Goal: Task Accomplishment & Management: Manage account settings

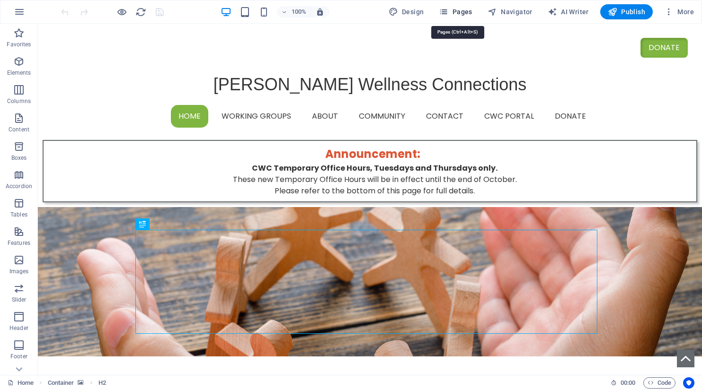
click at [466, 9] on span "Pages" at bounding box center [455, 11] width 33 height 9
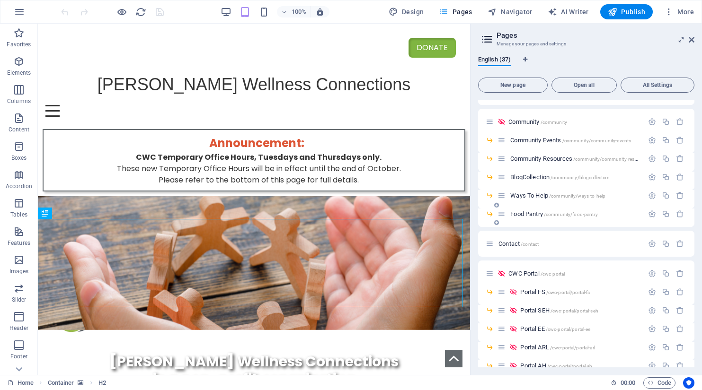
scroll to position [563, 0]
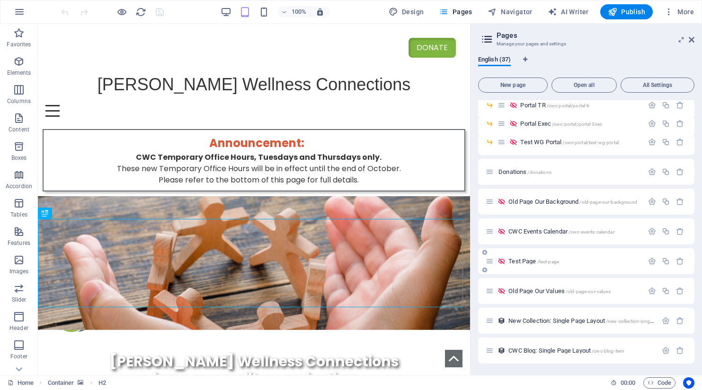
click at [513, 259] on span "Test Page /test-page" at bounding box center [533, 261] width 51 height 7
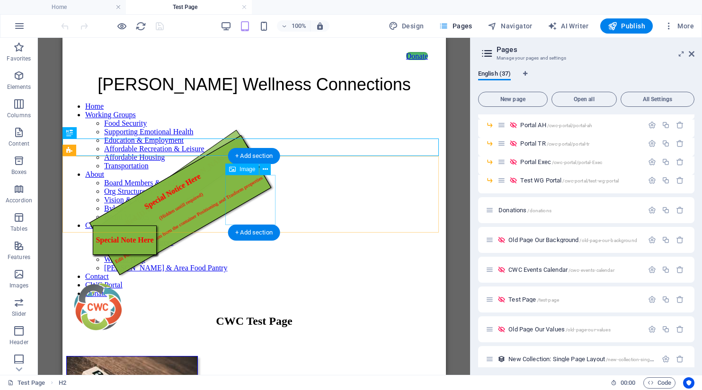
scroll to position [0, 0]
click at [692, 53] on icon at bounding box center [691, 54] width 6 height 8
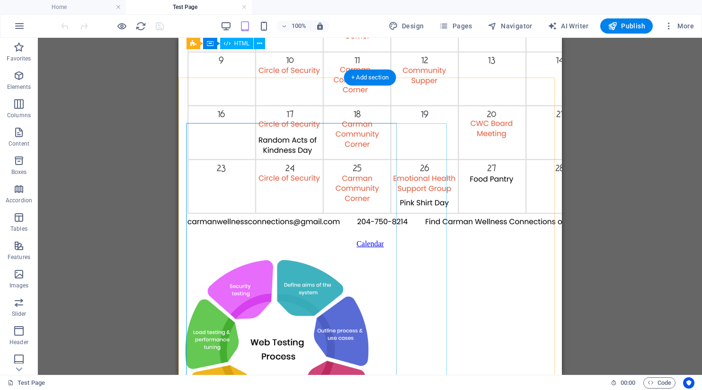
scroll to position [804, 0]
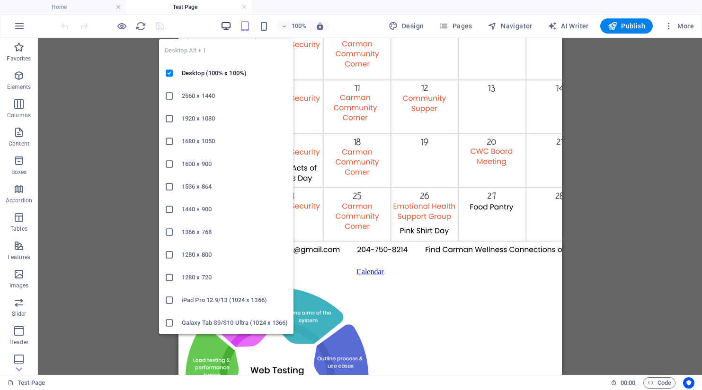
click at [231, 26] on icon "button" at bounding box center [225, 26] width 11 height 11
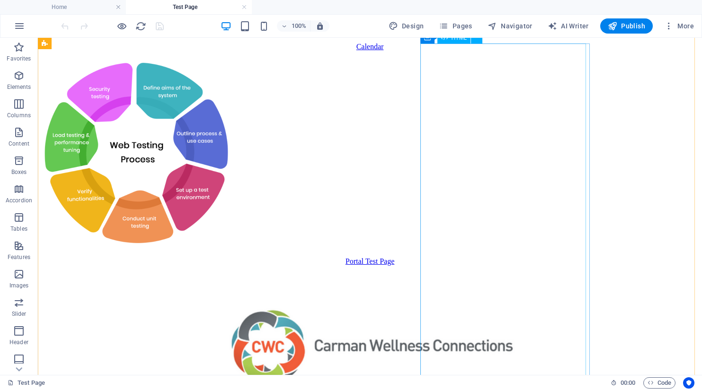
scroll to position [907, 0]
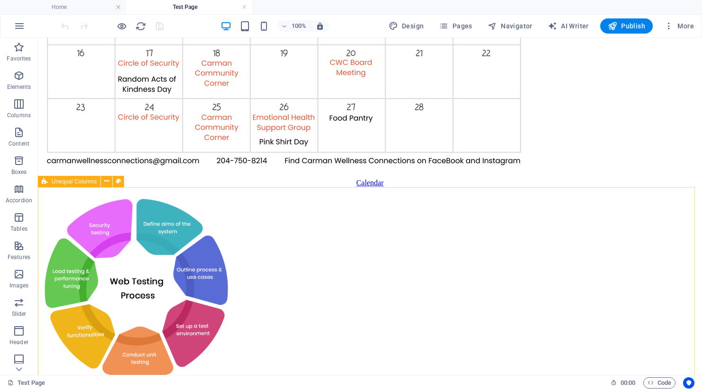
click at [78, 183] on span "Unequal Columns" at bounding box center [74, 182] width 45 height 6
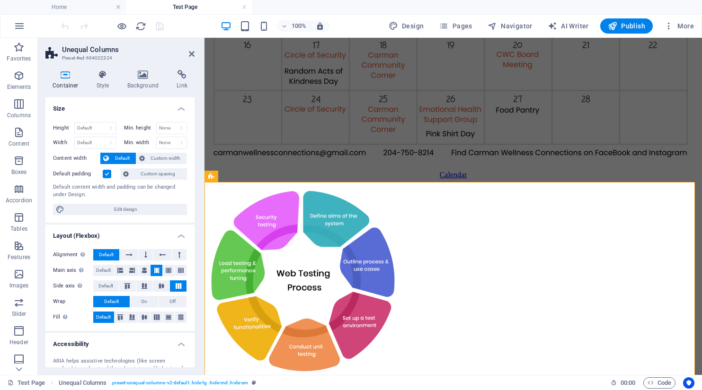
scroll to position [900, 0]
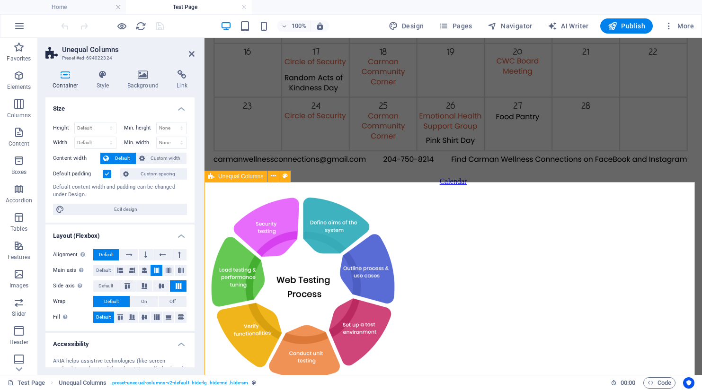
click at [105, 74] on icon at bounding box center [102, 74] width 27 height 9
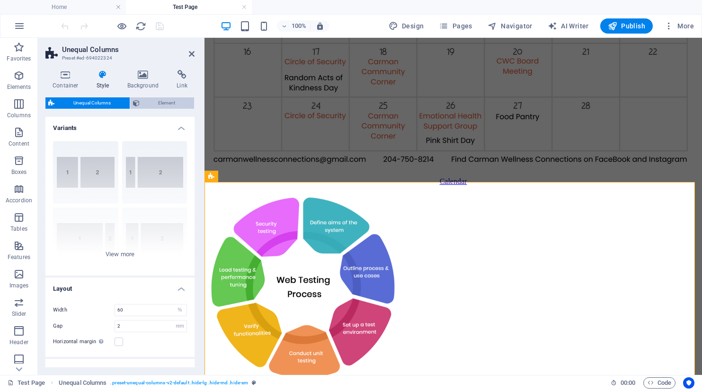
click at [169, 101] on span "Element" at bounding box center [166, 102] width 49 height 11
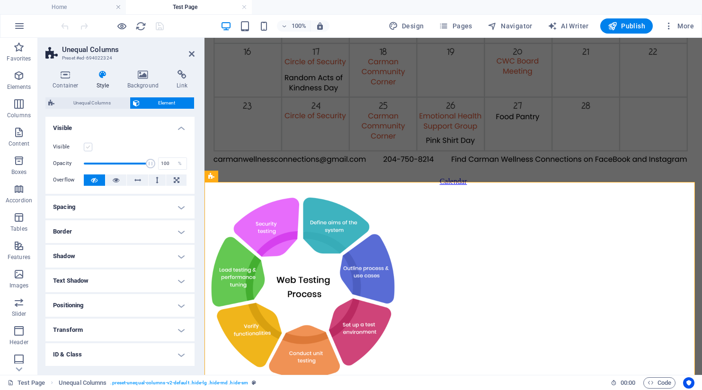
click at [88, 149] on label at bounding box center [88, 147] width 9 height 9
click at [0, 0] on input "Visible" at bounding box center [0, 0] width 0 height 0
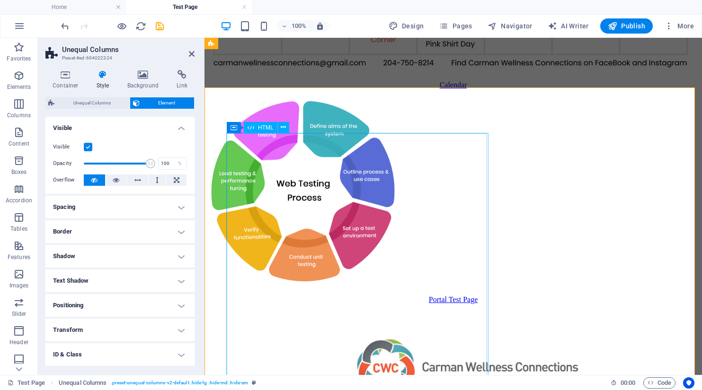
scroll to position [995, 0]
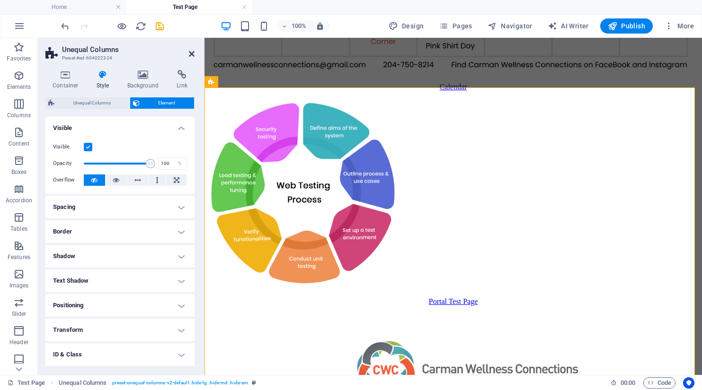
click at [189, 52] on icon at bounding box center [192, 54] width 6 height 8
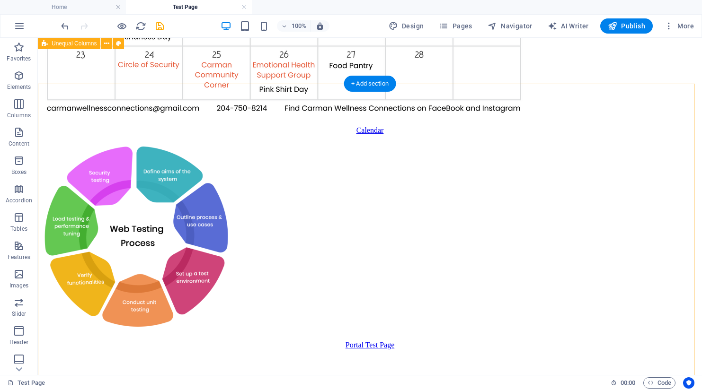
scroll to position [954, 0]
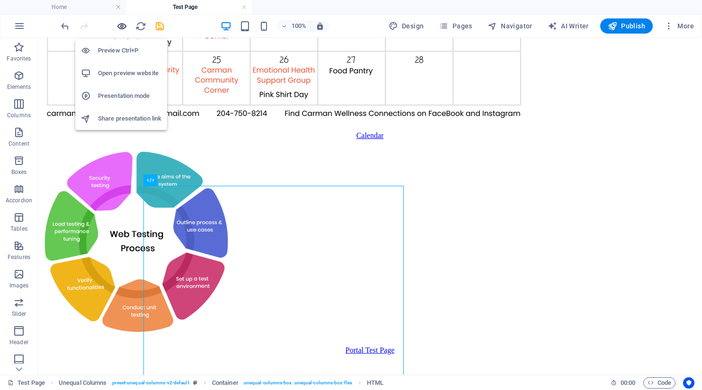
click at [122, 26] on icon "button" at bounding box center [121, 26] width 11 height 11
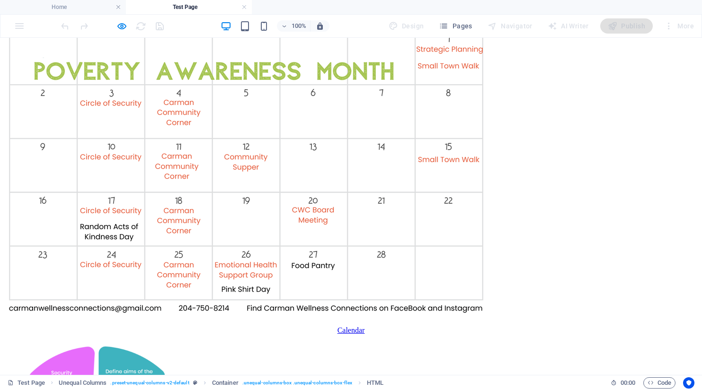
scroll to position [701, 0]
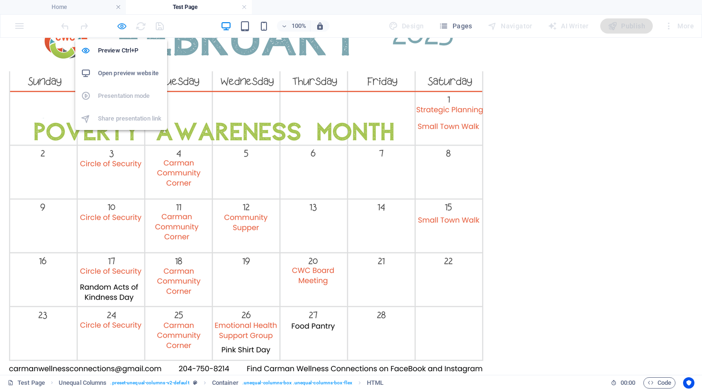
click at [120, 26] on icon "button" at bounding box center [121, 26] width 11 height 11
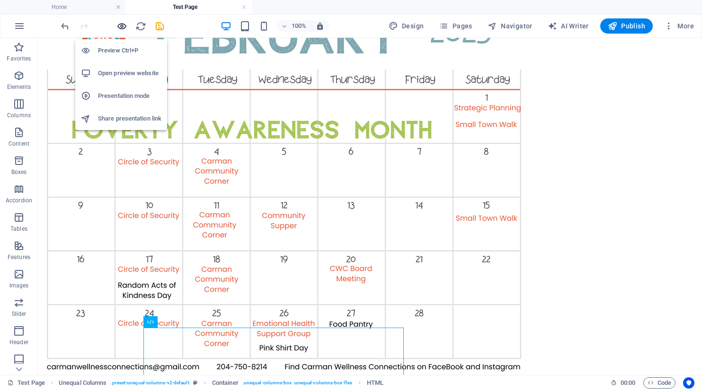
scroll to position [812, 0]
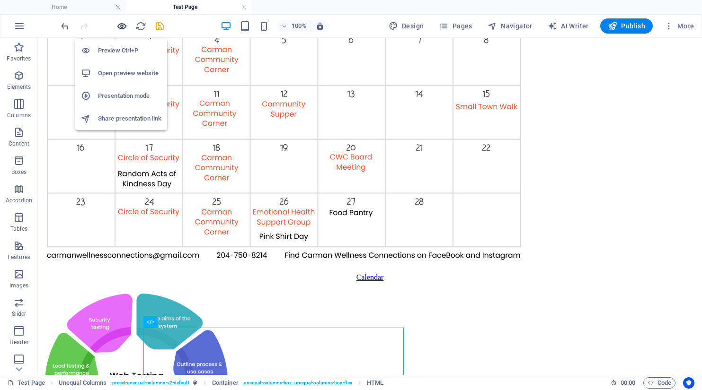
click at [120, 26] on icon "button" at bounding box center [121, 26] width 11 height 11
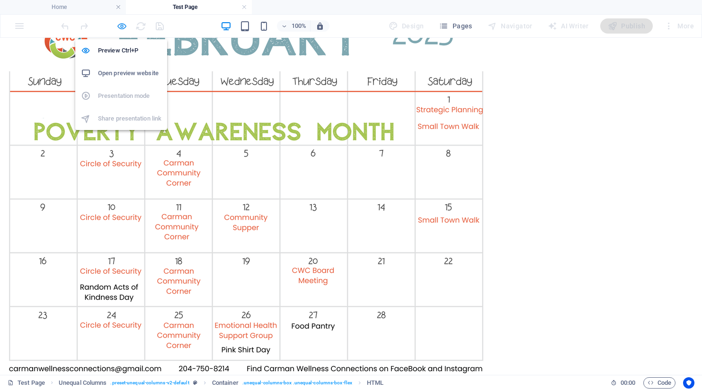
click at [120, 26] on icon "button" at bounding box center [121, 26] width 11 height 11
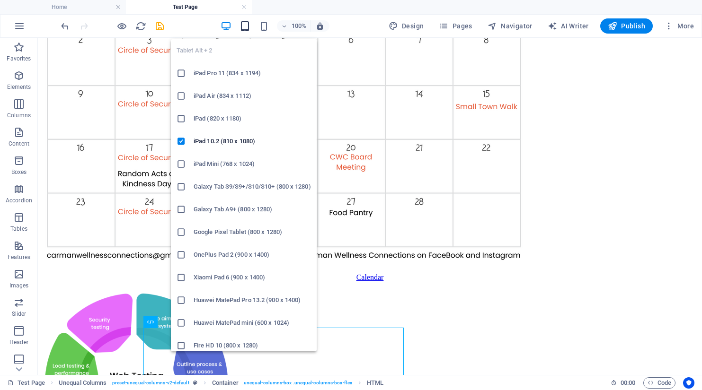
click at [247, 26] on icon "button" at bounding box center [244, 26] width 11 height 11
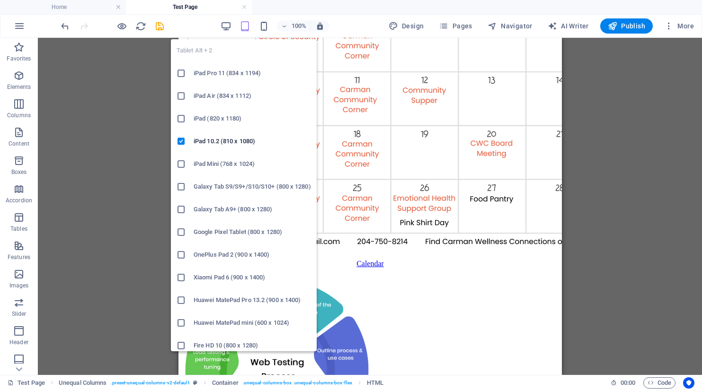
scroll to position [662, 0]
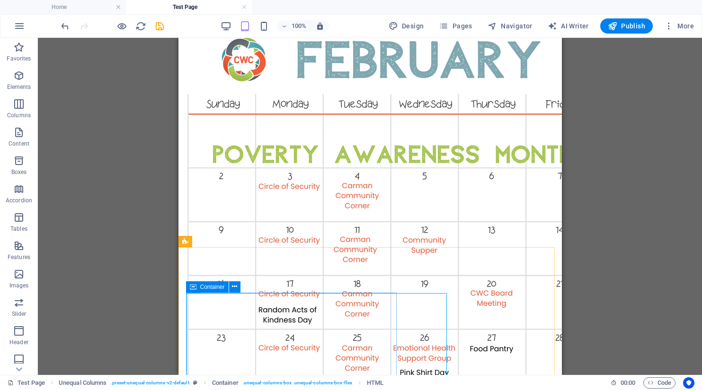
click at [197, 287] on div "Container" at bounding box center [207, 286] width 43 height 11
click at [141, 26] on icon "reload" at bounding box center [140, 26] width 11 height 11
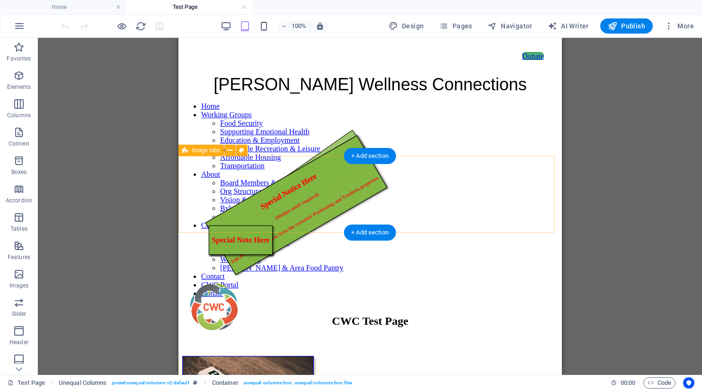
scroll to position [0, 0]
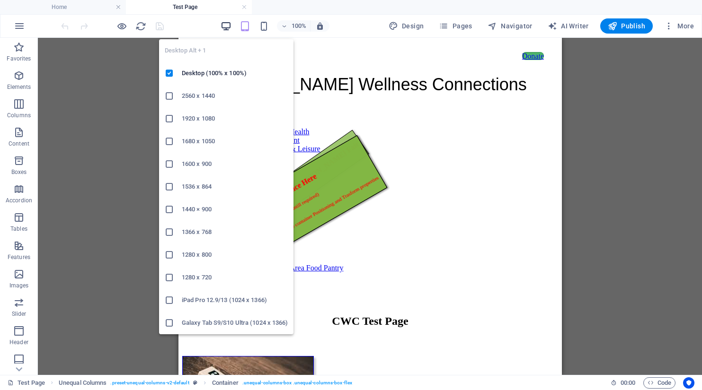
click at [231, 29] on icon "button" at bounding box center [225, 26] width 11 height 11
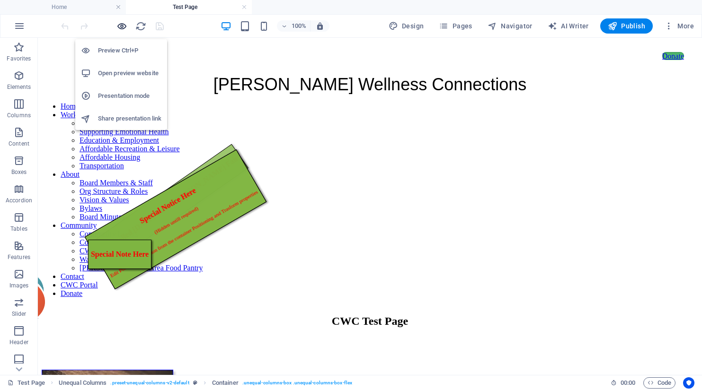
click at [121, 28] on icon "button" at bounding box center [121, 26] width 11 height 11
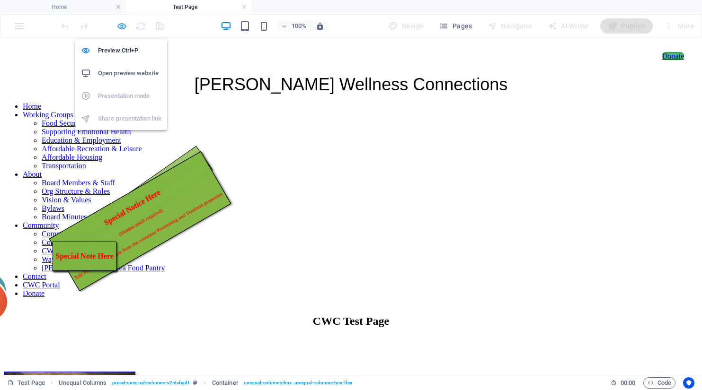
click at [124, 27] on icon "button" at bounding box center [121, 26] width 11 height 11
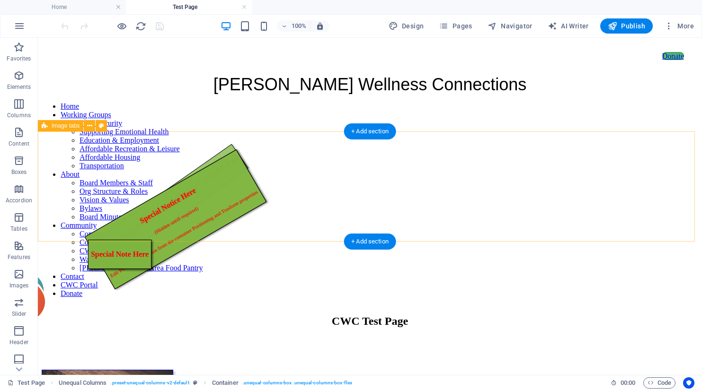
scroll to position [142, 0]
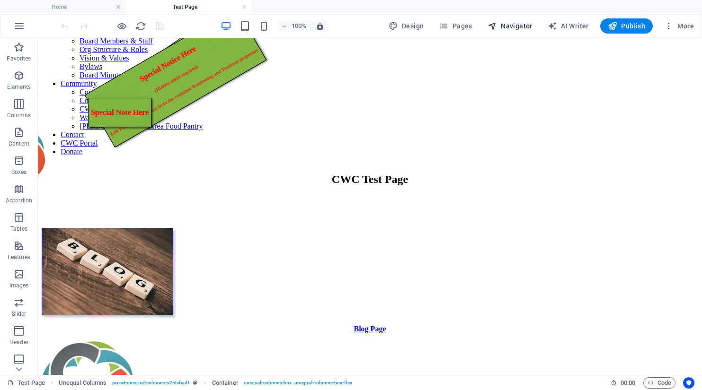
click at [529, 26] on span "Navigator" at bounding box center [509, 25] width 45 height 9
select select "7419451-en"
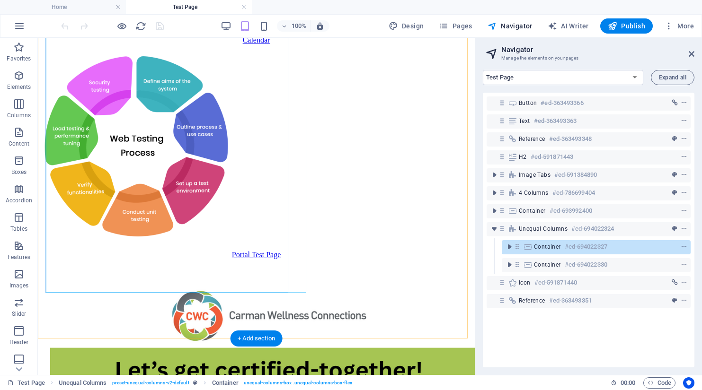
scroll to position [1110, 0]
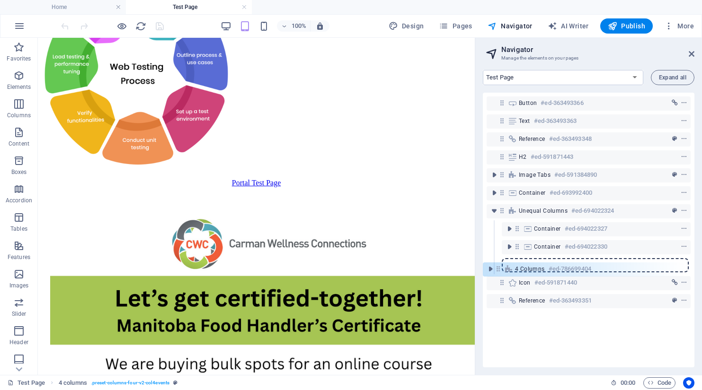
drag, startPoint x: 502, startPoint y: 195, endPoint x: 499, endPoint y: 275, distance: 80.0
click at [499, 275] on div "Button #ed-363493366 Text #ed-363493363 Reference #ed-363493348 H2 #ed-59187144…" at bounding box center [588, 230] width 211 height 275
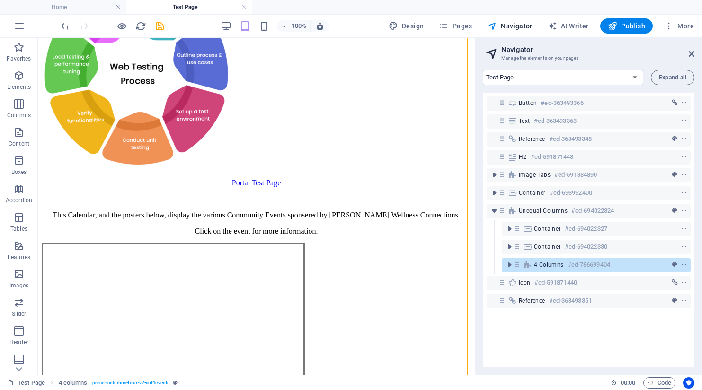
scroll to position [375, 0]
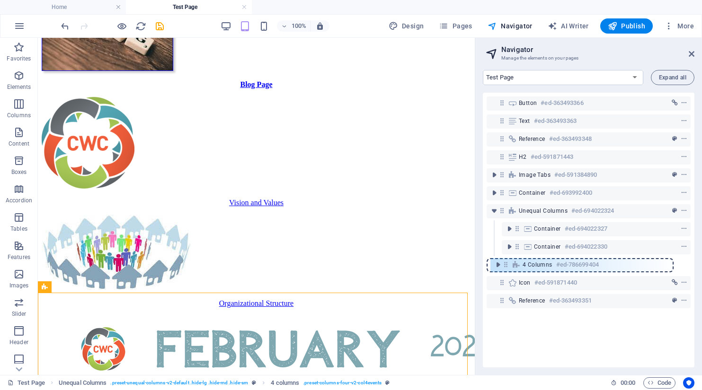
drag, startPoint x: 519, startPoint y: 262, endPoint x: 502, endPoint y: 263, distance: 16.1
click at [502, 263] on div "Button #ed-363493366 Text #ed-363493363 Reference #ed-363493348 H2 #ed-59187144…" at bounding box center [588, 230] width 211 height 275
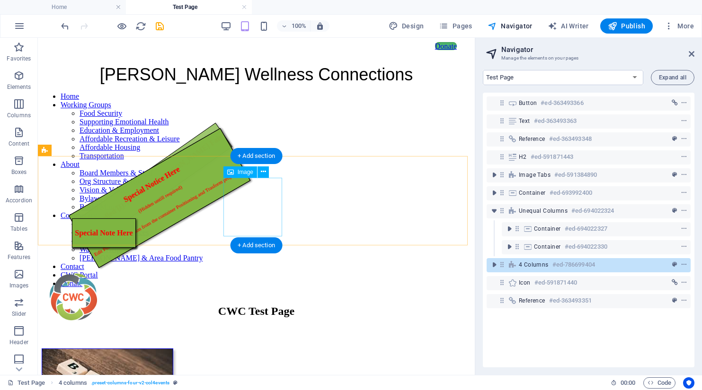
scroll to position [0, 0]
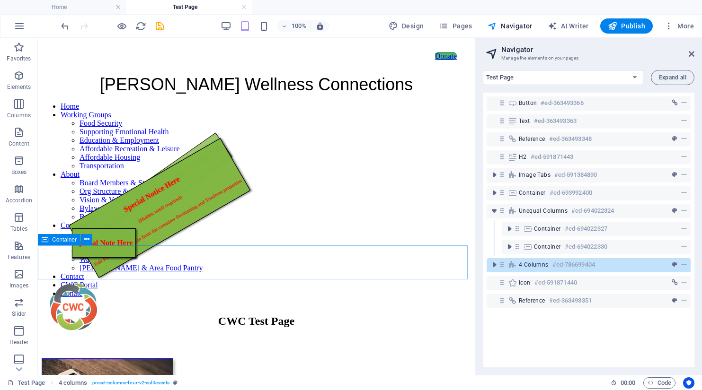
click at [53, 241] on span "Container" at bounding box center [64, 240] width 25 height 6
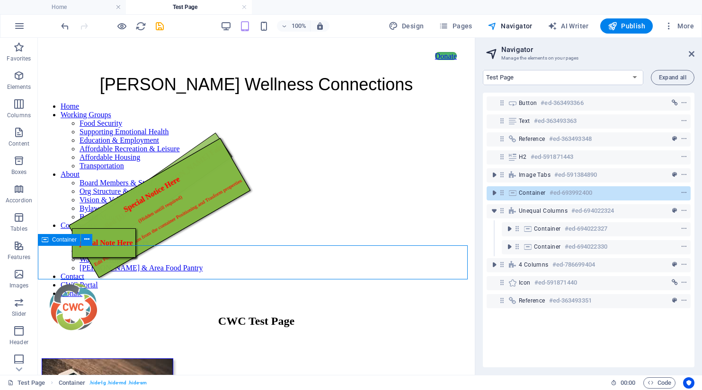
click at [53, 241] on span "Container" at bounding box center [64, 240] width 25 height 6
click at [53, 240] on span "Container" at bounding box center [64, 240] width 25 height 6
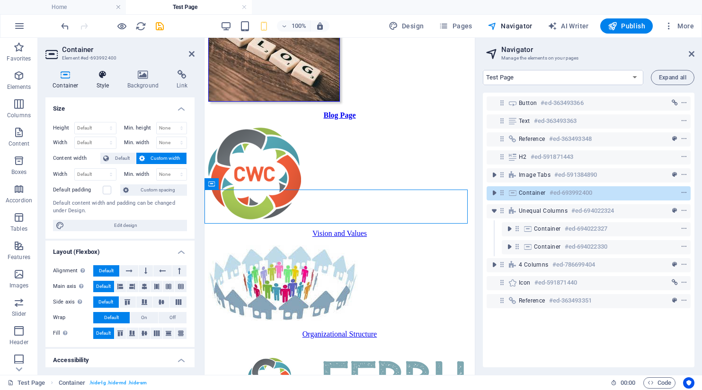
click at [102, 72] on icon at bounding box center [102, 74] width 27 height 9
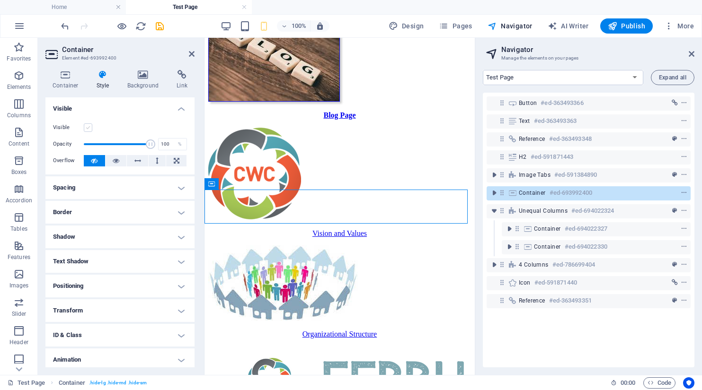
click at [87, 128] on label at bounding box center [88, 127] width 9 height 9
click at [0, 0] on input "Visible" at bounding box center [0, 0] width 0 height 0
click at [228, 219] on span "Unequal Columns" at bounding box center [240, 218] width 45 height 6
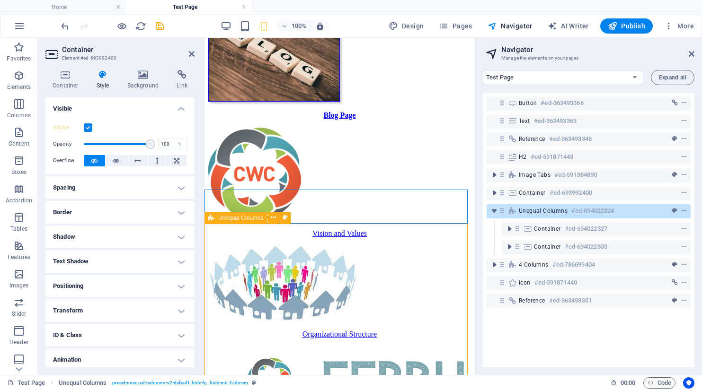
click at [228, 219] on span "Unequal Columns" at bounding box center [240, 218] width 45 height 6
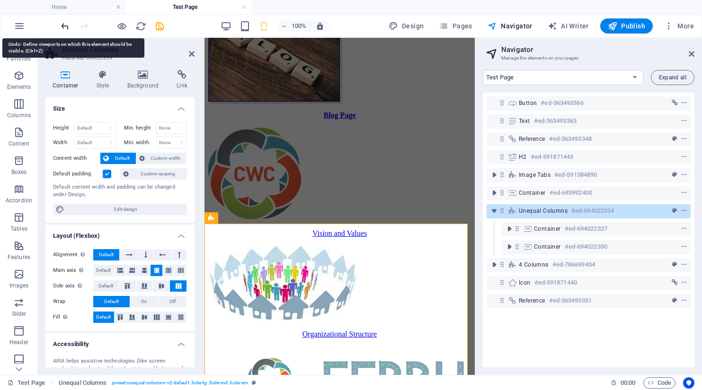
click at [64, 26] on icon "undo" at bounding box center [65, 26] width 11 height 11
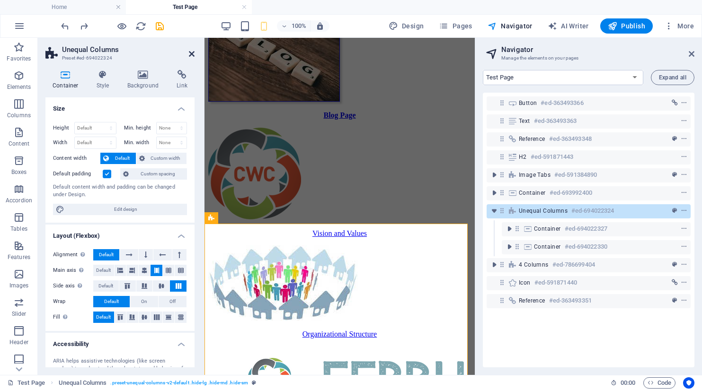
click at [192, 55] on icon at bounding box center [192, 54] width 6 height 8
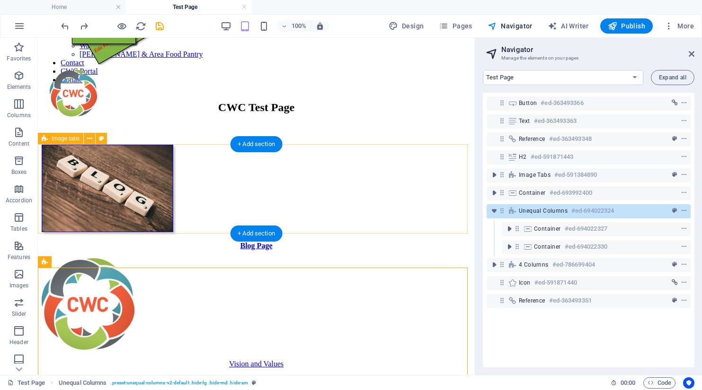
scroll to position [0, 0]
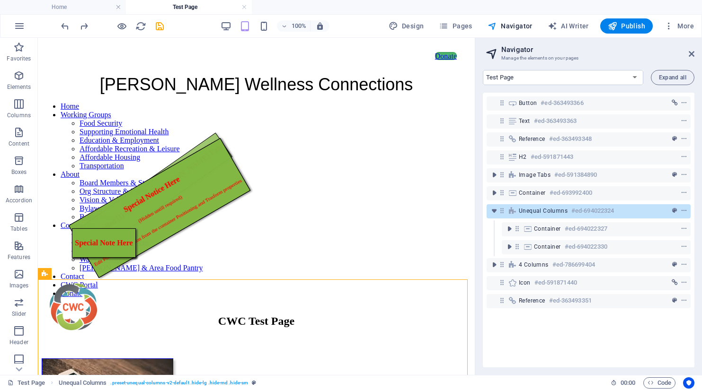
click at [691, 49] on h2 "Navigator" at bounding box center [597, 49] width 193 height 9
click at [692, 55] on icon at bounding box center [691, 54] width 6 height 8
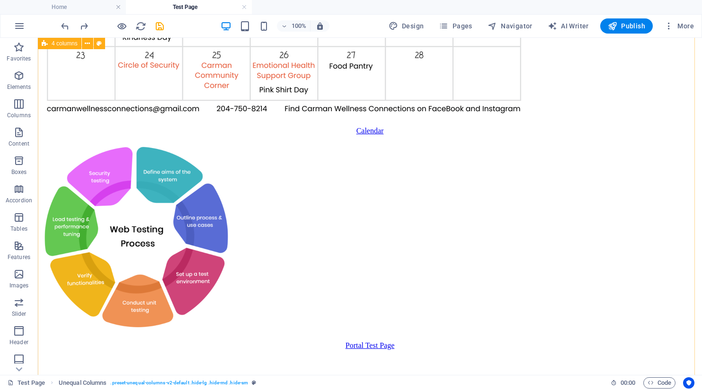
scroll to position [994, 0]
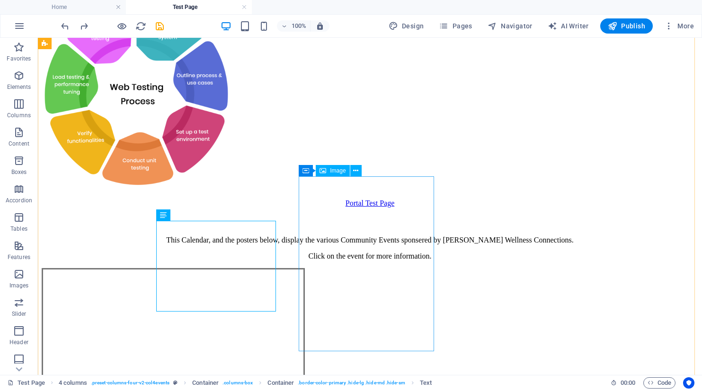
scroll to position [946, 0]
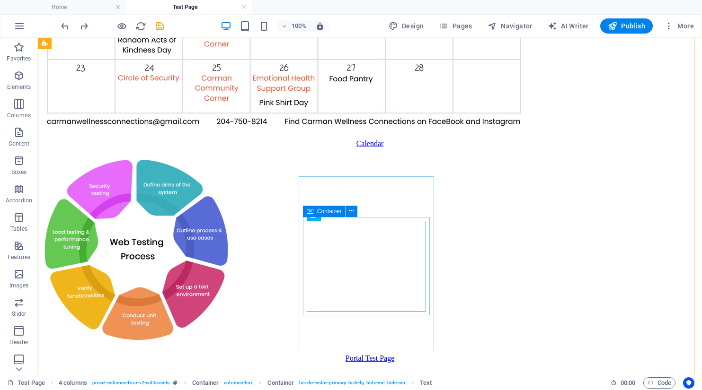
click at [310, 215] on icon at bounding box center [310, 211] width 7 height 11
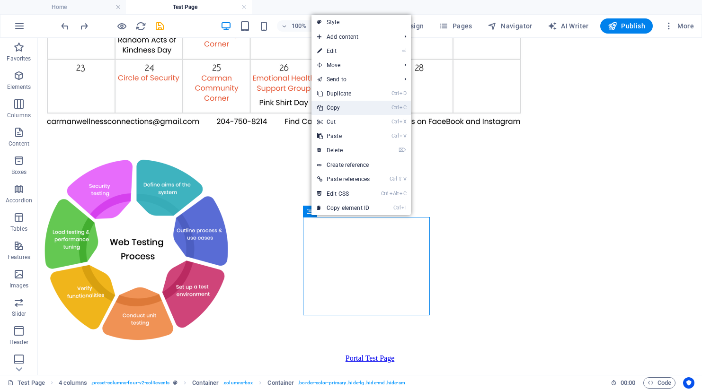
click at [334, 108] on link "Ctrl C Copy" at bounding box center [343, 108] width 64 height 14
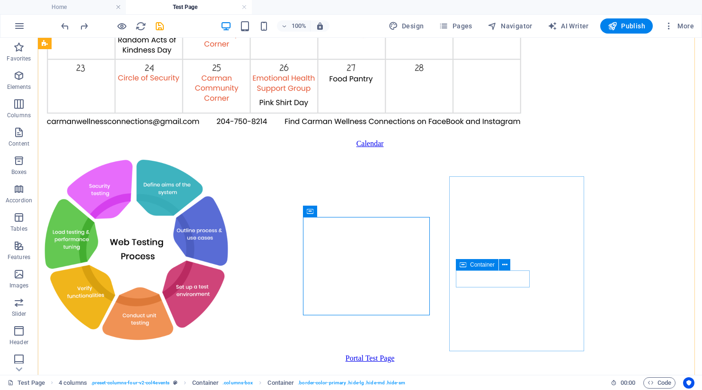
click at [467, 264] on div "Container" at bounding box center [477, 264] width 43 height 11
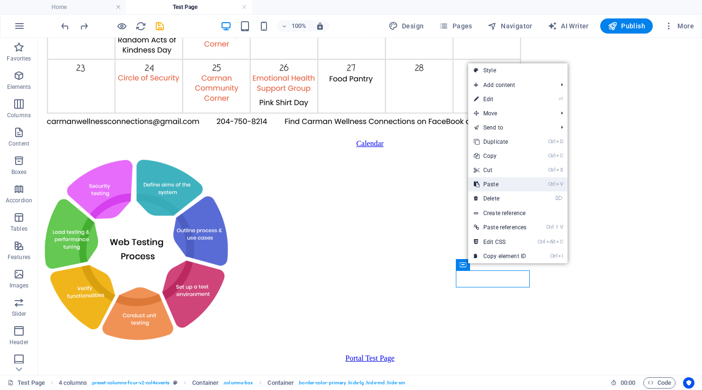
click at [492, 185] on link "Ctrl V Paste" at bounding box center [500, 184] width 64 height 14
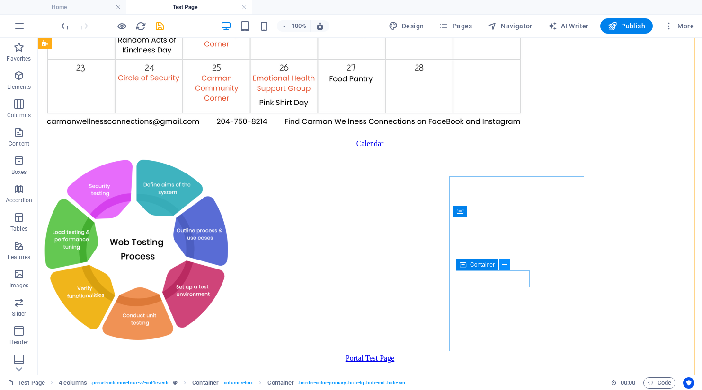
click at [506, 264] on icon at bounding box center [504, 265] width 5 height 10
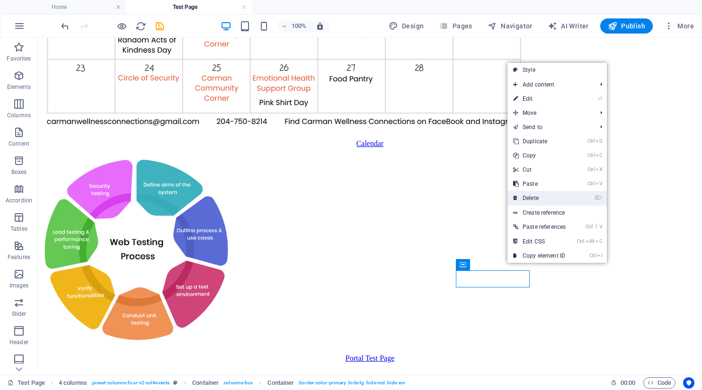
click at [529, 198] on link "⌦ Delete" at bounding box center [539, 198] width 64 height 14
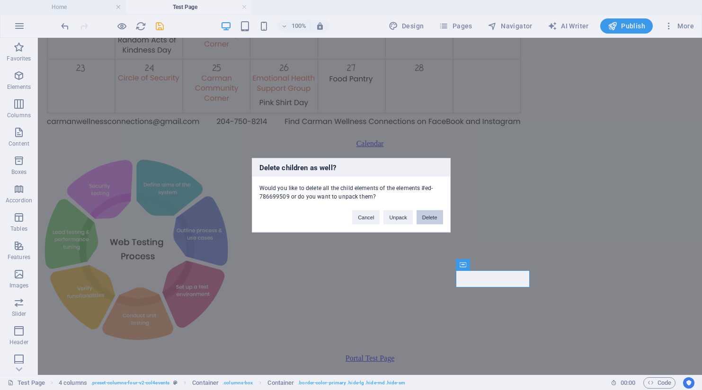
click at [430, 217] on button "Delete" at bounding box center [429, 217] width 26 height 14
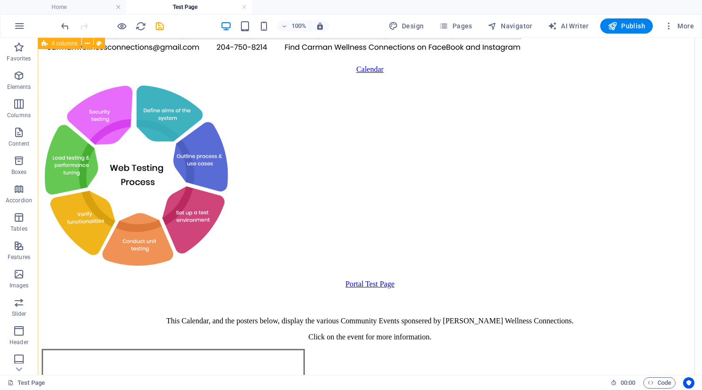
scroll to position [1135, 0]
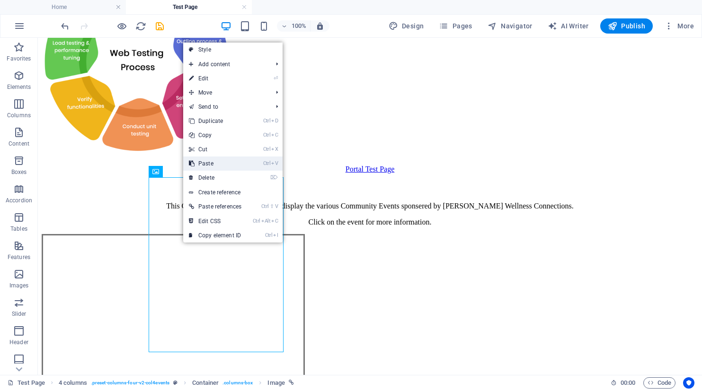
click at [206, 163] on link "Ctrl V Paste" at bounding box center [215, 164] width 64 height 14
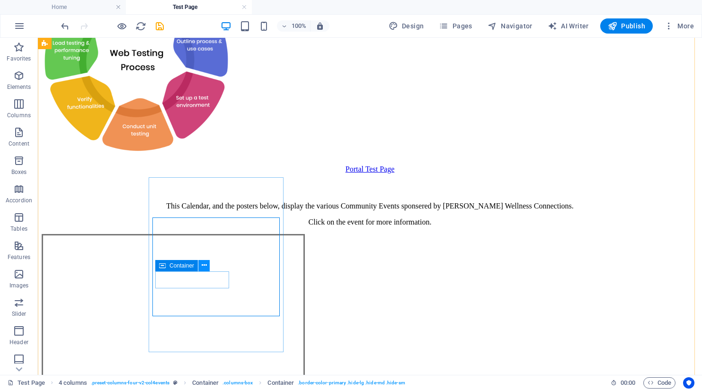
click at [203, 266] on icon at bounding box center [204, 266] width 5 height 10
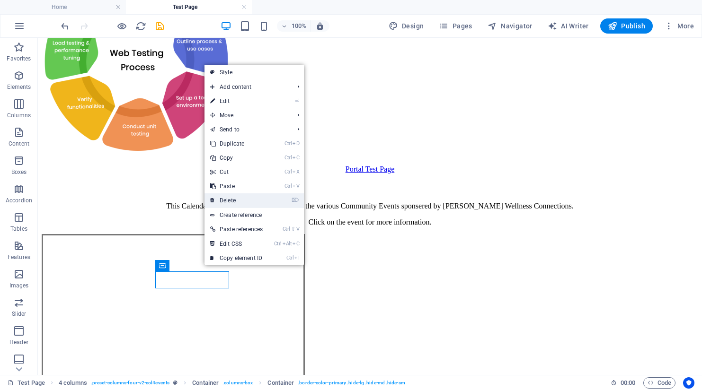
click at [229, 198] on link "⌦ Delete" at bounding box center [236, 201] width 64 height 14
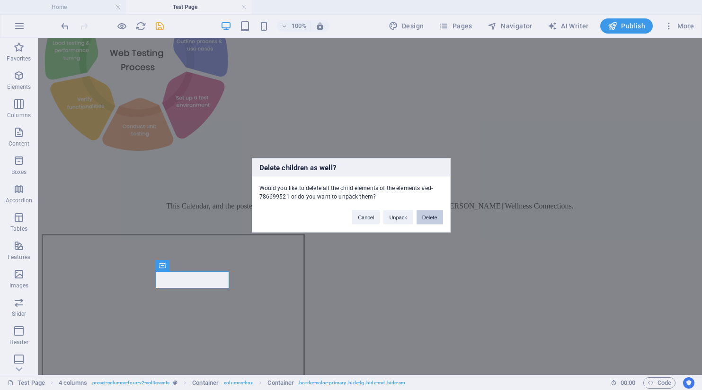
click at [438, 218] on button "Delete" at bounding box center [429, 217] width 26 height 14
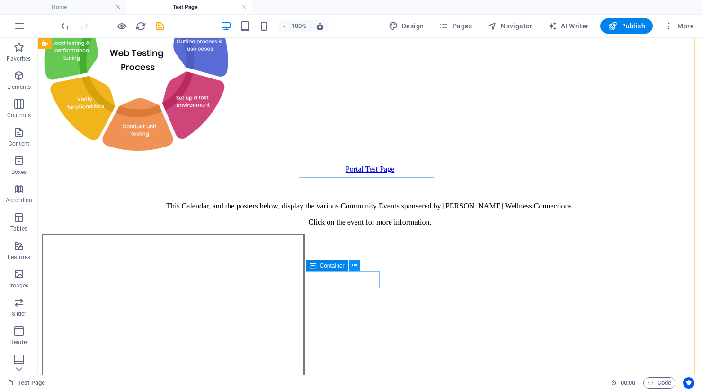
click at [355, 262] on icon at bounding box center [354, 266] width 5 height 10
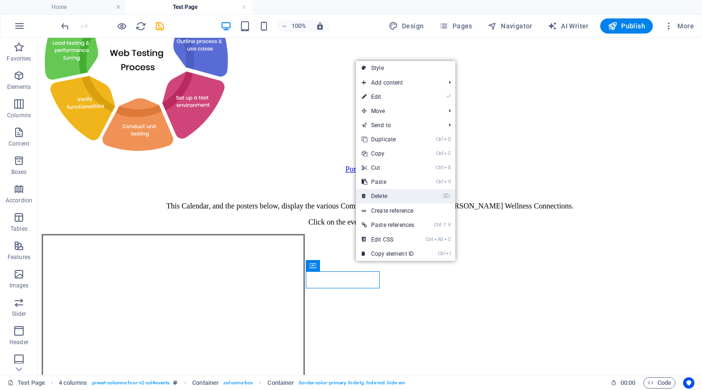
click at [381, 200] on link "⌦ Delete" at bounding box center [388, 196] width 64 height 14
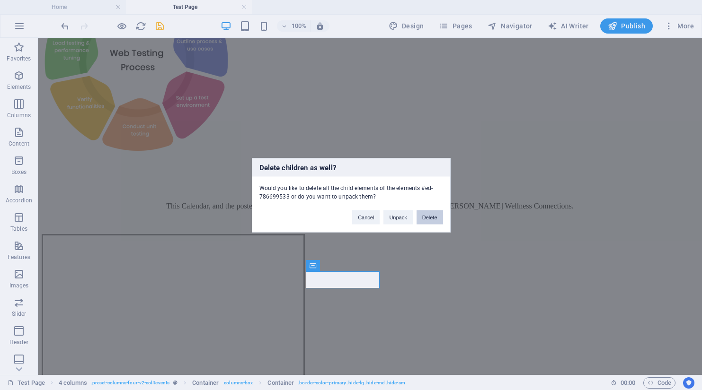
click at [428, 216] on button "Delete" at bounding box center [429, 217] width 26 height 14
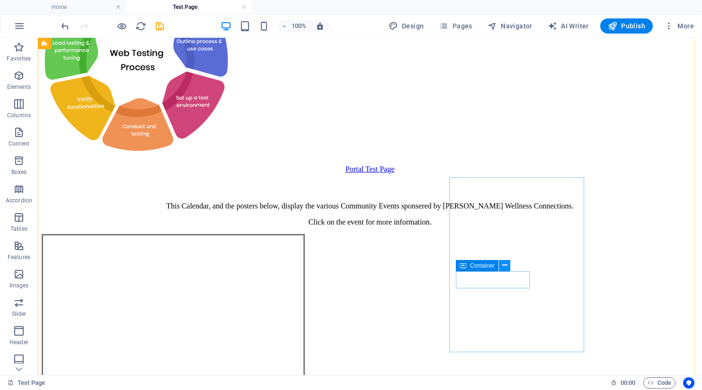
click at [502, 266] on icon at bounding box center [504, 266] width 5 height 10
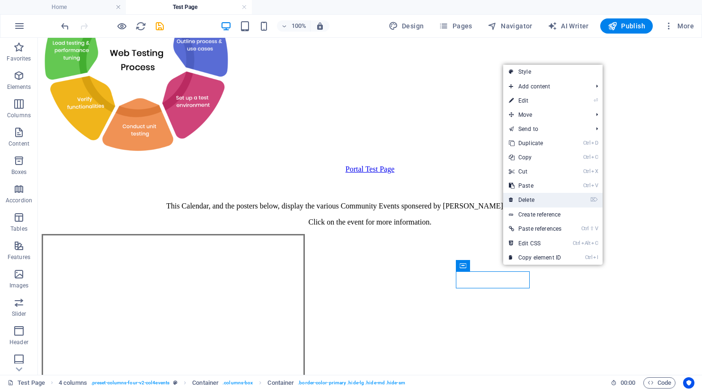
click at [527, 199] on link "⌦ Delete" at bounding box center [535, 200] width 64 height 14
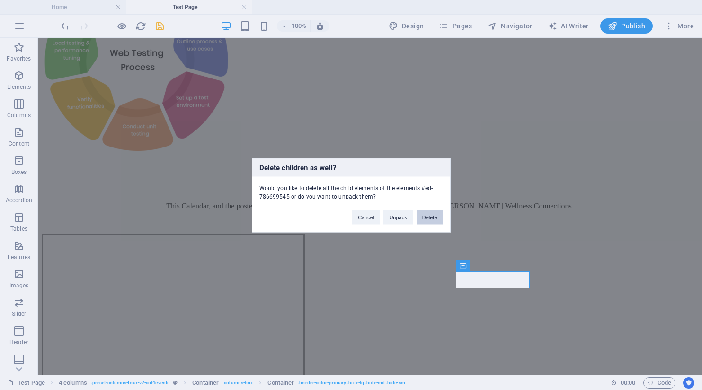
click at [432, 215] on button "Delete" at bounding box center [429, 217] width 26 height 14
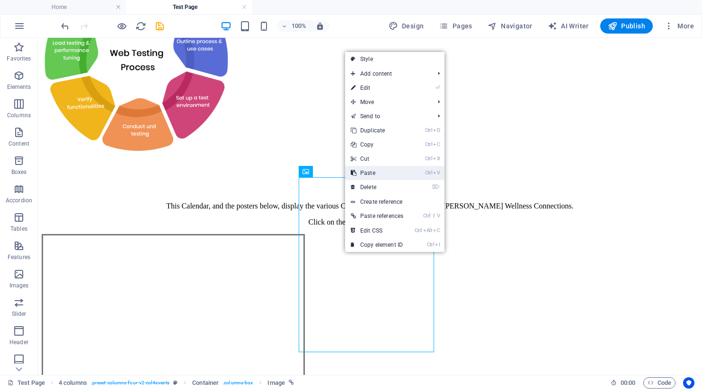
click at [365, 173] on link "Ctrl V Paste" at bounding box center [377, 173] width 64 height 14
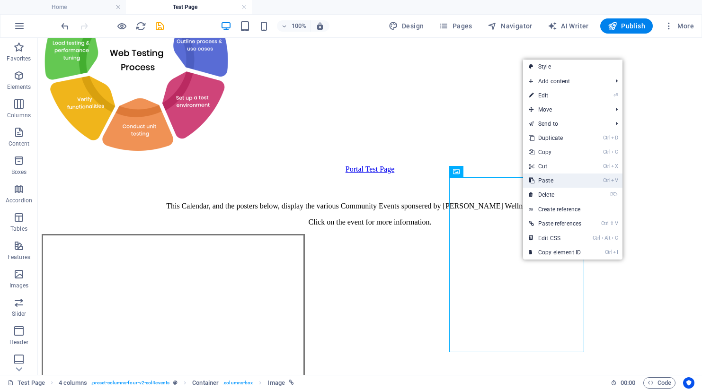
click at [553, 182] on link "Ctrl V Paste" at bounding box center [555, 181] width 64 height 14
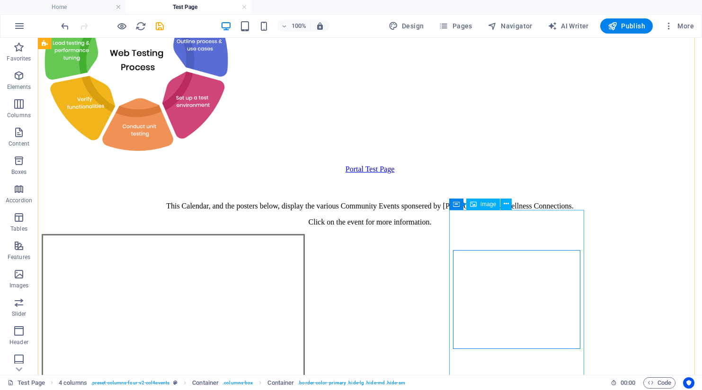
scroll to position [852, 0]
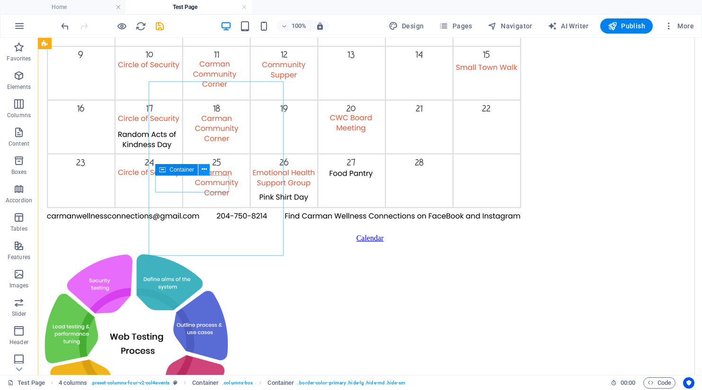
click at [202, 168] on icon at bounding box center [204, 170] width 5 height 10
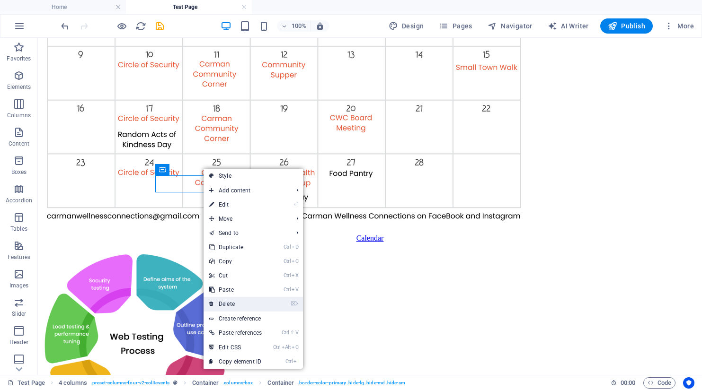
click at [221, 305] on link "⌦ Delete" at bounding box center [235, 304] width 64 height 14
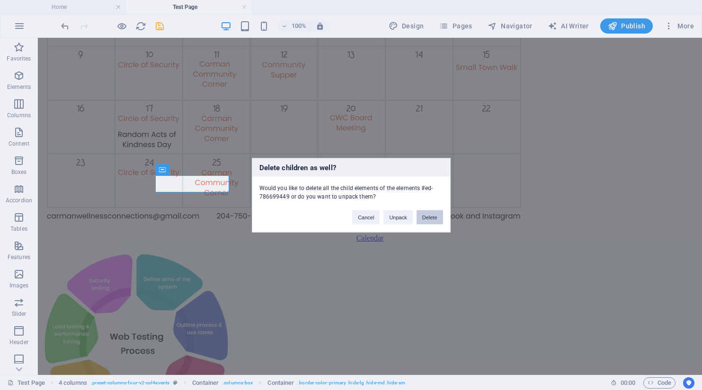
click at [424, 220] on button "Delete" at bounding box center [429, 217] width 26 height 14
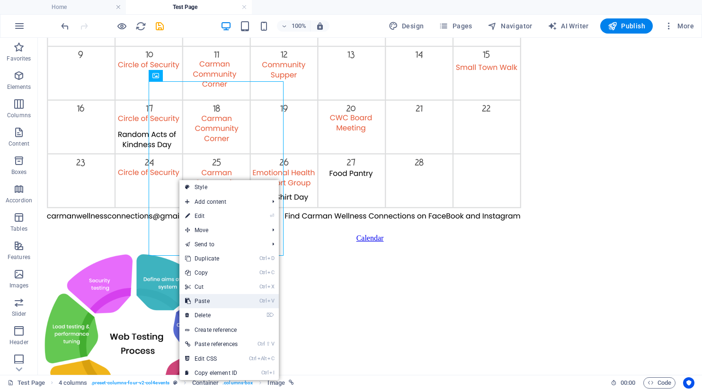
click at [201, 301] on link "Ctrl V Paste" at bounding box center [211, 301] width 64 height 14
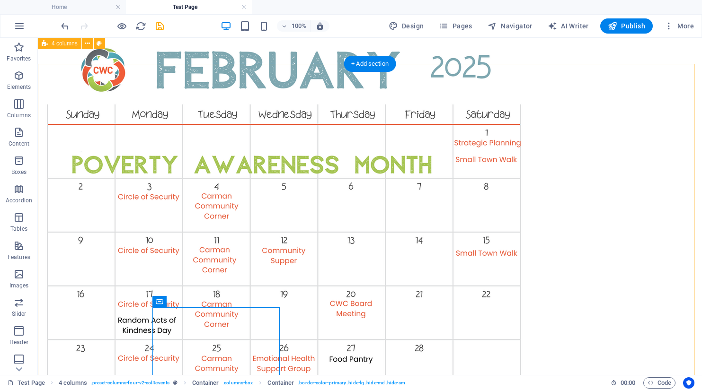
scroll to position [615, 0]
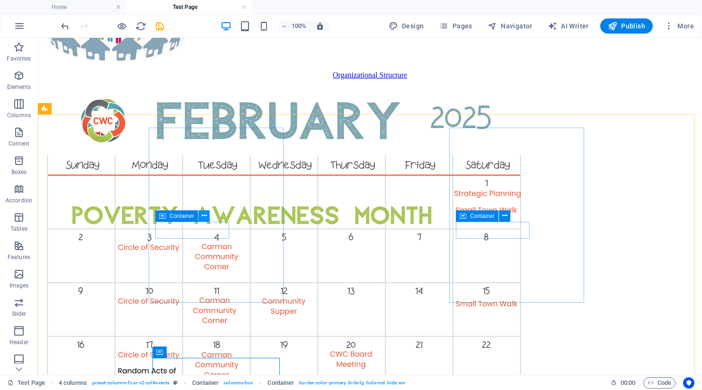
click at [205, 217] on icon at bounding box center [204, 216] width 5 height 10
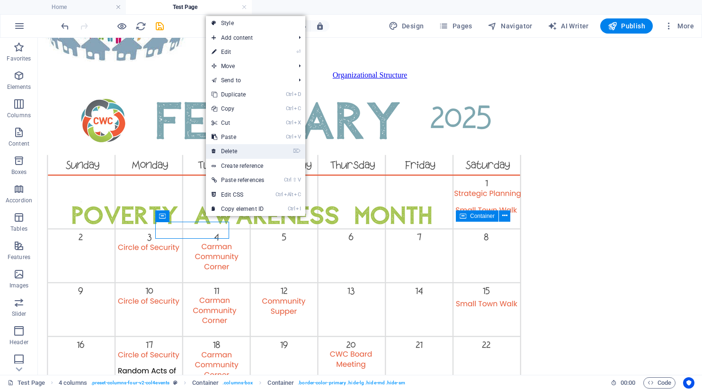
click at [230, 149] on link "⌦ Delete" at bounding box center [238, 151] width 64 height 14
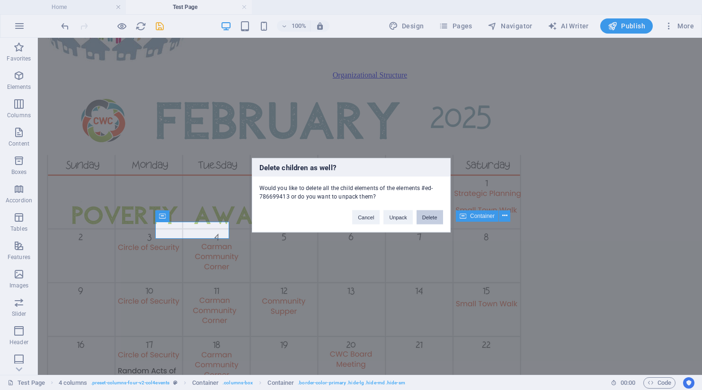
click at [431, 217] on button "Delete" at bounding box center [429, 217] width 26 height 14
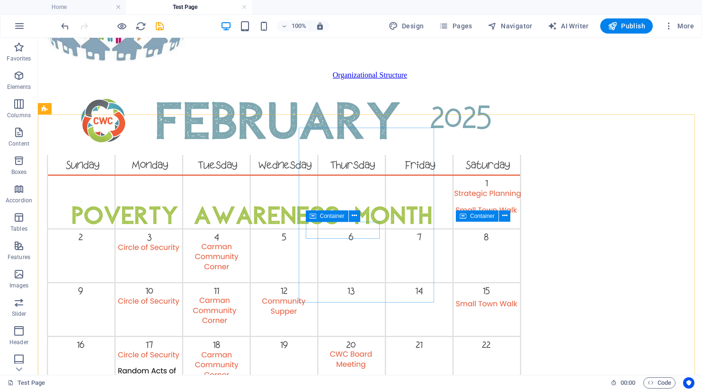
click at [312, 218] on icon at bounding box center [312, 216] width 7 height 11
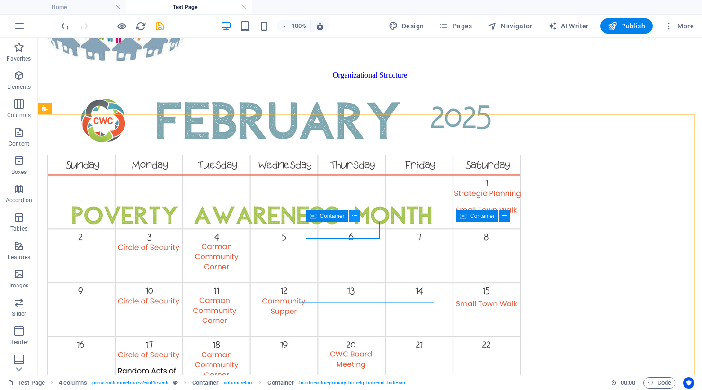
click at [356, 215] on icon at bounding box center [354, 216] width 5 height 10
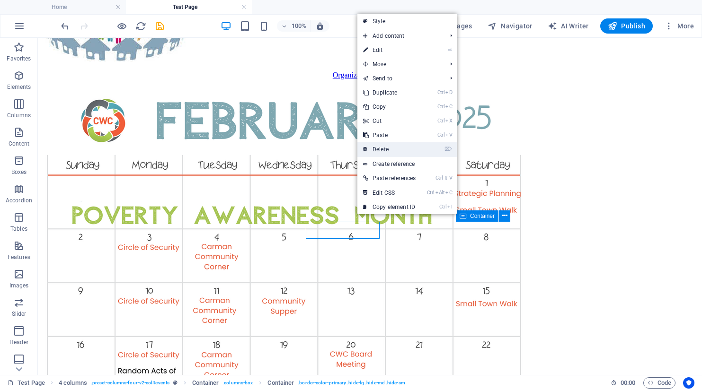
click at [380, 150] on link "⌦ Delete" at bounding box center [389, 149] width 64 height 14
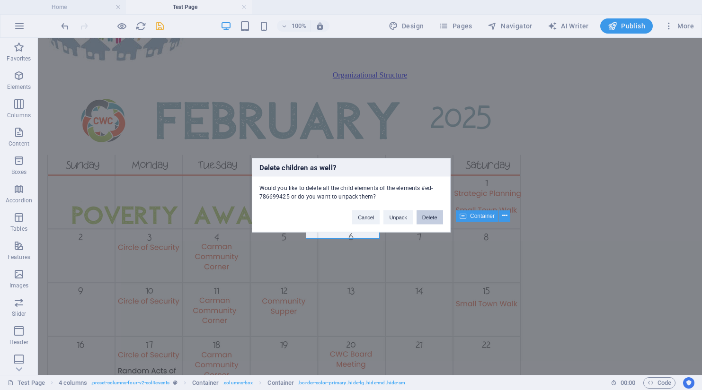
click at [433, 217] on button "Delete" at bounding box center [429, 217] width 26 height 14
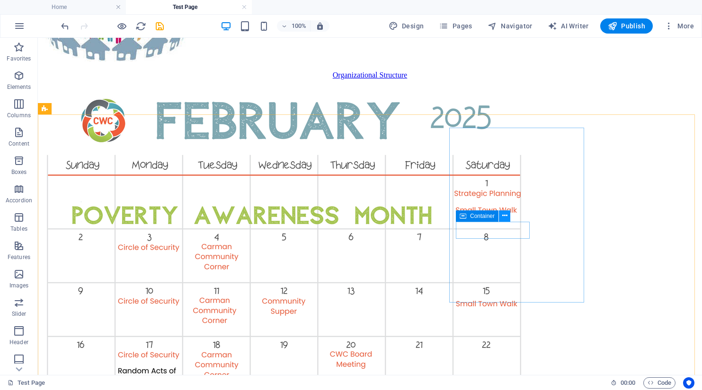
click at [504, 214] on icon at bounding box center [504, 216] width 5 height 10
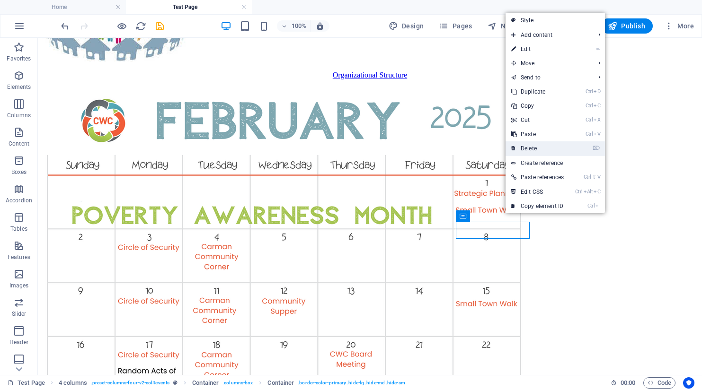
click at [530, 150] on link "⌦ Delete" at bounding box center [537, 148] width 64 height 14
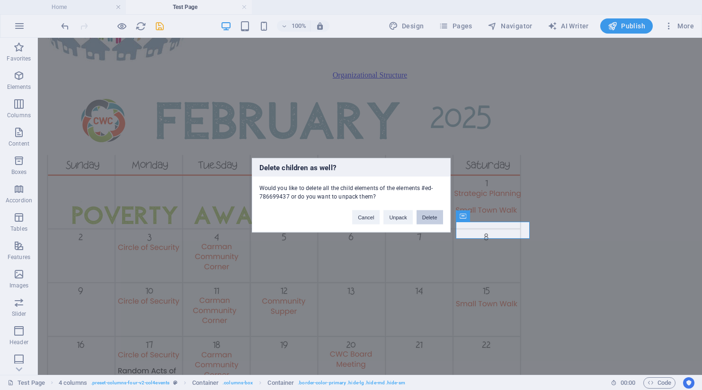
click at [437, 216] on button "Delete" at bounding box center [429, 217] width 26 height 14
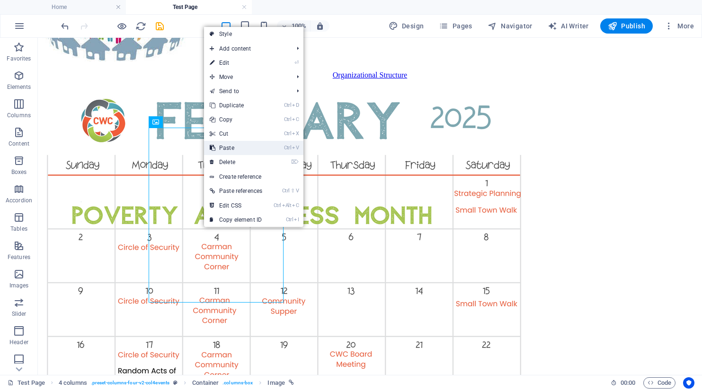
click at [227, 150] on link "Ctrl V Paste" at bounding box center [236, 148] width 64 height 14
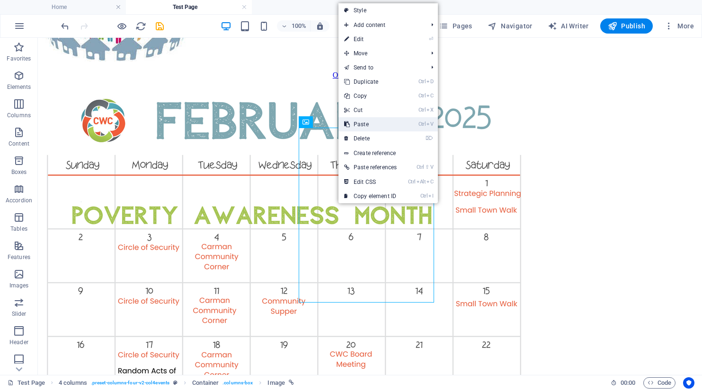
click at [353, 123] on link "Ctrl V Paste" at bounding box center [370, 124] width 64 height 14
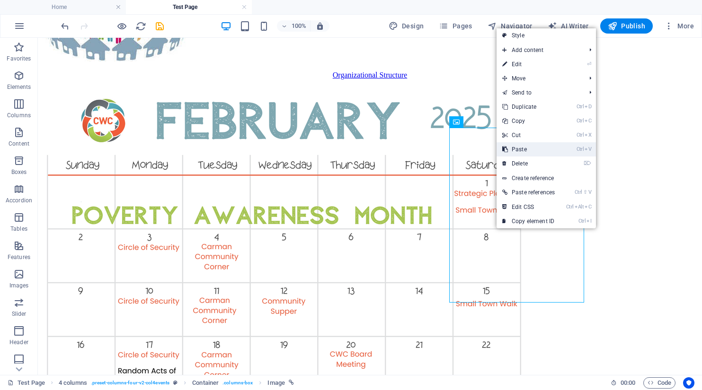
click at [520, 147] on link "Ctrl V Paste" at bounding box center [528, 149] width 64 height 14
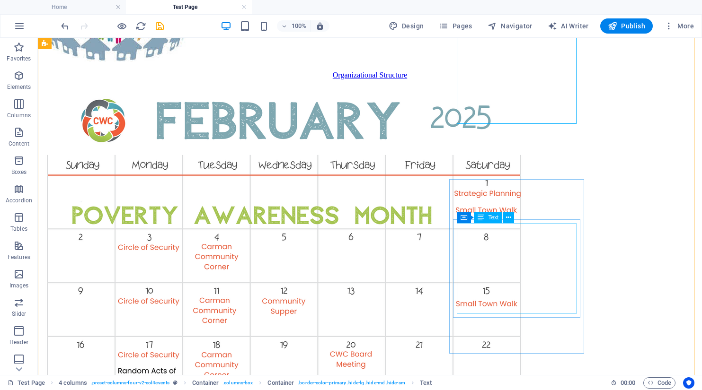
scroll to position [757, 0]
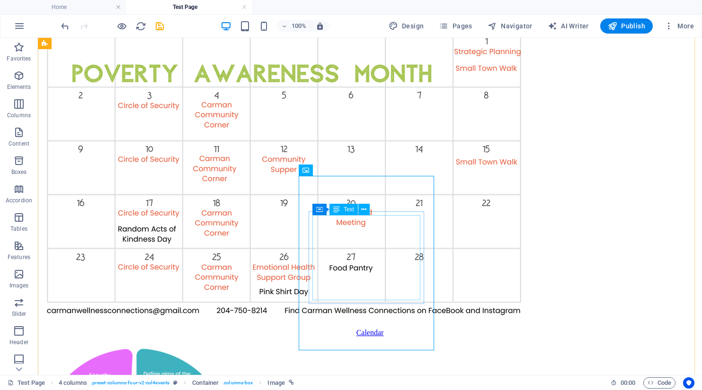
click at [317, 206] on icon at bounding box center [315, 205] width 7 height 11
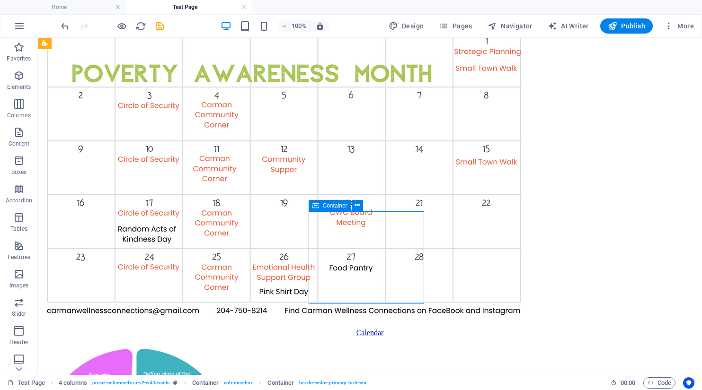
click at [317, 206] on icon at bounding box center [315, 205] width 7 height 11
select select "%"
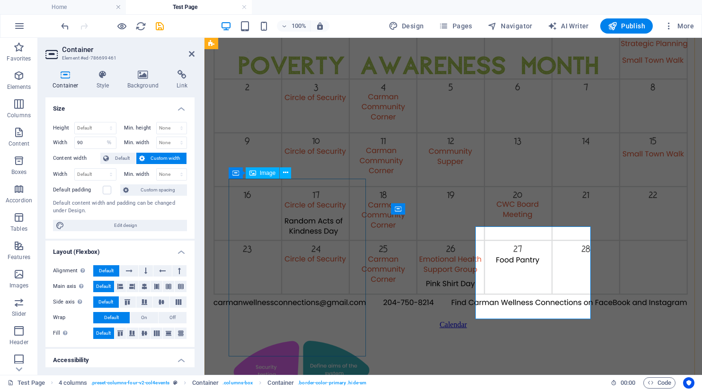
scroll to position [742, 0]
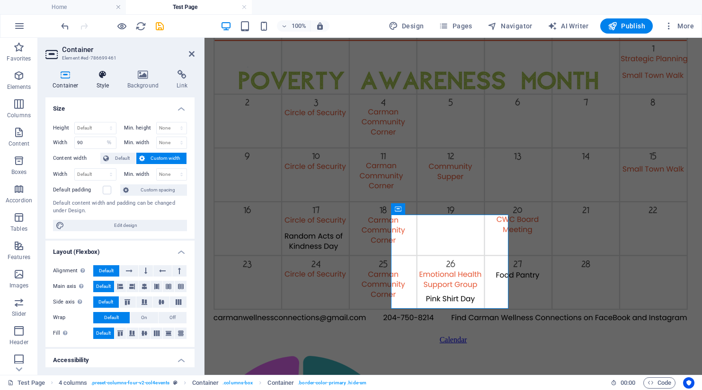
click at [102, 77] on icon at bounding box center [102, 74] width 27 height 9
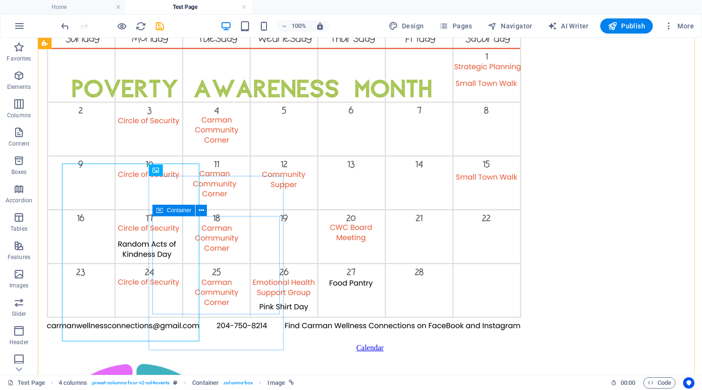
scroll to position [757, 0]
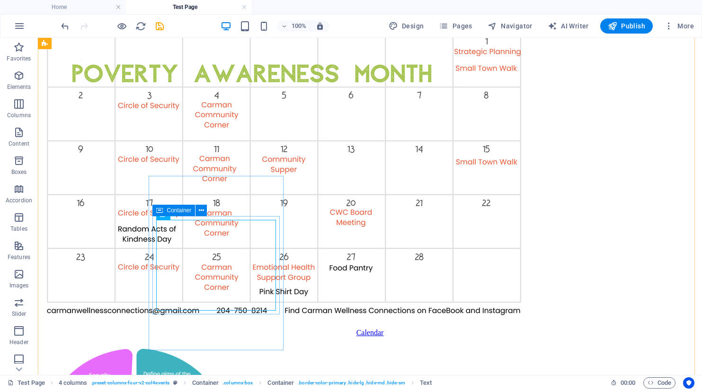
click at [167, 210] on span "Container" at bounding box center [179, 211] width 25 height 6
click at [176, 209] on span "Container" at bounding box center [179, 211] width 25 height 6
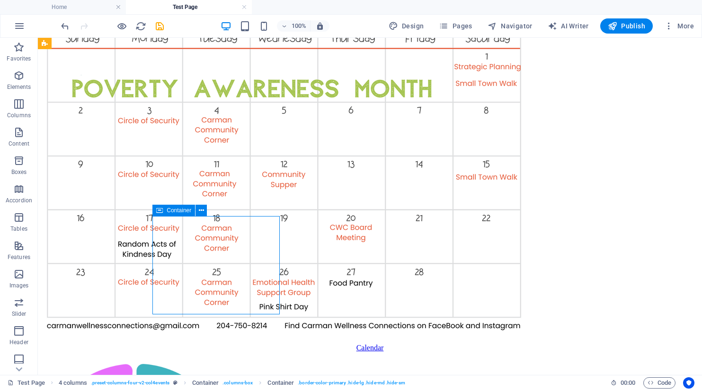
select select "%"
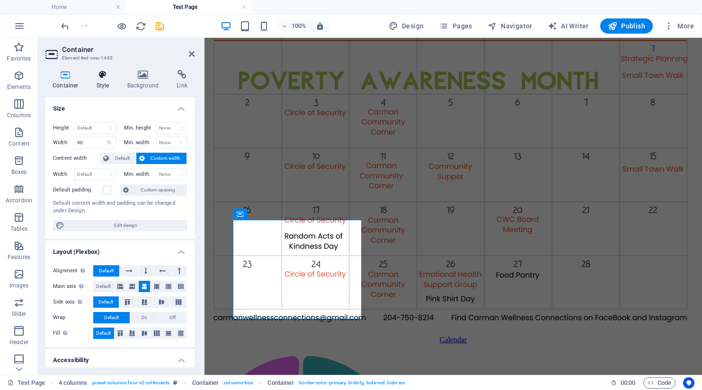
click at [103, 74] on icon at bounding box center [102, 74] width 27 height 9
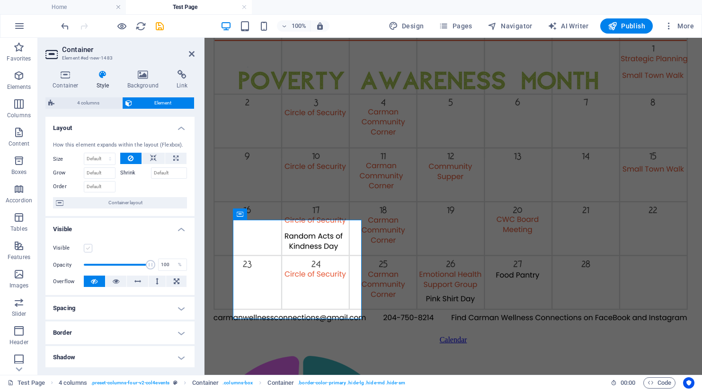
click at [88, 247] on label at bounding box center [88, 248] width 9 height 9
click at [0, 0] on input "Visible" at bounding box center [0, 0] width 0 height 0
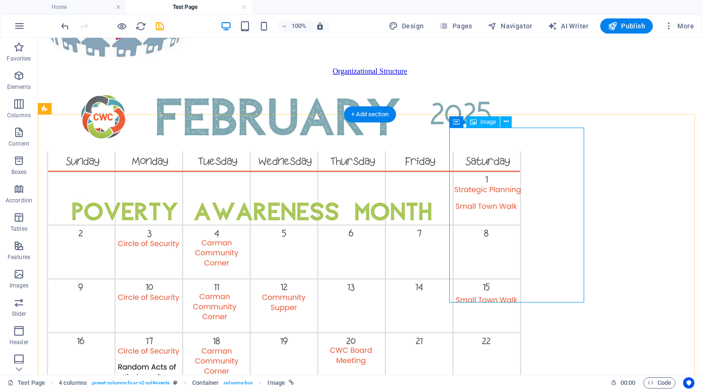
scroll to position [615, 0]
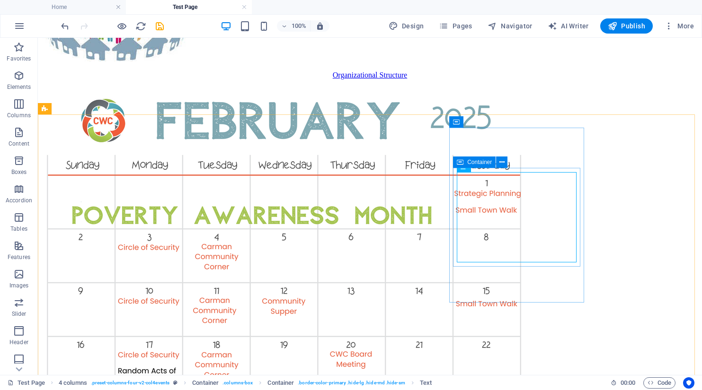
click at [466, 164] on div "Container" at bounding box center [474, 162] width 43 height 11
click at [473, 162] on span "Container" at bounding box center [479, 162] width 25 height 6
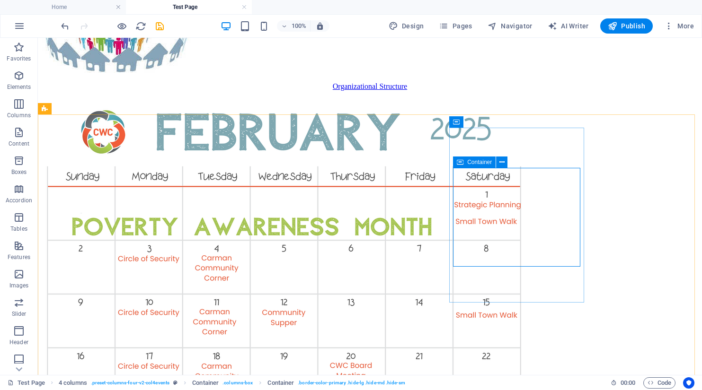
select select "%"
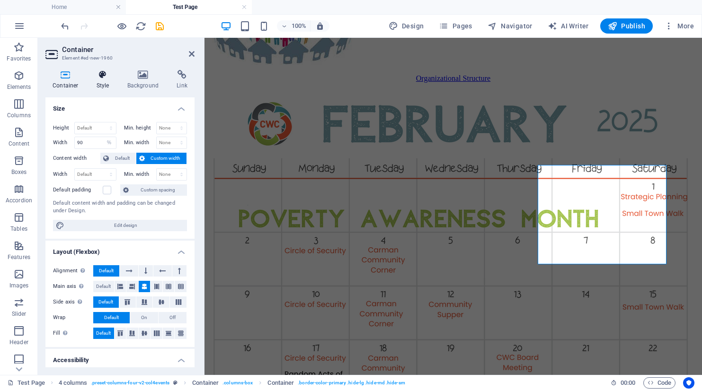
click at [95, 73] on icon at bounding box center [102, 74] width 27 height 9
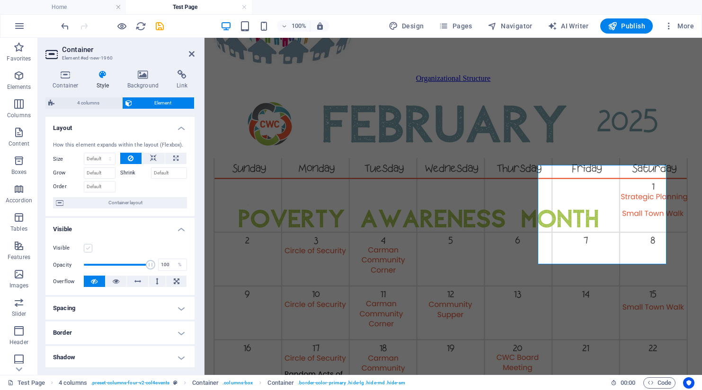
click at [87, 249] on label at bounding box center [88, 248] width 9 height 9
click at [0, 0] on input "Visible" at bounding box center [0, 0] width 0 height 0
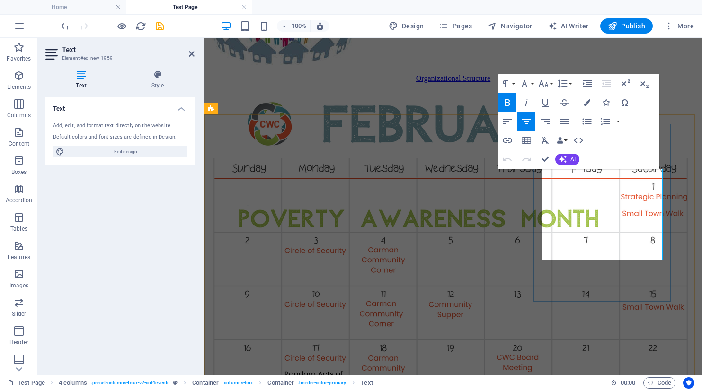
drag, startPoint x: 561, startPoint y: 222, endPoint x: 628, endPoint y: 188, distance: 74.9
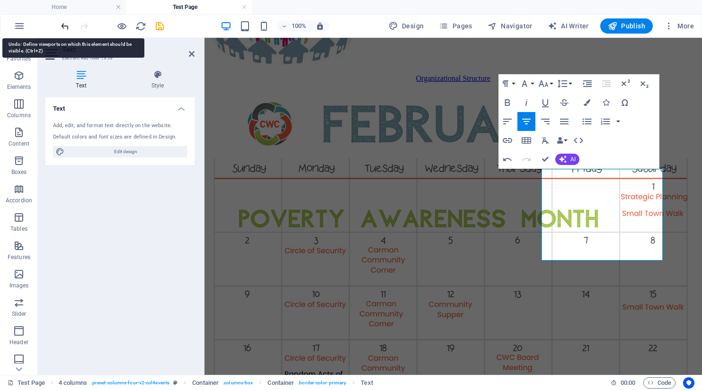
click at [65, 26] on icon "undo" at bounding box center [65, 26] width 11 height 11
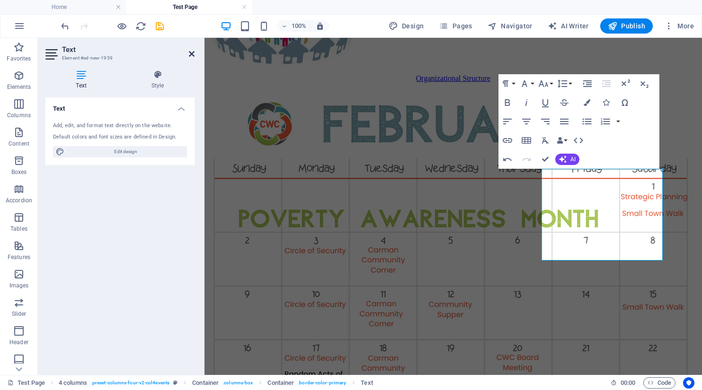
click at [192, 55] on icon at bounding box center [192, 54] width 6 height 8
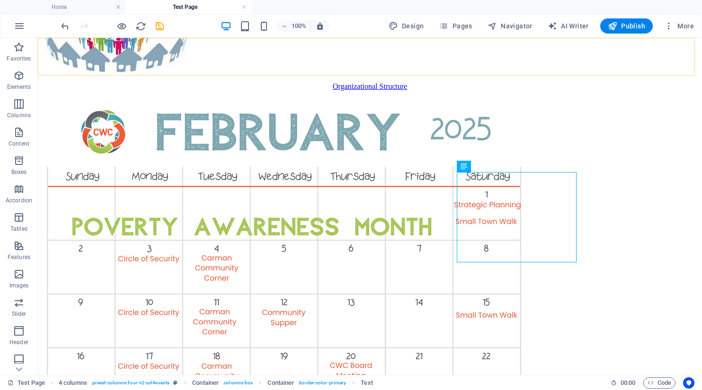
scroll to position [615, 0]
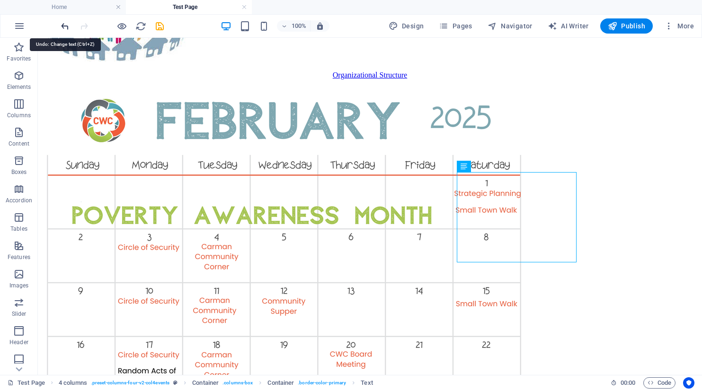
click at [65, 25] on icon "undo" at bounding box center [65, 26] width 11 height 11
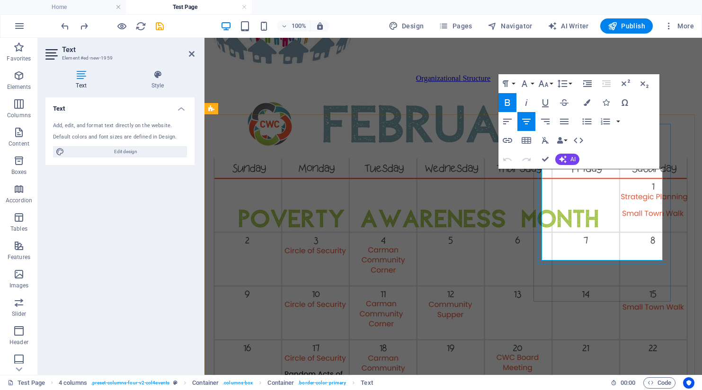
drag, startPoint x: 568, startPoint y: 218, endPoint x: 622, endPoint y: 187, distance: 62.3
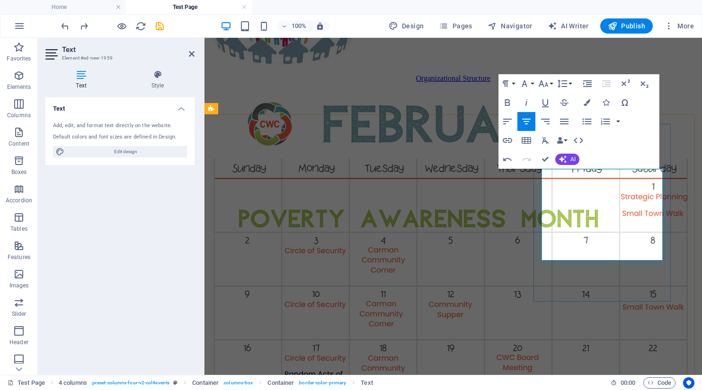
scroll to position [556, 0]
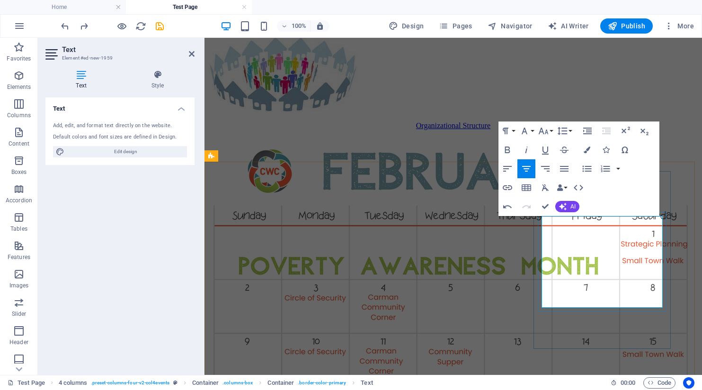
drag, startPoint x: 558, startPoint y: 294, endPoint x: 646, endPoint y: 253, distance: 96.9
drag, startPoint x: 572, startPoint y: 279, endPoint x: 636, endPoint y: 242, distance: 74.6
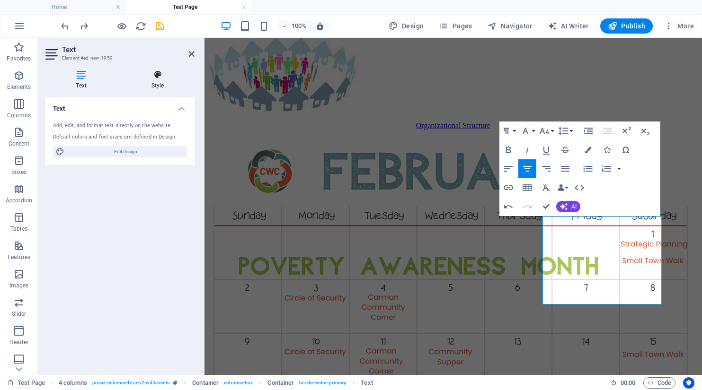
click at [158, 77] on icon at bounding box center [158, 74] width 74 height 9
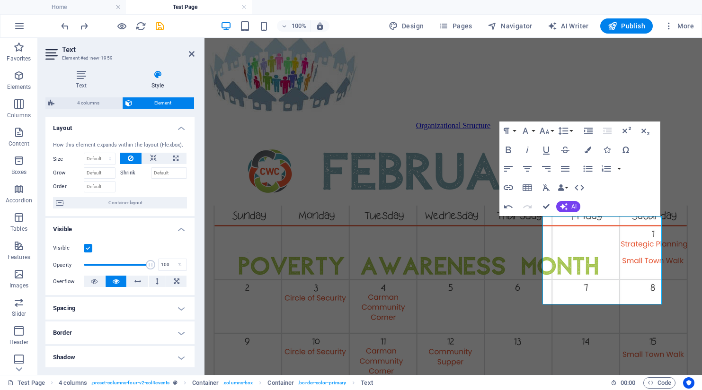
scroll to position [47, 0]
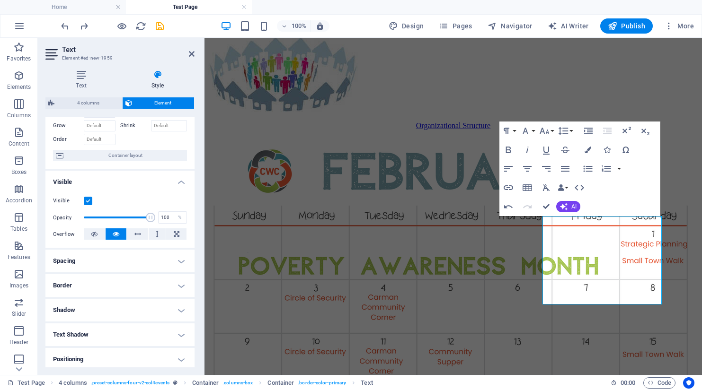
click at [175, 261] on h4 "Spacing" at bounding box center [119, 261] width 149 height 23
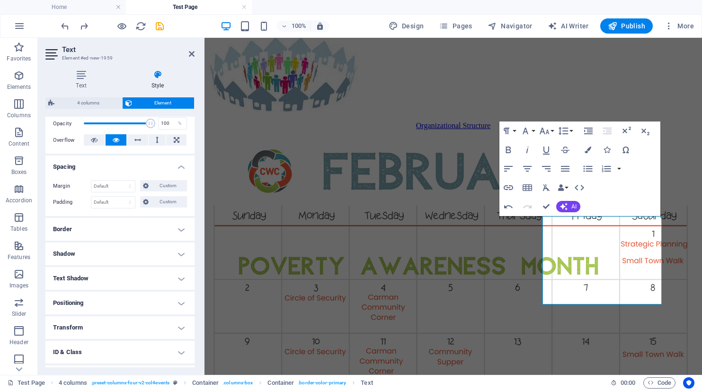
scroll to position [142, 0]
click at [177, 300] on h4 "Positioning" at bounding box center [119, 302] width 149 height 23
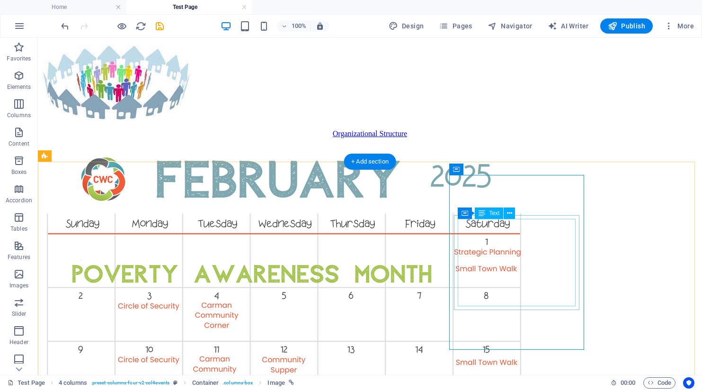
scroll to position [568, 0]
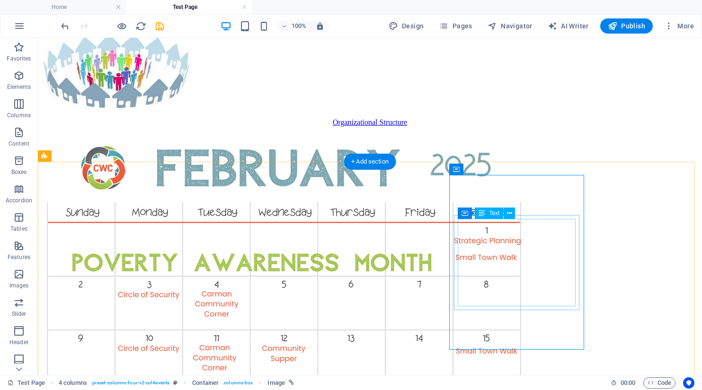
click at [475, 219] on div "Text" at bounding box center [489, 213] width 28 height 11
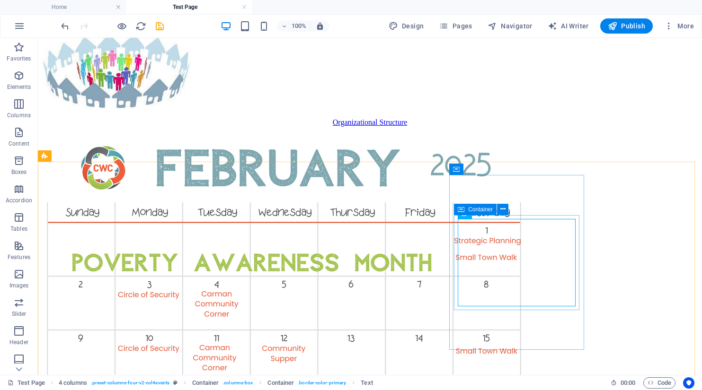
click at [469, 211] on span "Container" at bounding box center [480, 210] width 25 height 6
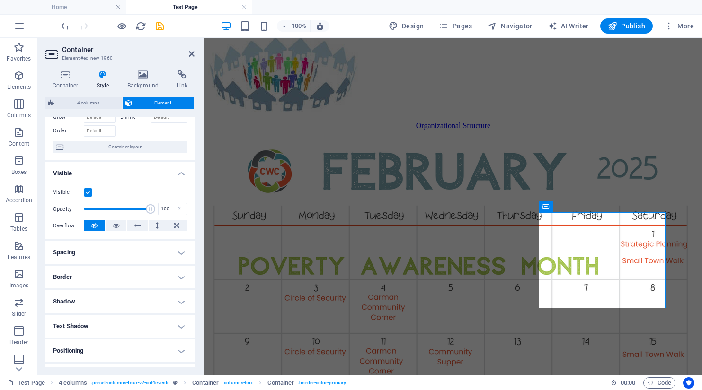
scroll to position [142, 0]
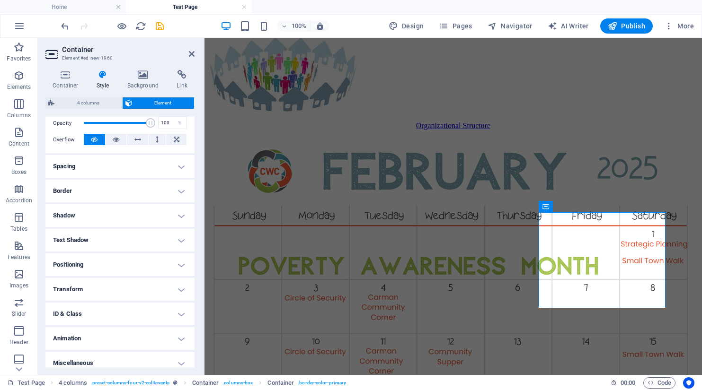
click at [151, 263] on h4 "Positioning" at bounding box center [119, 265] width 149 height 23
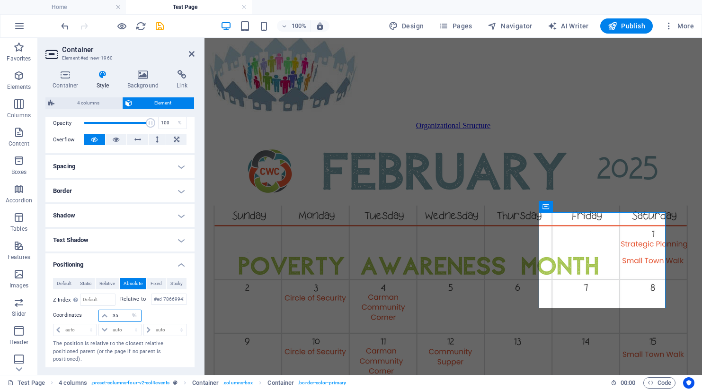
drag, startPoint x: 123, startPoint y: 316, endPoint x: 113, endPoint y: 316, distance: 10.9
click at [113, 316] on input "35" at bounding box center [125, 315] width 30 height 11
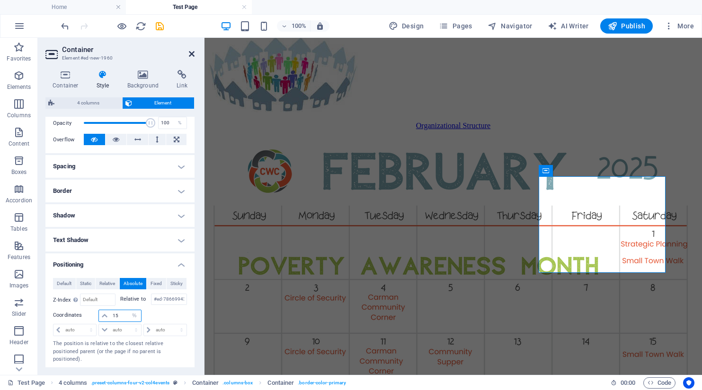
type input "15"
click at [193, 57] on icon at bounding box center [192, 54] width 6 height 8
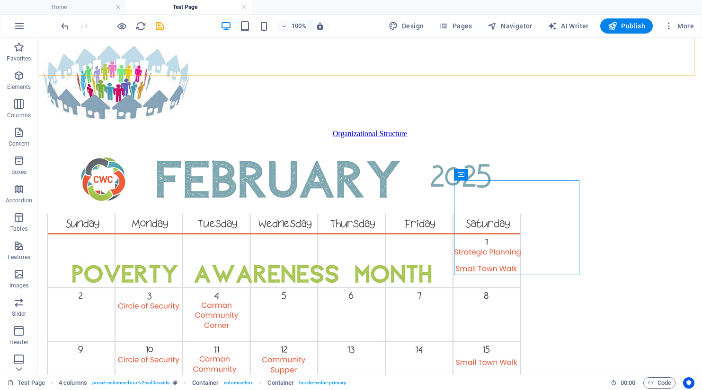
scroll to position [568, 0]
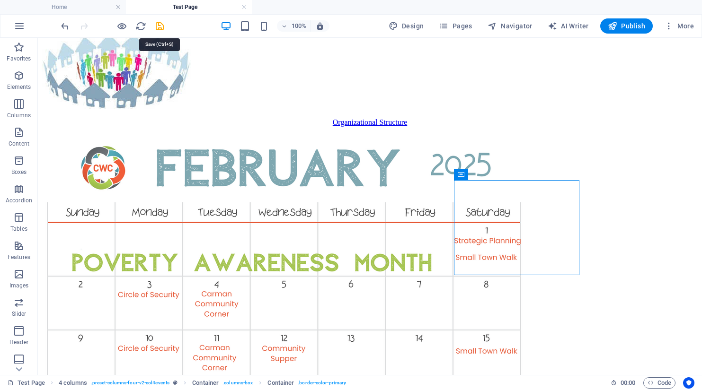
click at [160, 23] on icon "save" at bounding box center [159, 26] width 11 height 11
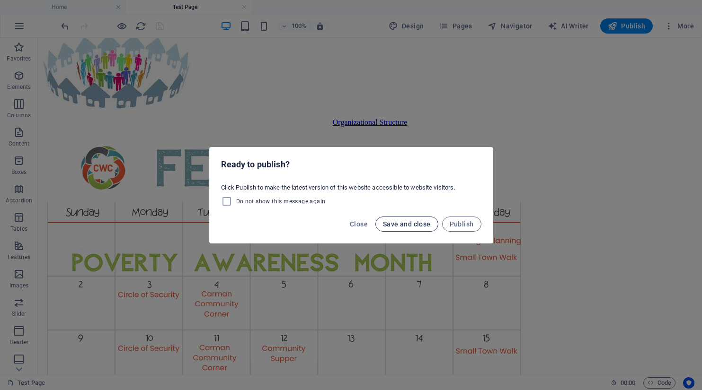
click at [417, 227] on span "Save and close" at bounding box center [407, 224] width 48 height 8
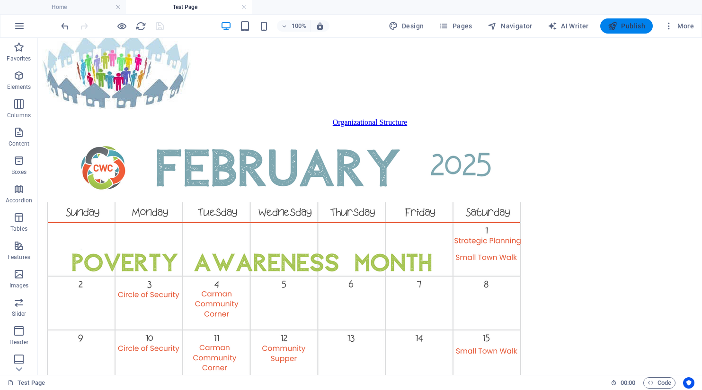
click at [636, 25] on span "Publish" at bounding box center [625, 25] width 37 height 9
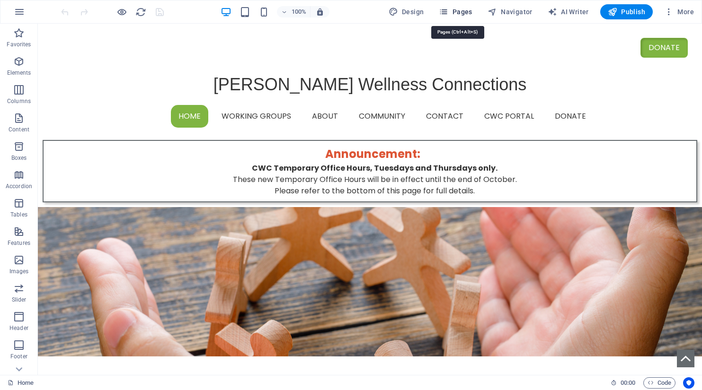
click at [466, 11] on span "Pages" at bounding box center [455, 11] width 33 height 9
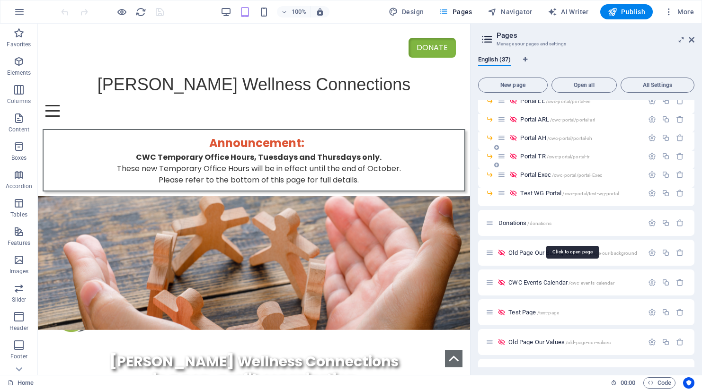
scroll to position [563, 0]
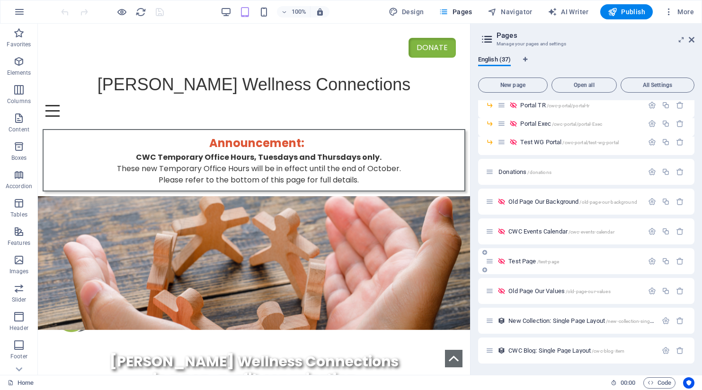
click at [517, 256] on div "Test Page /test-page" at bounding box center [564, 261] width 158 height 11
click at [527, 262] on span "Test Page /test-page" at bounding box center [533, 261] width 51 height 7
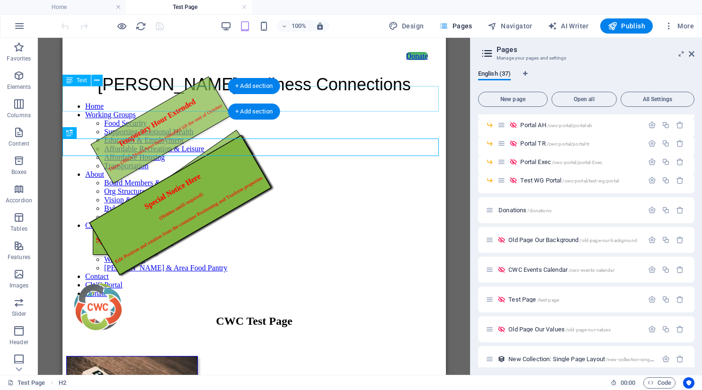
scroll to position [0, 0]
click at [693, 53] on icon at bounding box center [691, 54] width 6 height 8
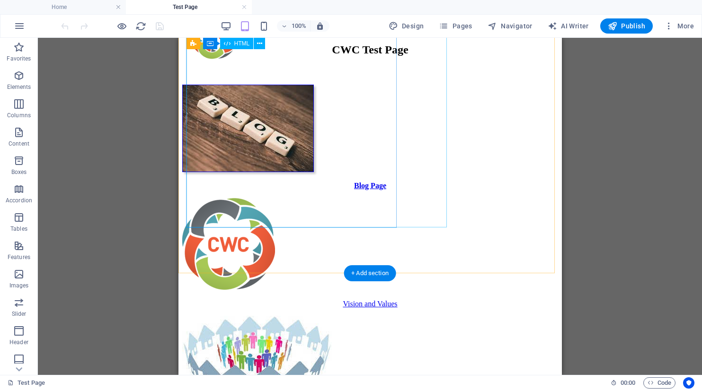
scroll to position [47, 0]
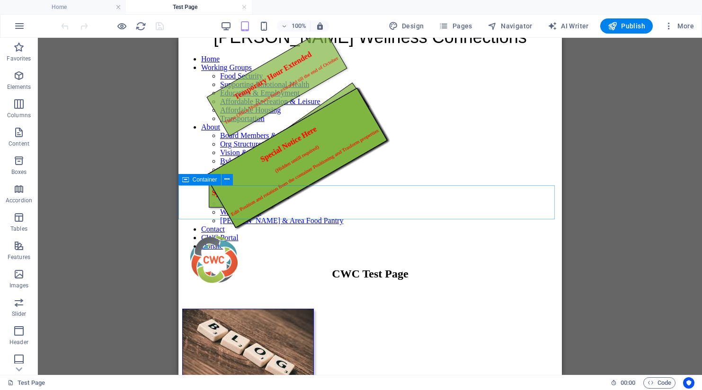
click at [193, 179] on span "Container" at bounding box center [205, 180] width 25 height 6
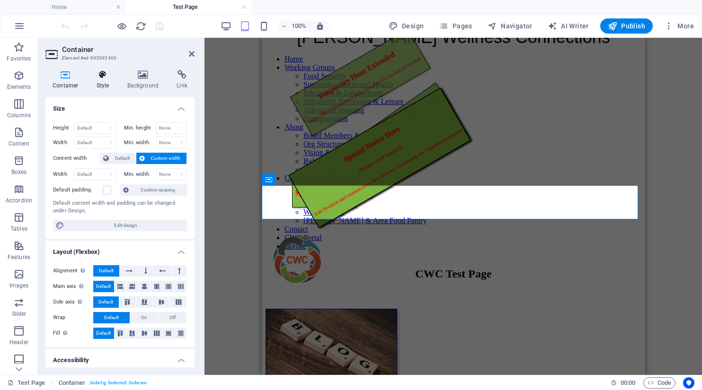
click at [108, 73] on icon at bounding box center [102, 74] width 27 height 9
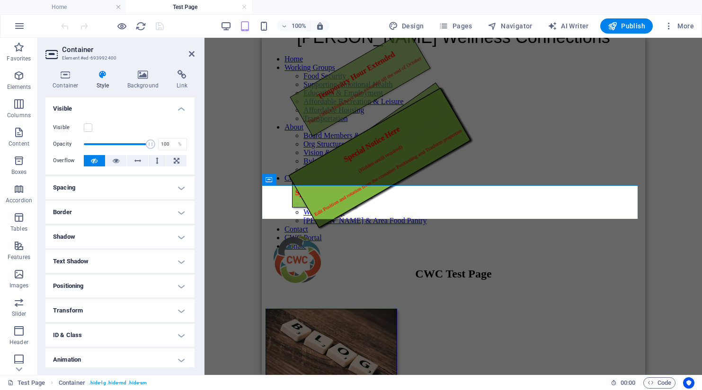
click at [83, 126] on label "Visible" at bounding box center [68, 127] width 31 height 11
click at [87, 130] on label at bounding box center [88, 127] width 9 height 9
click at [0, 0] on input "Visible" at bounding box center [0, 0] width 0 height 0
click at [190, 52] on icon at bounding box center [192, 54] width 6 height 8
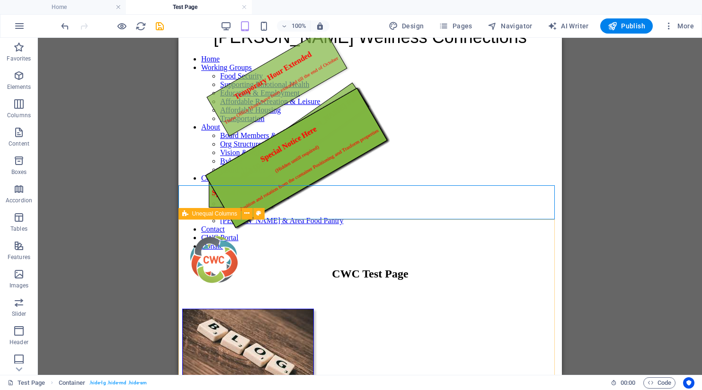
click at [203, 216] on span "Unequal Columns" at bounding box center [214, 214] width 45 height 6
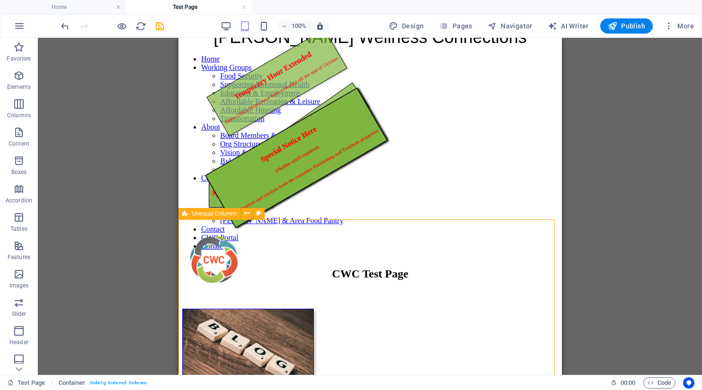
click at [203, 216] on span "Unequal Columns" at bounding box center [214, 214] width 45 height 6
select select "%"
select select "rem"
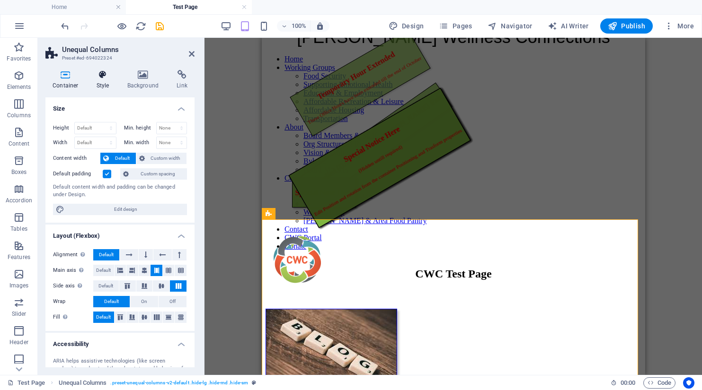
click at [105, 79] on icon at bounding box center [102, 74] width 27 height 9
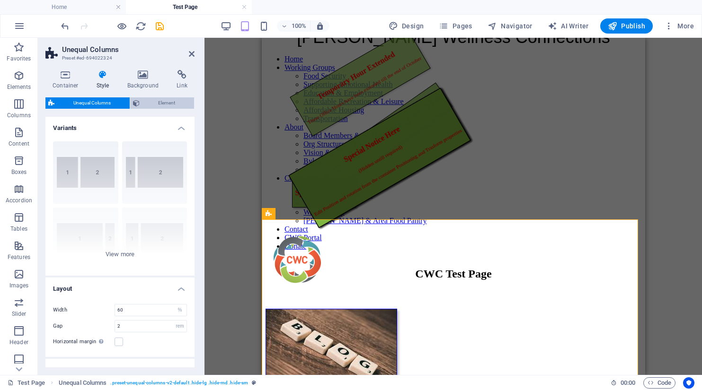
click at [154, 104] on span "Element" at bounding box center [166, 102] width 49 height 11
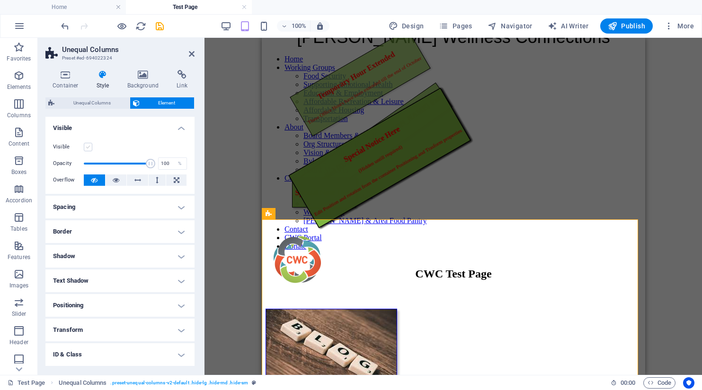
click at [86, 147] on label at bounding box center [88, 147] width 9 height 9
click at [0, 0] on input "Visible" at bounding box center [0, 0] width 0 height 0
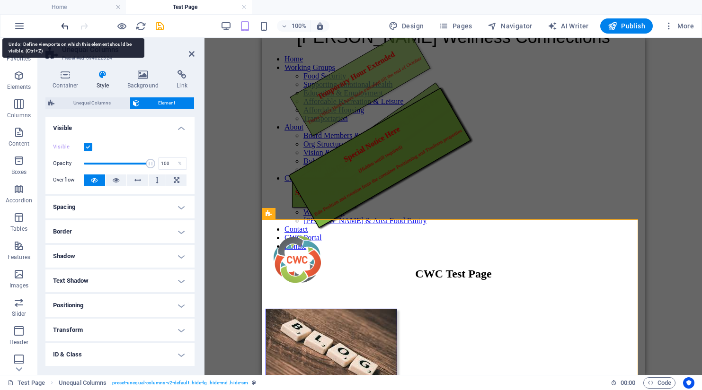
click at [64, 27] on icon "undo" at bounding box center [65, 26] width 11 height 11
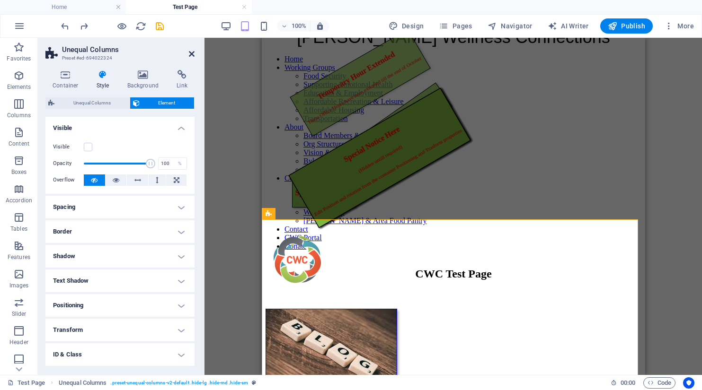
click at [192, 53] on icon at bounding box center [192, 54] width 6 height 8
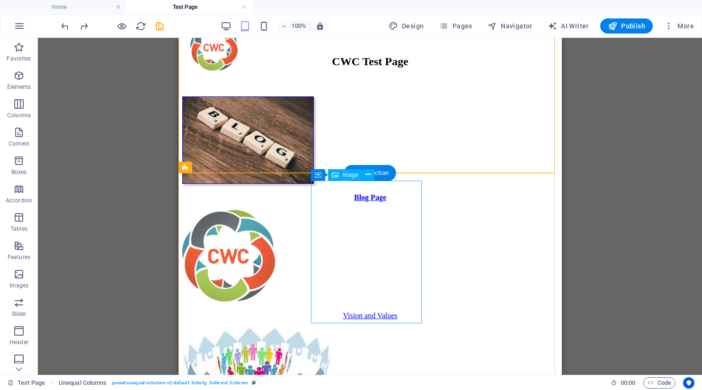
scroll to position [0, 0]
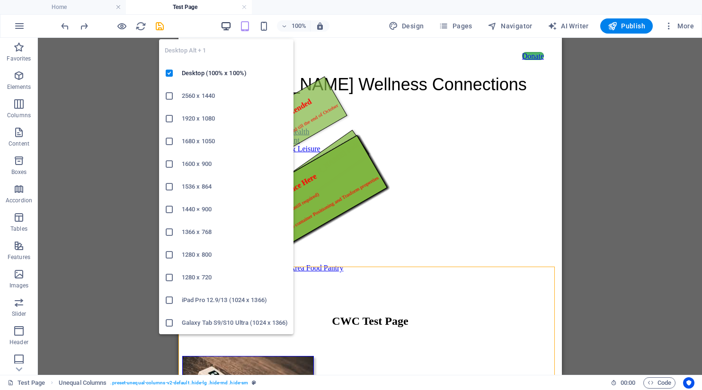
click at [226, 27] on icon "button" at bounding box center [225, 26] width 11 height 11
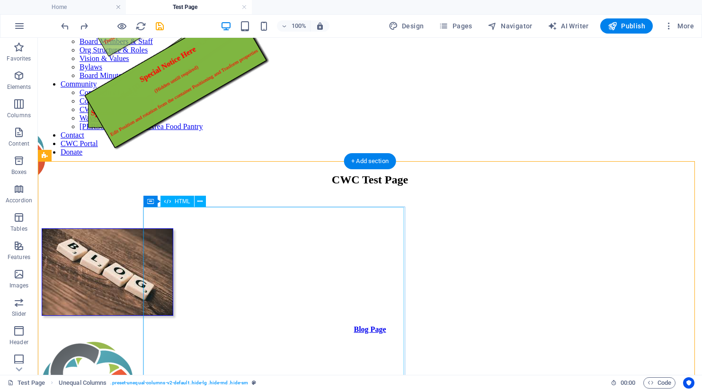
scroll to position [142, 0]
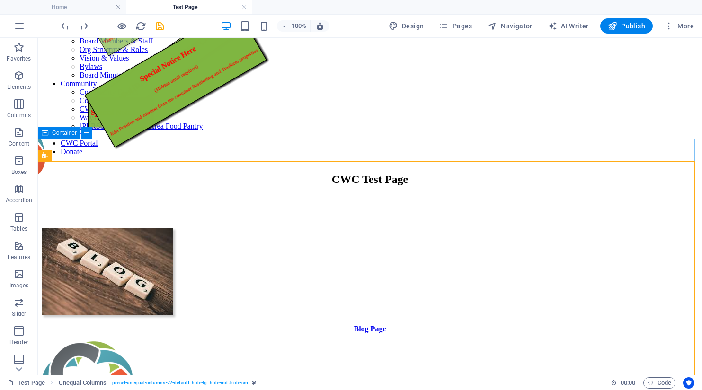
click at [48, 133] on div "Container" at bounding box center [59, 132] width 43 height 11
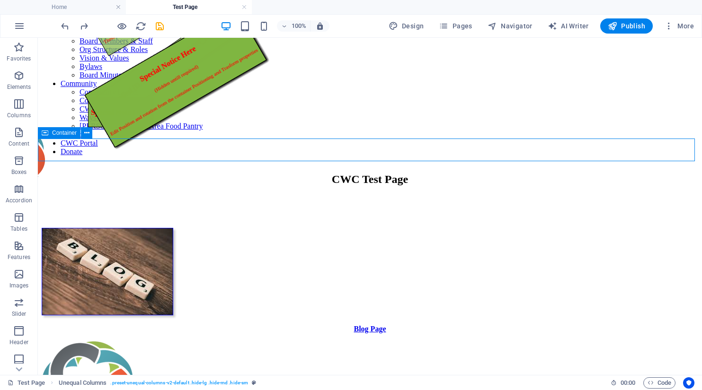
click at [48, 133] on div "Container" at bounding box center [59, 132] width 43 height 11
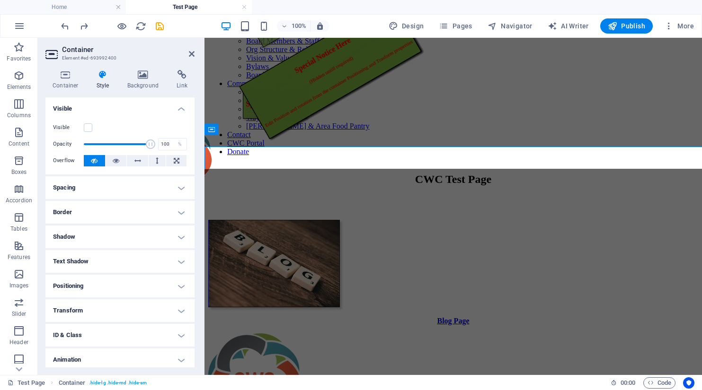
scroll to position [134, 0]
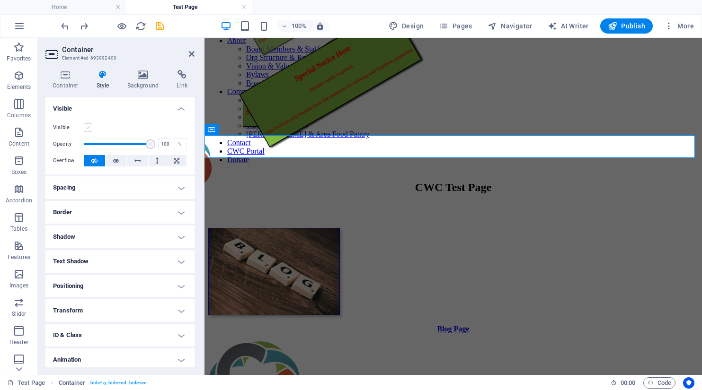
click at [85, 130] on label at bounding box center [88, 127] width 9 height 9
click at [0, 0] on input "Visible" at bounding box center [0, 0] width 0 height 0
click at [189, 54] on icon at bounding box center [192, 54] width 6 height 8
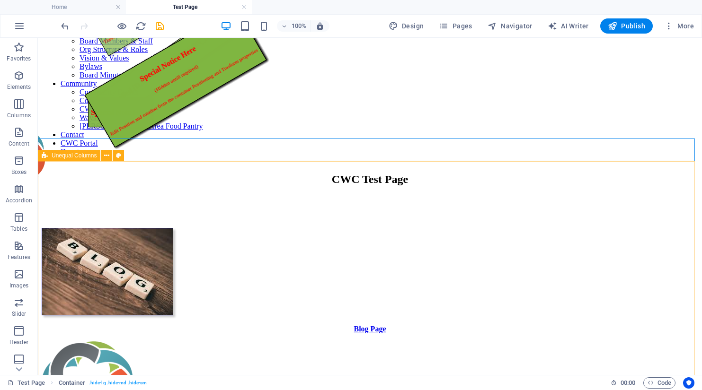
click at [67, 154] on span "Unequal Columns" at bounding box center [74, 156] width 45 height 6
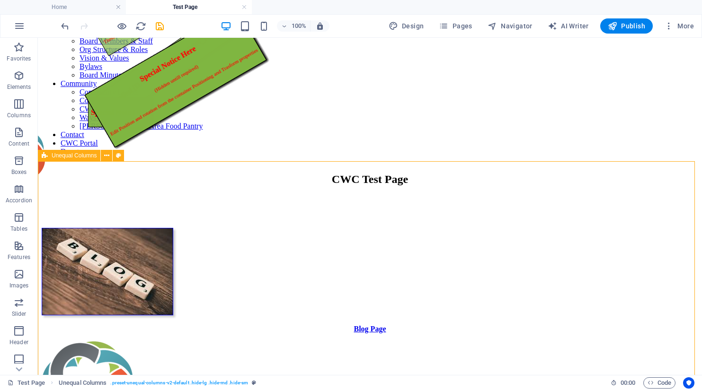
click at [67, 154] on span "Unequal Columns" at bounding box center [74, 156] width 45 height 6
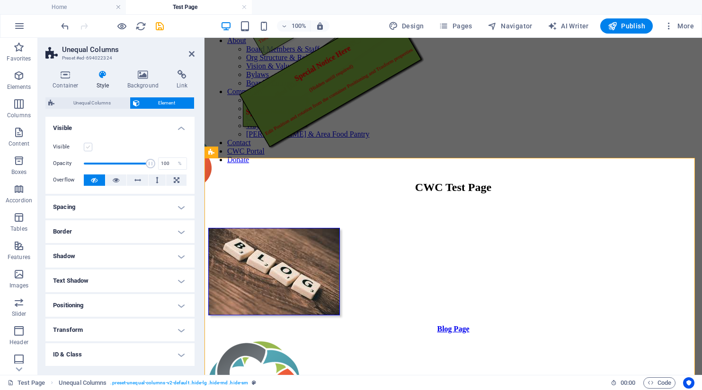
click at [85, 147] on label at bounding box center [88, 147] width 9 height 9
click at [0, 0] on input "Visible" at bounding box center [0, 0] width 0 height 0
click at [190, 55] on icon at bounding box center [192, 54] width 6 height 8
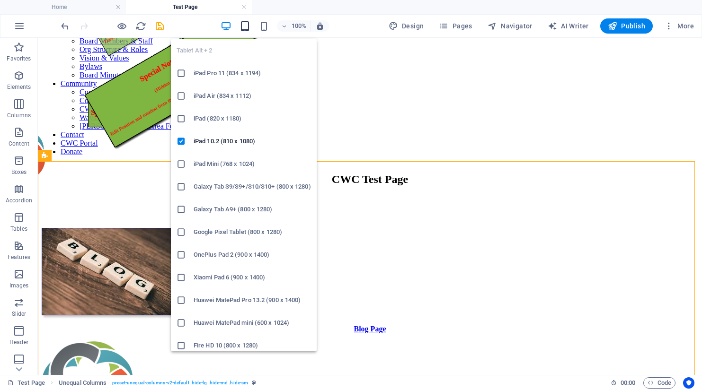
click at [249, 26] on icon "button" at bounding box center [244, 26] width 11 height 11
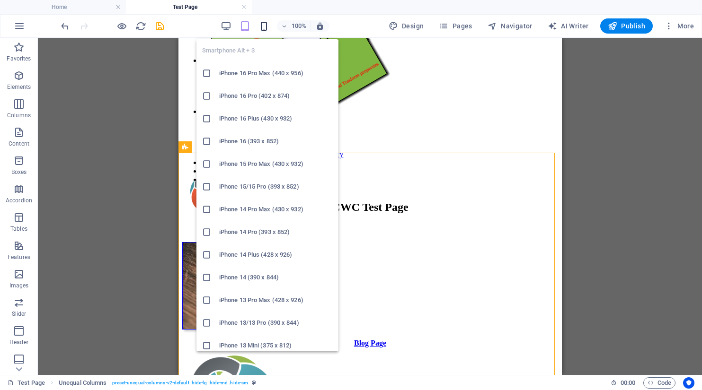
click at [265, 25] on icon "button" at bounding box center [263, 26] width 11 height 11
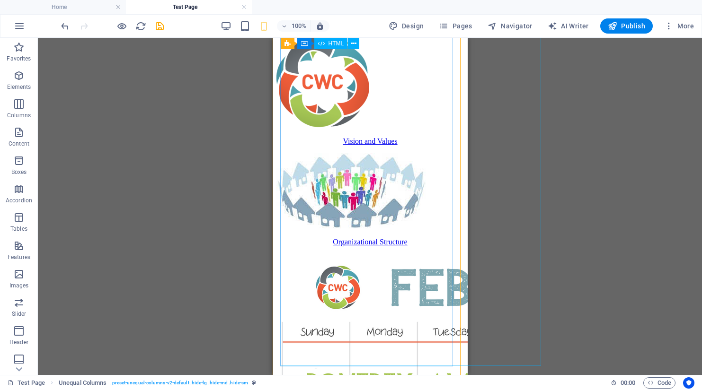
scroll to position [437, 0]
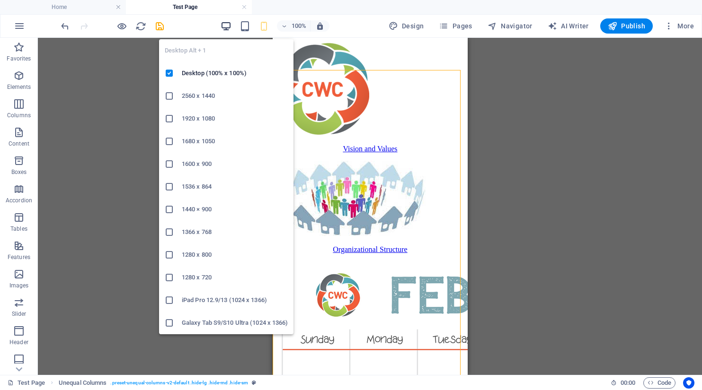
click at [224, 28] on icon "button" at bounding box center [225, 26] width 11 height 11
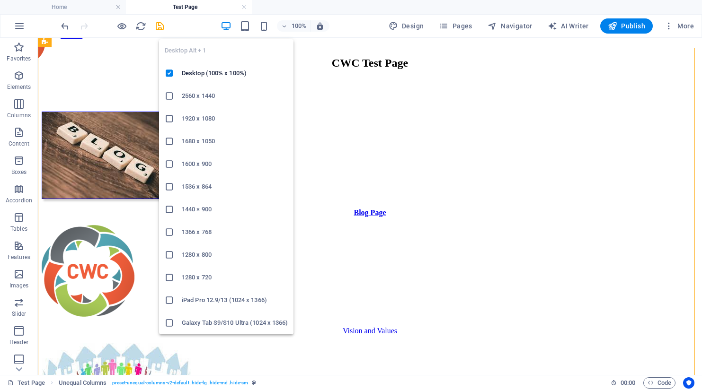
scroll to position [256, 0]
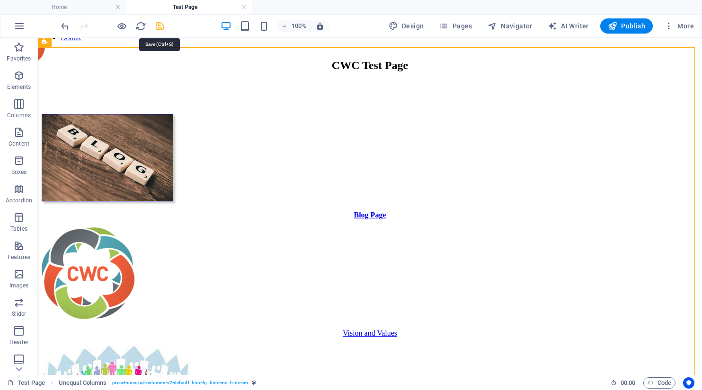
click at [157, 30] on icon "save" at bounding box center [159, 26] width 11 height 11
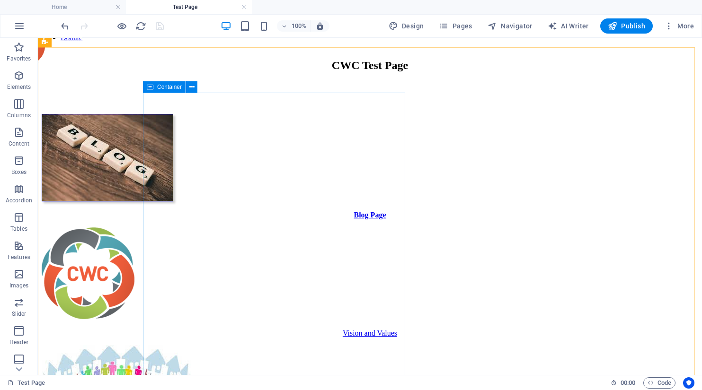
click at [164, 87] on span "Container" at bounding box center [169, 87] width 25 height 6
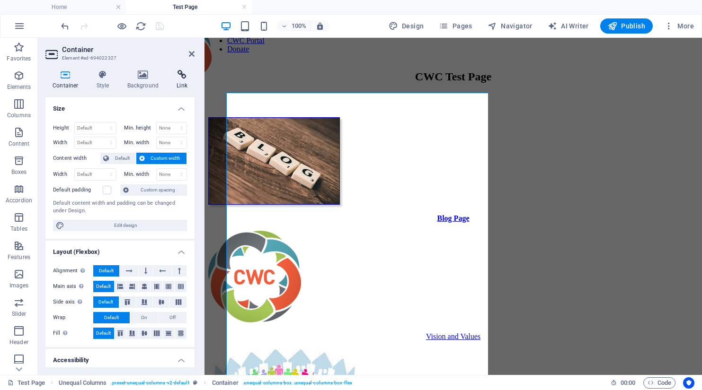
click at [183, 78] on icon at bounding box center [181, 74] width 25 height 9
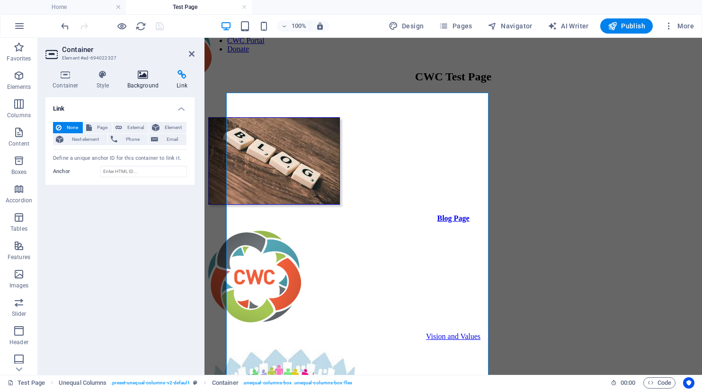
click at [145, 77] on icon at bounding box center [143, 74] width 46 height 9
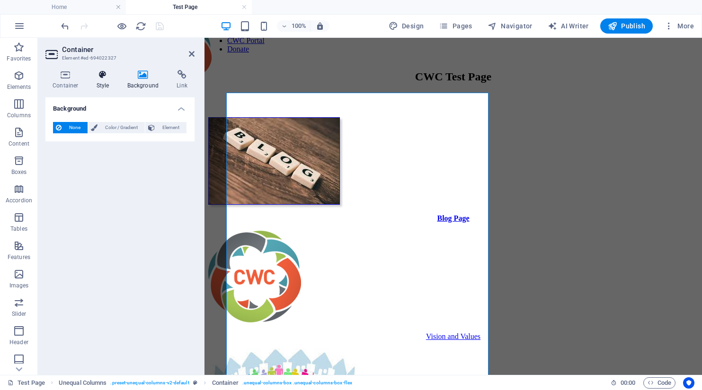
click at [105, 81] on h4 "Style" at bounding box center [104, 80] width 31 height 20
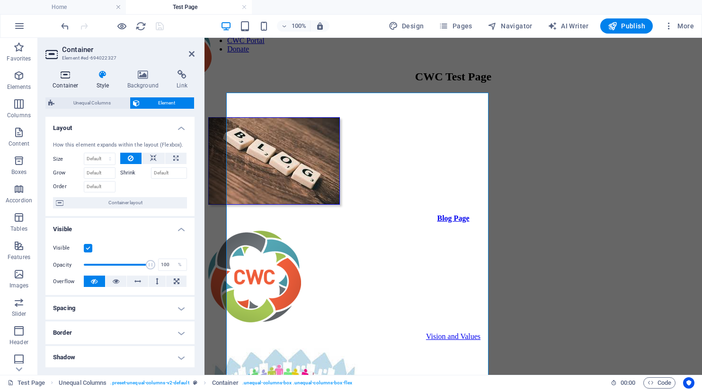
click at [63, 79] on h4 "Container" at bounding box center [67, 80] width 44 height 20
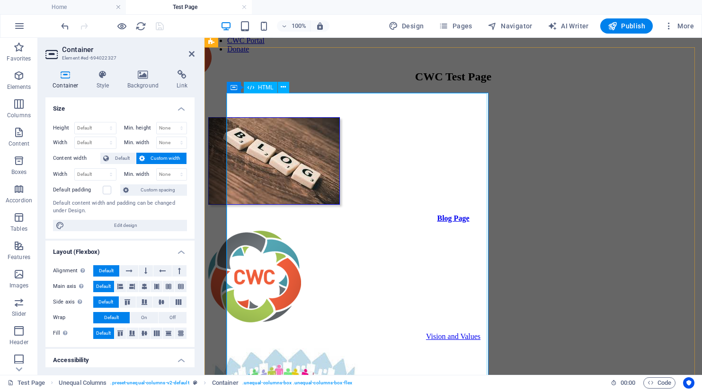
click at [260, 89] on span "HTML" at bounding box center [266, 88] width 16 height 6
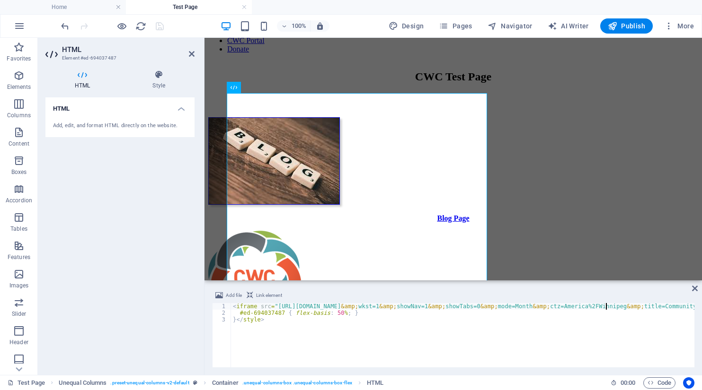
click at [111, 253] on div "HTML Add, edit, and format HTML directly on the website." at bounding box center [119, 232] width 149 height 270
click at [191, 55] on icon at bounding box center [192, 54] width 6 height 8
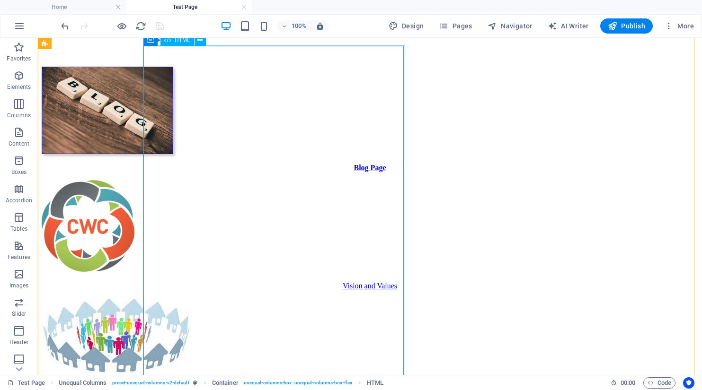
scroll to position [161, 0]
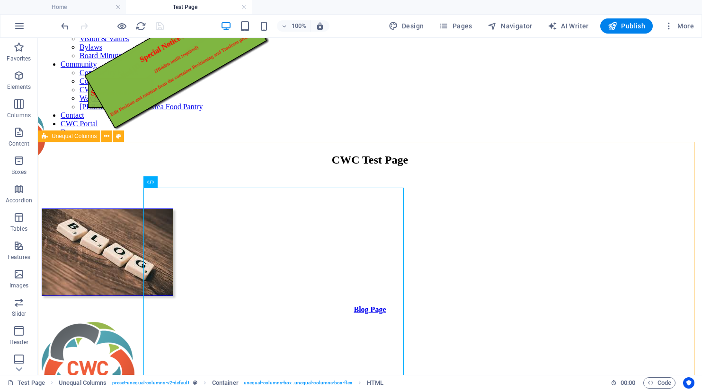
click at [85, 136] on span "Unequal Columns" at bounding box center [74, 136] width 45 height 6
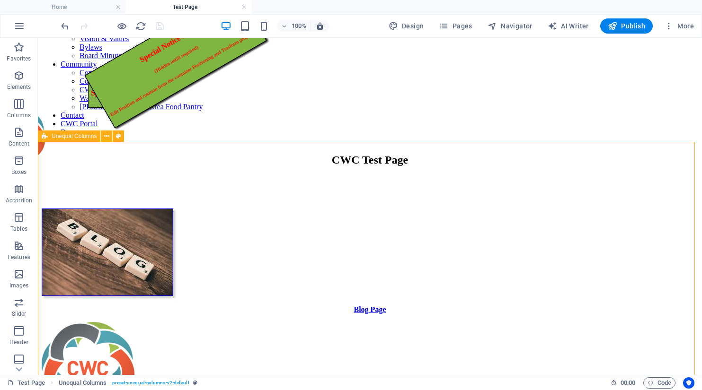
click at [85, 136] on span "Unequal Columns" at bounding box center [74, 136] width 45 height 6
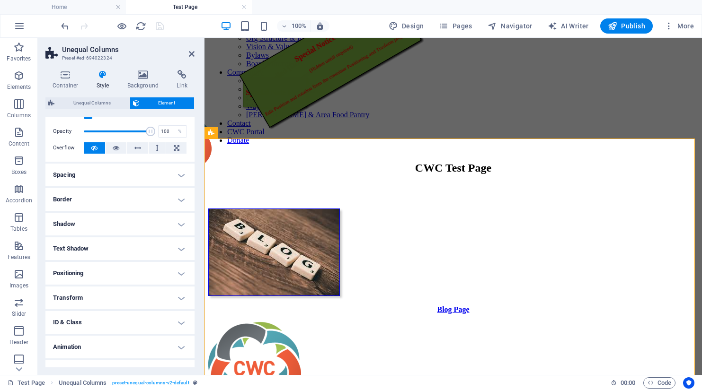
scroll to position [48, 0]
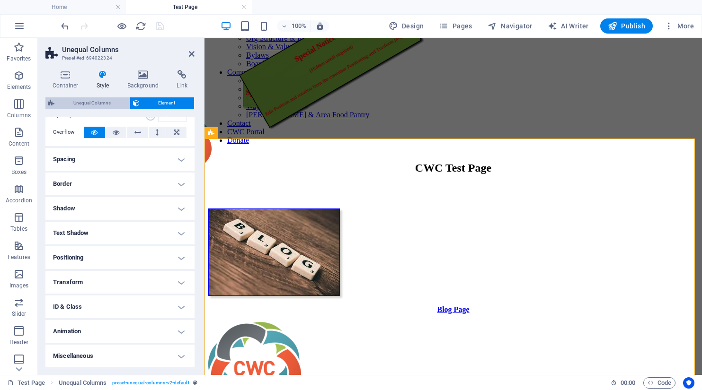
click at [95, 105] on span "Unequal Columns" at bounding box center [92, 102] width 70 height 11
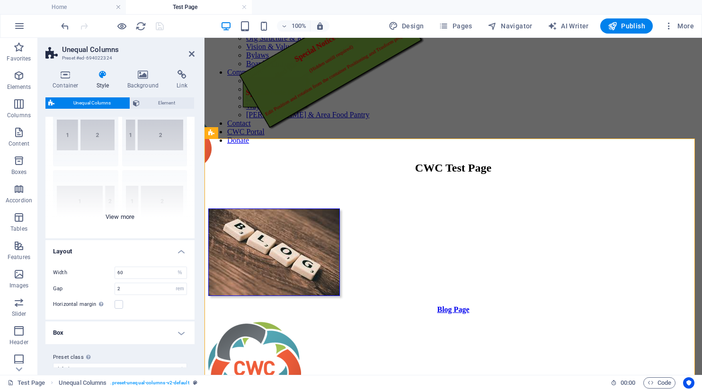
scroll to position [52, 0]
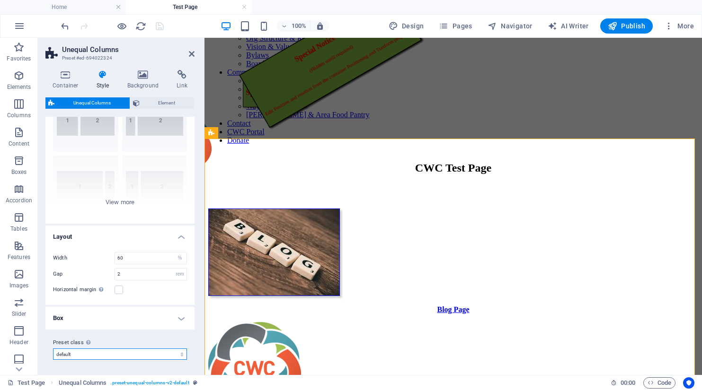
click at [78, 353] on select "default 1-40-60 Add preset class" at bounding box center [120, 354] width 134 height 11
click at [73, 357] on select "default 1-40-60 Add preset class" at bounding box center [120, 354] width 134 height 11
click at [72, 355] on select "default 1-40-60 Add preset class" at bounding box center [120, 354] width 134 height 11
click at [53, 349] on select "default 1-40-60 Add preset class" at bounding box center [120, 354] width 134 height 11
select select "preset-unequal-columns-v2-default"
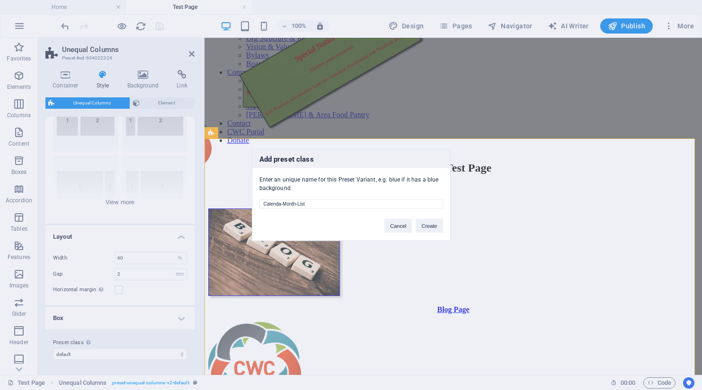
type input "Calendar-Month-List"
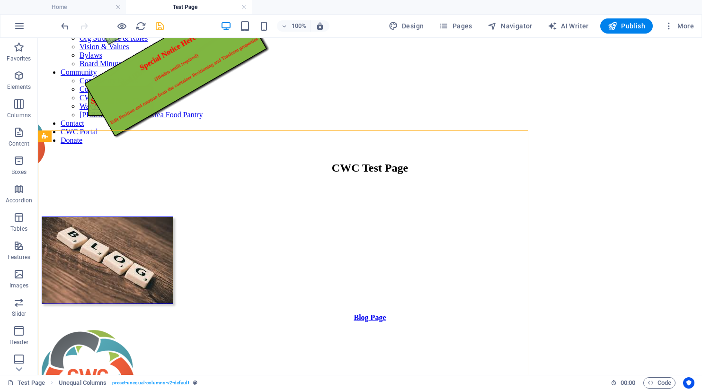
scroll to position [161, 0]
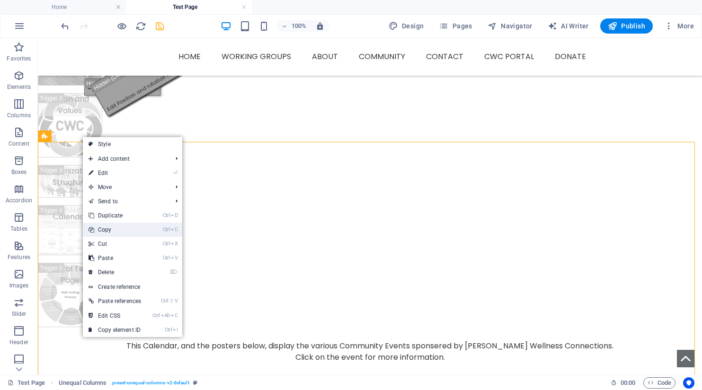
click at [109, 231] on link "Ctrl C Copy" at bounding box center [115, 230] width 64 height 14
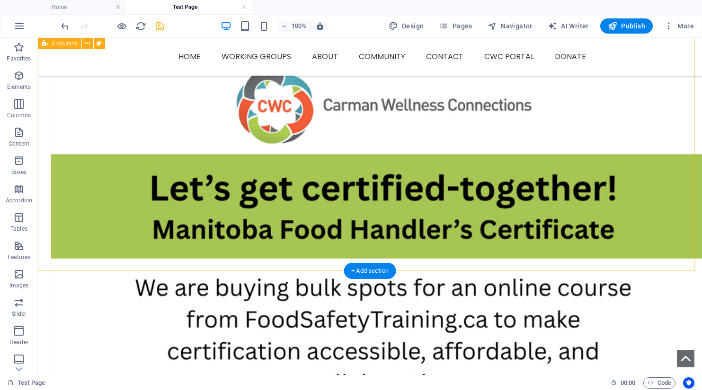
scroll to position [1391, 0]
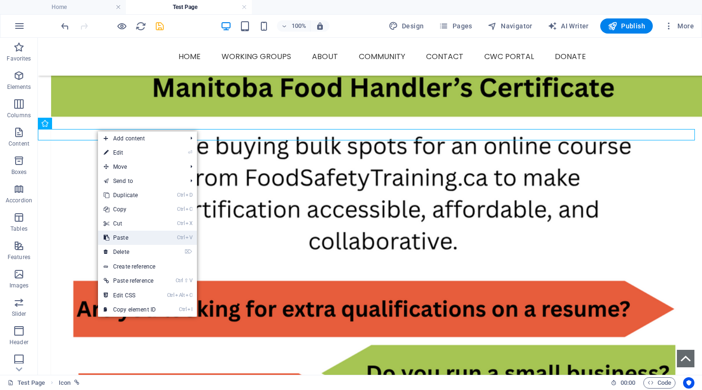
click at [124, 238] on link "Ctrl V Paste" at bounding box center [129, 238] width 63 height 14
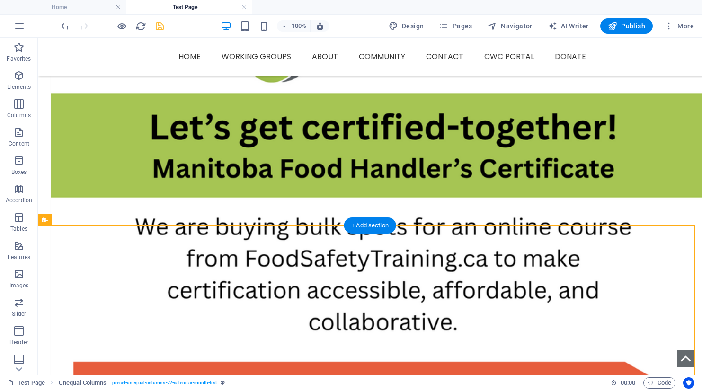
scroll to position [1306, 0]
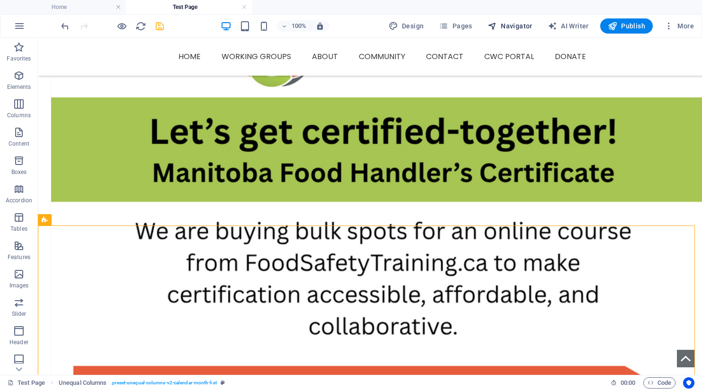
click at [515, 22] on span "Navigator" at bounding box center [509, 25] width 45 height 9
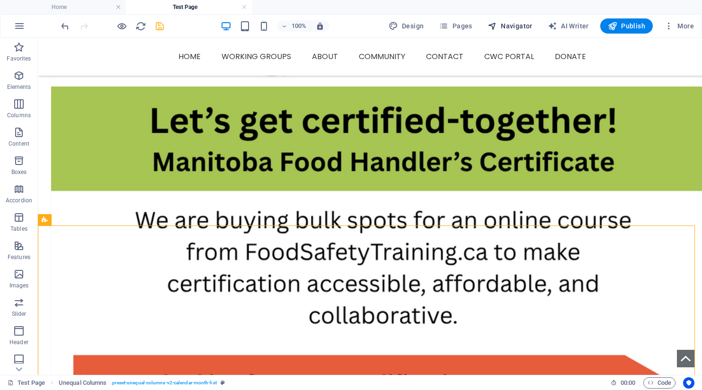
select select "7419451-en"
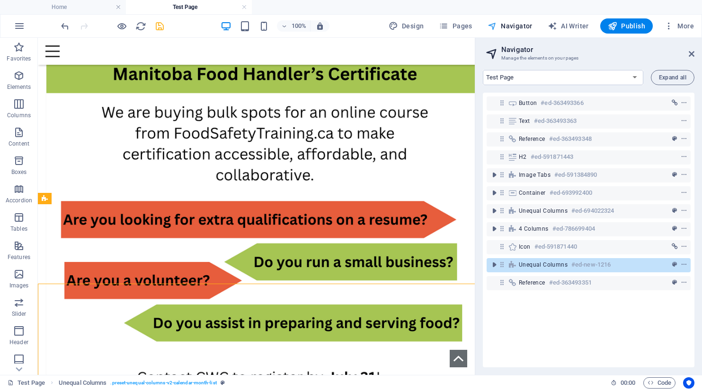
scroll to position [1248, 0]
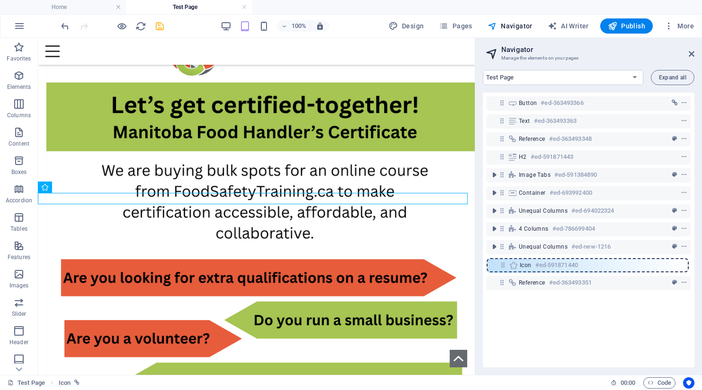
drag, startPoint x: 501, startPoint y: 248, endPoint x: 503, endPoint y: 270, distance: 21.8
click at [503, 270] on div "Button #ed-363493366 Text #ed-363493363 Reference #ed-363493348 H2 #ed-59187144…" at bounding box center [588, 230] width 211 height 275
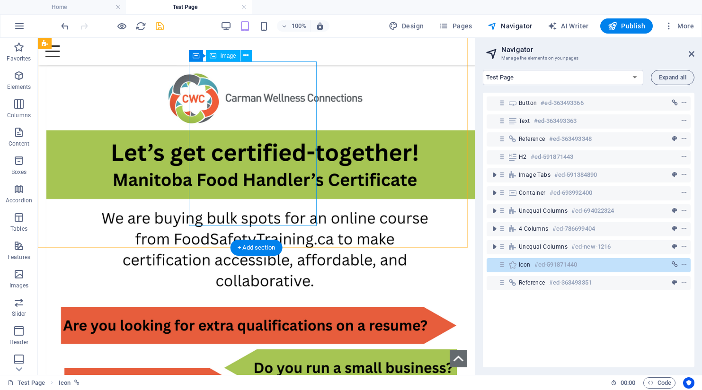
scroll to position [1240, 0]
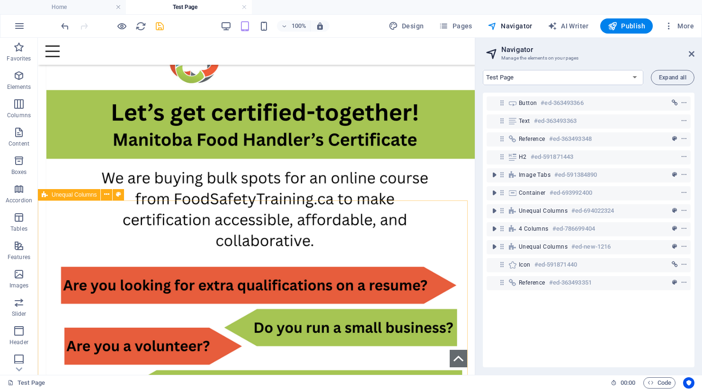
click at [73, 194] on span "Unequal Columns" at bounding box center [74, 195] width 45 height 6
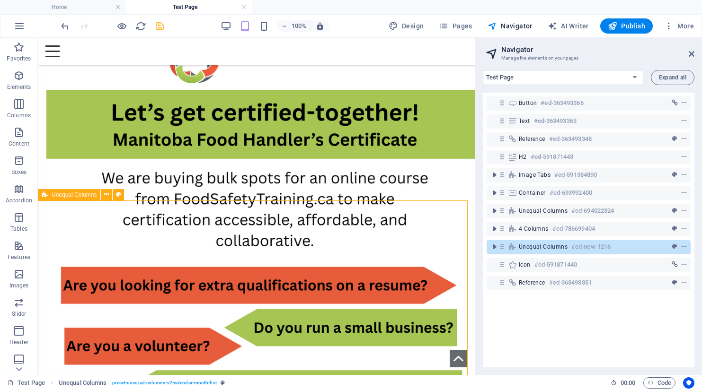
click at [73, 194] on span "Unequal Columns" at bounding box center [74, 195] width 45 height 6
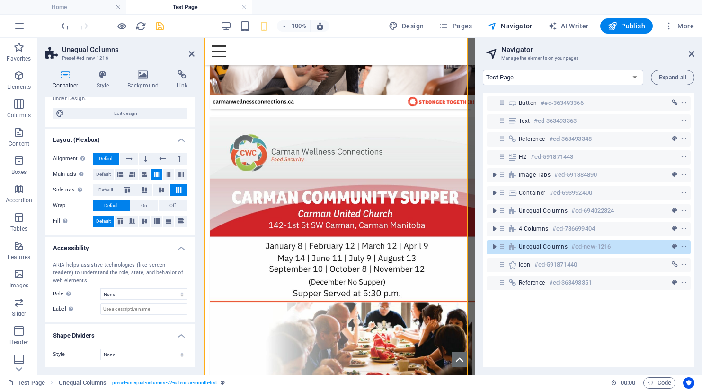
scroll to position [97, 0]
click at [104, 72] on icon at bounding box center [102, 74] width 27 height 9
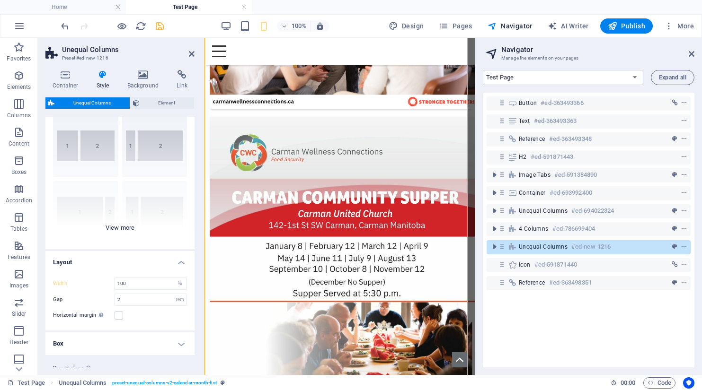
scroll to position [52, 0]
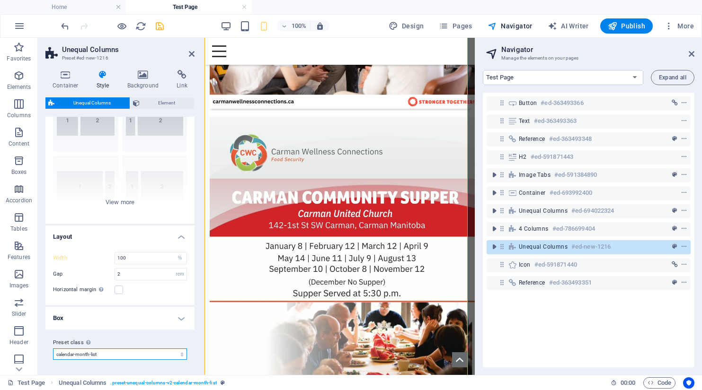
click at [101, 353] on select "default 1-40-60 calendar-month-list Add preset class" at bounding box center [120, 354] width 134 height 11
click at [53, 349] on select "default 1-40-60 calendar-month-list Add preset class" at bounding box center [120, 354] width 134 height 11
select select "preset-unequal-columns-v2-calendar-month-list"
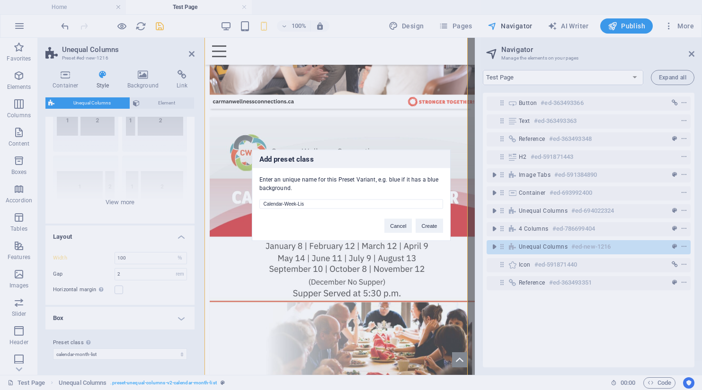
type input "Calendar-Week-List"
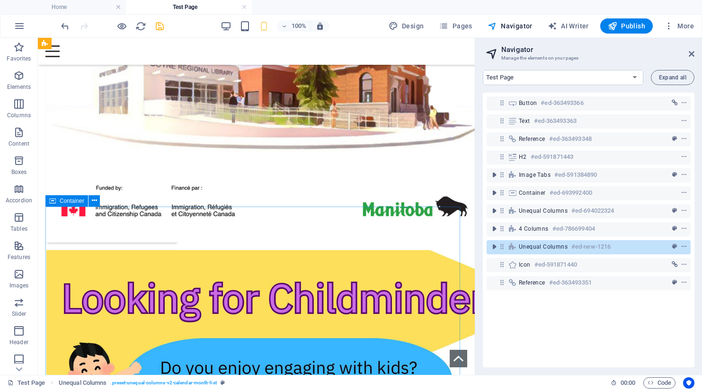
scroll to position [1614, 0]
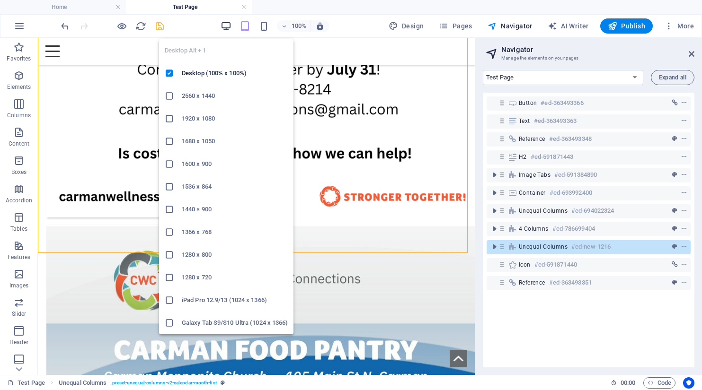
click at [231, 27] on icon "button" at bounding box center [225, 26] width 11 height 11
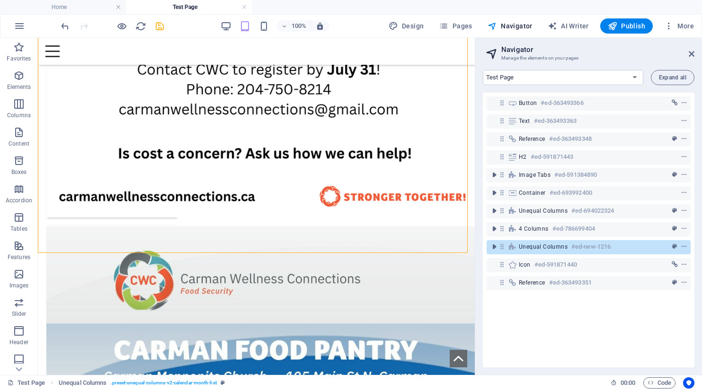
click at [681, 51] on h2 "Navigator" at bounding box center [597, 49] width 193 height 9
click at [690, 53] on icon at bounding box center [691, 54] width 6 height 8
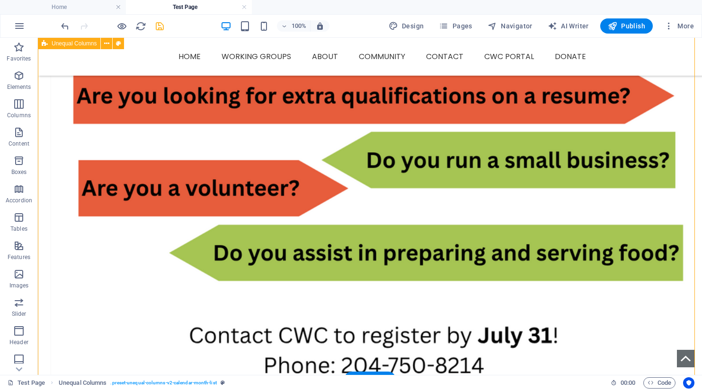
scroll to position [1410, 0]
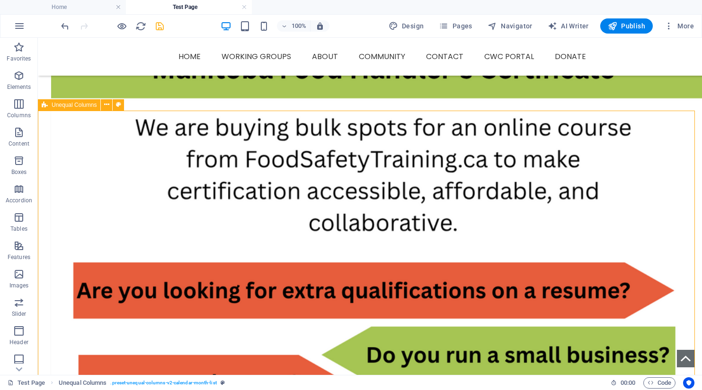
click at [73, 106] on span "Unequal Columns" at bounding box center [74, 105] width 45 height 6
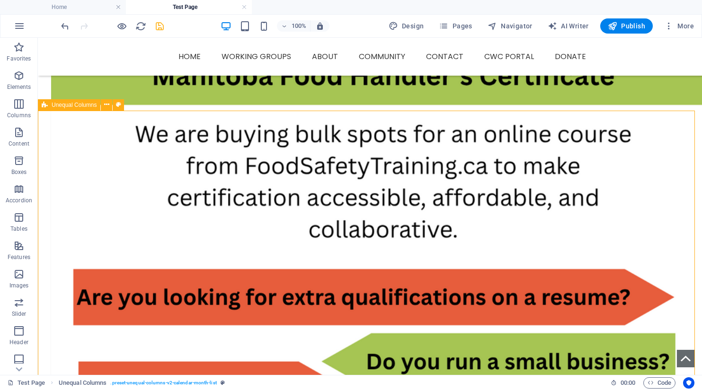
select select "%"
select select "rem"
select select "preset-unequal-columns-v2-calendar-week-list"
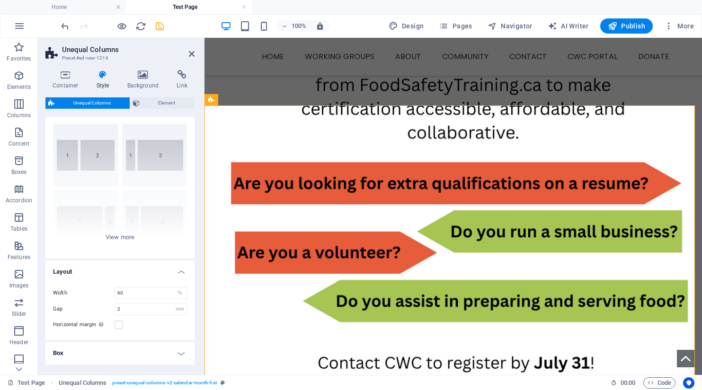
scroll to position [0, 0]
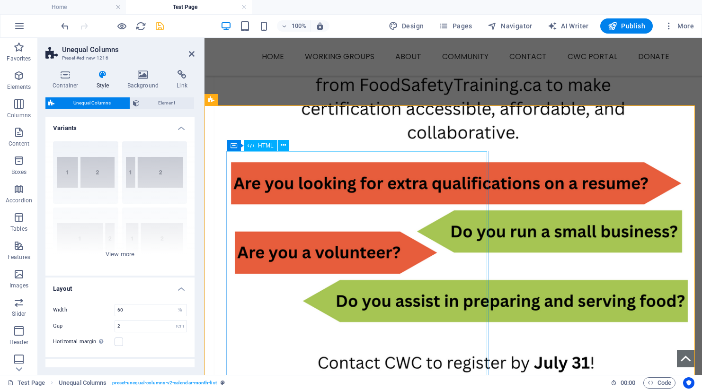
click at [256, 143] on div "HTML" at bounding box center [261, 145] width 34 height 11
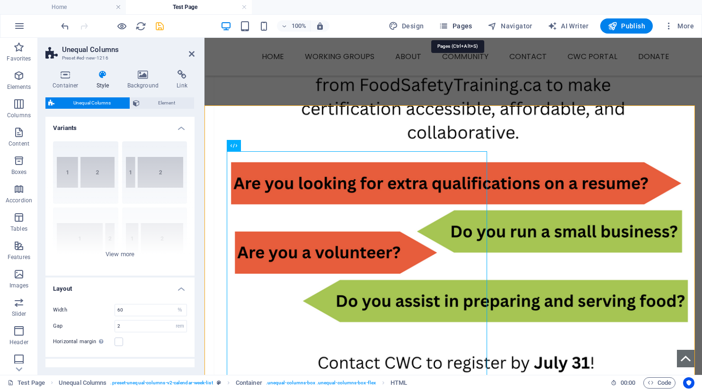
click at [457, 26] on span "Pages" at bounding box center [455, 25] width 33 height 9
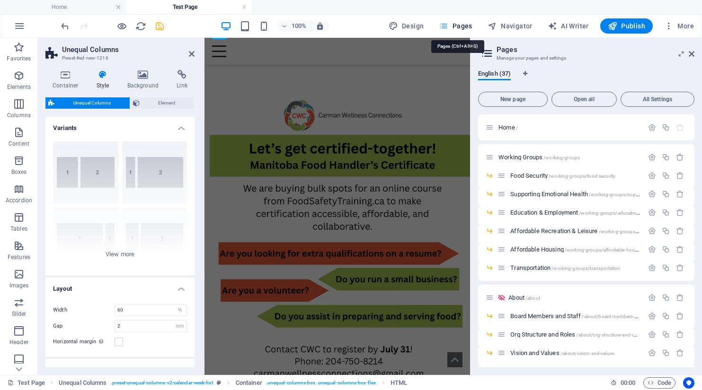
type input "100"
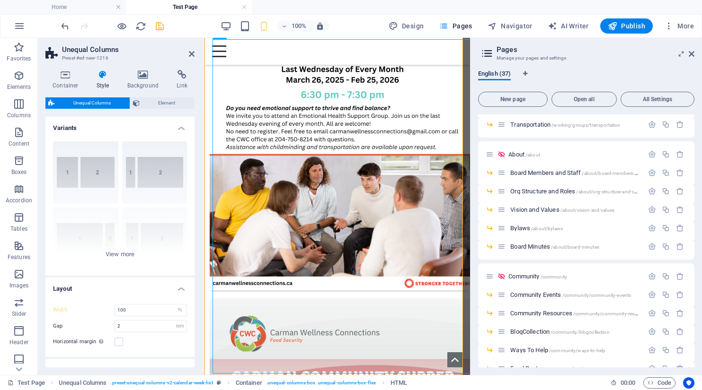
scroll to position [189, 0]
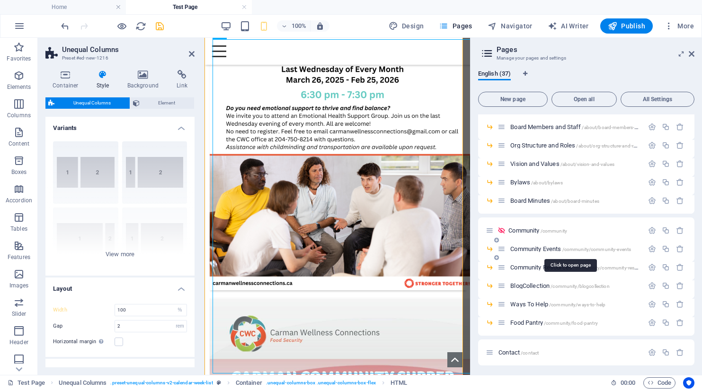
click at [527, 246] on span "Community Events /community/community-events" at bounding box center [570, 249] width 121 height 7
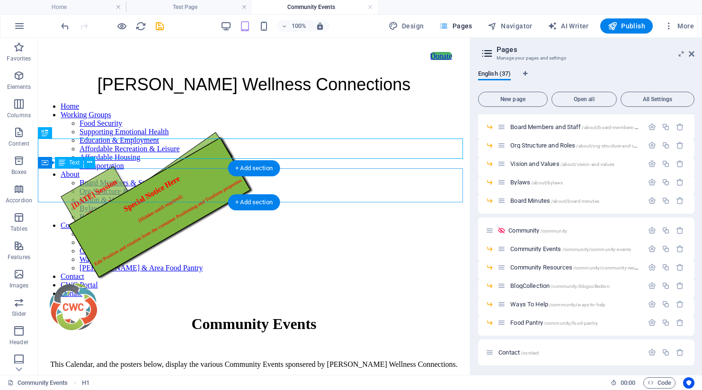
scroll to position [0, 0]
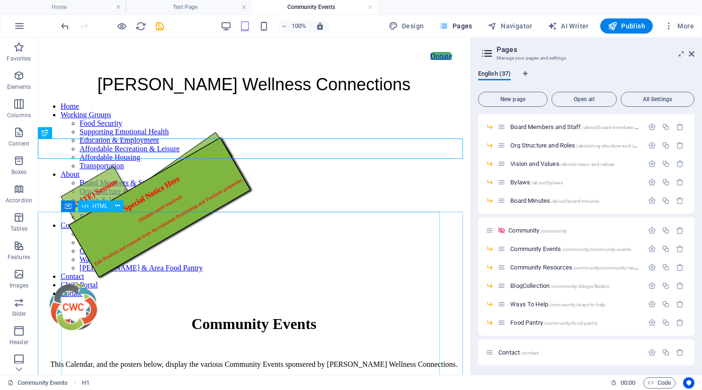
click at [104, 208] on span "HTML" at bounding box center [100, 206] width 16 height 6
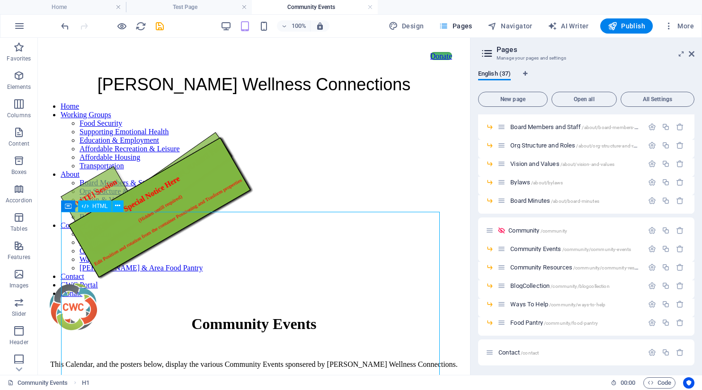
click at [104, 207] on span "HTML" at bounding box center [100, 206] width 16 height 6
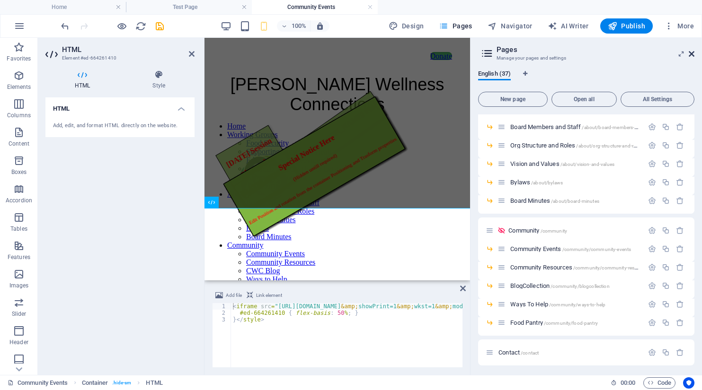
click at [694, 53] on icon at bounding box center [691, 54] width 6 height 8
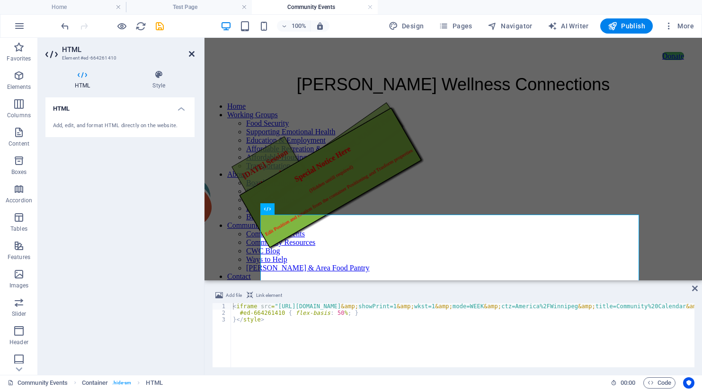
click at [191, 55] on icon at bounding box center [192, 54] width 6 height 8
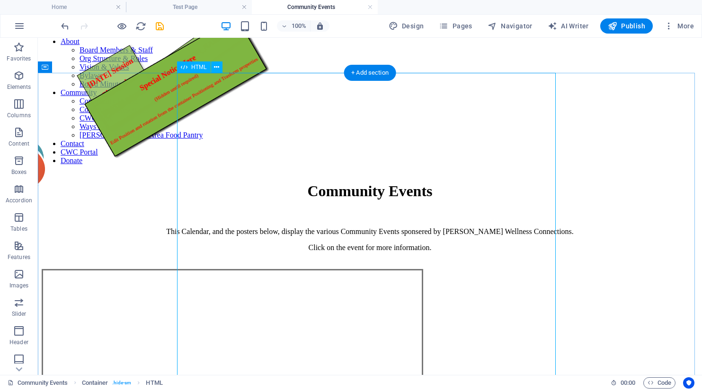
scroll to position [142, 0]
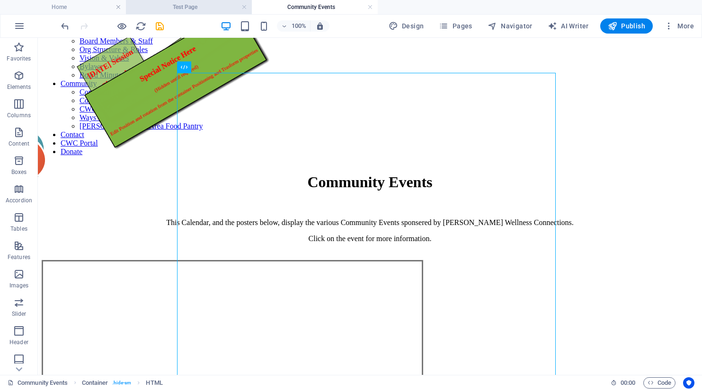
click at [182, 5] on h4 "Test Page" at bounding box center [189, 7] width 126 height 10
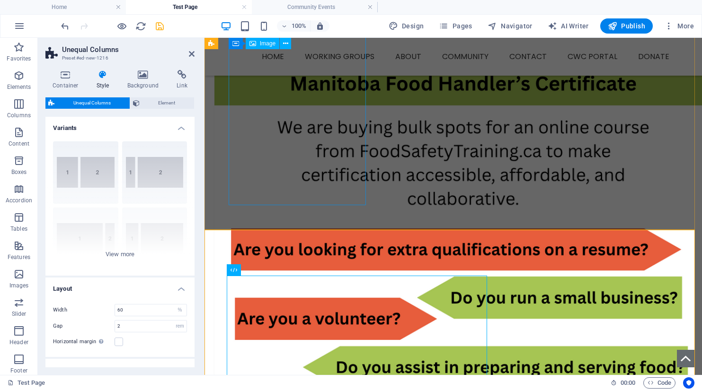
scroll to position [1373, 0]
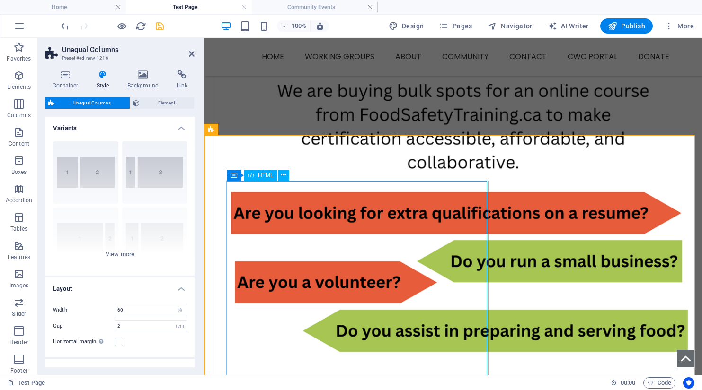
click at [263, 177] on span "HTML" at bounding box center [266, 176] width 16 height 6
click at [263, 176] on span "HTML" at bounding box center [266, 176] width 16 height 6
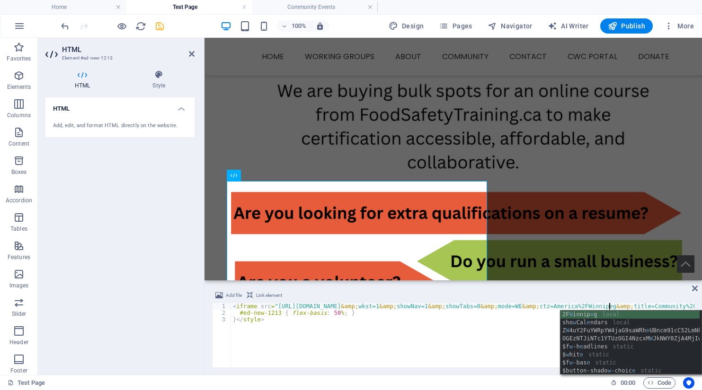
scroll to position [0, 31]
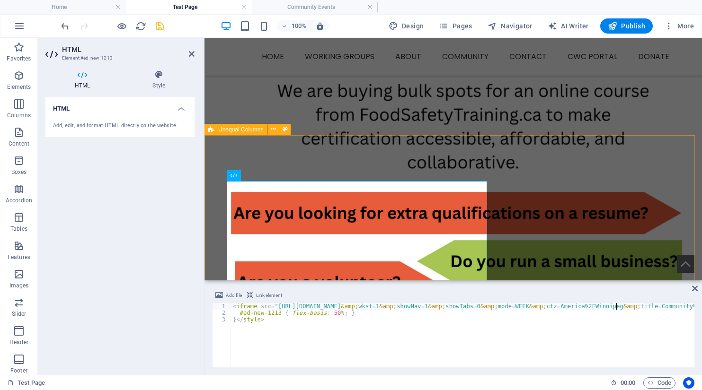
type textarea "<iframe src="https://calendar.google.com/calendar/embed?height=800&amp;wkst=1&a…"
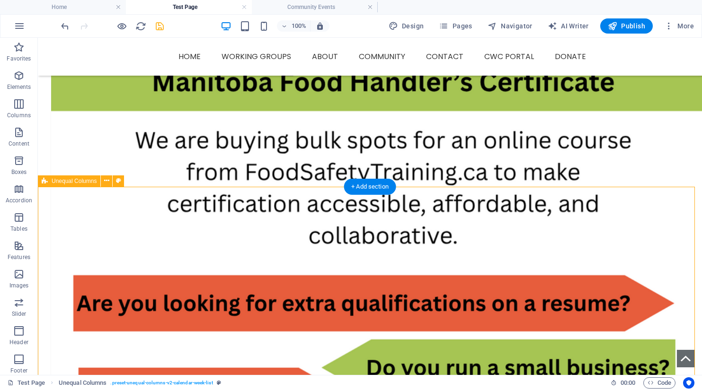
scroll to position [1475, 0]
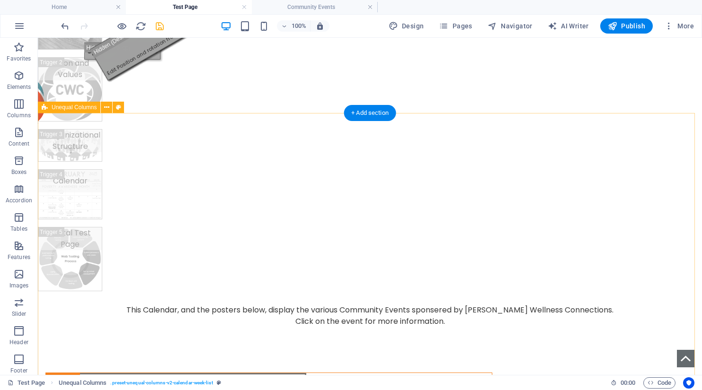
scroll to position [0, 0]
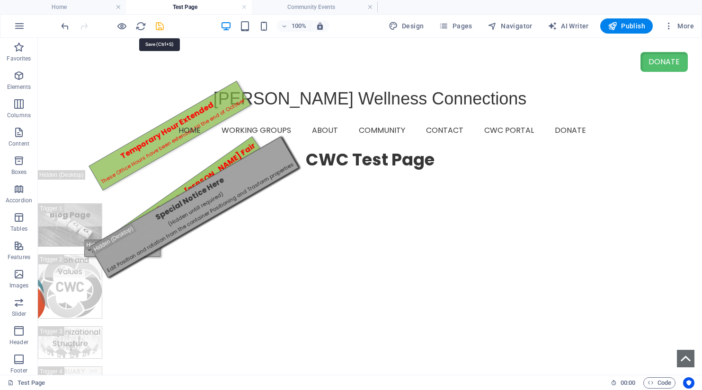
click at [160, 26] on icon "save" at bounding box center [159, 26] width 11 height 11
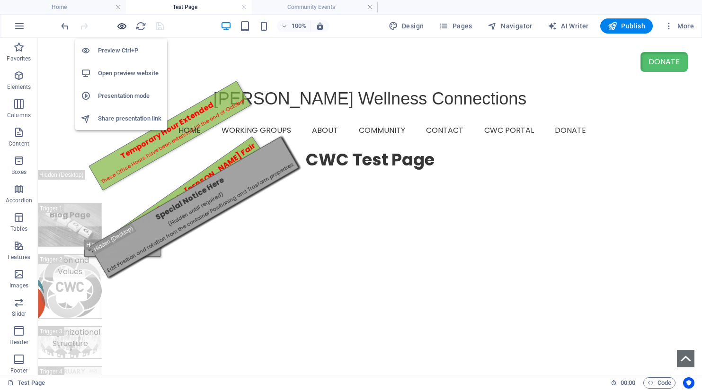
click at [121, 26] on icon "button" at bounding box center [121, 26] width 11 height 11
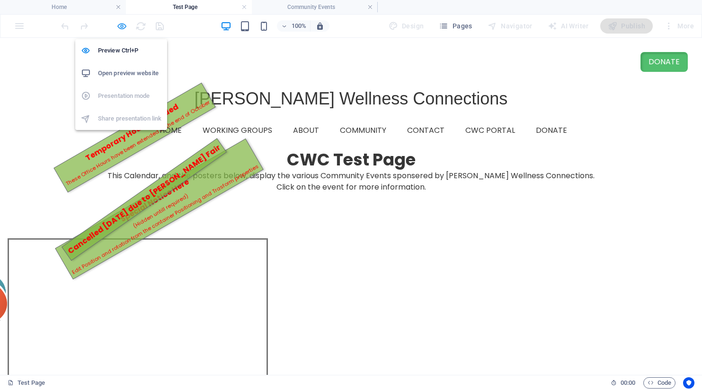
click at [124, 26] on icon "button" at bounding box center [121, 26] width 11 height 11
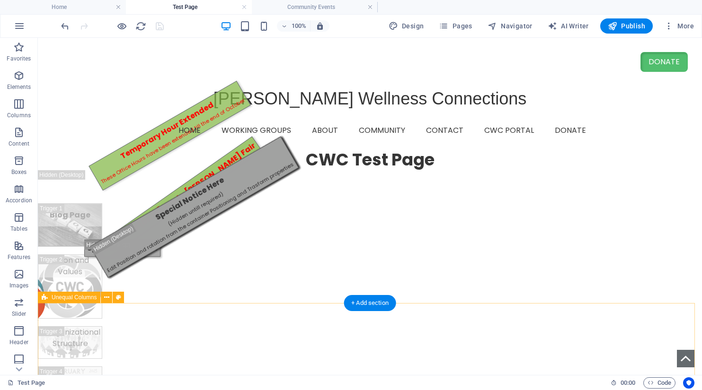
select select "%"
select select "rem"
select select "preset-unequal-columns-v2-calendar-month-list"
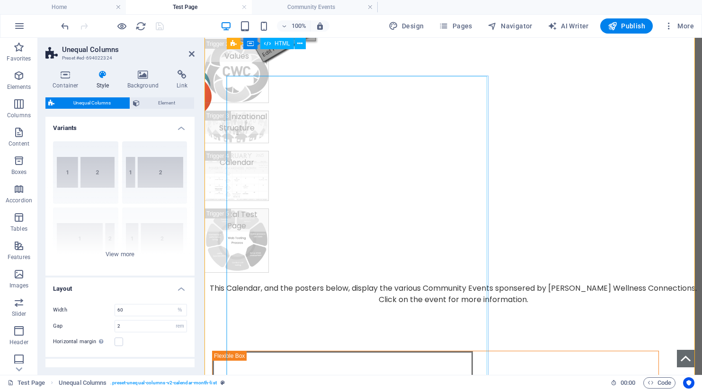
scroll to position [95, 0]
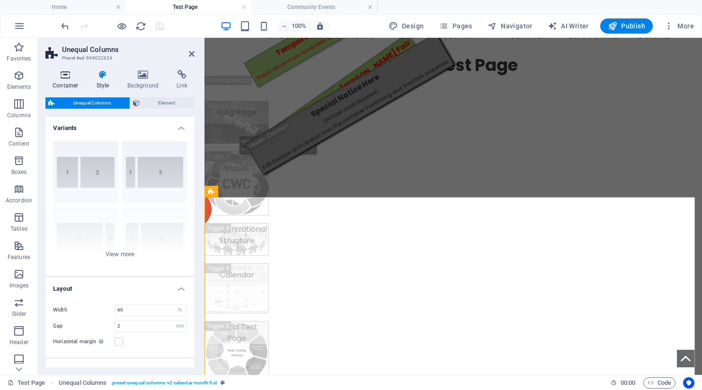
click at [68, 72] on icon at bounding box center [65, 74] width 40 height 9
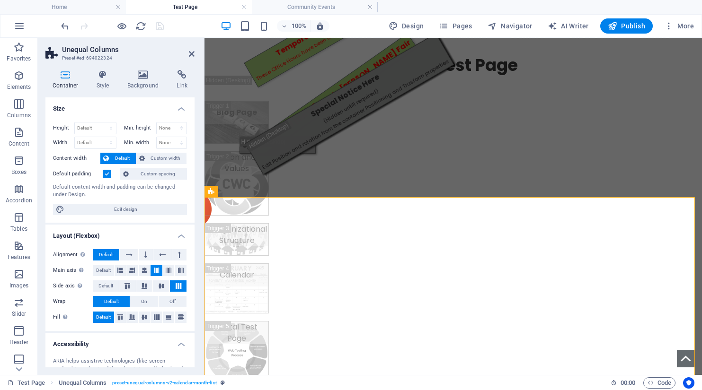
click at [108, 175] on label at bounding box center [107, 174] width 9 height 9
click at [0, 0] on input "Default padding" at bounding box center [0, 0] width 0 height 0
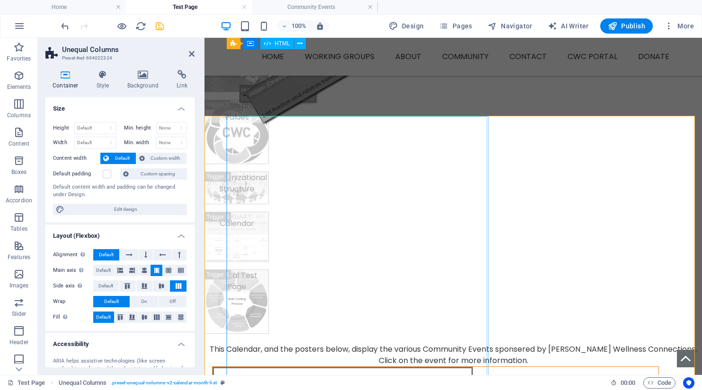
scroll to position [142, 0]
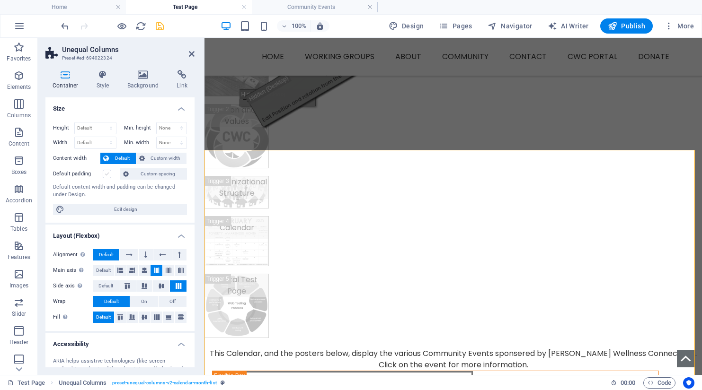
click at [106, 175] on label at bounding box center [107, 174] width 9 height 9
click at [0, 0] on input "Default padding" at bounding box center [0, 0] width 0 height 0
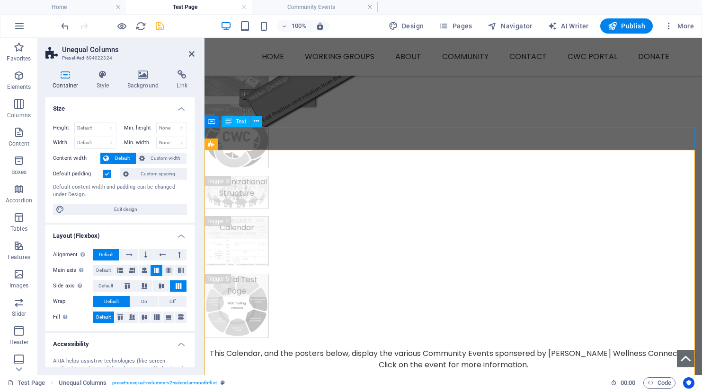
click at [373, 348] on div "This Calendar, and the posters below, display the various Community Events spon…" at bounding box center [452, 359] width 497 height 23
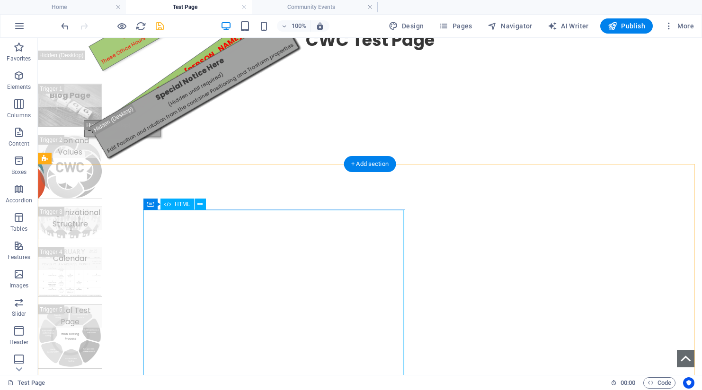
scroll to position [103, 0]
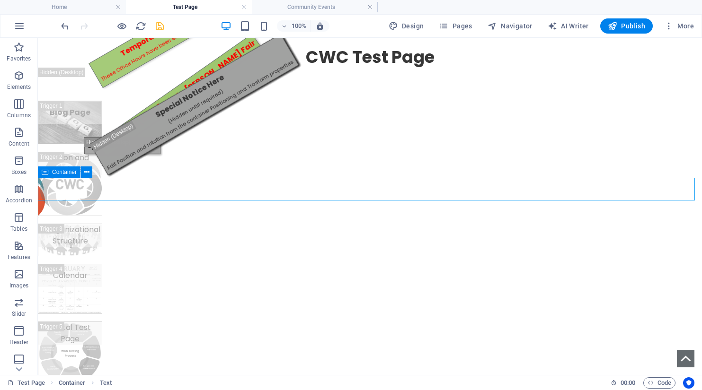
click at [53, 174] on span "Container" at bounding box center [64, 172] width 25 height 6
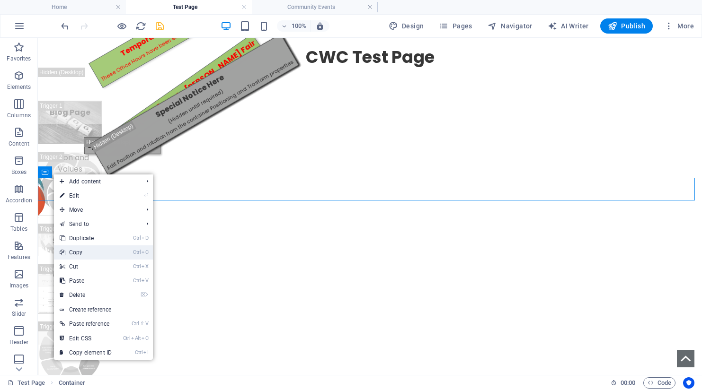
click at [79, 254] on link "Ctrl C Copy" at bounding box center [85, 253] width 63 height 14
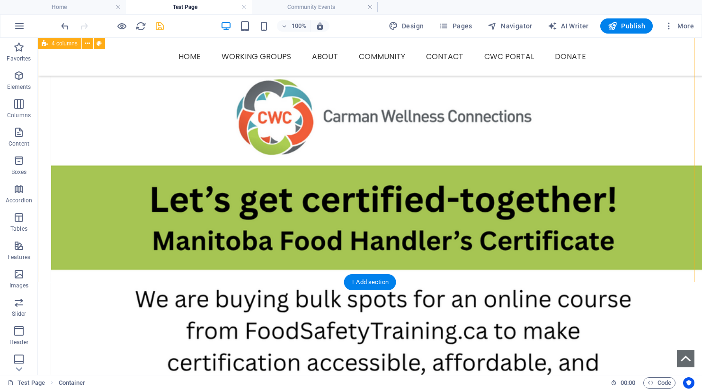
scroll to position [1285, 0]
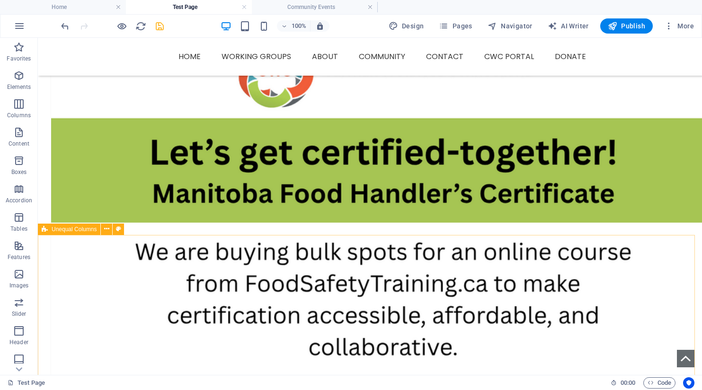
click at [62, 229] on span "Unequal Columns" at bounding box center [74, 230] width 45 height 6
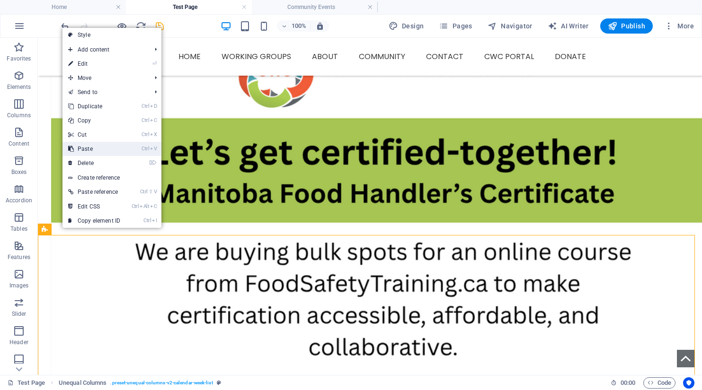
click at [85, 145] on link "Ctrl V Paste" at bounding box center [93, 149] width 63 height 14
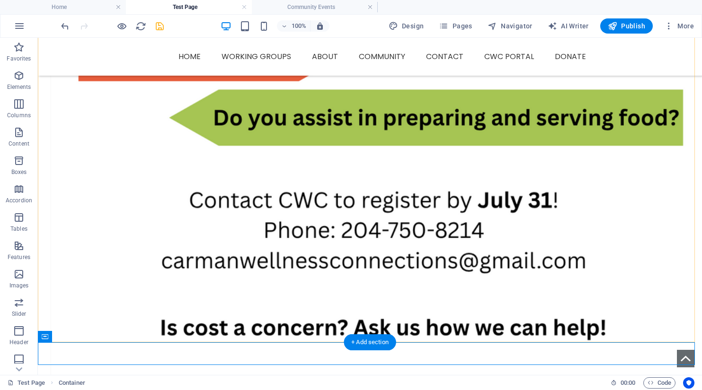
scroll to position [1751, 0]
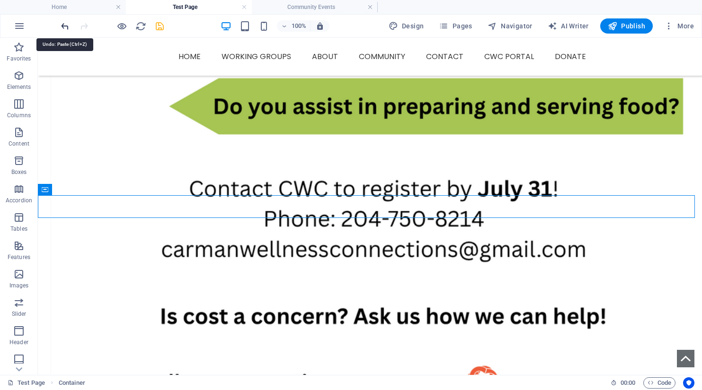
click at [62, 28] on icon "undo" at bounding box center [65, 26] width 11 height 11
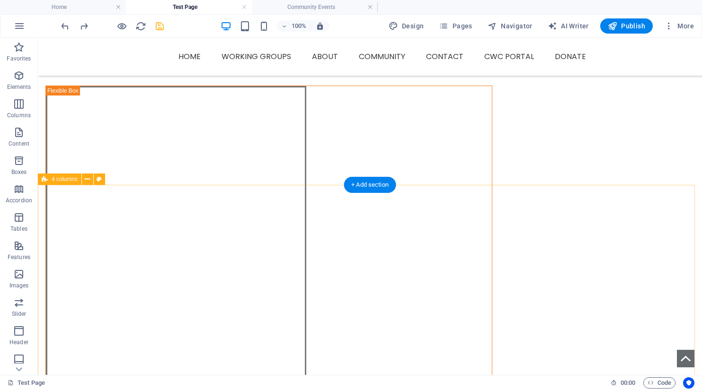
scroll to position [569, 0]
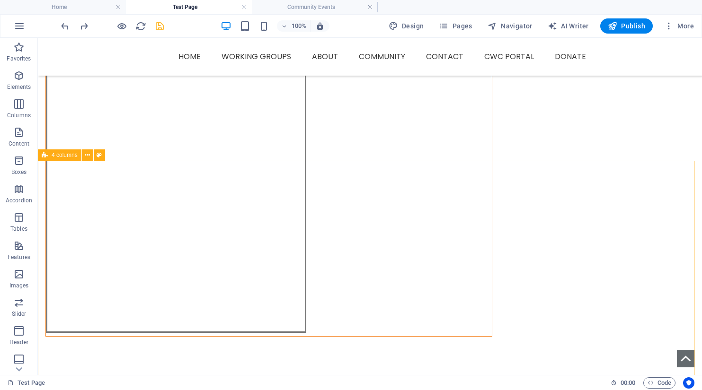
click at [60, 155] on span "4 columns" at bounding box center [65, 155] width 26 height 6
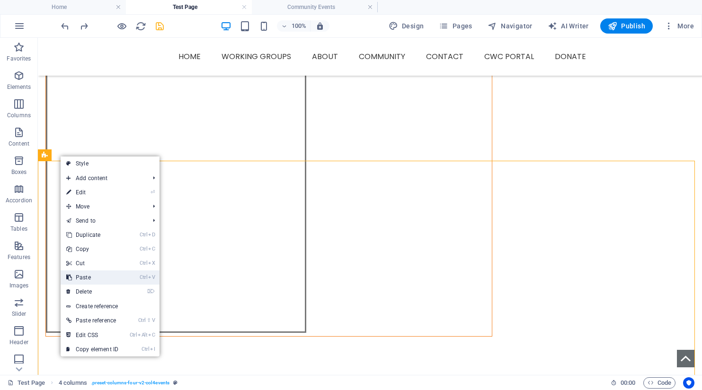
click at [86, 279] on link "Ctrl V Paste" at bounding box center [92, 278] width 63 height 14
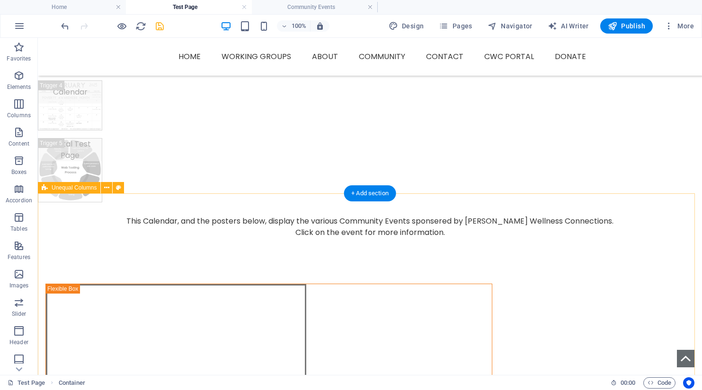
scroll to position [95, 0]
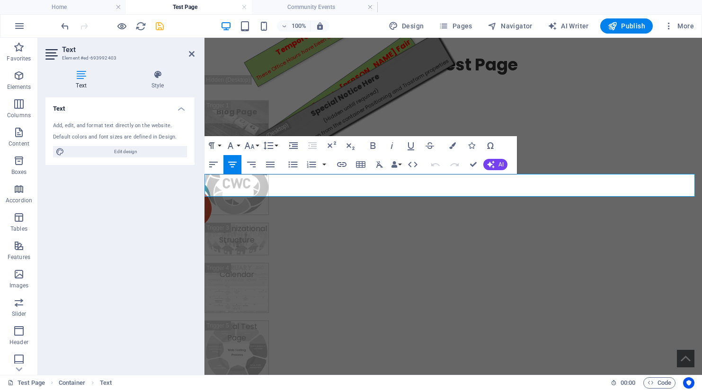
drag, startPoint x: 270, startPoint y: 184, endPoint x: 525, endPoint y: 192, distance: 254.7
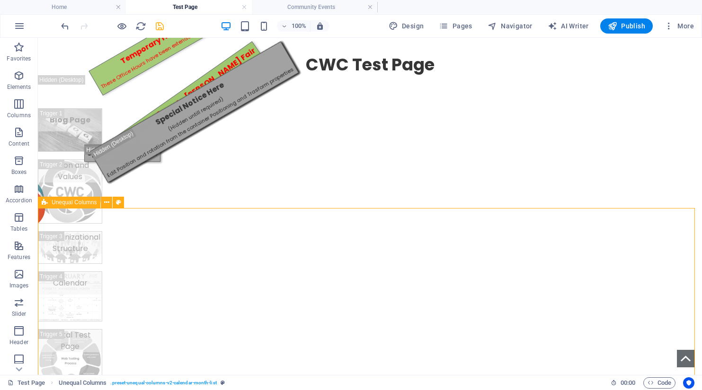
click at [63, 203] on span "Unequal Columns" at bounding box center [74, 203] width 45 height 6
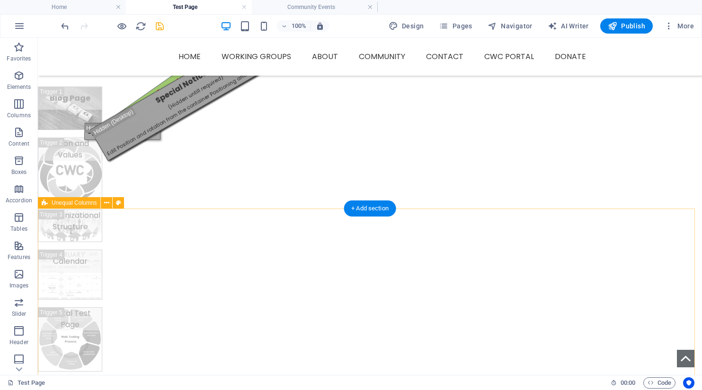
scroll to position [95, 0]
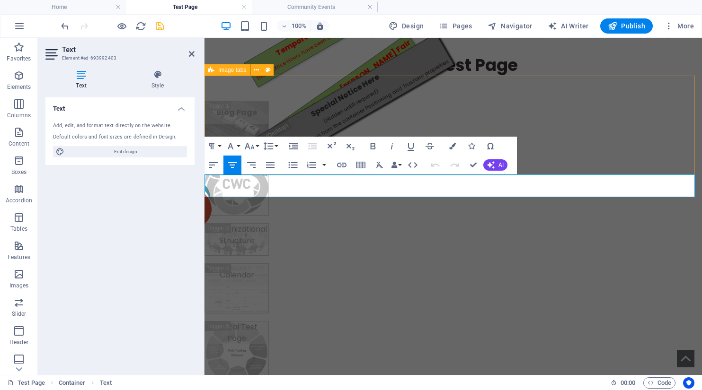
drag, startPoint x: 331, startPoint y: 178, endPoint x: 465, endPoint y: 173, distance: 134.0
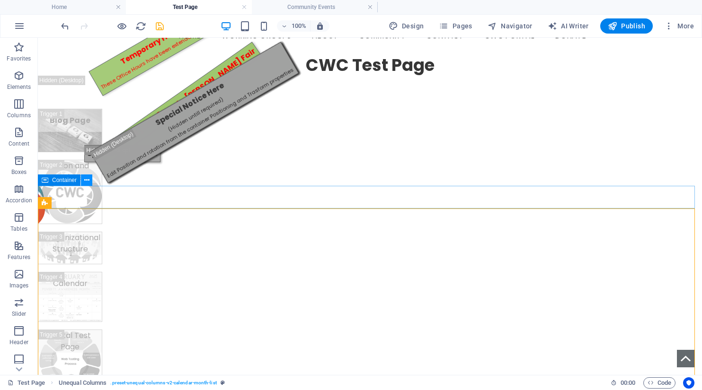
click at [86, 181] on icon at bounding box center [86, 181] width 5 height 10
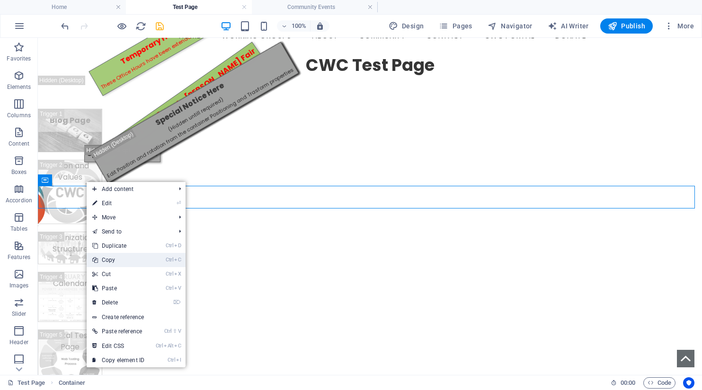
click at [113, 259] on link "Ctrl C Copy" at bounding box center [118, 260] width 63 height 14
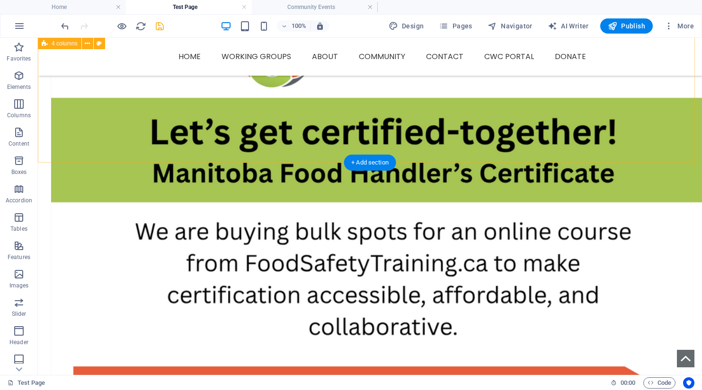
scroll to position [1277, 0]
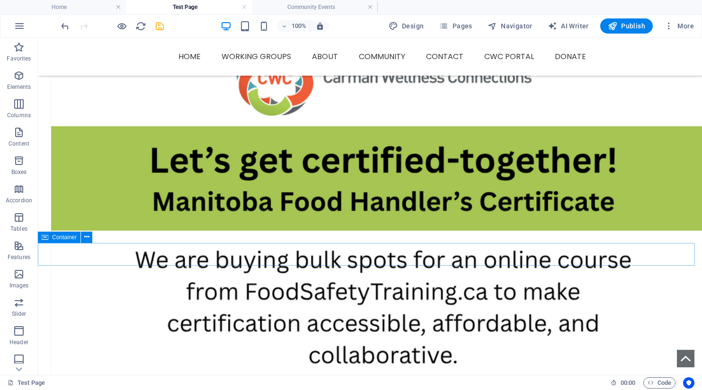
click at [46, 238] on icon at bounding box center [45, 237] width 7 height 11
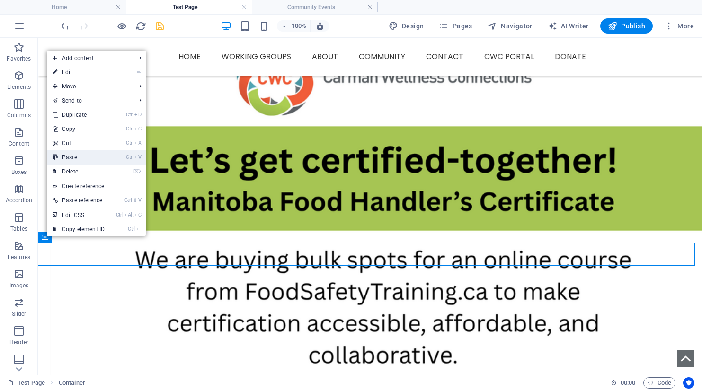
click at [72, 160] on link "Ctrl V Paste" at bounding box center [78, 157] width 63 height 14
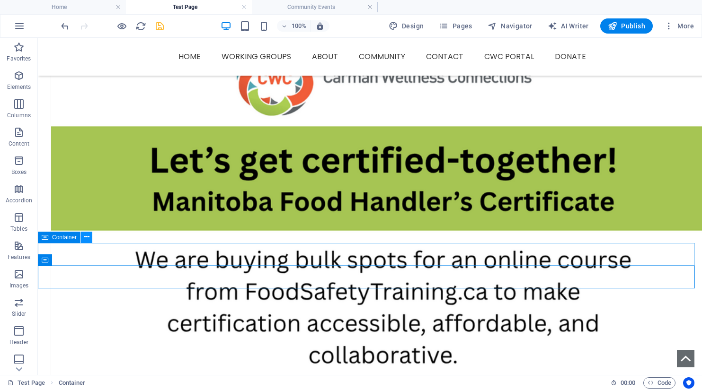
click at [88, 237] on icon at bounding box center [86, 237] width 5 height 10
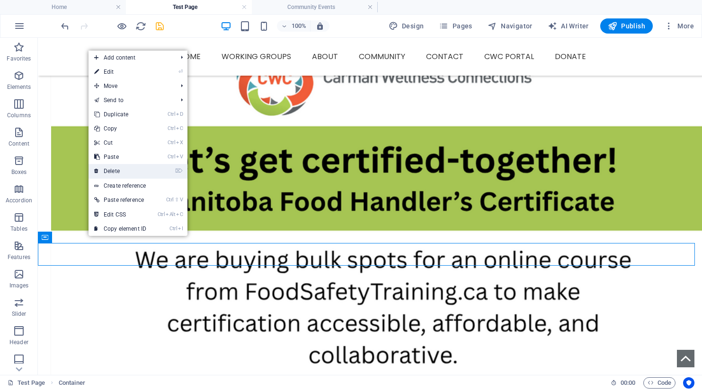
click at [109, 171] on link "⌦ Delete" at bounding box center [119, 171] width 63 height 14
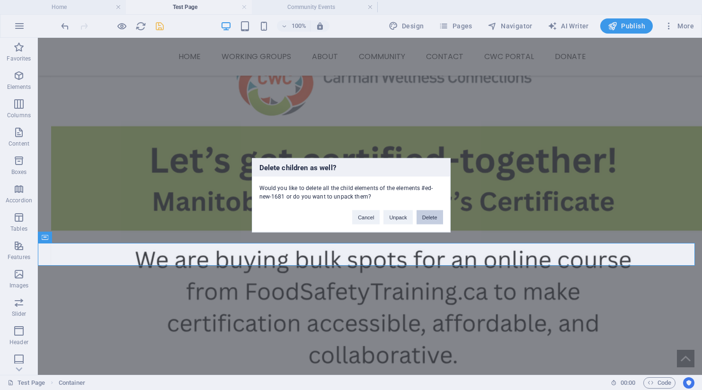
drag, startPoint x: 425, startPoint y: 217, endPoint x: 387, endPoint y: 179, distance: 53.5
click at [425, 217] on button "Delete" at bounding box center [429, 217] width 26 height 14
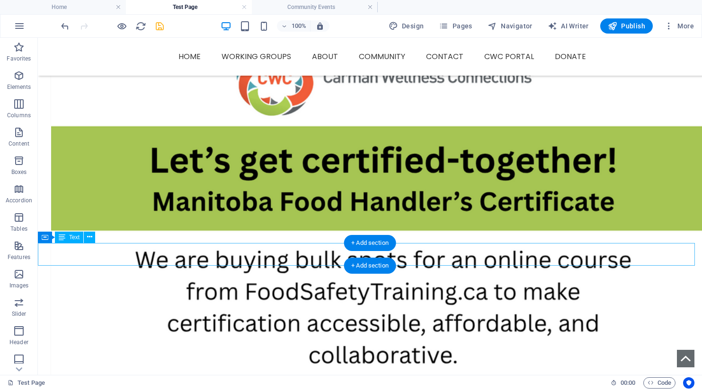
drag, startPoint x: 335, startPoint y: 254, endPoint x: 169, endPoint y: 254, distance: 166.5
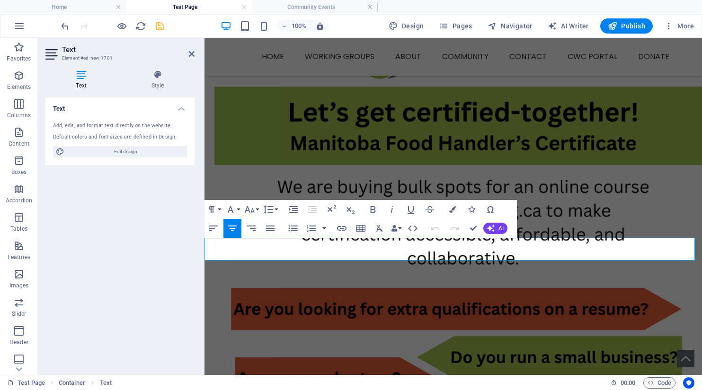
scroll to position [1271, 0]
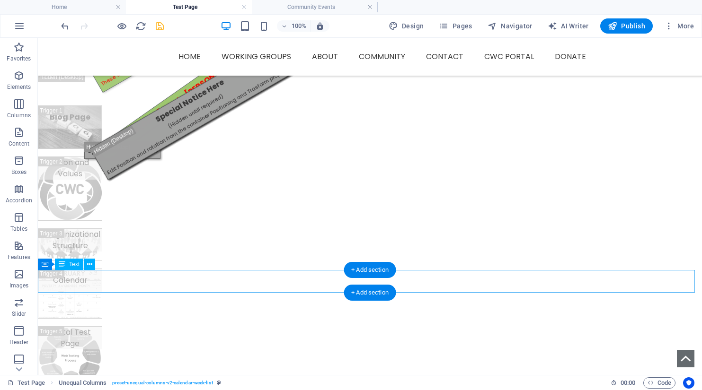
scroll to position [0, 0]
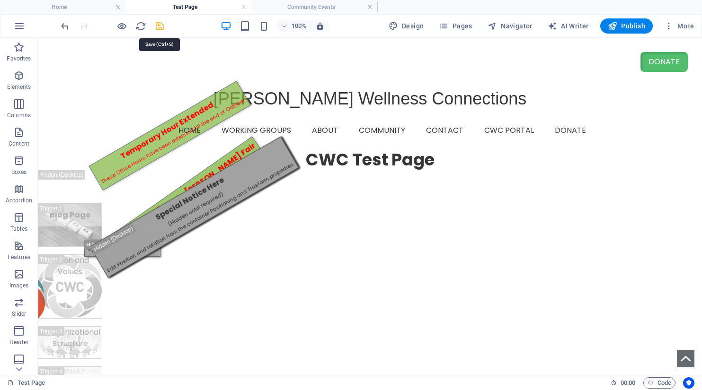
click at [160, 25] on icon "save" at bounding box center [159, 26] width 11 height 11
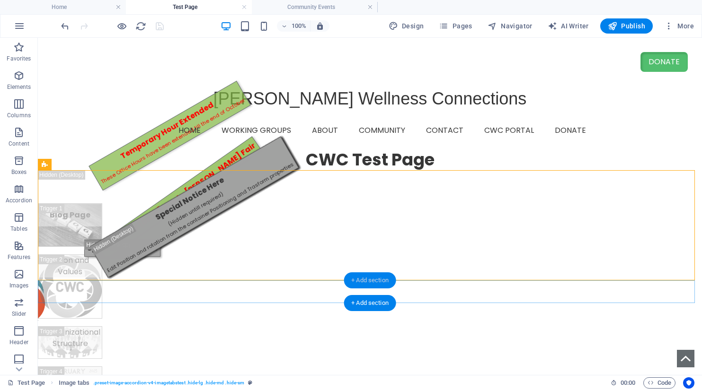
click at [369, 280] on div "+ Add section" at bounding box center [369, 281] width 53 height 16
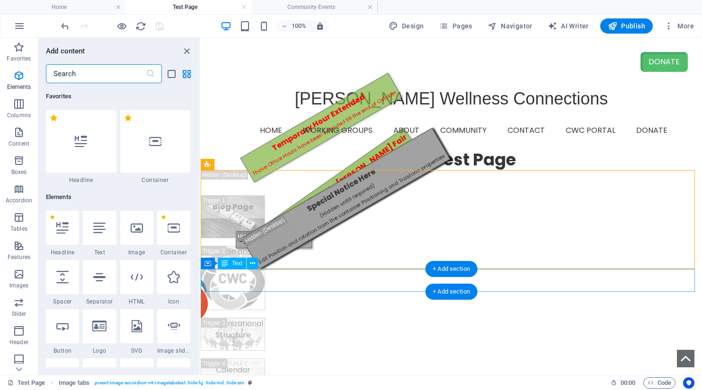
scroll to position [1655, 0]
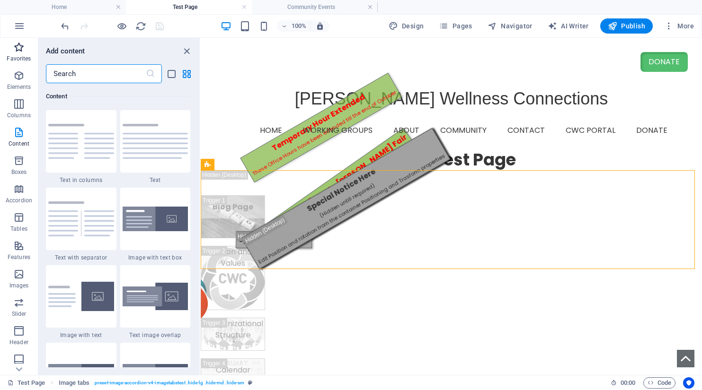
click at [17, 49] on icon "button" at bounding box center [18, 47] width 11 height 11
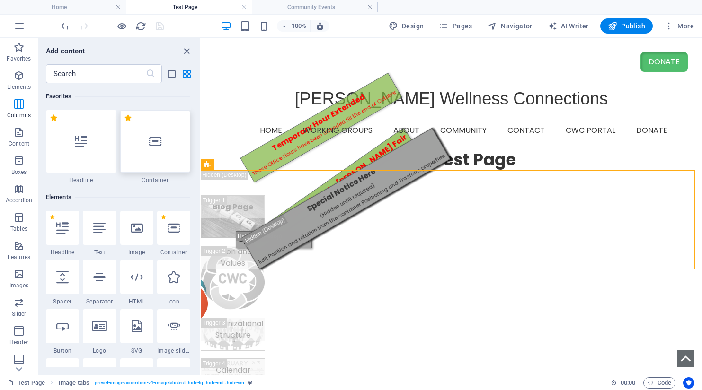
scroll to position [0, 0]
click at [143, 148] on div at bounding box center [155, 141] width 70 height 62
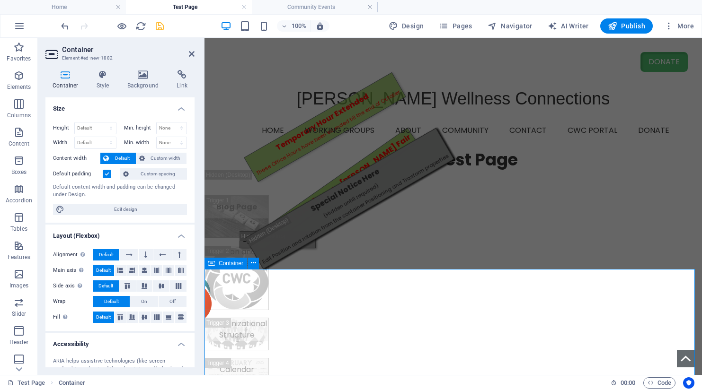
scroll to position [189, 0]
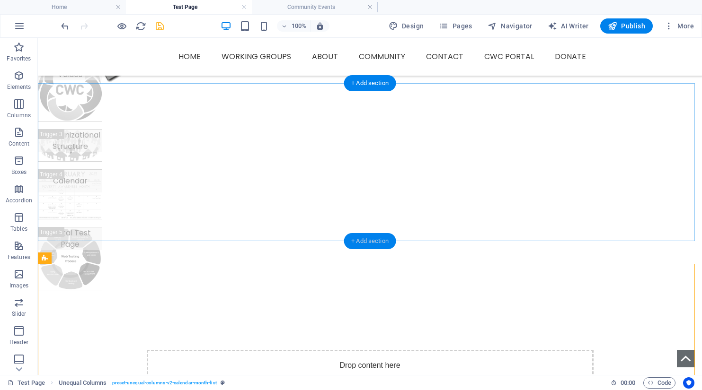
click at [385, 244] on div "+ Add section" at bounding box center [369, 241] width 53 height 16
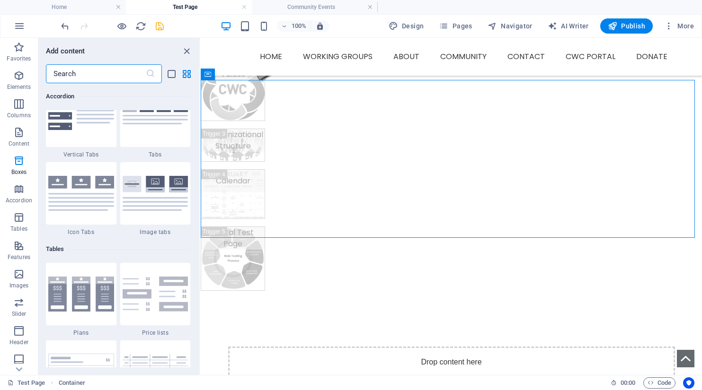
scroll to position [3406, 0]
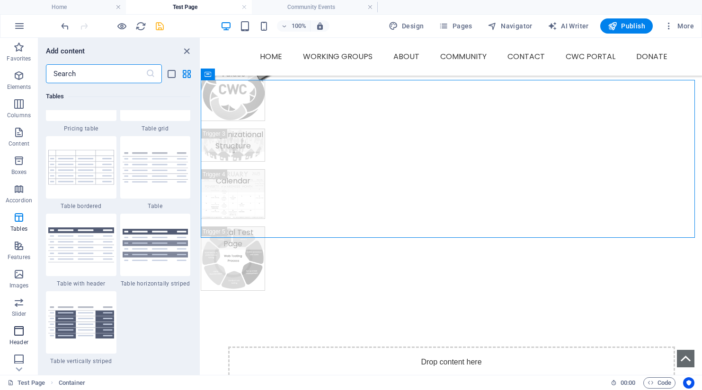
click at [15, 332] on icon "button" at bounding box center [18, 330] width 11 height 11
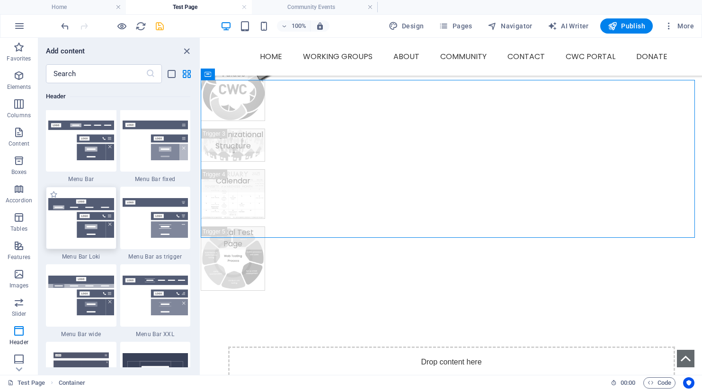
scroll to position [5792, 0]
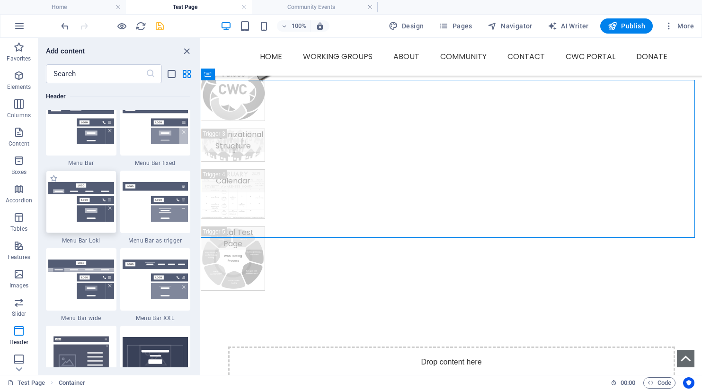
click at [87, 206] on img at bounding box center [81, 202] width 66 height 40
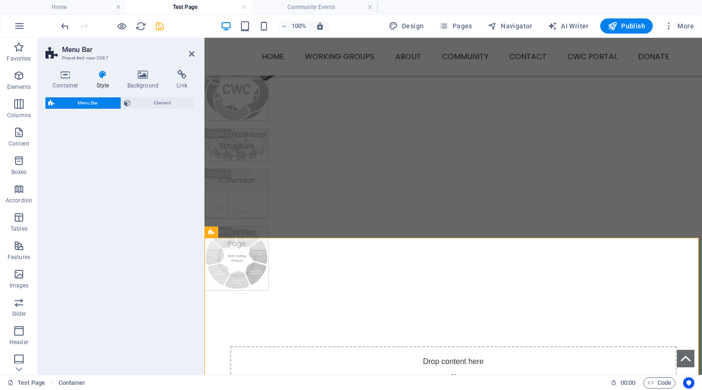
select select "rem"
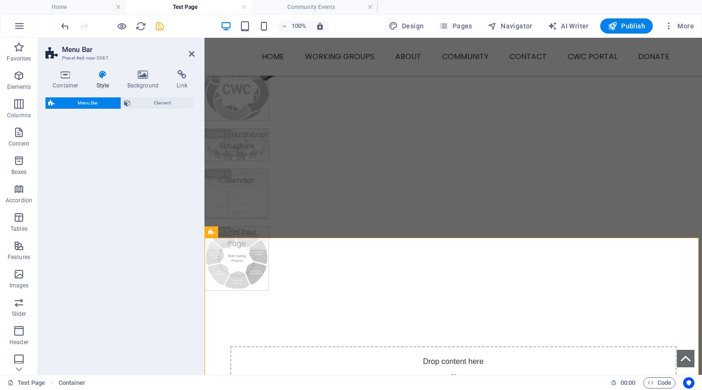
select select "rem"
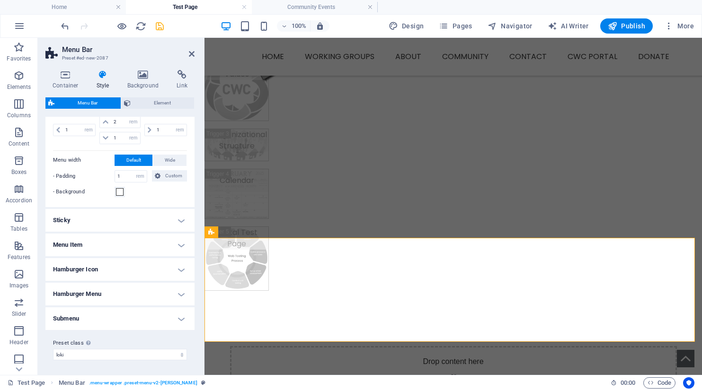
scroll to position [268, 0]
click at [80, 354] on select "default fixed menu-home border menu-test-bordered centered menu-test-centered m…" at bounding box center [120, 354] width 134 height 11
click at [53, 349] on select "default fixed menu-home border menu-test-bordered centered menu-test-centered m…" at bounding box center [120, 354] width 134 height 11
select select "preset-menu-v2-fixed"
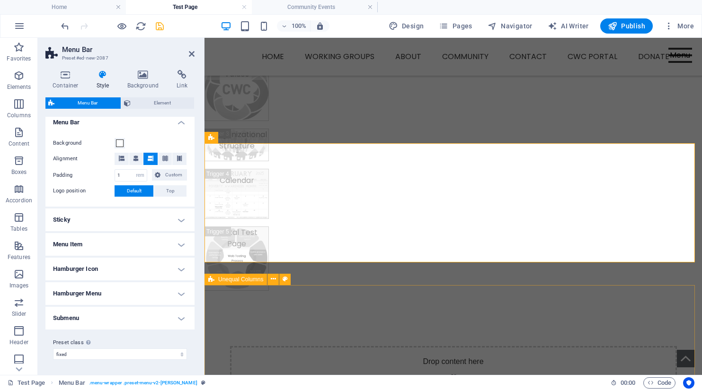
scroll to position [296, 0]
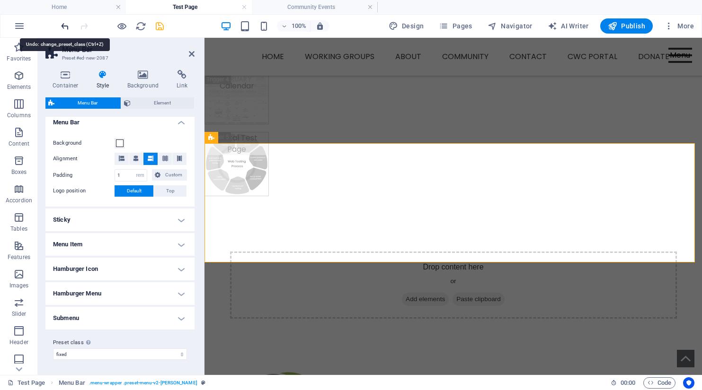
click at [65, 28] on icon "undo" at bounding box center [65, 26] width 11 height 11
type input "0"
select select "DISABLED_OPTION_VALUE"
type input "2"
type input "1"
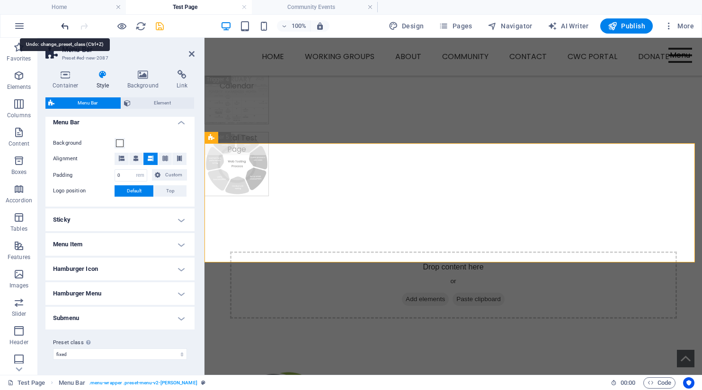
select select "preset-menu-v2-loki"
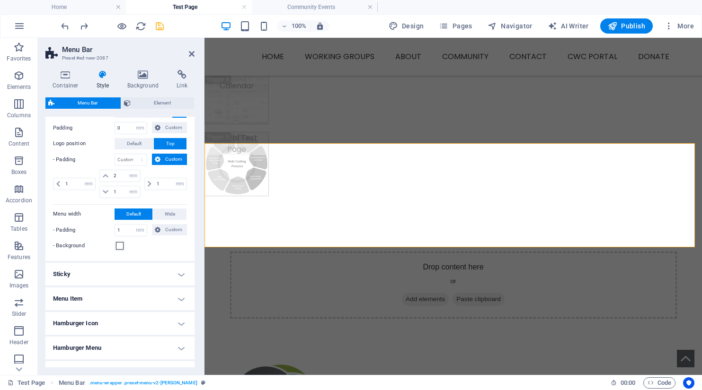
scroll to position [268, 0]
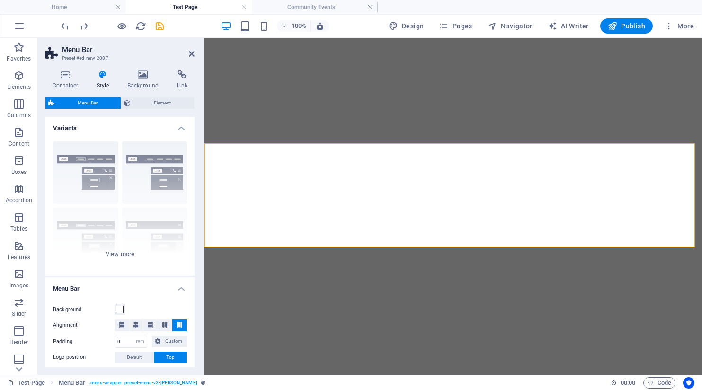
select select "rem"
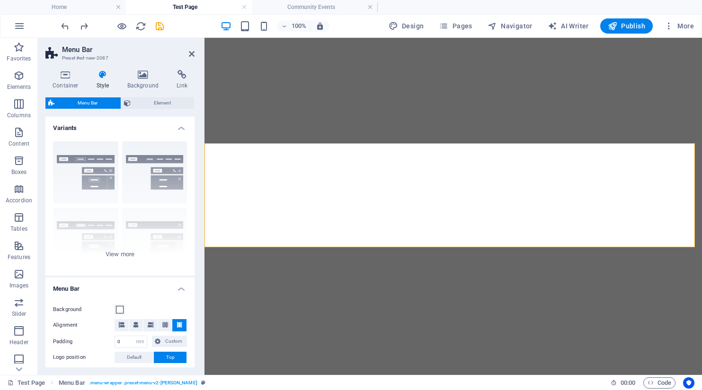
select select "rem"
select select "preset-menu-v2-loki"
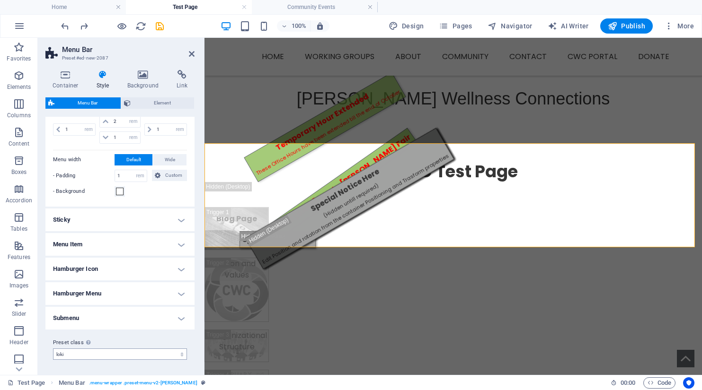
click at [97, 353] on select "default fixed menu-home border menu-test-bordered centered menu-test-centered m…" at bounding box center [120, 354] width 134 height 11
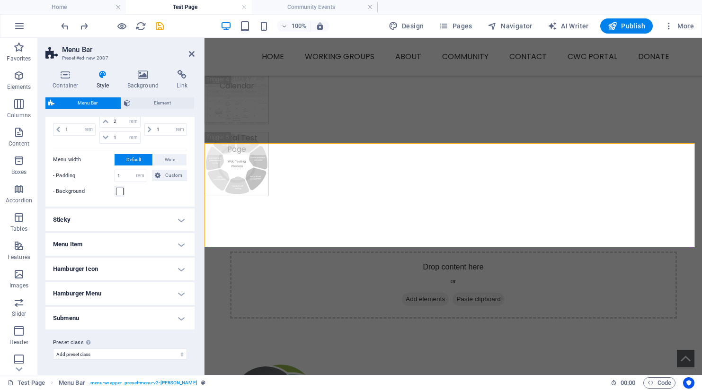
click at [53, 349] on select "default fixed menu-home border menu-test-bordered centered menu-test-centered m…" at bounding box center [120, 354] width 134 height 11
select select "preset-menu-v2-loki"
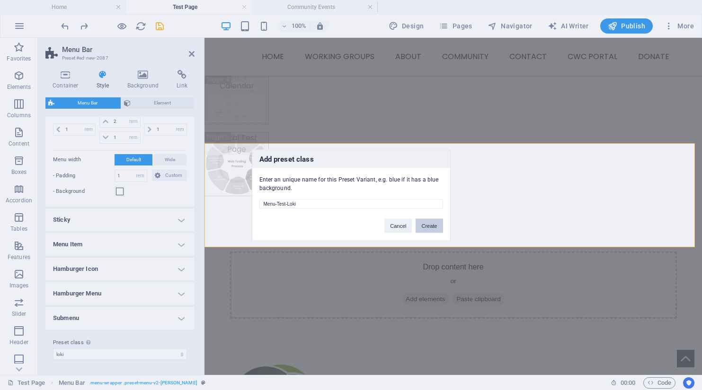
type input "Menu-Test-Loki"
click at [424, 228] on button "Create" at bounding box center [428, 226] width 27 height 14
select select "preset-menu-v2-menu-test-loki"
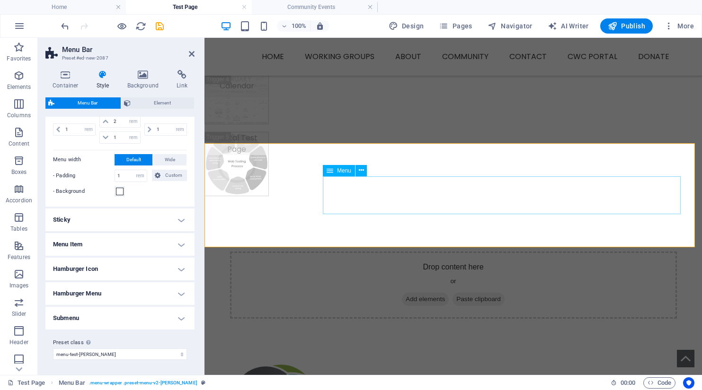
click at [347, 173] on span "Menu" at bounding box center [344, 171] width 14 height 6
select select
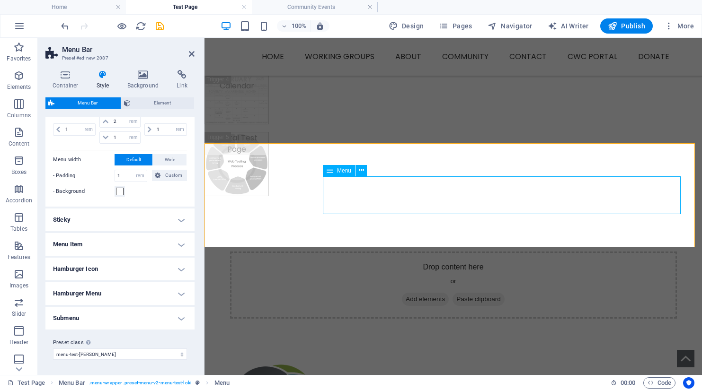
select select
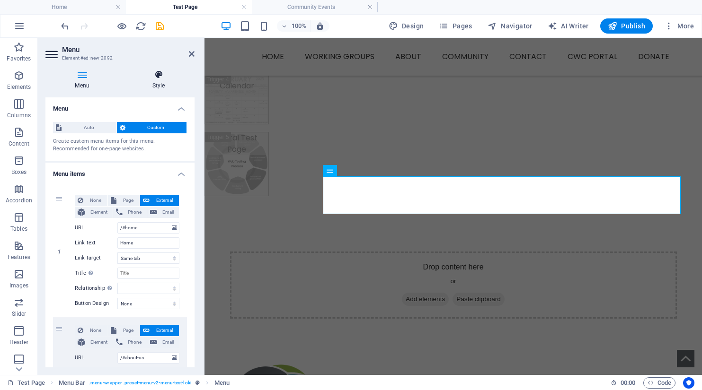
click at [162, 75] on icon at bounding box center [159, 74] width 72 height 9
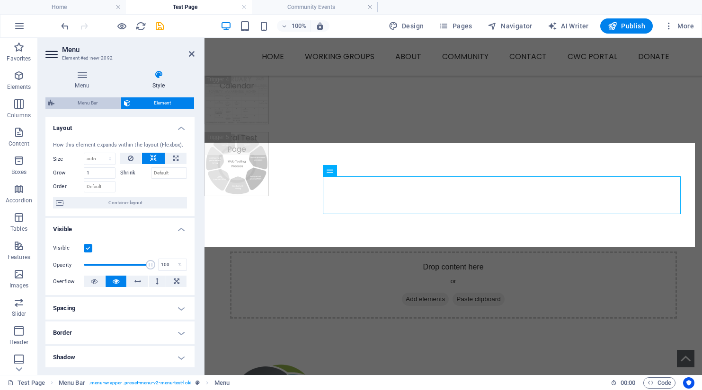
click at [77, 100] on span "Menu Bar" at bounding box center [87, 102] width 61 height 11
select select "rem"
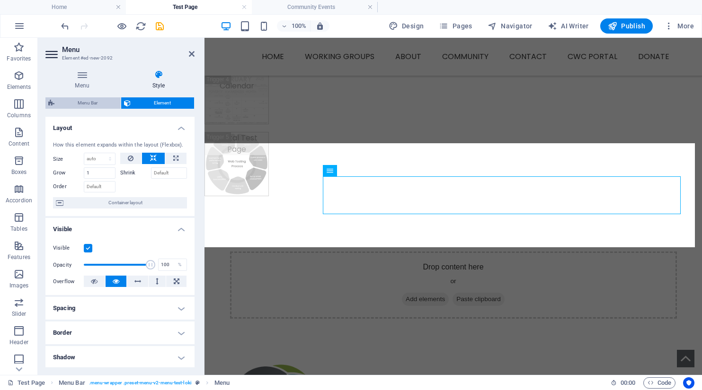
select select "rem"
select select "preset-menu-v2-menu-test-loki"
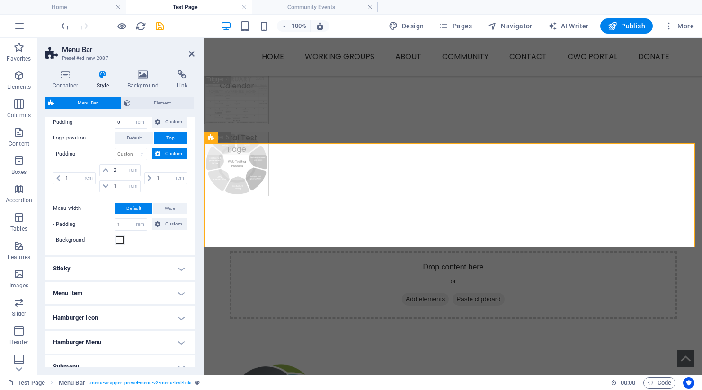
scroll to position [268, 0]
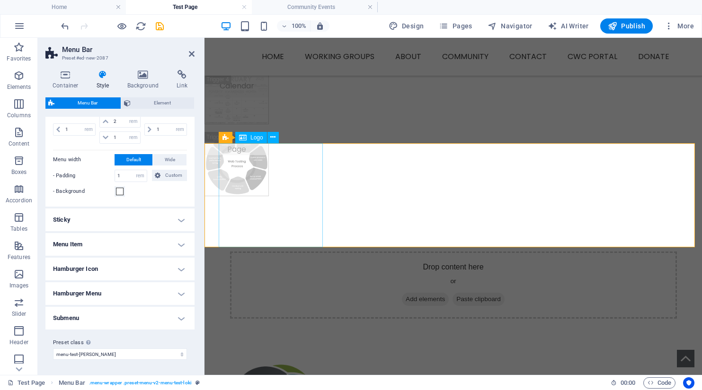
click at [237, 139] on span "Menu Bar" at bounding box center [230, 138] width 25 height 6
click at [236, 139] on span "Menu Bar" at bounding box center [230, 138] width 25 height 6
click at [256, 136] on span "Logo" at bounding box center [256, 138] width 13 height 6
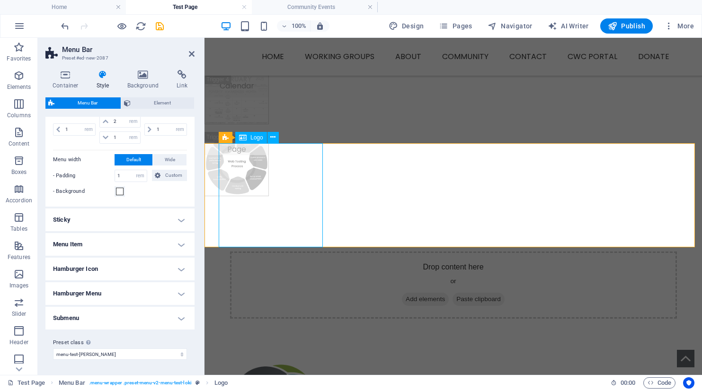
select select "px"
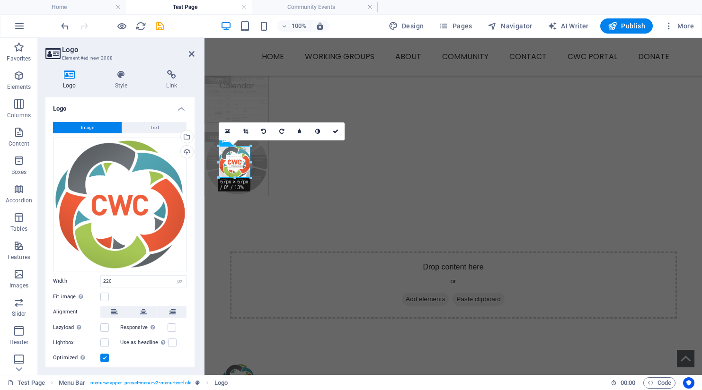
drag, startPoint x: 322, startPoint y: 247, endPoint x: 249, endPoint y: 157, distance: 116.2
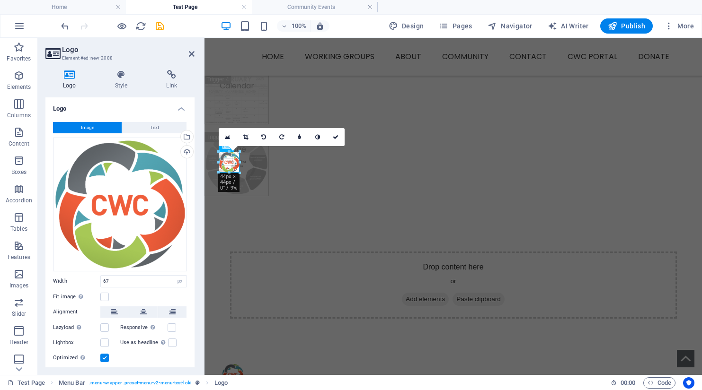
drag, startPoint x: 249, startPoint y: 178, endPoint x: 237, endPoint y: 165, distance: 18.1
type input "44"
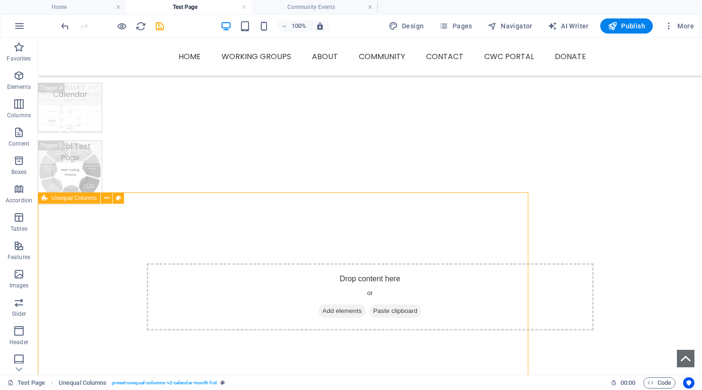
scroll to position [307, 0]
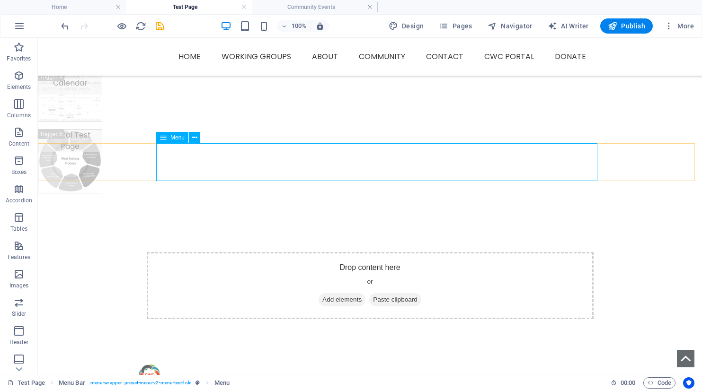
click at [178, 139] on span "Menu" at bounding box center [177, 138] width 14 height 6
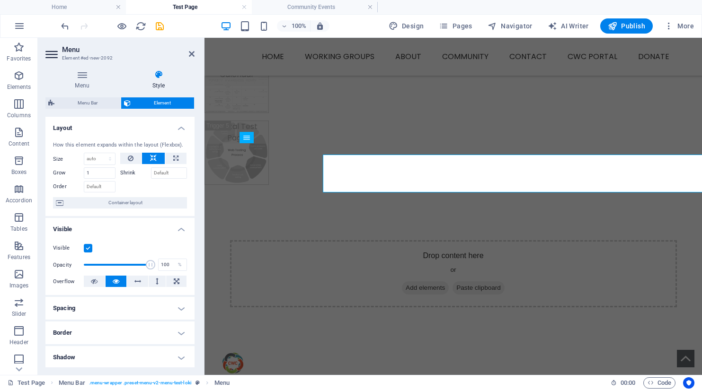
scroll to position [296, 0]
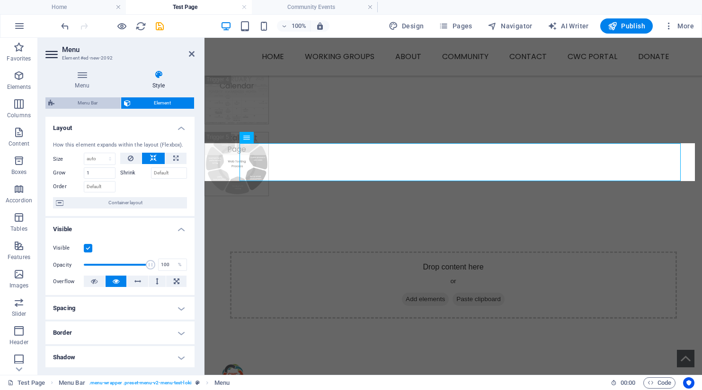
click at [89, 103] on span "Menu Bar" at bounding box center [87, 102] width 61 height 11
select select "rem"
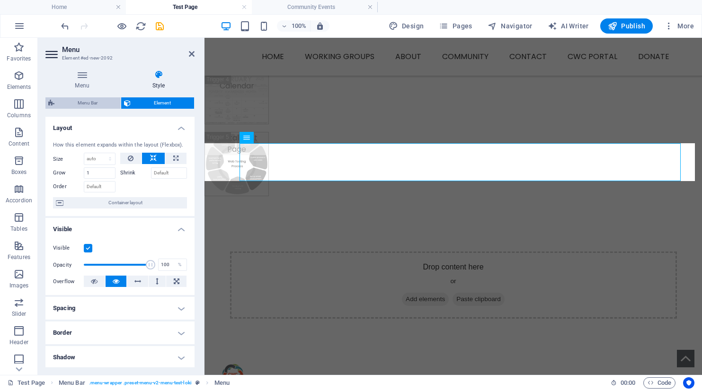
select select "rem"
select select "preset-menu-v2-menu-test-loki"
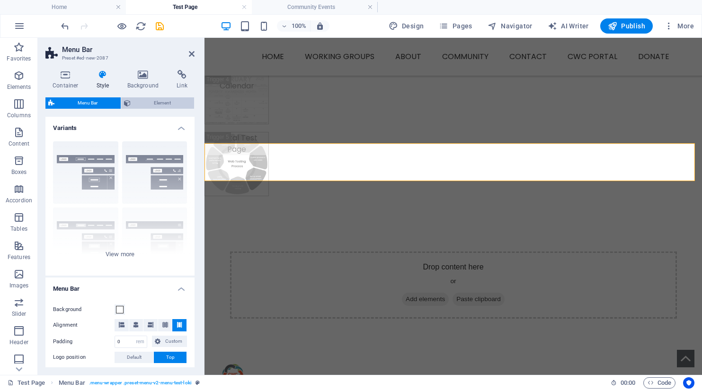
click at [158, 102] on span "Element" at bounding box center [162, 102] width 58 height 11
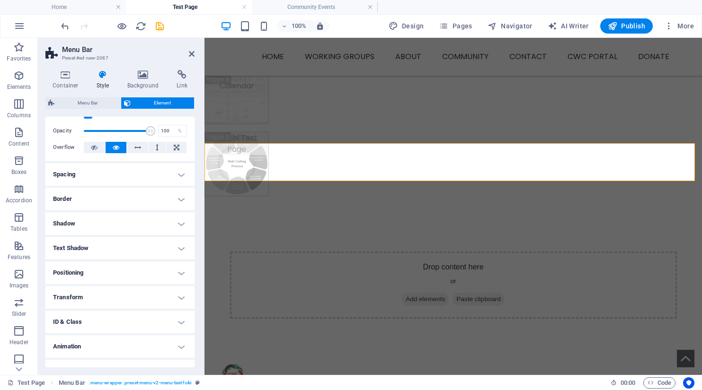
scroll to position [47, 0]
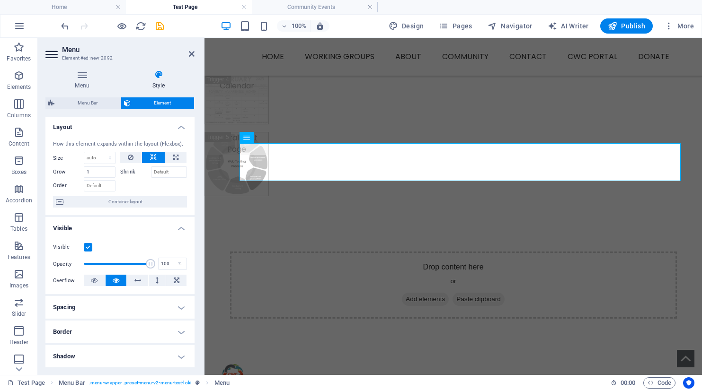
scroll to position [0, 0]
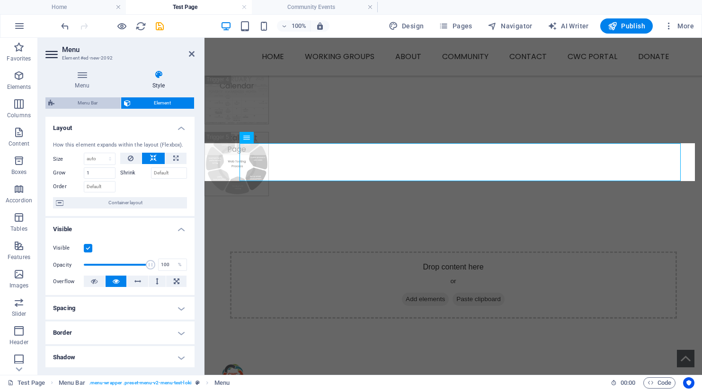
click at [96, 106] on span "Menu Bar" at bounding box center [87, 102] width 61 height 11
select select "rem"
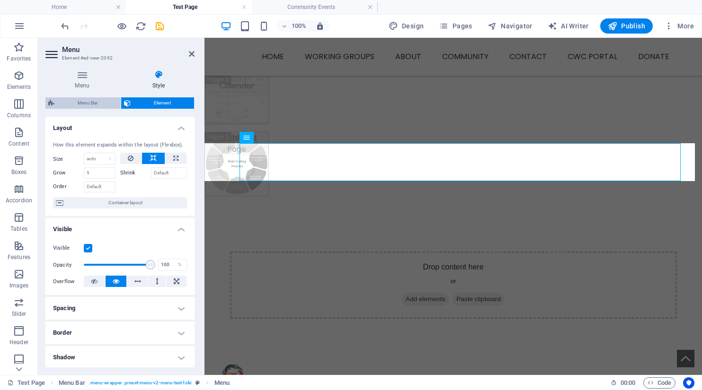
select select "rem"
select select "preset-menu-v2-menu-test-loki"
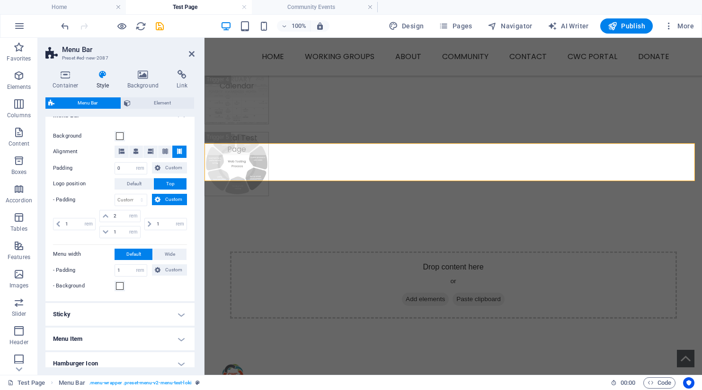
scroll to position [126, 0]
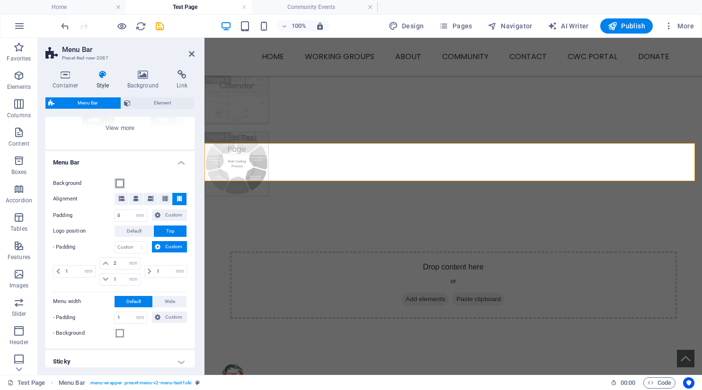
click at [119, 183] on span at bounding box center [120, 184] width 8 height 8
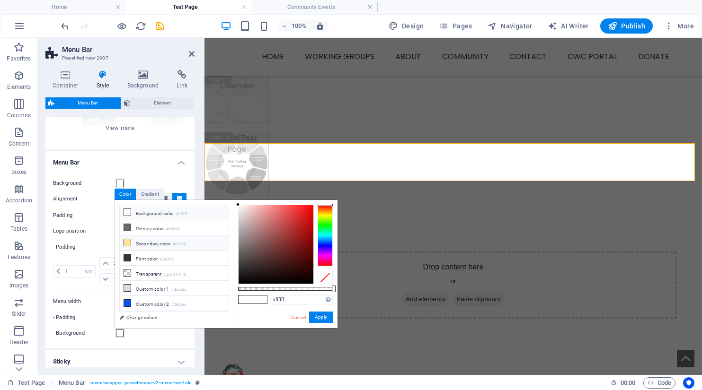
click at [126, 243] on icon at bounding box center [127, 242] width 7 height 7
type input "#ffe39b"
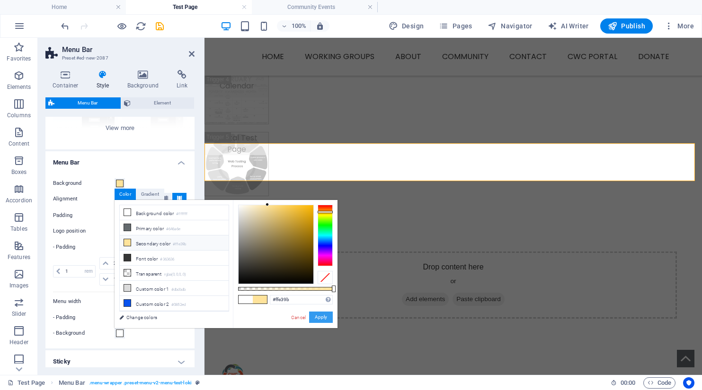
click at [324, 319] on button "Apply" at bounding box center [321, 317] width 24 height 11
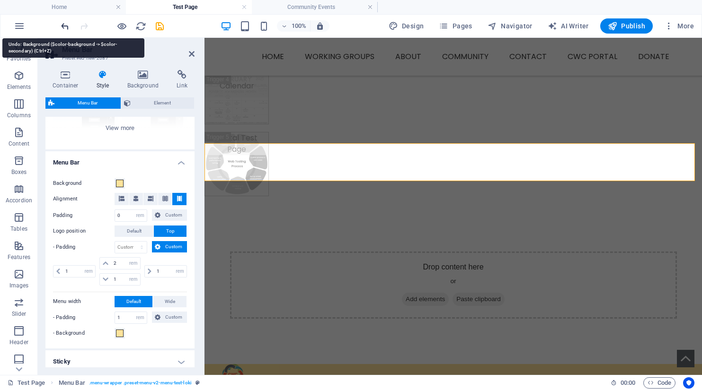
click at [63, 26] on icon "undo" at bounding box center [65, 26] width 11 height 11
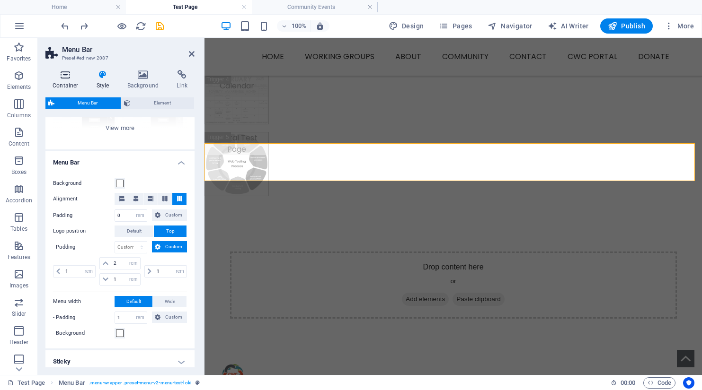
click at [65, 75] on icon at bounding box center [65, 74] width 40 height 9
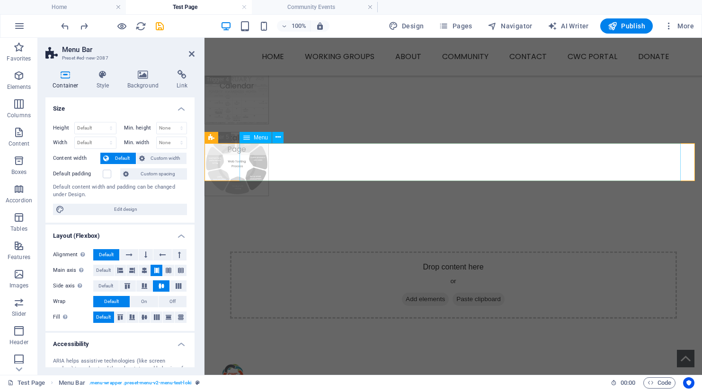
click at [263, 139] on span "Menu" at bounding box center [261, 138] width 14 height 6
select select
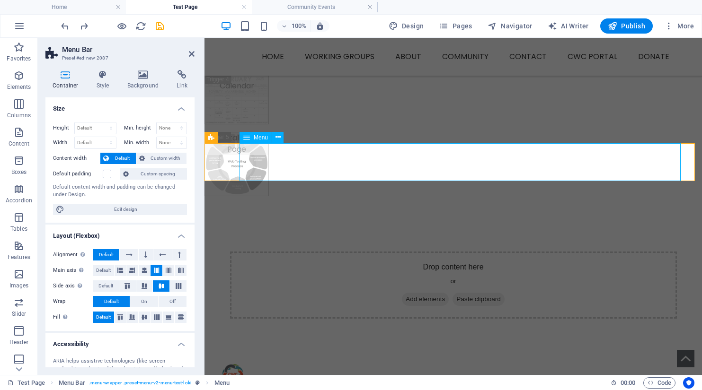
select select
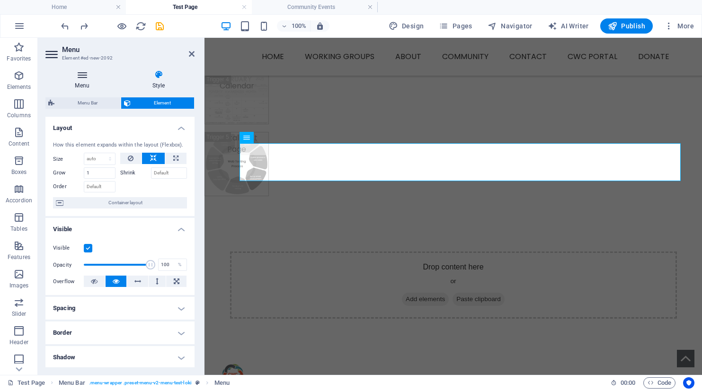
click at [87, 76] on icon at bounding box center [81, 74] width 73 height 9
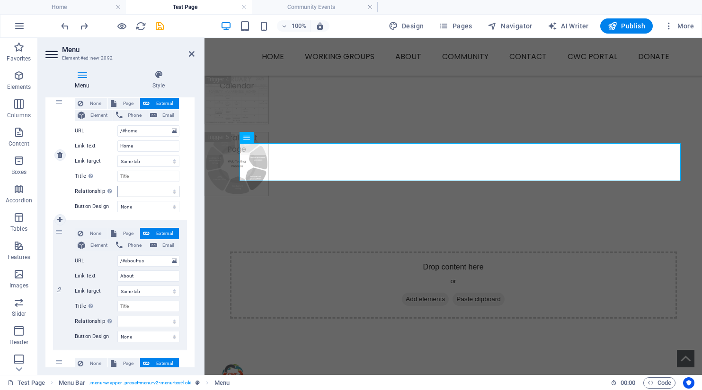
scroll to position [82, 0]
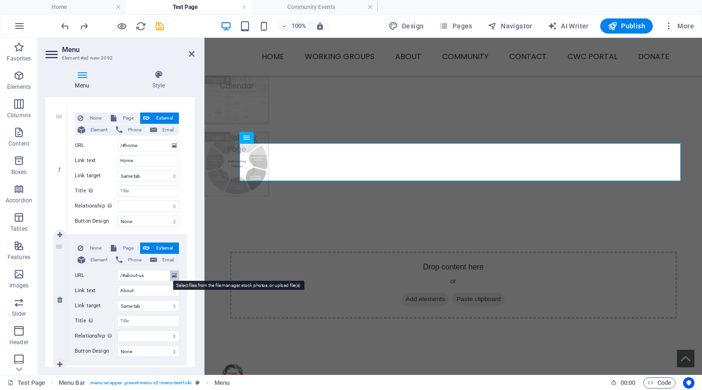
click at [172, 275] on icon at bounding box center [174, 276] width 5 height 10
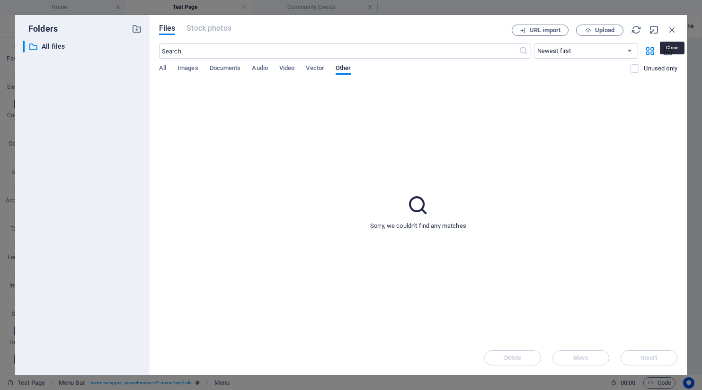
click at [674, 31] on icon "button" at bounding box center [672, 30] width 10 height 10
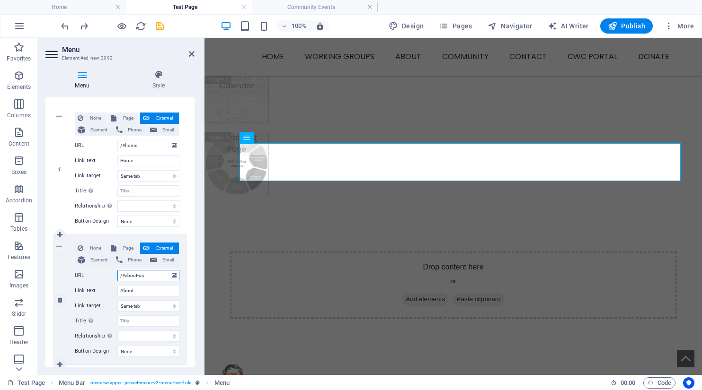
click at [132, 274] on input "/#about-us" at bounding box center [148, 275] width 62 height 11
click at [126, 118] on span "Page" at bounding box center [128, 118] width 18 height 11
select select
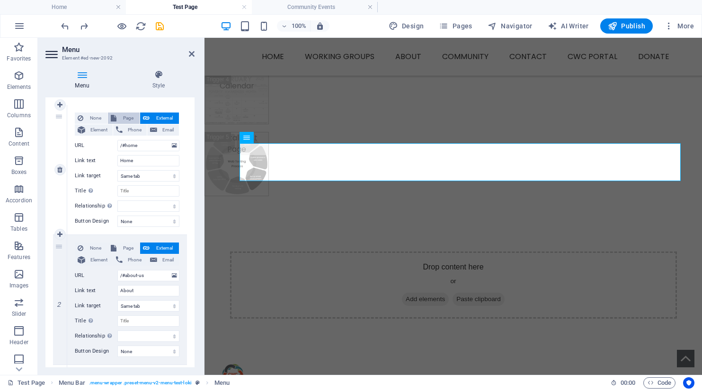
select select
click at [157, 118] on span "External" at bounding box center [164, 118] width 24 height 11
select select "blank"
select select
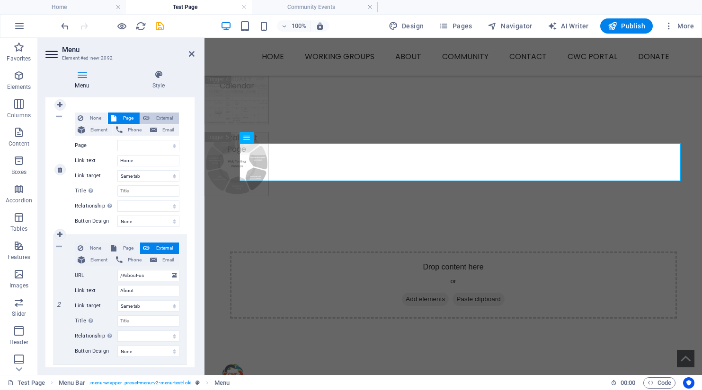
select select
click at [194, 53] on icon at bounding box center [192, 54] width 6 height 8
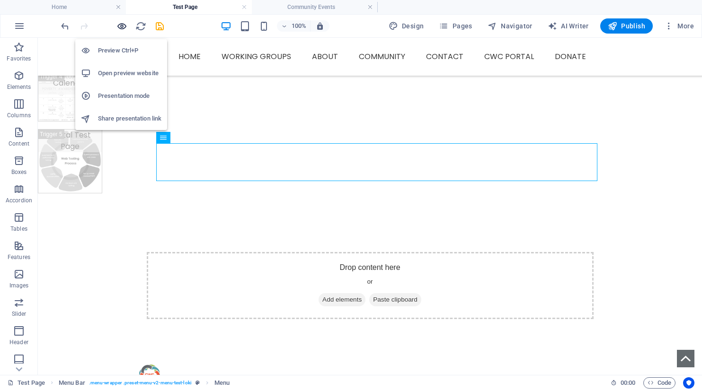
click at [118, 29] on icon "button" at bounding box center [121, 26] width 11 height 11
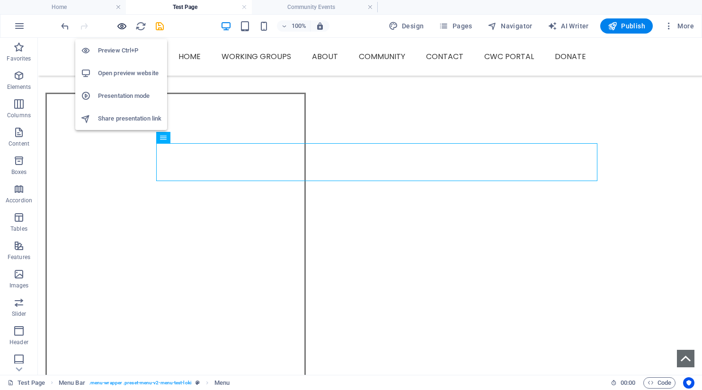
scroll to position [197, 0]
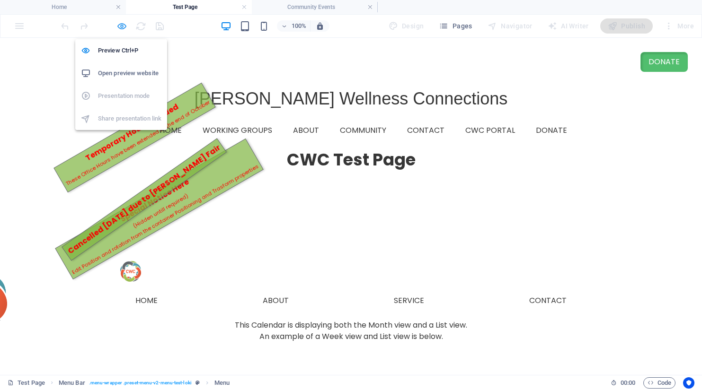
click at [122, 26] on icon "button" at bounding box center [121, 26] width 11 height 11
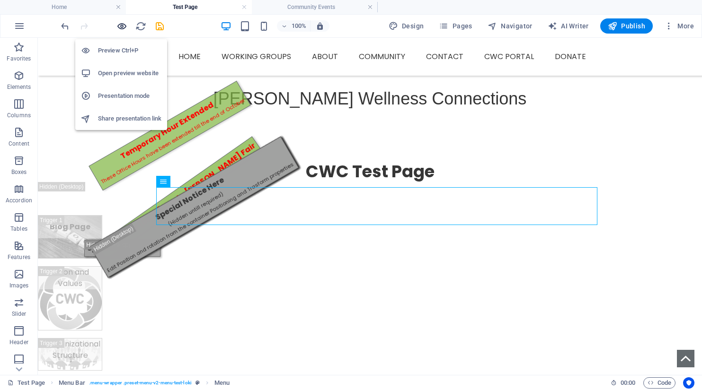
scroll to position [263, 0]
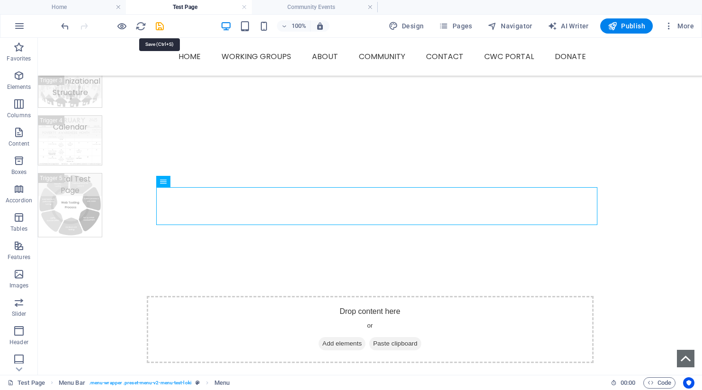
click at [161, 28] on icon "save" at bounding box center [159, 26] width 11 height 11
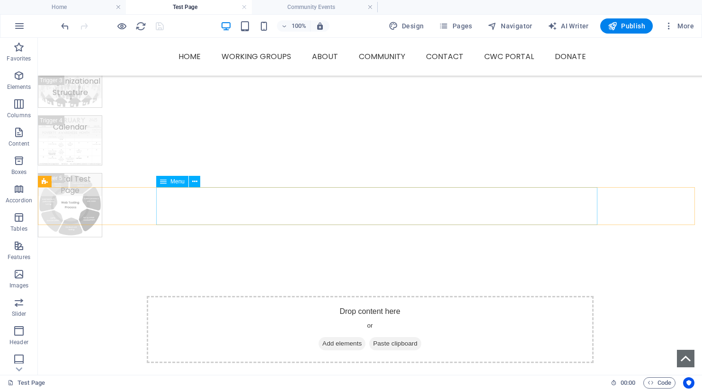
click at [176, 183] on span "Menu" at bounding box center [177, 182] width 14 height 6
select select
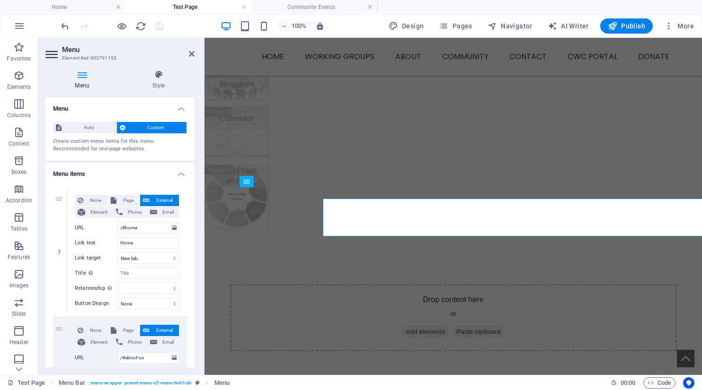
scroll to position [252, 0]
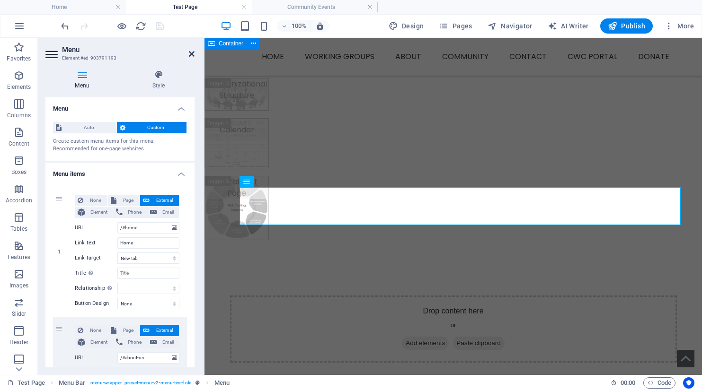
click at [193, 56] on icon at bounding box center [192, 54] width 6 height 8
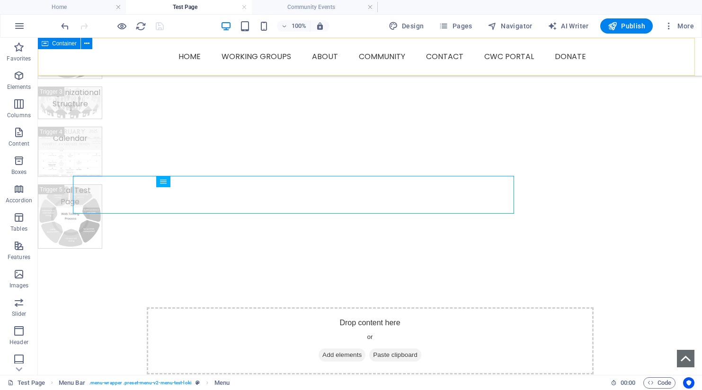
scroll to position [263, 0]
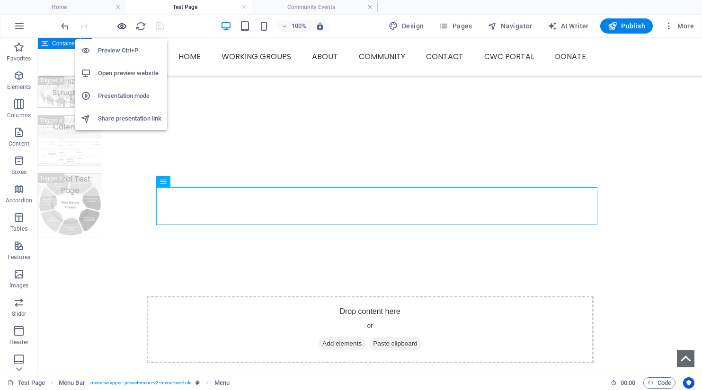
click at [123, 27] on icon "button" at bounding box center [121, 26] width 11 height 11
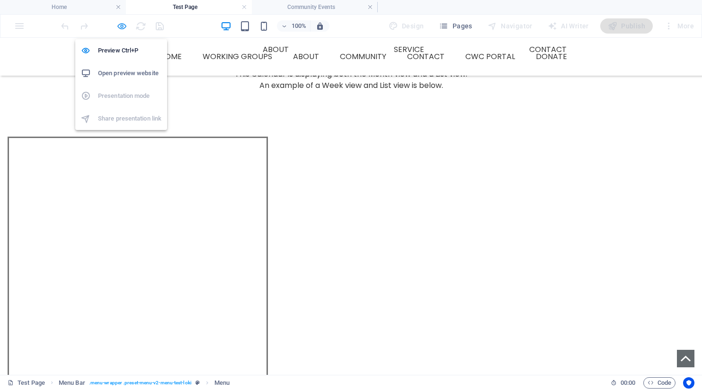
scroll to position [153, 0]
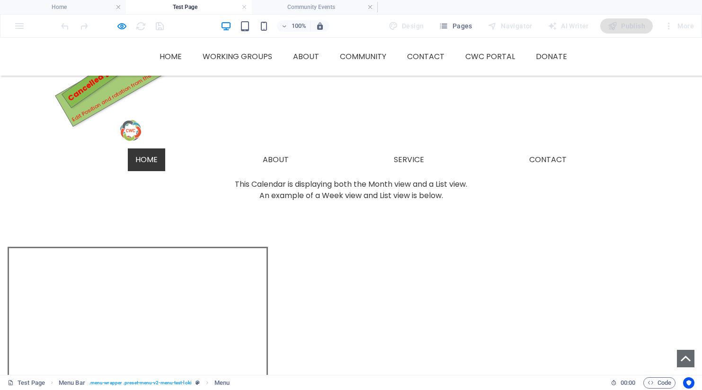
click at [165, 149] on link "Home" at bounding box center [146, 160] width 37 height 23
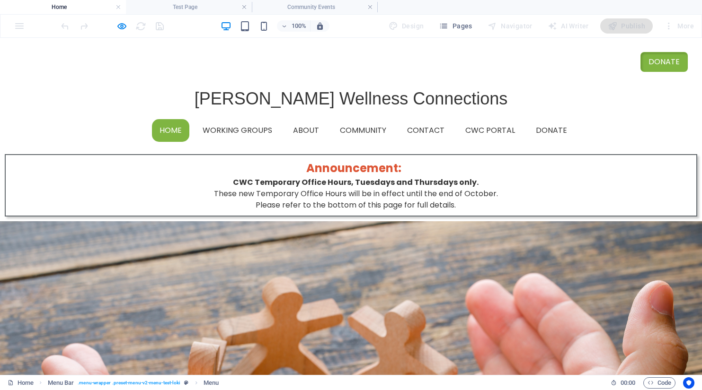
scroll to position [0, 0]
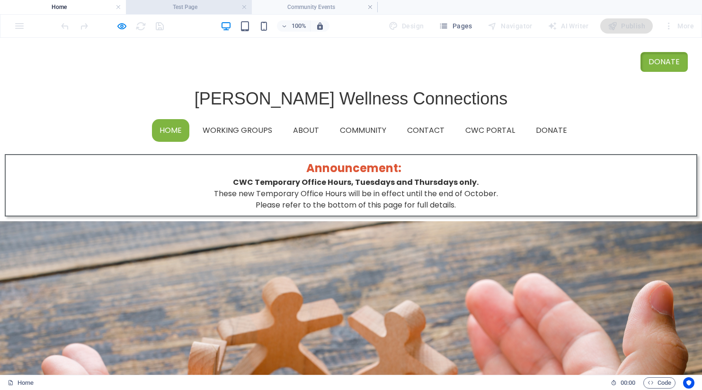
click at [180, 7] on h4 "Test Page" at bounding box center [189, 7] width 126 height 10
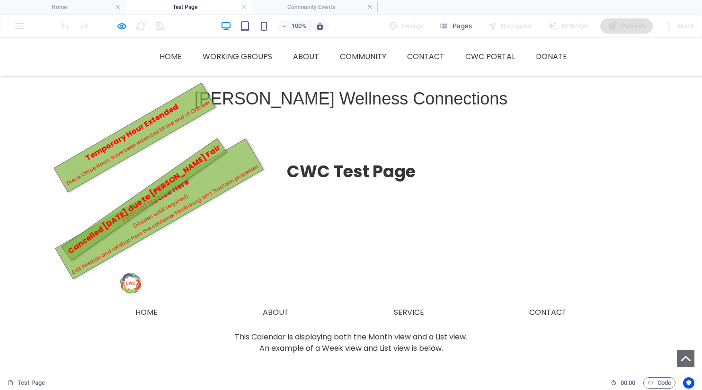
scroll to position [165, 0]
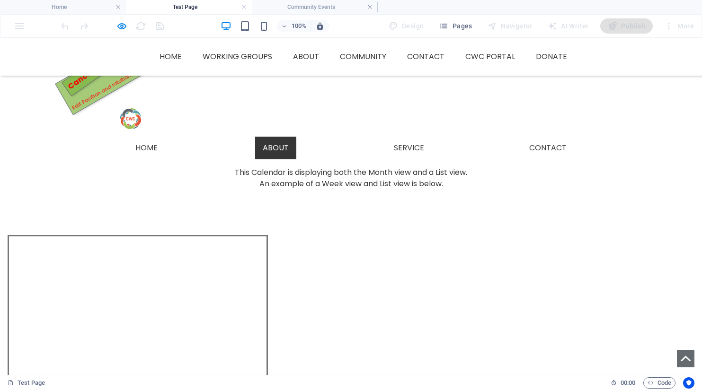
click at [285, 137] on link "About" at bounding box center [275, 148] width 41 height 23
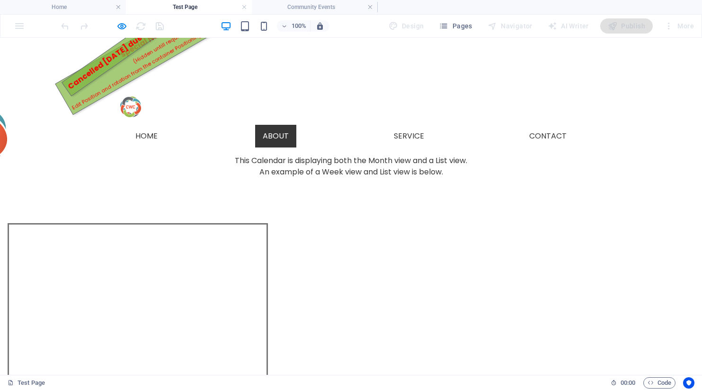
scroll to position [0, 0]
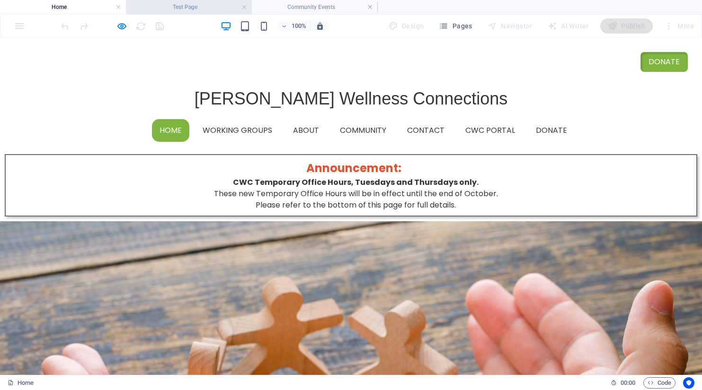
click at [181, 7] on h4 "Test Page" at bounding box center [189, 7] width 126 height 10
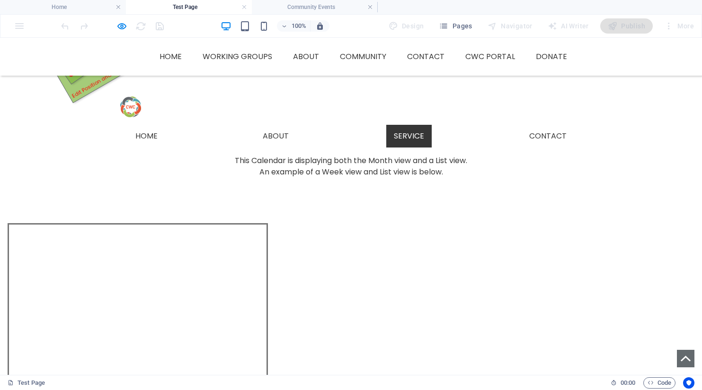
click at [415, 125] on link "Service" at bounding box center [408, 136] width 45 height 23
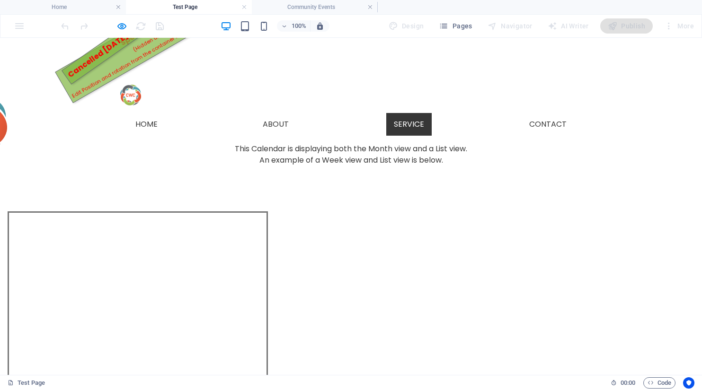
scroll to position [0, 0]
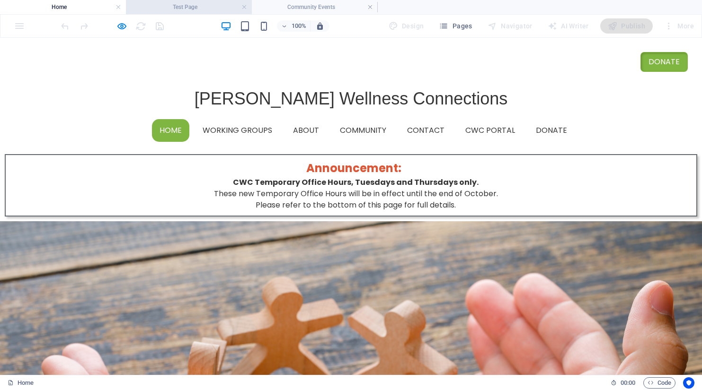
click at [191, 6] on h4 "Test Page" at bounding box center [189, 7] width 126 height 10
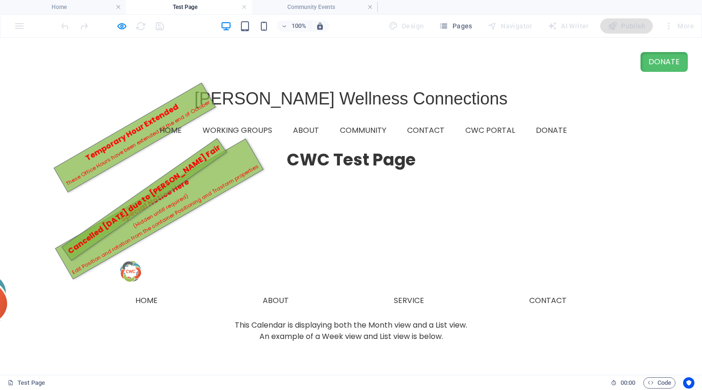
scroll to position [188, 0]
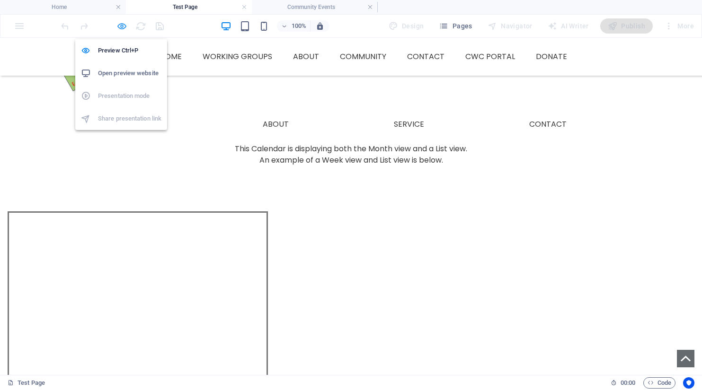
click at [121, 24] on icon "button" at bounding box center [121, 26] width 11 height 11
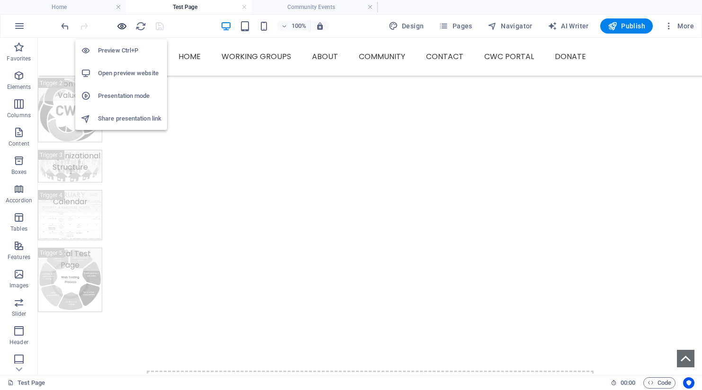
scroll to position [299, 0]
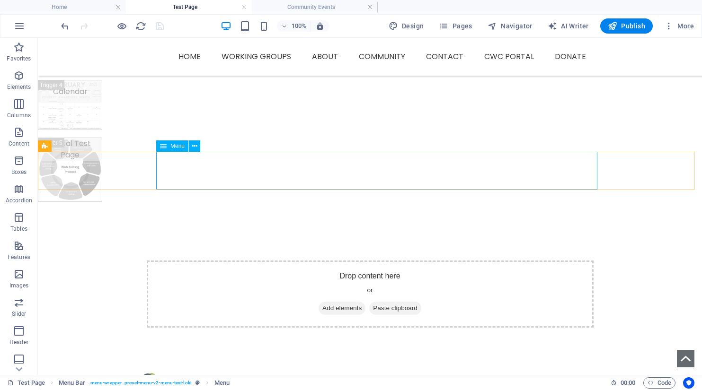
click at [181, 147] on span "Menu" at bounding box center [177, 146] width 14 height 6
select select
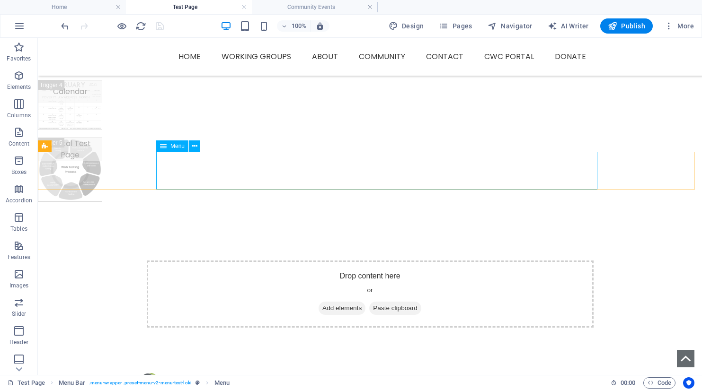
select select
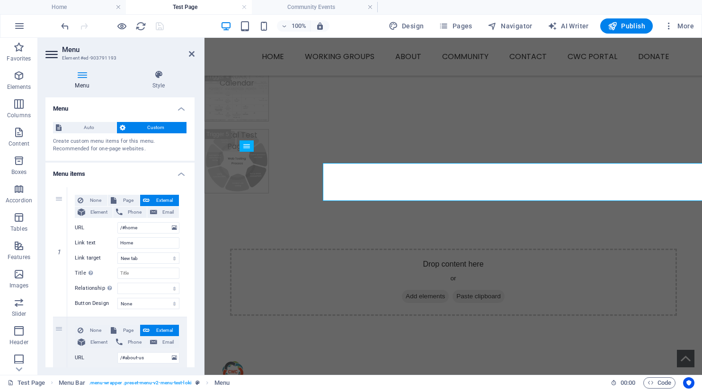
scroll to position [287, 0]
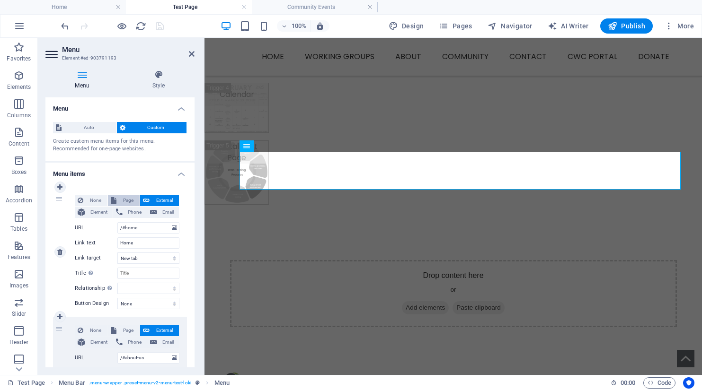
click at [126, 200] on span "Page" at bounding box center [128, 200] width 18 height 11
select select
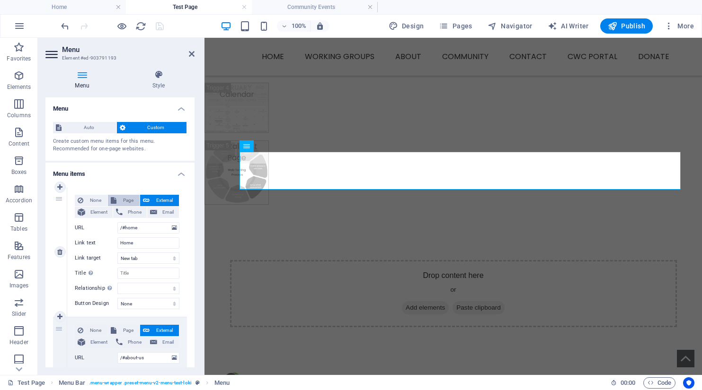
select select
click at [145, 225] on select "Home Working Groups -- Food Security -- Supporting Emotional Health -- Educatio…" at bounding box center [148, 227] width 62 height 11
select select "33"
click at [117, 222] on select "Home Working Groups -- Food Security -- Supporting Emotional Health -- Educatio…" at bounding box center [148, 227] width 62 height 11
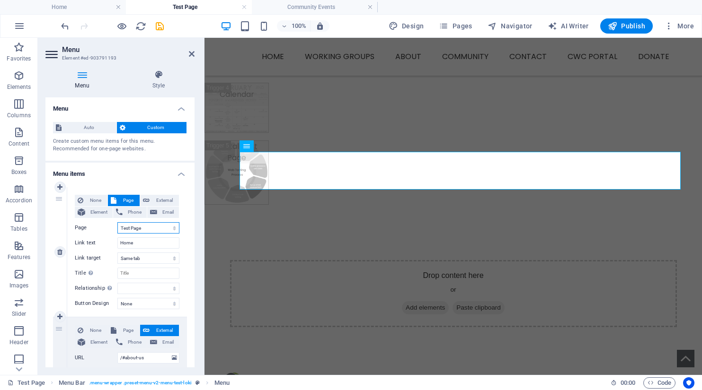
select select
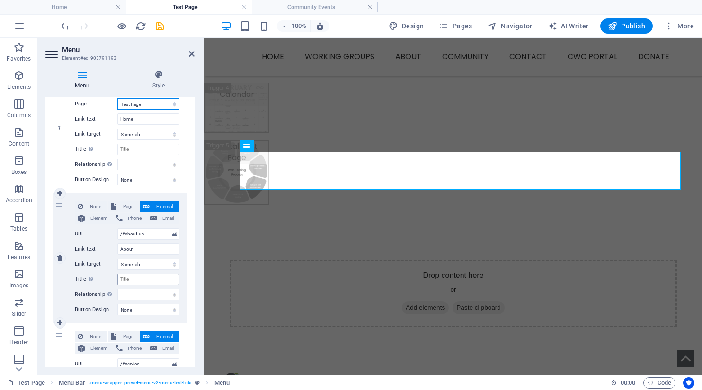
scroll to position [142, 0]
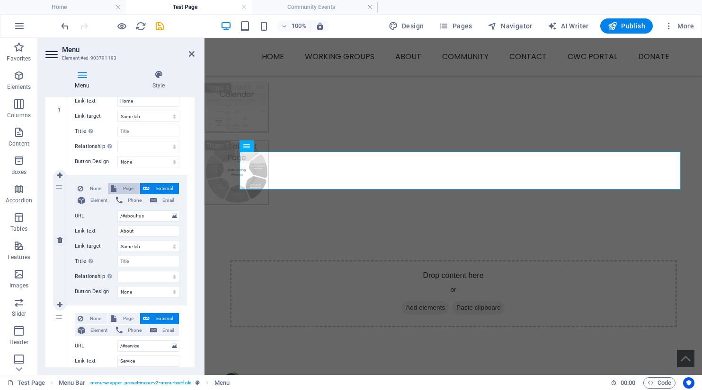
click at [126, 187] on span "Page" at bounding box center [128, 188] width 18 height 11
select select
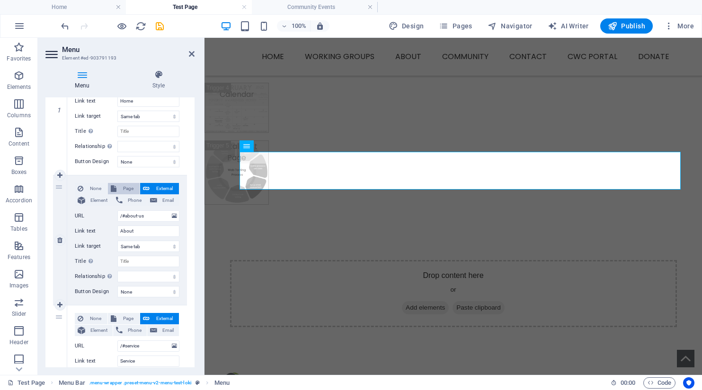
select select
click at [129, 217] on select "Home Working Groups -- Food Security -- Supporting Emotional Health -- Educatio…" at bounding box center [148, 216] width 62 height 11
select select "33"
click at [117, 211] on select "Home Working Groups -- Food Security -- Supporting Emotional Health -- Educatio…" at bounding box center [148, 216] width 62 height 11
select select
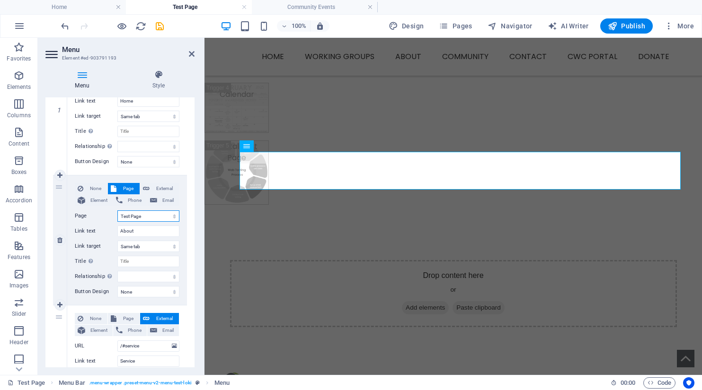
select select
click at [62, 177] on icon at bounding box center [59, 175] width 5 height 7
select select
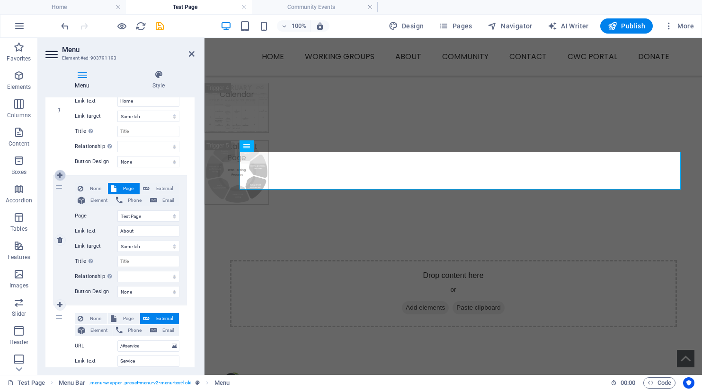
select select
select select "33"
type input "About"
select select
type input "/#service"
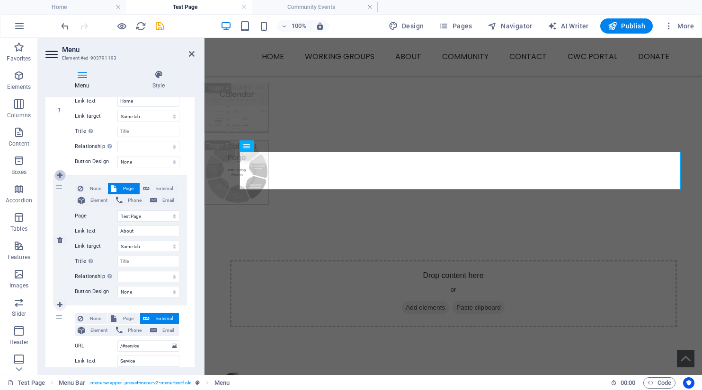
type input "Service"
select select
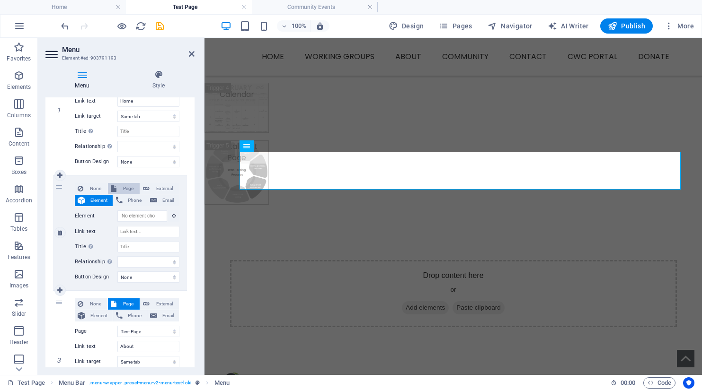
click at [123, 191] on span "Page" at bounding box center [128, 188] width 18 height 11
select select
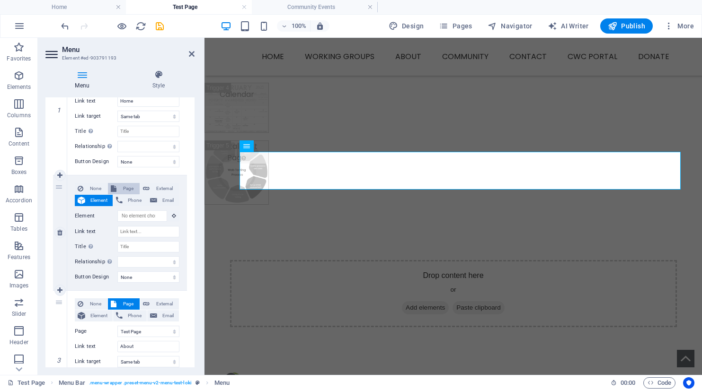
select select
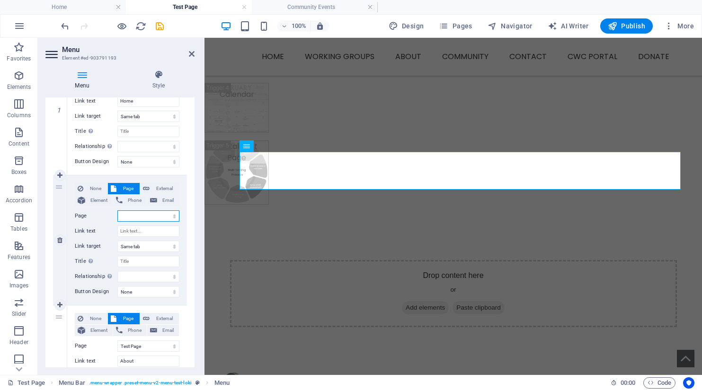
click at [132, 216] on select "Home Working Groups -- Food Security -- Supporting Emotional Health -- Educatio…" at bounding box center [148, 216] width 62 height 11
select select "33"
click at [117, 211] on select "Home Working Groups -- Food Security -- Supporting Emotional Health -- Educatio…" at bounding box center [148, 216] width 62 height 11
select select
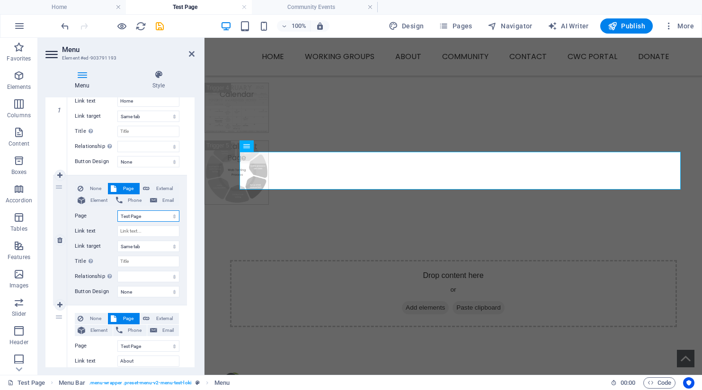
select select
click at [145, 233] on input "Link text" at bounding box center [148, 231] width 62 height 11
type input "Memb"
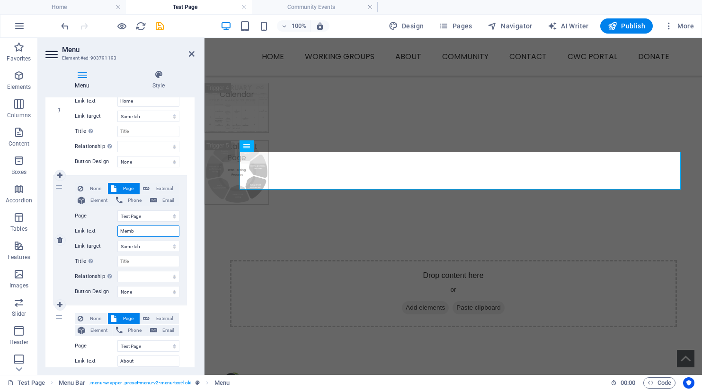
select select
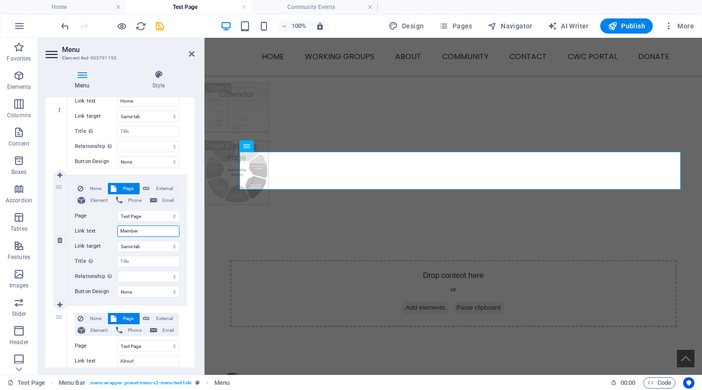
type input "Members"
select select
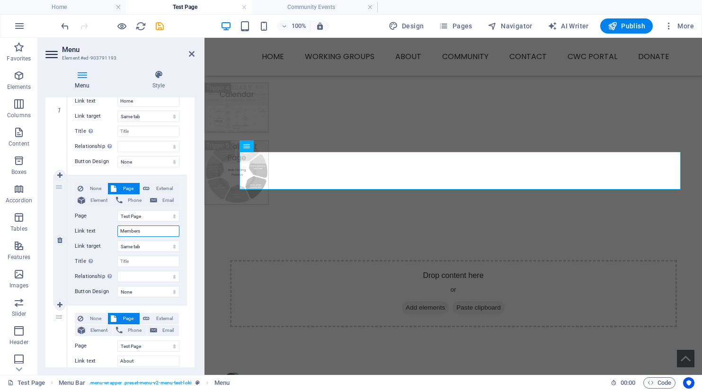
select select
type input "Members"
drag, startPoint x: 57, startPoint y: 186, endPoint x: 104, endPoint y: 308, distance: 130.3
click at [104, 308] on div "1 None Page External Element Phone Email Page Home Working Groups -- Food Secur…" at bounding box center [120, 370] width 134 height 651
select select
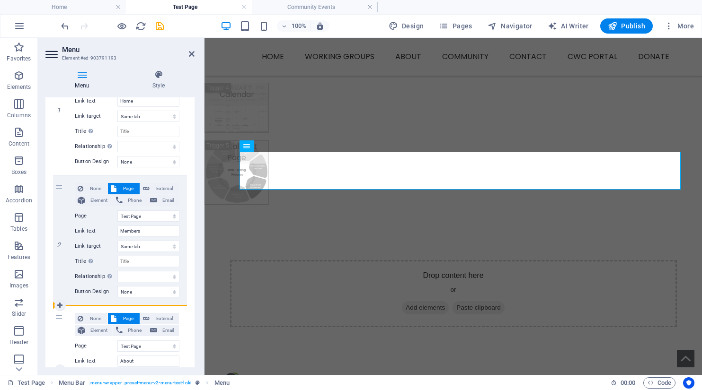
select select
drag, startPoint x: 58, startPoint y: 187, endPoint x: 176, endPoint y: 176, distance: 118.3
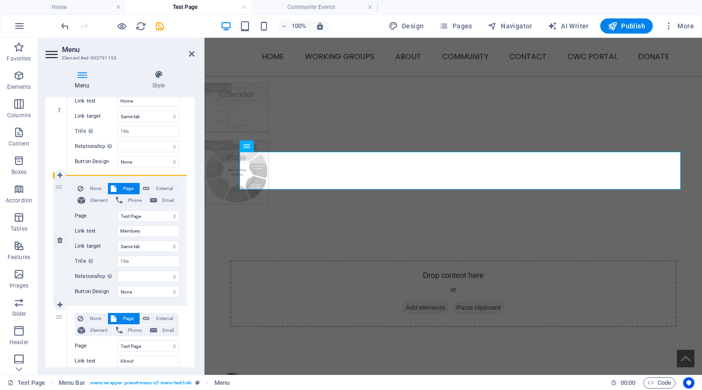
click at [176, 176] on div "2 None Page External Element Phone Email Page Home Working Groups -- Food Secur…" at bounding box center [120, 241] width 134 height 130
select select
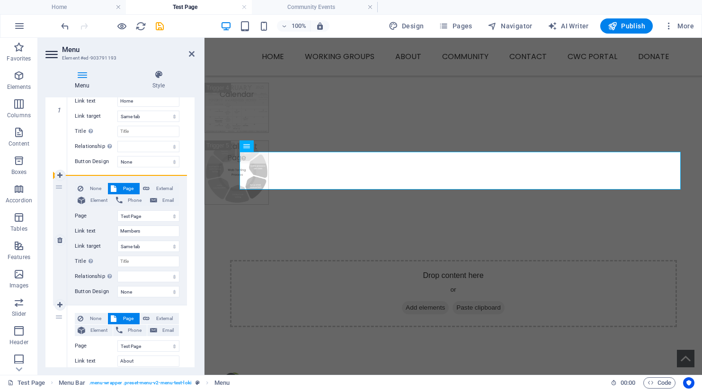
select select
drag, startPoint x: 62, startPoint y: 217, endPoint x: 65, endPoint y: 259, distance: 41.8
click at [65, 259] on div "2" at bounding box center [60, 241] width 14 height 130
select select
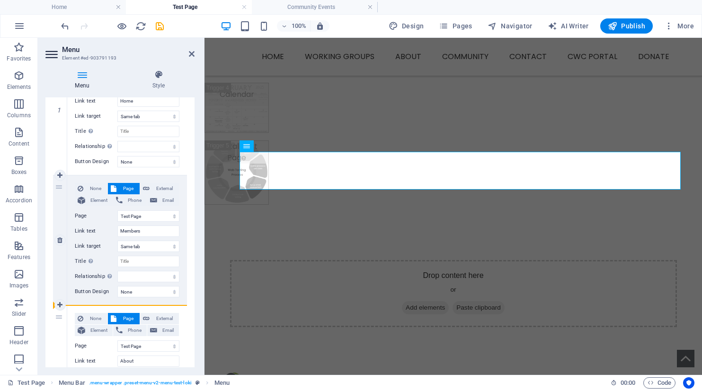
select select
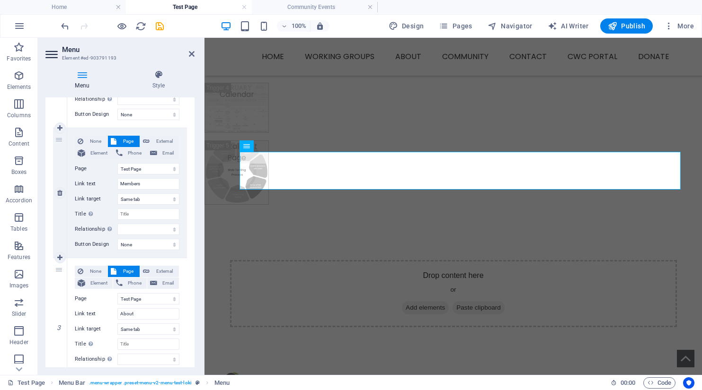
select select
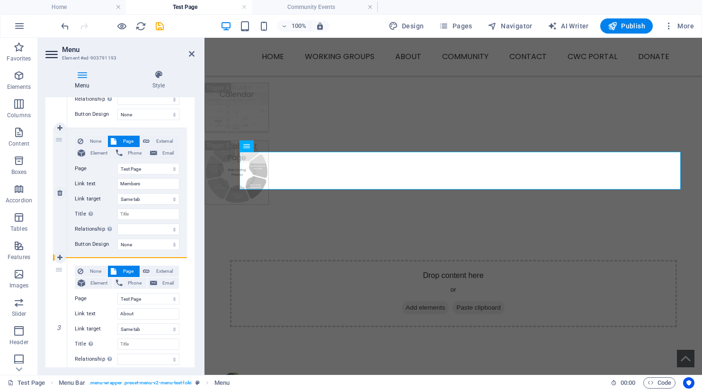
drag, startPoint x: 64, startPoint y: 217, endPoint x: 60, endPoint y: 211, distance: 7.8
click at [60, 211] on div "2" at bounding box center [60, 193] width 14 height 130
select select
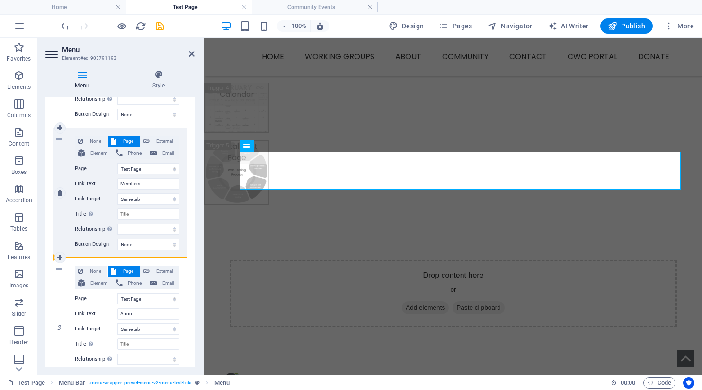
select select
click at [60, 211] on div "2" at bounding box center [60, 193] width 14 height 130
click at [63, 162] on div "2" at bounding box center [60, 193] width 14 height 130
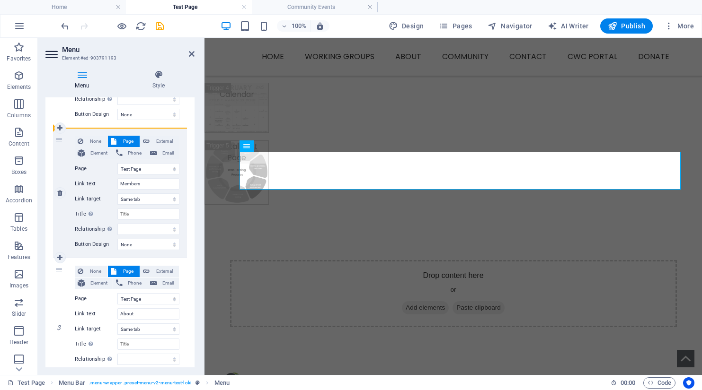
click at [59, 138] on div "2" at bounding box center [60, 193] width 14 height 130
select select
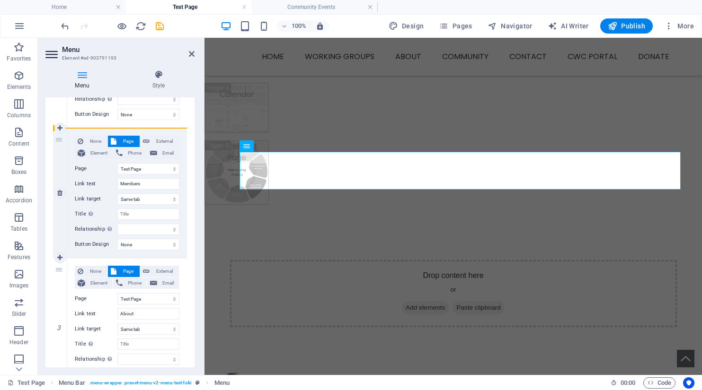
select select
click at [59, 138] on div "2" at bounding box center [60, 193] width 14 height 130
drag, startPoint x: 59, startPoint y: 138, endPoint x: 76, endPoint y: 324, distance: 186.7
click at [76, 324] on div "1 None Page External Element Phone Email Page Home Working Groups -- Food Secur…" at bounding box center [120, 323] width 134 height 651
select select
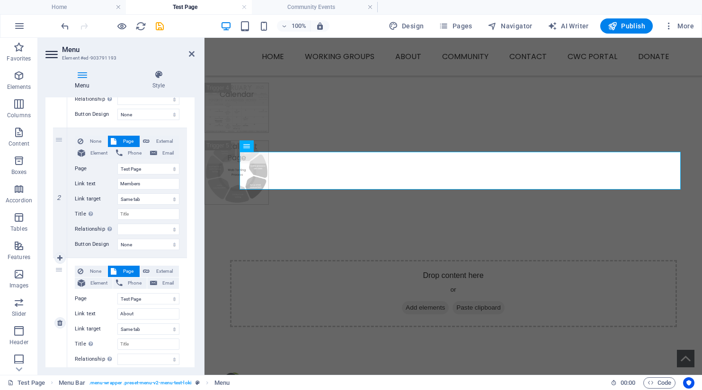
type input "About"
select select
type input "Members"
select select
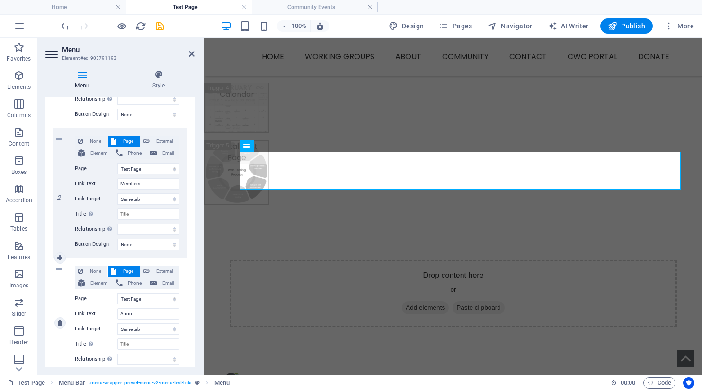
select select
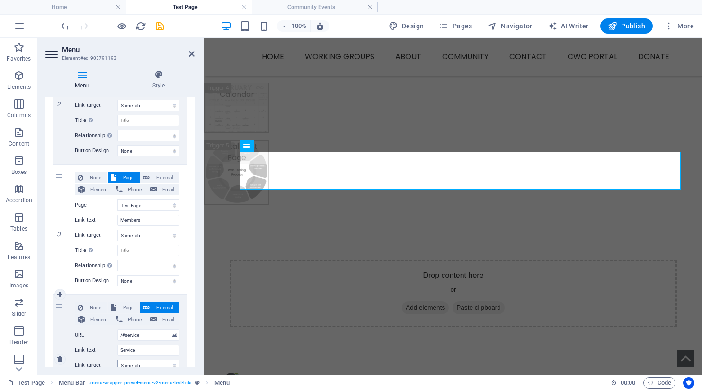
scroll to position [237, 0]
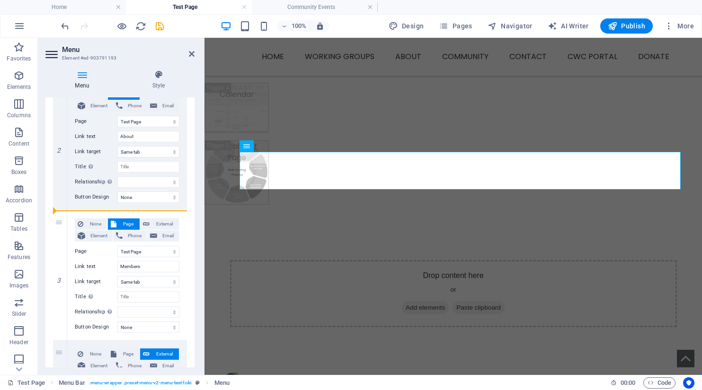
drag, startPoint x: 61, startPoint y: 241, endPoint x: 189, endPoint y: 242, distance: 127.7
click at [189, 242] on div "1 None Page External Element Phone Email Page Home Working Groups -- Food Secur…" at bounding box center [119, 276] width 149 height 666
select select
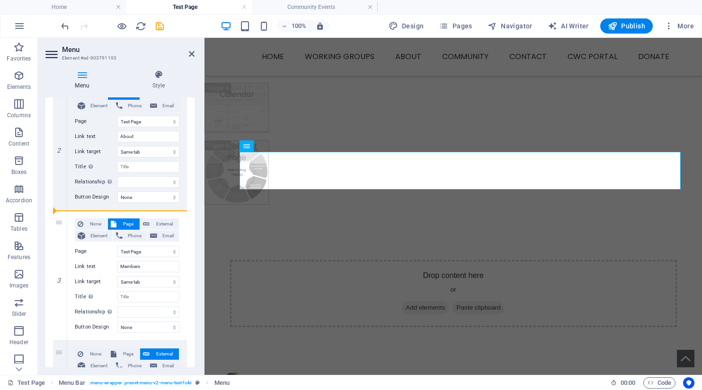
select select
click at [514, 26] on span "Navigator" at bounding box center [509, 25] width 45 height 9
select select "7419451-en"
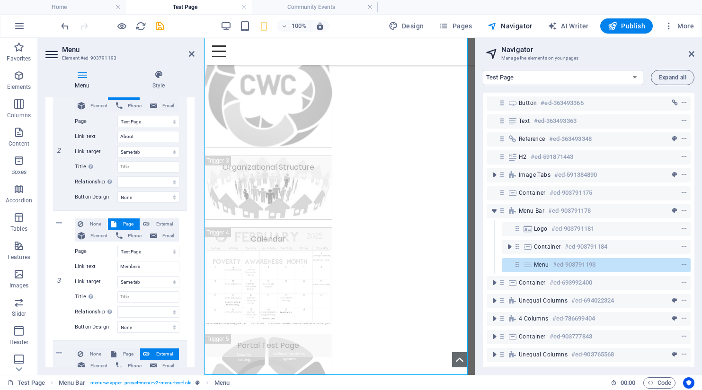
click at [516, 265] on icon at bounding box center [517, 265] width 8 height 8
click at [531, 268] on icon at bounding box center [527, 265] width 10 height 8
click at [539, 263] on span "Menu" at bounding box center [541, 265] width 15 height 8
click at [696, 53] on aside "Navigator Manage the elements on your pages Home Working Groups About Community…" at bounding box center [588, 206] width 227 height 337
click at [692, 53] on icon at bounding box center [691, 54] width 6 height 8
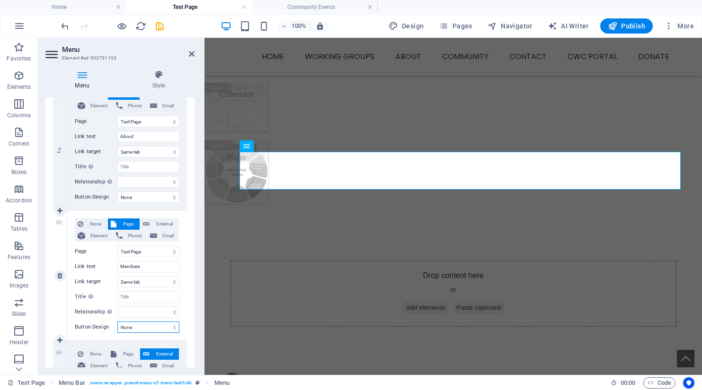
click at [142, 327] on select "None Default Primary Secondary" at bounding box center [148, 327] width 62 height 11
click at [136, 327] on select "None Default Primary Secondary" at bounding box center [148, 327] width 62 height 11
select select "default"
click at [117, 322] on select "None Default Primary Secondary" at bounding box center [148, 327] width 62 height 11
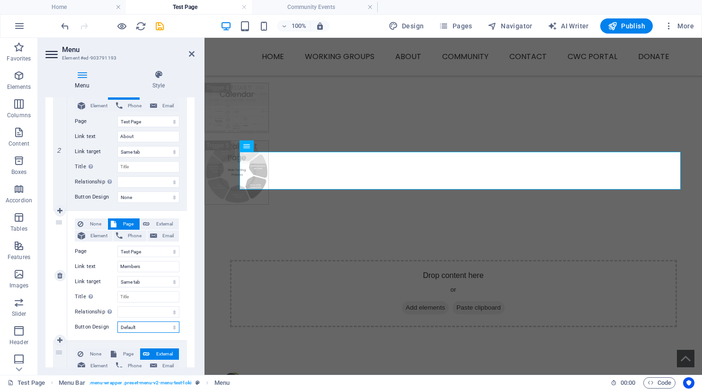
select select
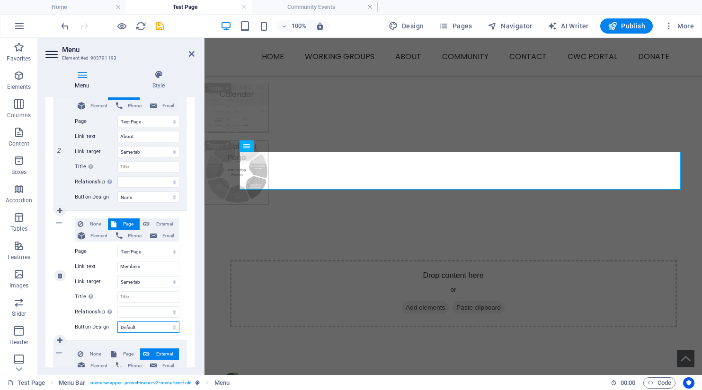
click at [136, 329] on select "None Default Primary Secondary" at bounding box center [148, 327] width 62 height 11
select select
click at [117, 322] on select "None Default Primary Secondary" at bounding box center [148, 327] width 62 height 11
select select
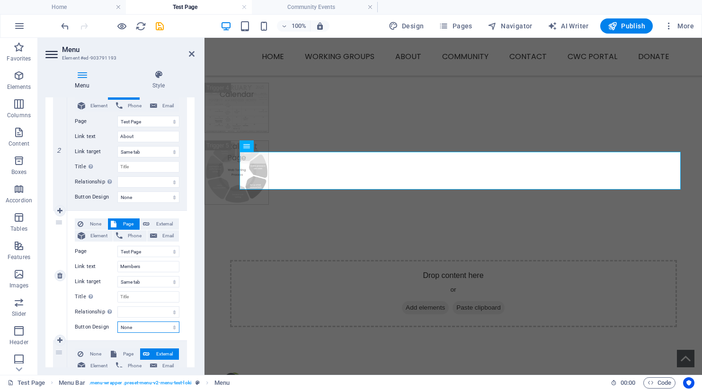
select select
drag, startPoint x: 59, startPoint y: 222, endPoint x: 131, endPoint y: 209, distance: 73.0
click at [131, 209] on div "1 None Page External Element Phone Email Page Home Working Groups -- Food Secur…" at bounding box center [120, 276] width 134 height 651
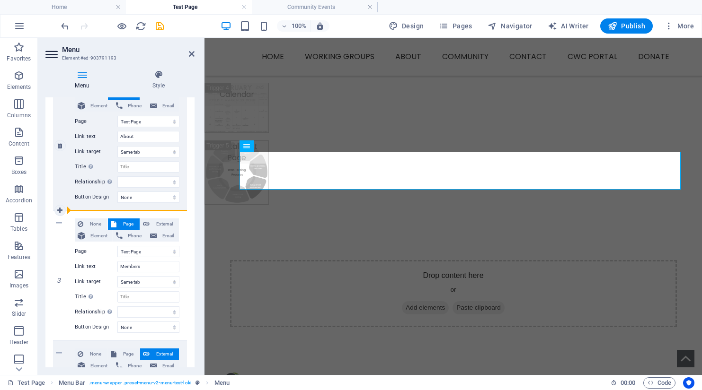
select select
type input "/#service"
type input "Service"
select select
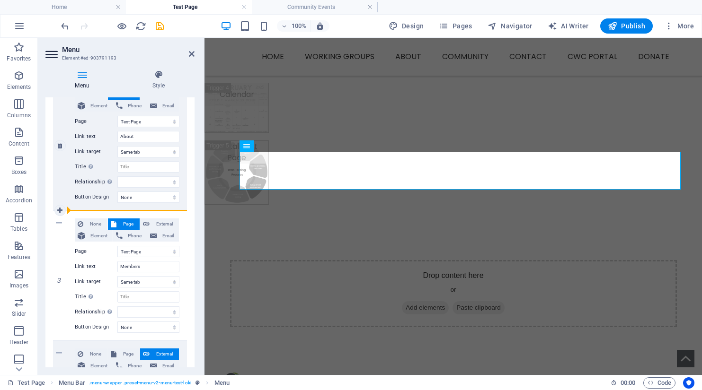
type input "/#contact"
type input "Contact"
select select
select select "33"
select select
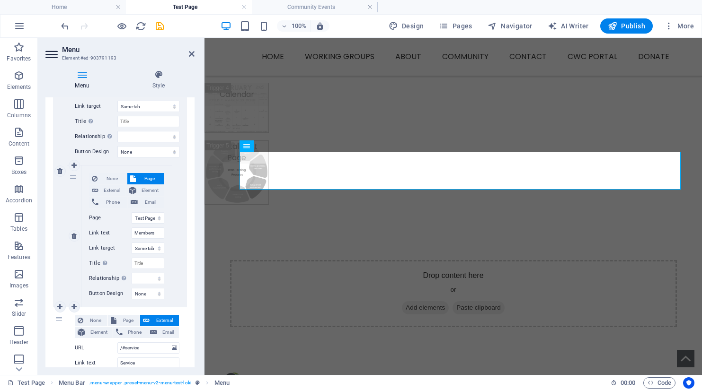
scroll to position [284, 0]
click at [74, 162] on icon at bounding box center [73, 163] width 5 height 7
select select
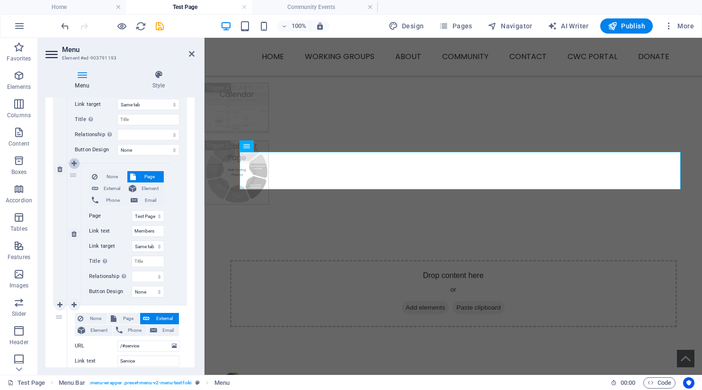
select select
select select "33"
select select
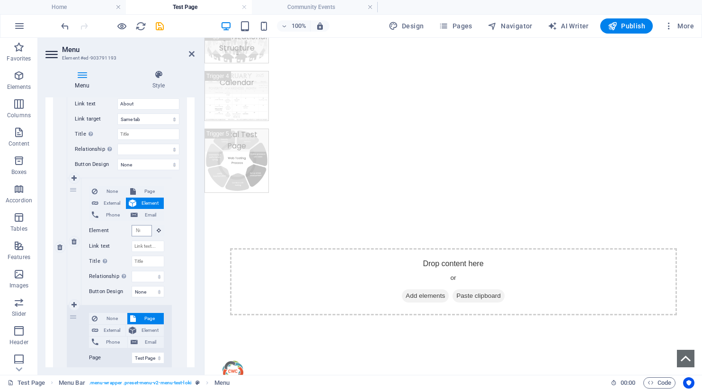
scroll to position [0, 0]
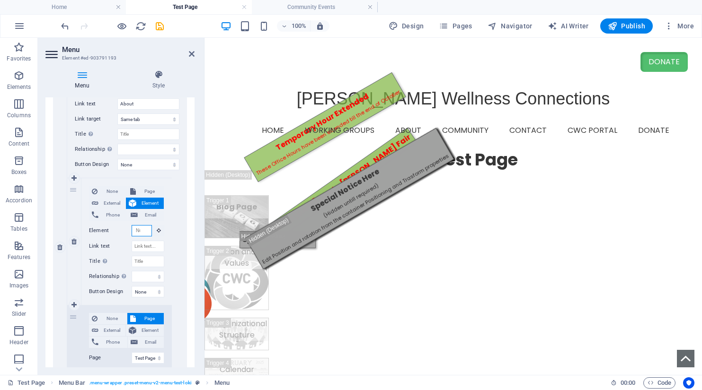
click at [143, 231] on input "Element" at bounding box center [142, 230] width 20 height 11
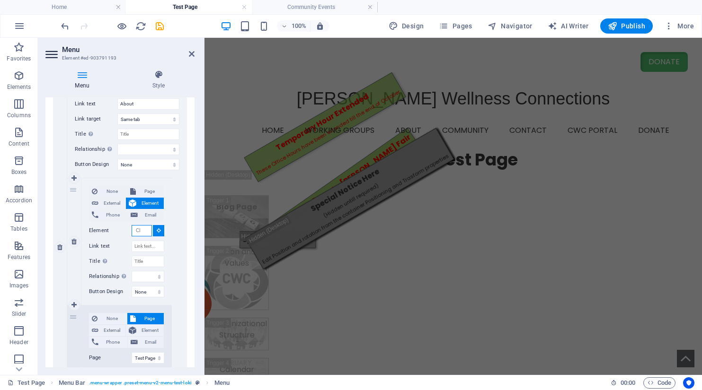
click at [141, 230] on input "Element" at bounding box center [142, 230] width 20 height 11
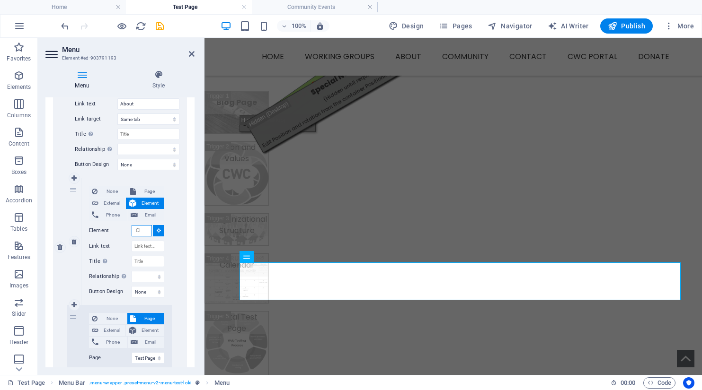
scroll to position [174, 0]
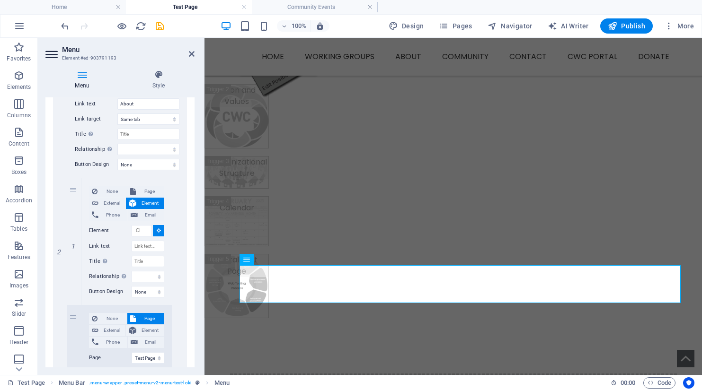
click at [159, 44] on header "Menu Element #ed-903791193" at bounding box center [119, 50] width 149 height 25
click at [191, 51] on icon at bounding box center [192, 54] width 6 height 8
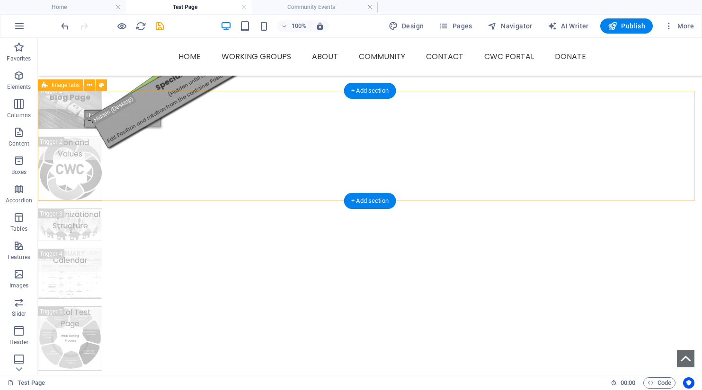
scroll to position [378, 0]
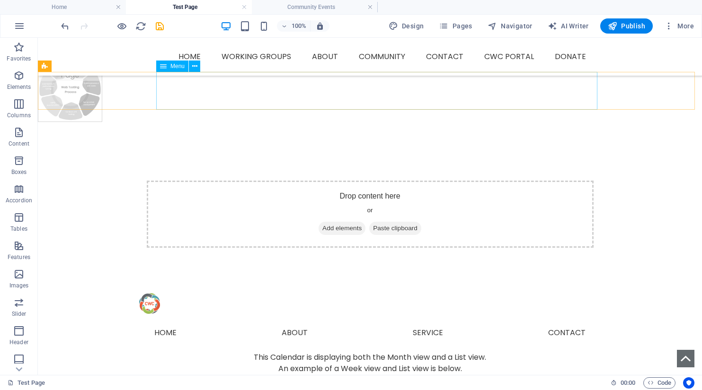
click at [169, 68] on div "Menu" at bounding box center [172, 66] width 32 height 11
select select "33"
select select
select select "33"
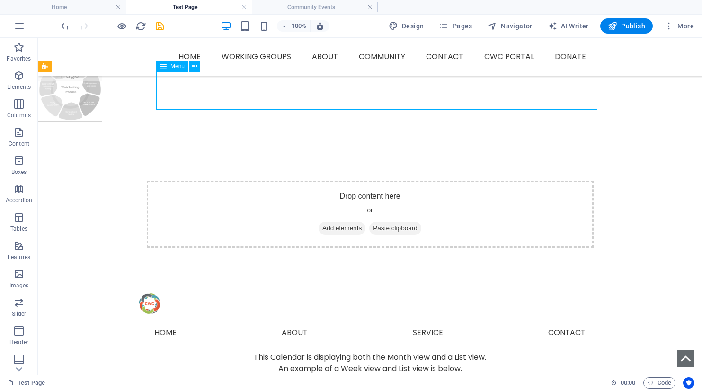
select select
select select "33"
select select
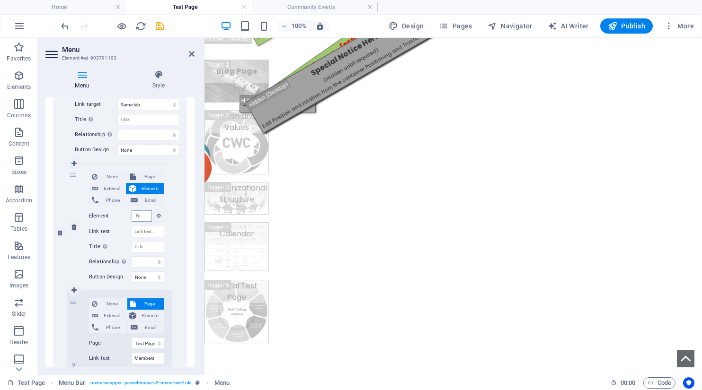
scroll to position [0, 0]
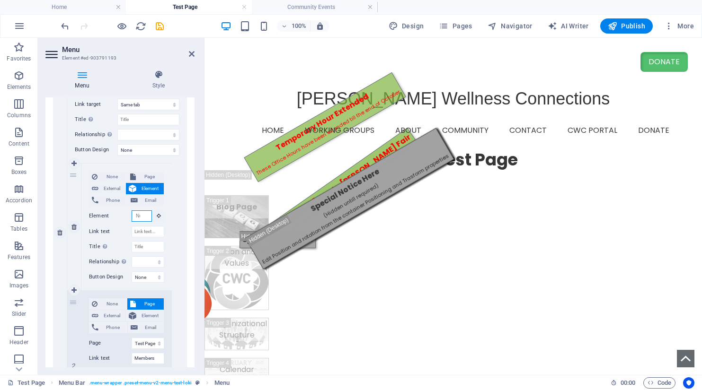
click at [144, 216] on input "Element" at bounding box center [142, 216] width 20 height 11
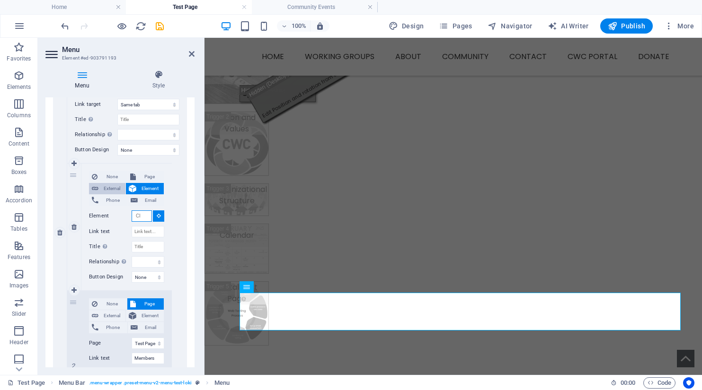
scroll to position [149, 0]
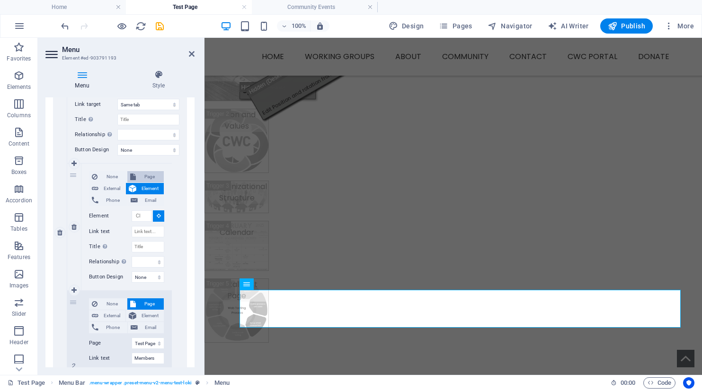
click at [139, 177] on span "Page" at bounding box center [150, 176] width 23 height 11
select select
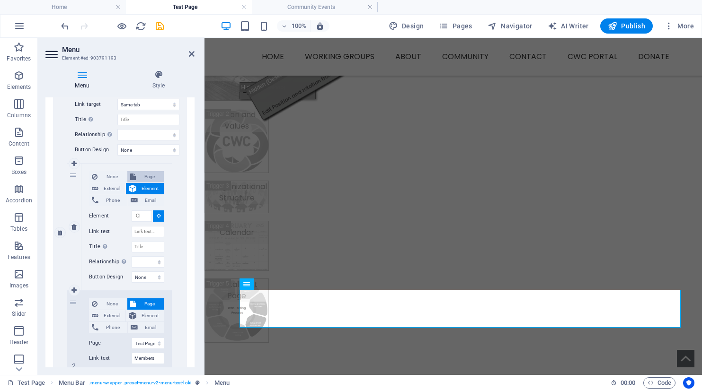
select select
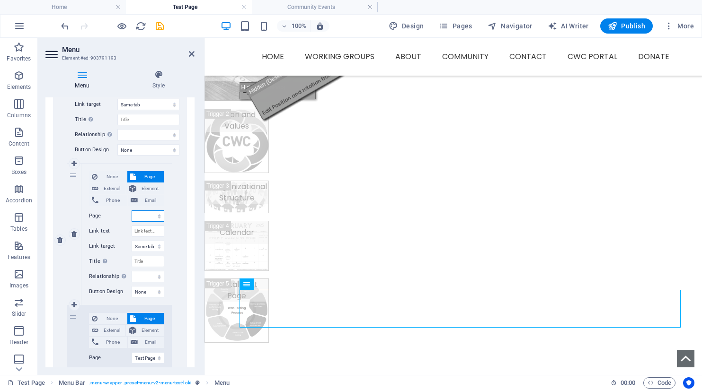
scroll to position [291, 0]
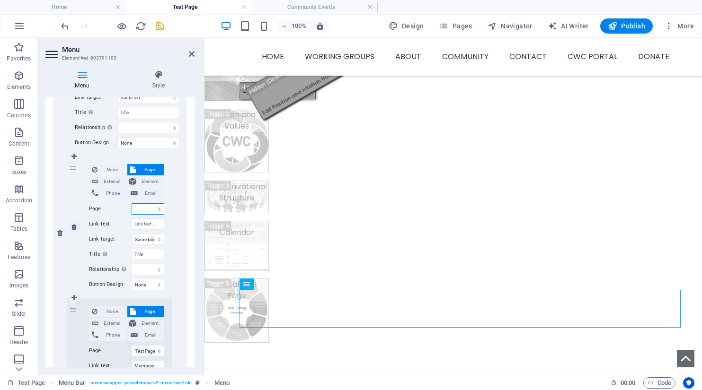
click at [148, 208] on select "Home Working Groups -- Food Security -- Supporting Emotional Health -- Educatio…" at bounding box center [148, 208] width 33 height 11
select select "33"
click at [132, 203] on select "Home Working Groups -- Food Security -- Supporting Emotional Health -- Educatio…" at bounding box center [148, 208] width 33 height 11
select select
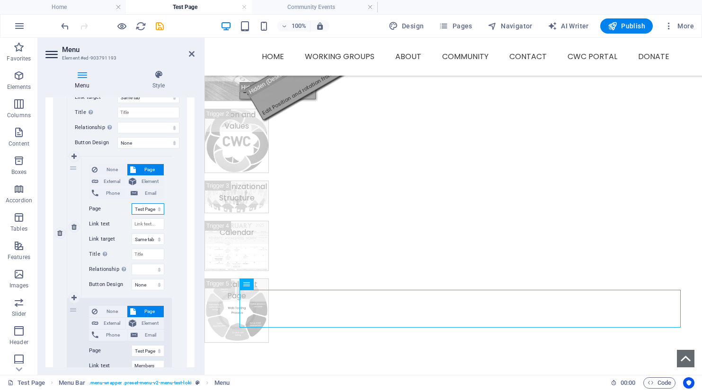
select select
click at [142, 224] on input "Link text" at bounding box center [148, 224] width 33 height 11
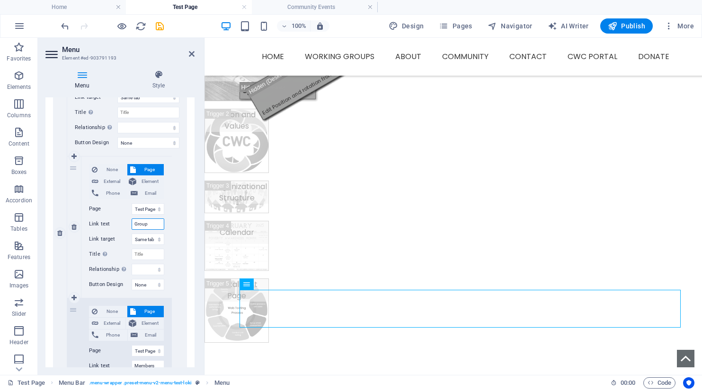
type input "Groups"
select select
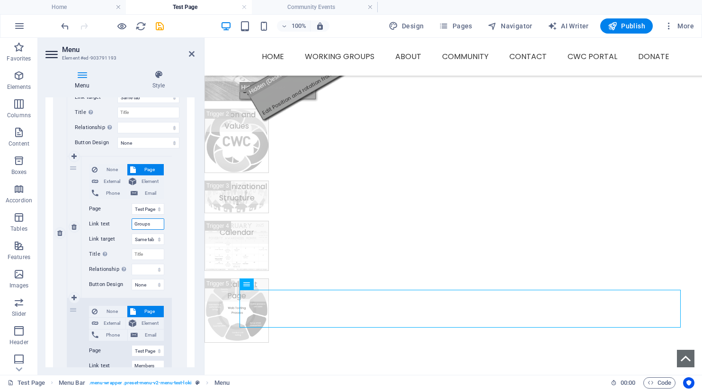
select select
type input "Groups"
drag, startPoint x: 72, startPoint y: 313, endPoint x: 92, endPoint y: 181, distance: 133.6
click at [92, 181] on div "1 None Page External Element Phone Email Page Home Working Groups -- Food Secur…" at bounding box center [119, 298] width 105 height 284
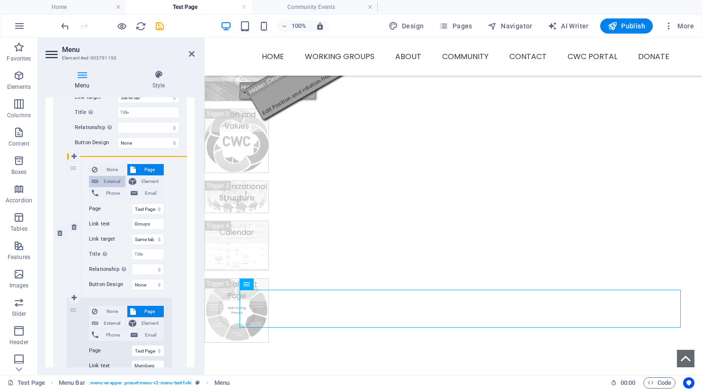
select select
type input "Members"
select select
type input "Groups"
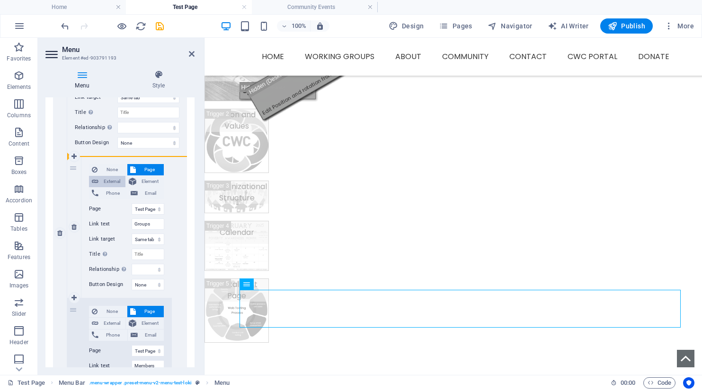
select select
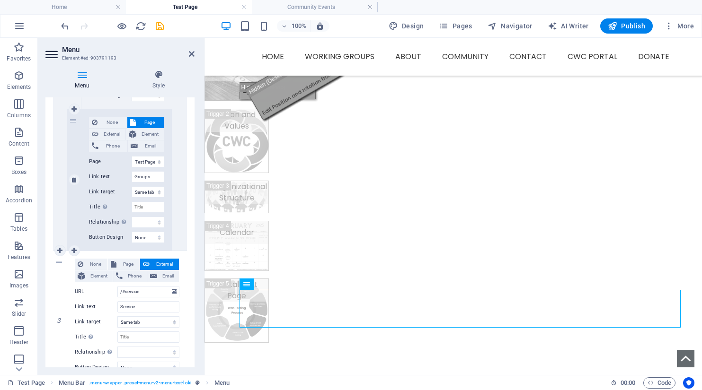
scroll to position [433, 0]
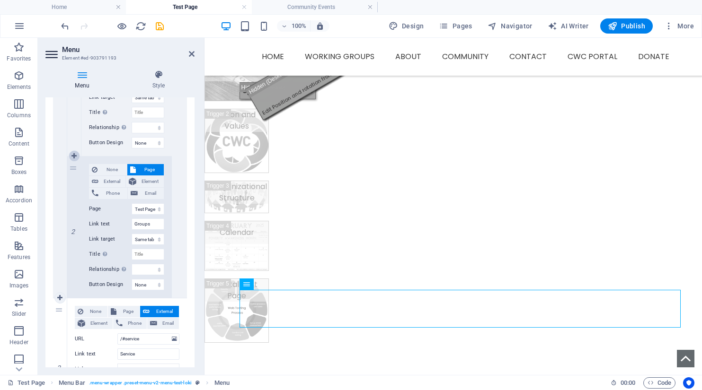
click at [73, 153] on icon at bounding box center [73, 156] width 5 height 7
select select
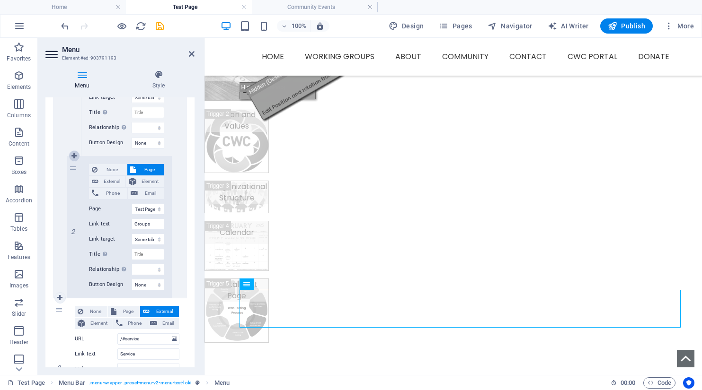
select select
select select "33"
select select
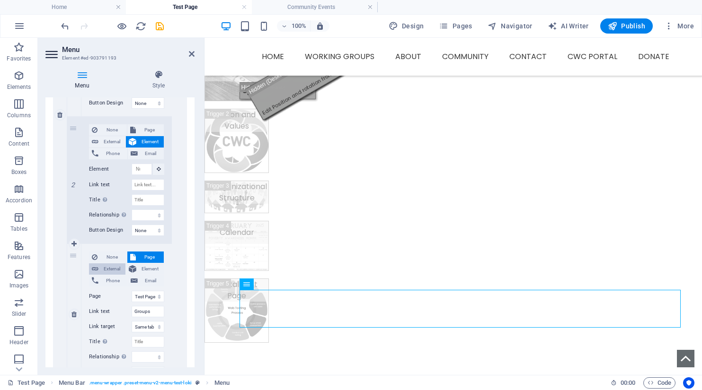
scroll to position [466, 0]
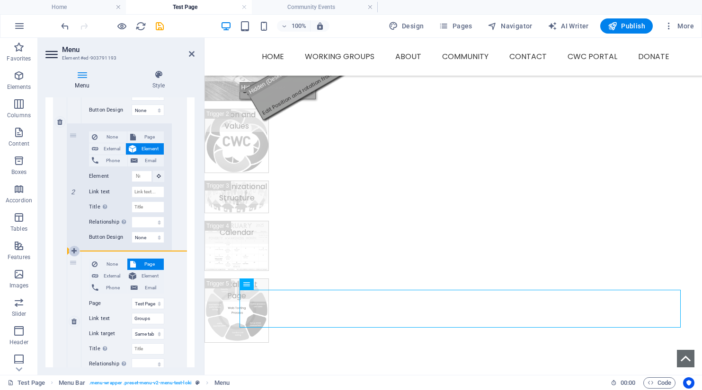
drag, startPoint x: 74, startPoint y: 138, endPoint x: 76, endPoint y: 247, distance: 109.3
click at [76, 247] on div "1 None Page External Element Phone Email Page Home Working Groups -- Food Secur…" at bounding box center [119, 187] width 105 height 411
select select
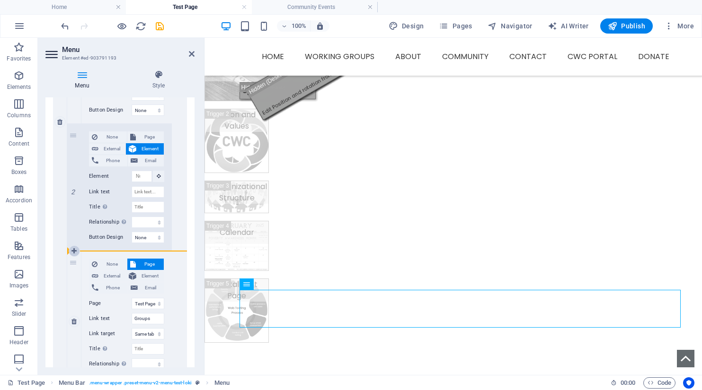
select select
drag, startPoint x: 75, startPoint y: 264, endPoint x: 84, endPoint y: 143, distance: 120.5
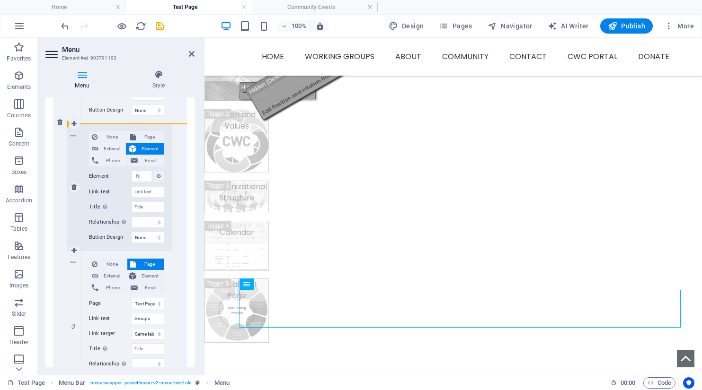
click at [84, 143] on div "1 None Page External Element Phone Email Page Home Working Groups -- Food Secur…" at bounding box center [119, 187] width 105 height 411
select select
select select "33"
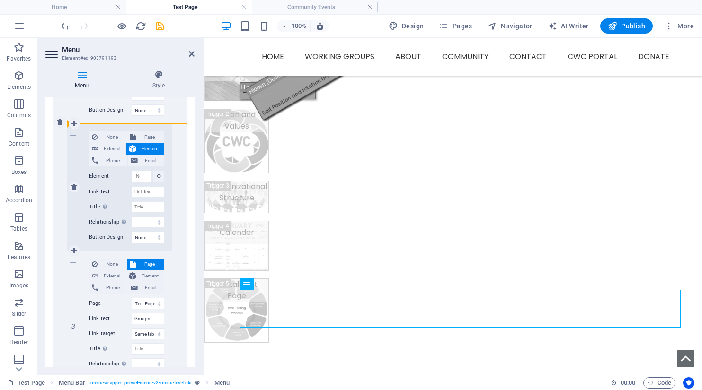
type input "Groups"
select select
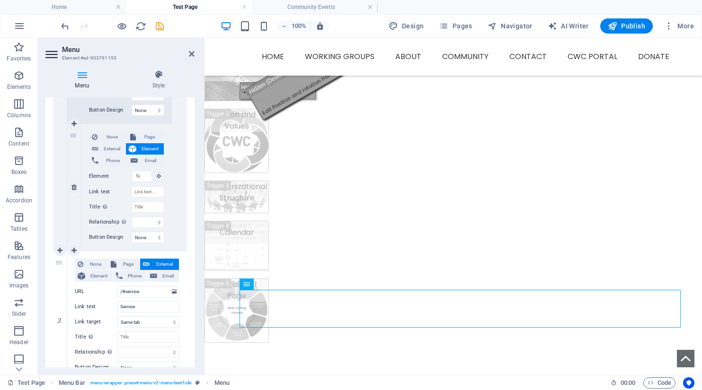
scroll to position [161, 0]
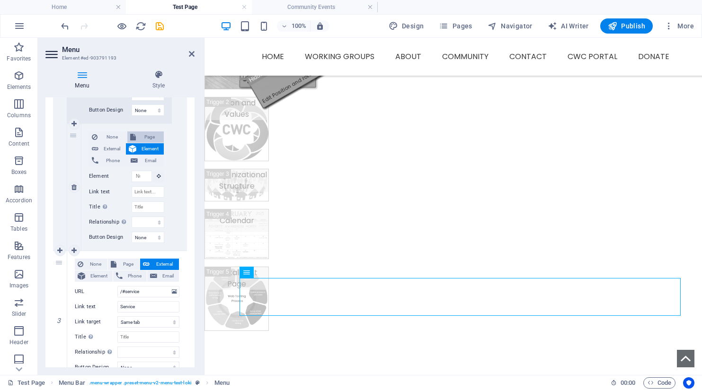
click at [141, 134] on span "Page" at bounding box center [150, 137] width 23 height 11
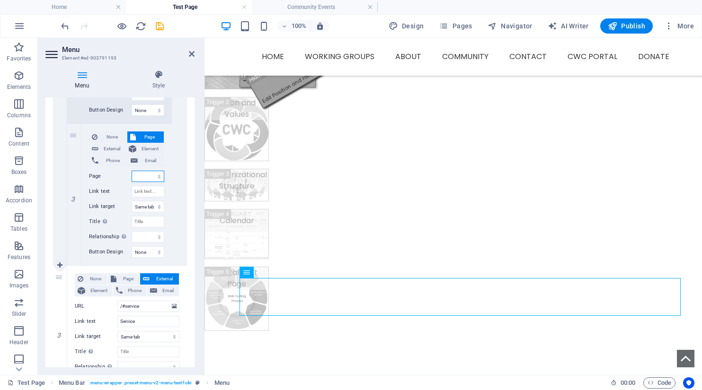
scroll to position [622, 0]
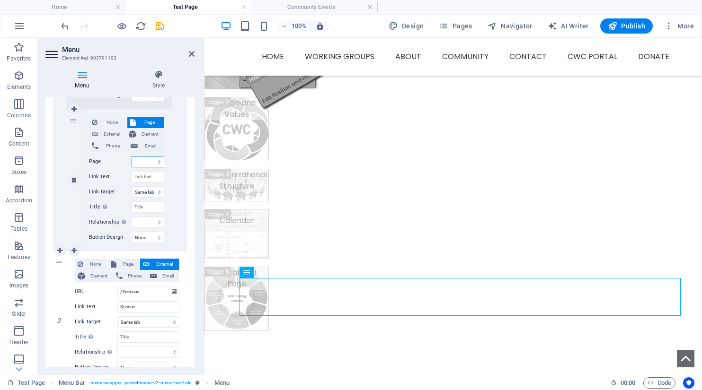
click at [147, 162] on select "Home Working Groups -- Food Security -- Supporting Emotional Health -- Educatio…" at bounding box center [148, 161] width 33 height 11
click at [132, 156] on select "Home Working Groups -- Food Security -- Supporting Emotional Health -- Educatio…" at bounding box center [148, 161] width 33 height 11
click at [146, 176] on input "Link text" at bounding box center [148, 176] width 33 height 11
drag, startPoint x: 192, startPoint y: 51, endPoint x: 151, endPoint y: 12, distance: 55.9
click at [192, 51] on icon at bounding box center [192, 54] width 6 height 8
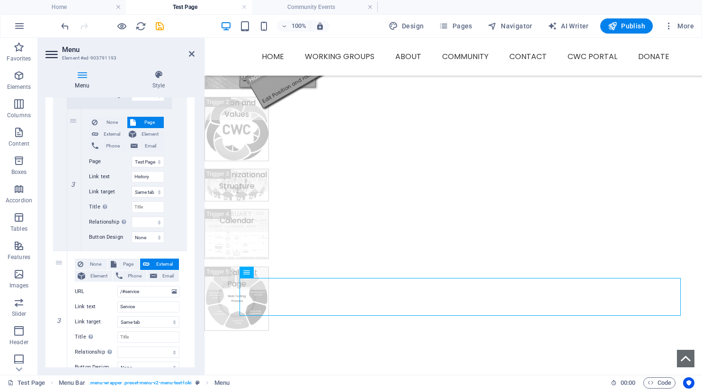
scroll to position [169, 0]
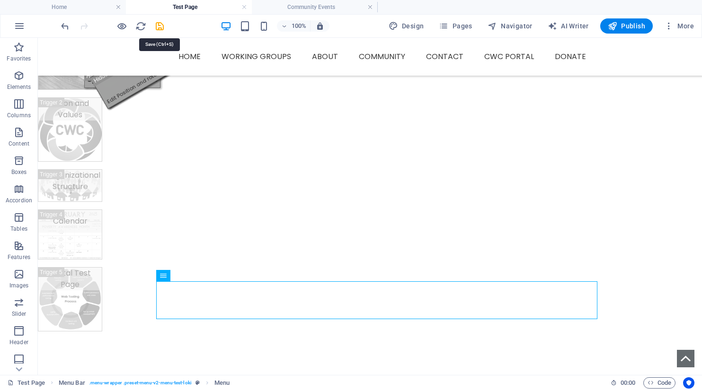
click at [160, 26] on icon "save" at bounding box center [159, 26] width 11 height 11
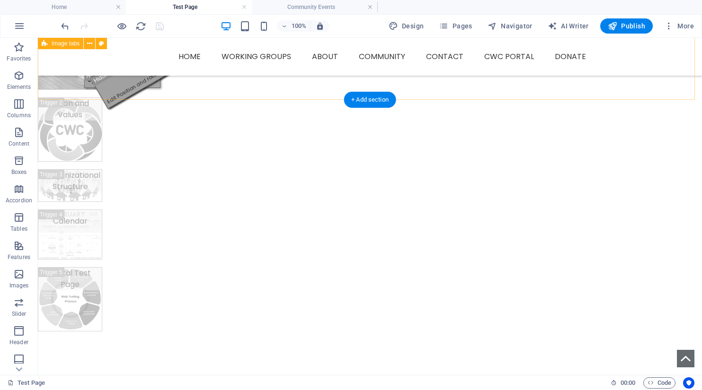
scroll to position [193, 0]
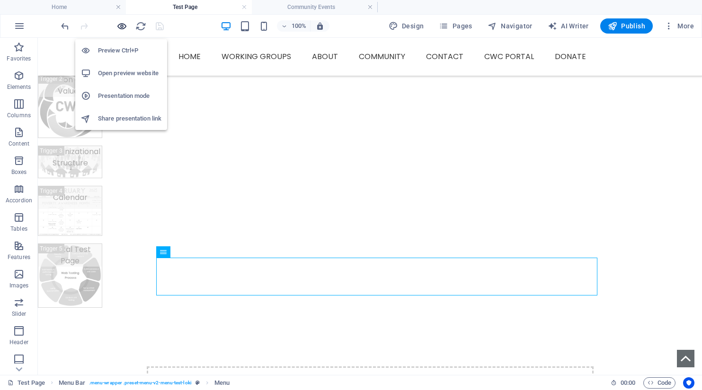
click at [119, 26] on icon "button" at bounding box center [121, 26] width 11 height 11
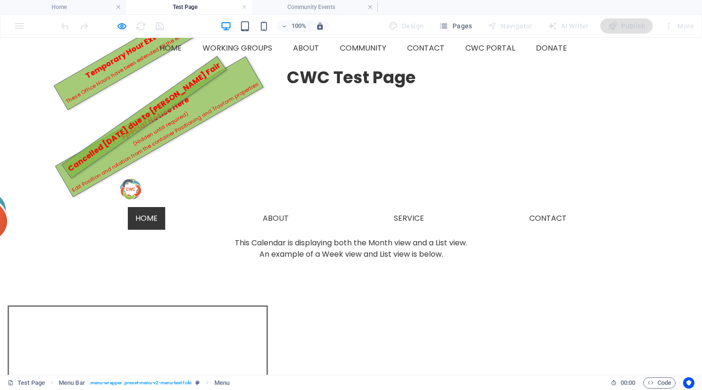
click at [157, 207] on link "Home" at bounding box center [146, 218] width 37 height 23
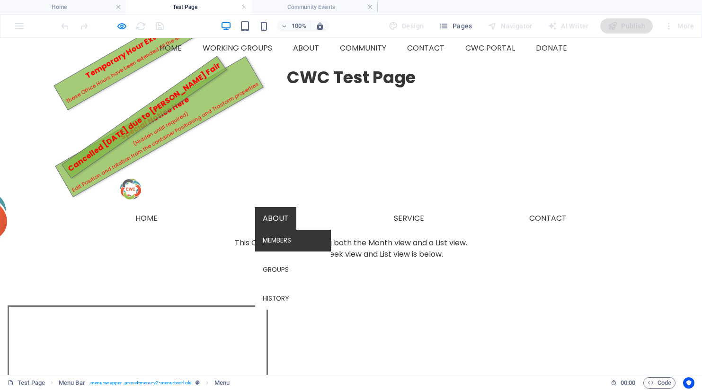
click at [289, 230] on link "Members" at bounding box center [293, 241] width 76 height 22
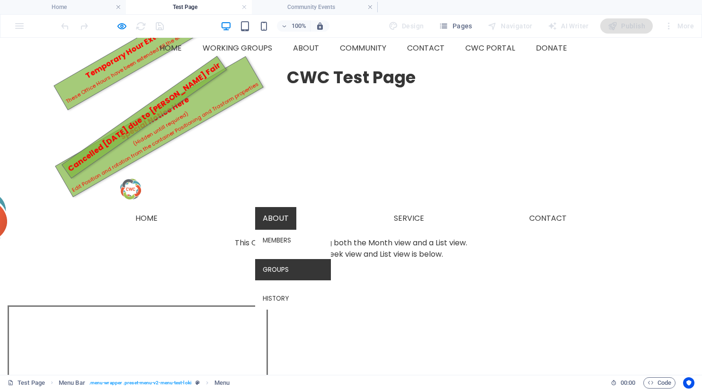
click at [285, 259] on link "Groups" at bounding box center [293, 270] width 76 height 22
click at [282, 207] on link "About" at bounding box center [275, 218] width 41 height 23
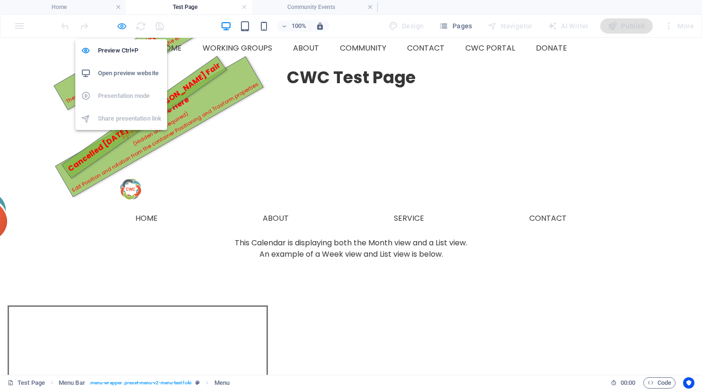
click at [121, 25] on icon "button" at bounding box center [121, 26] width 11 height 11
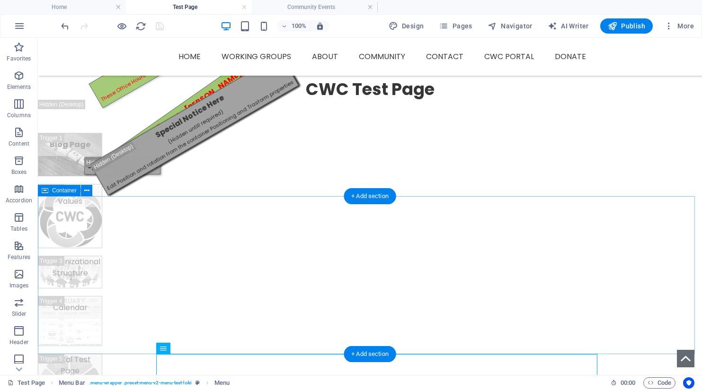
scroll to position [319, 0]
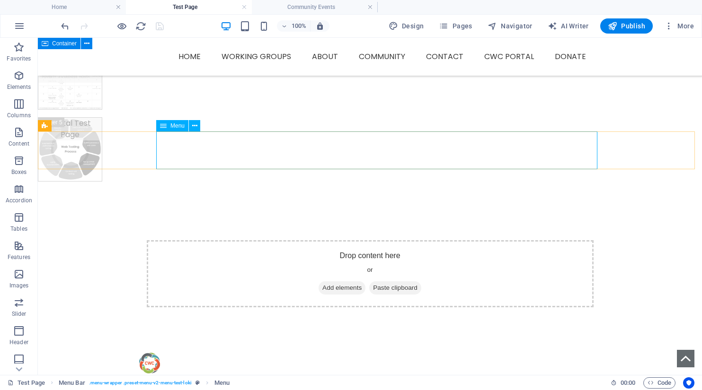
click at [177, 127] on span "Menu" at bounding box center [177, 126] width 14 height 6
click at [67, 126] on span "Menu Bar" at bounding box center [64, 126] width 25 height 6
click at [69, 126] on span "Menu Bar" at bounding box center [64, 126] width 25 height 6
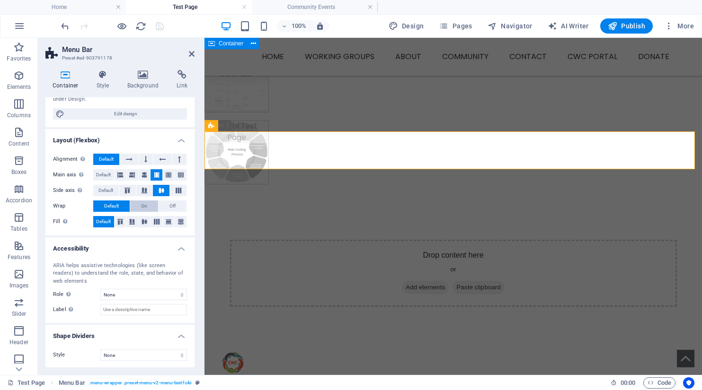
scroll to position [97, 0]
click at [102, 76] on icon at bounding box center [102, 74] width 27 height 9
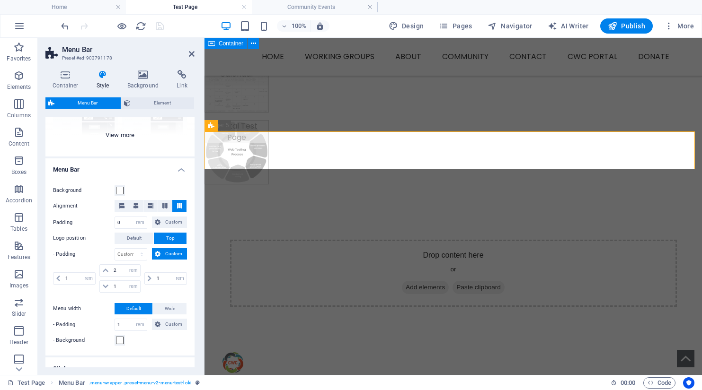
scroll to position [0, 0]
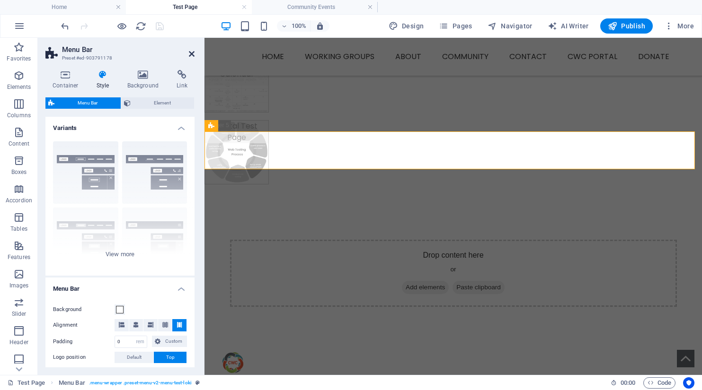
click at [193, 53] on icon at bounding box center [192, 54] width 6 height 8
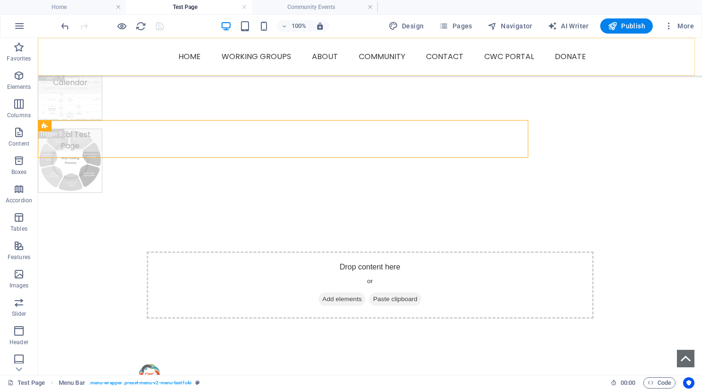
scroll to position [319, 0]
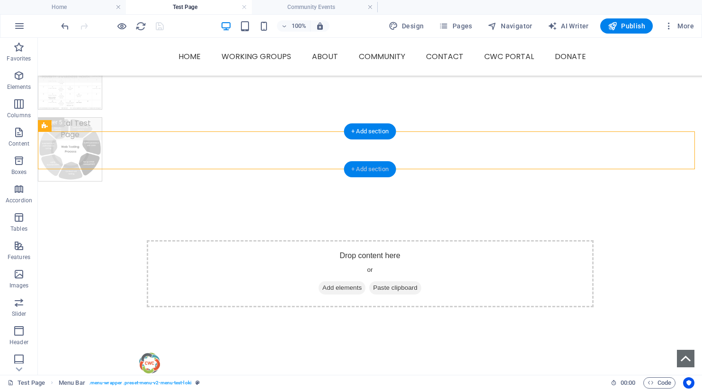
click at [367, 168] on div "+ Add section" at bounding box center [369, 169] width 53 height 16
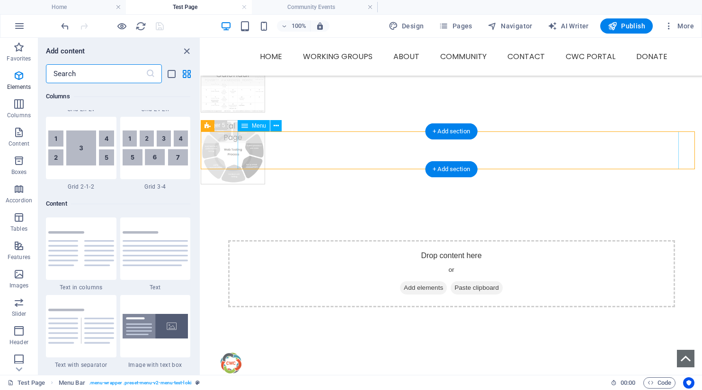
scroll to position [1655, 0]
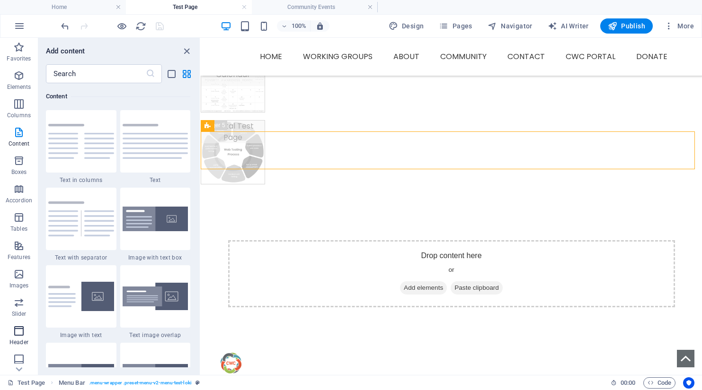
click at [24, 331] on icon "button" at bounding box center [18, 330] width 11 height 11
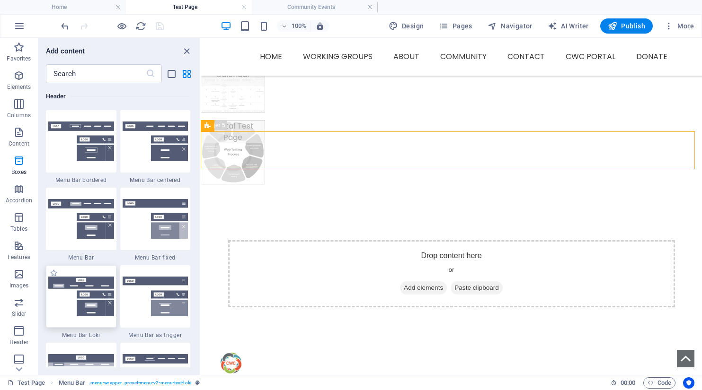
scroll to position [5697, 0]
click at [168, 301] on img at bounding box center [156, 297] width 66 height 40
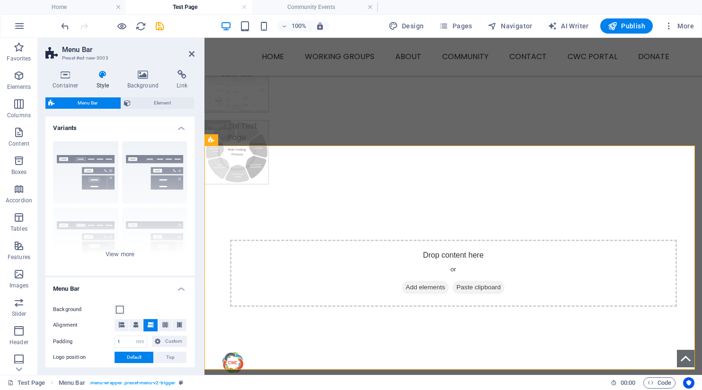
scroll to position [331, 0]
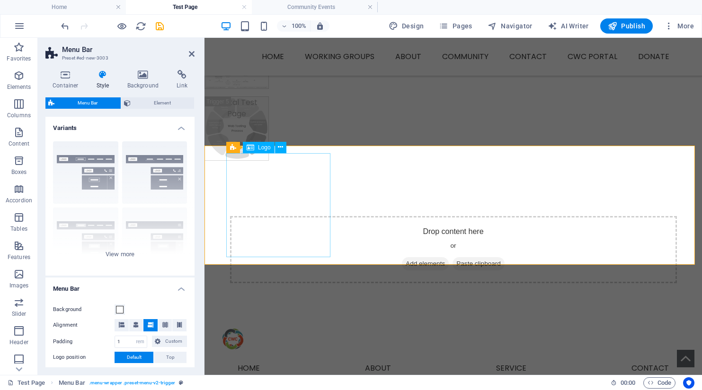
click at [261, 147] on span "Logo" at bounding box center [264, 148] width 13 height 6
drag, startPoint x: 261, startPoint y: 147, endPoint x: 115, endPoint y: 181, distance: 149.6
click at [261, 147] on span "Logo" at bounding box center [264, 148] width 13 height 6
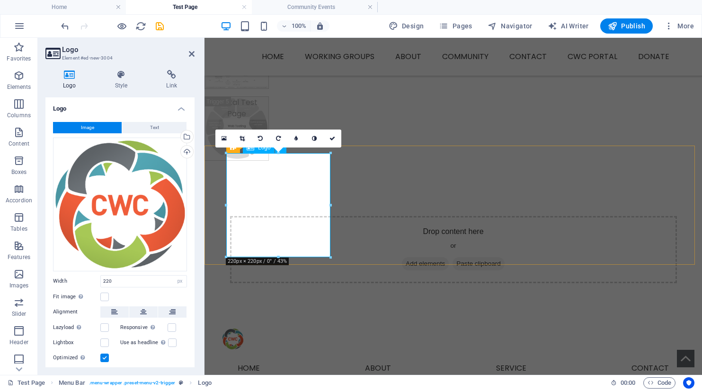
drag, startPoint x: 534, startPoint y: 294, endPoint x: 262, endPoint y: 169, distance: 299.6
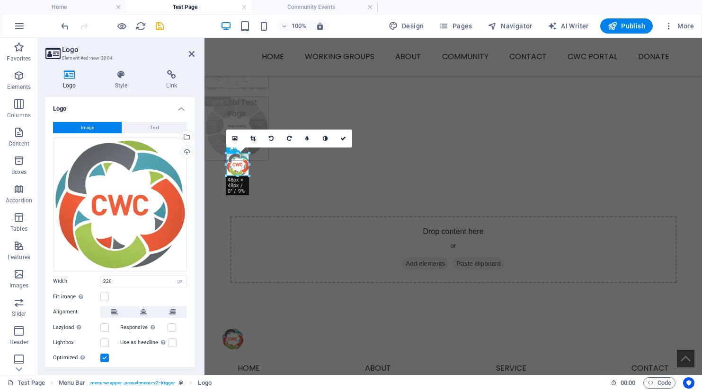
drag, startPoint x: 332, startPoint y: 260, endPoint x: 250, endPoint y: 175, distance: 118.8
click at [191, 53] on icon at bounding box center [192, 54] width 6 height 8
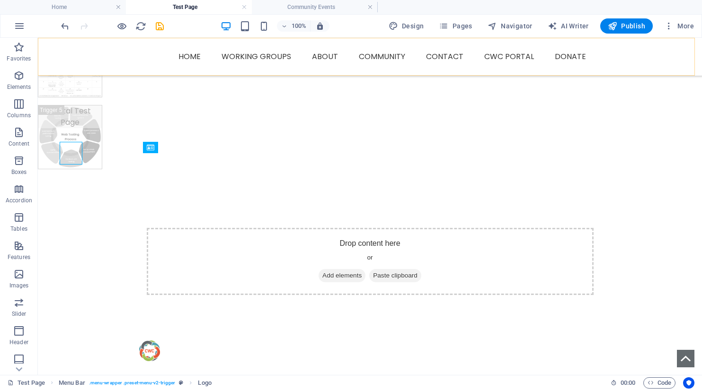
scroll to position [343, 0]
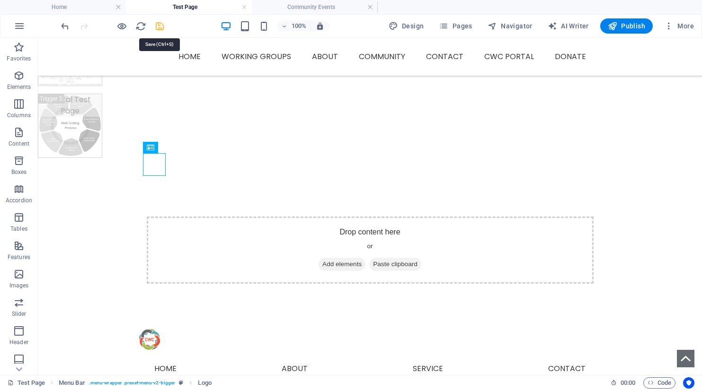
click at [161, 26] on icon "save" at bounding box center [159, 26] width 11 height 11
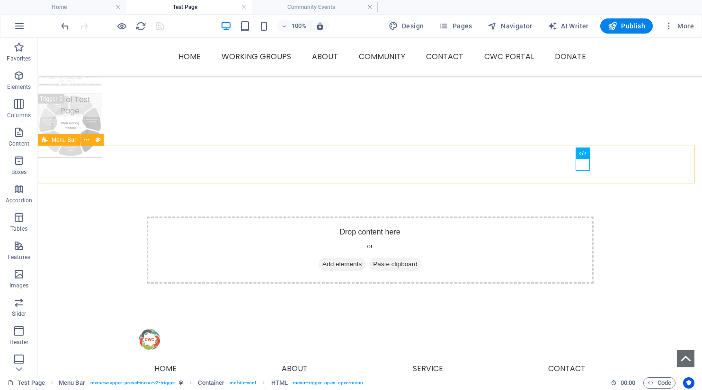
click at [62, 142] on span "Menu Bar" at bounding box center [64, 140] width 25 height 6
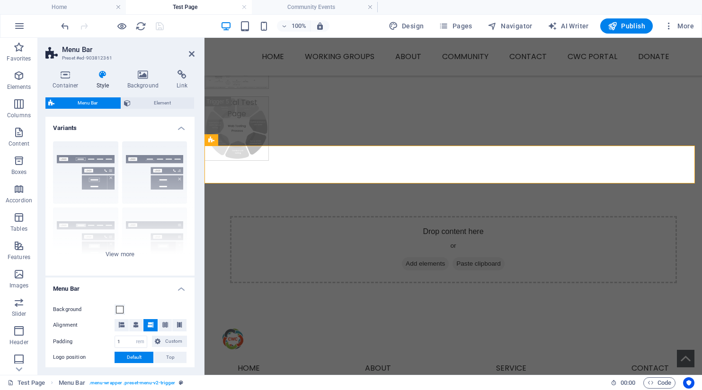
click at [179, 124] on h4 "Variants" at bounding box center [119, 125] width 149 height 17
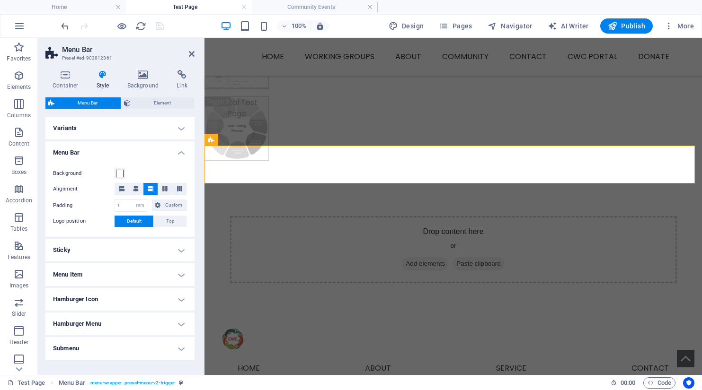
click at [180, 126] on h4 "Variants" at bounding box center [119, 128] width 149 height 23
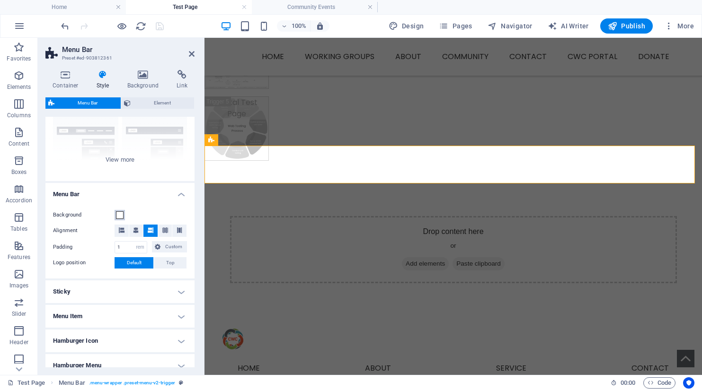
scroll to position [0, 0]
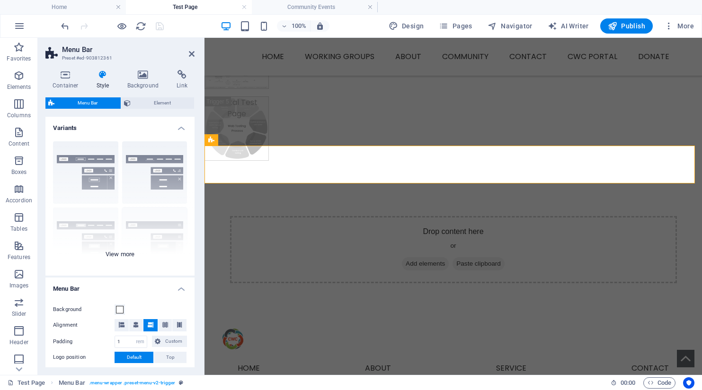
click at [122, 252] on div "Border Centered Default Fixed Loki Trigger Wide XXL" at bounding box center [119, 205] width 149 height 142
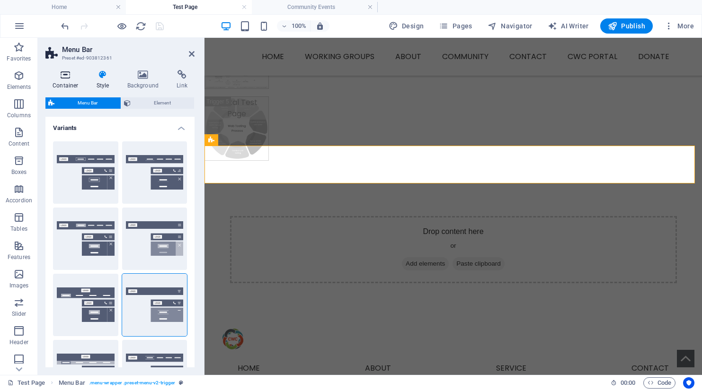
click at [59, 76] on icon at bounding box center [65, 74] width 40 height 9
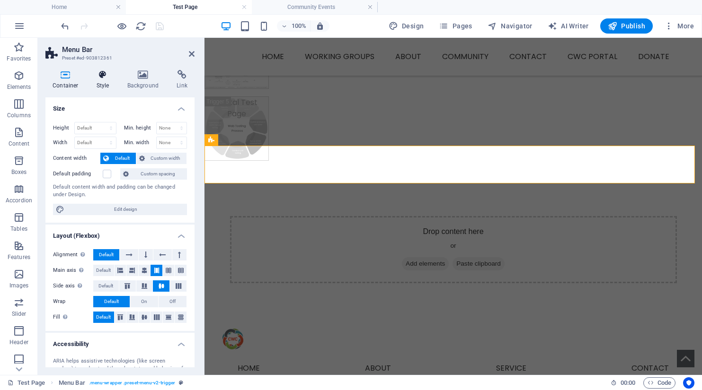
click at [100, 77] on icon at bounding box center [102, 74] width 27 height 9
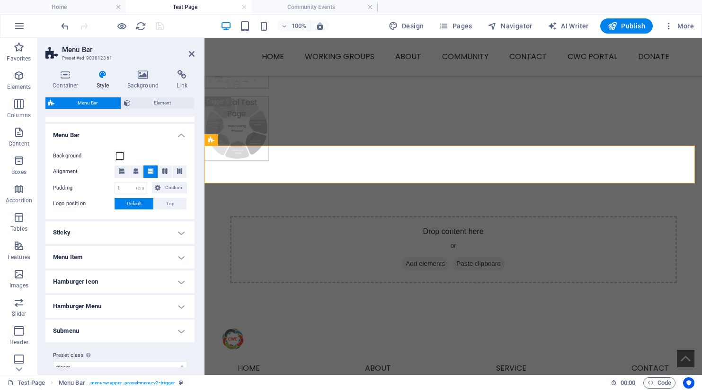
scroll to position [301, 0]
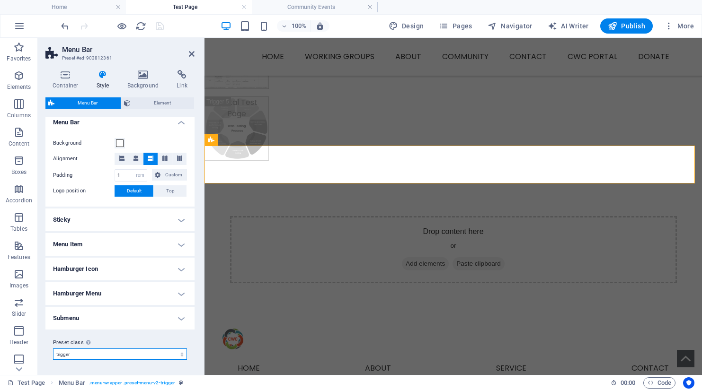
click at [92, 356] on select "default fixed menu-home border menu-test-bordered centered menu-test-centered m…" at bounding box center [120, 354] width 134 height 11
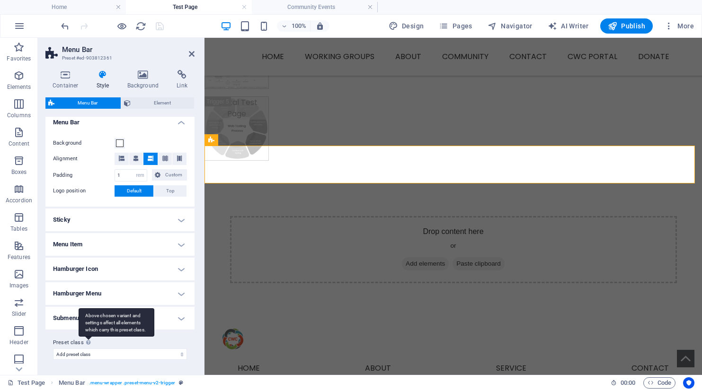
click at [53, 349] on select "default fixed menu-home border menu-test-bordered centered menu-test-centered m…" at bounding box center [120, 354] width 134 height 11
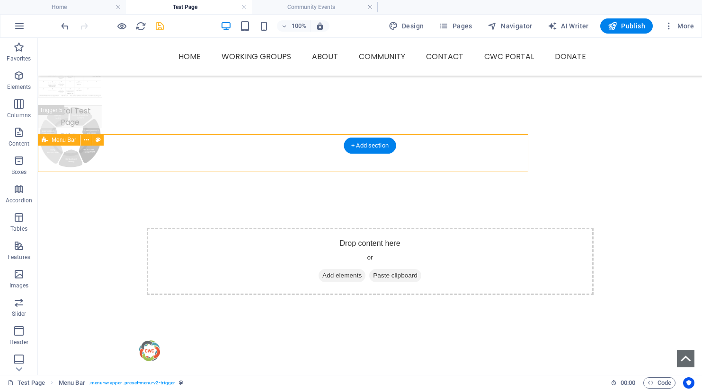
scroll to position [343, 0]
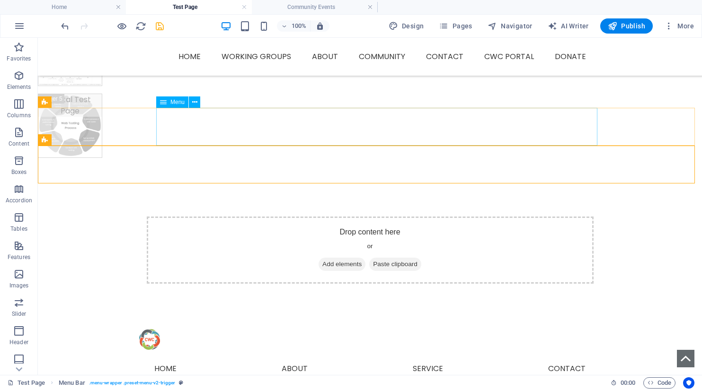
click at [171, 102] on span "Menu" at bounding box center [177, 102] width 14 height 6
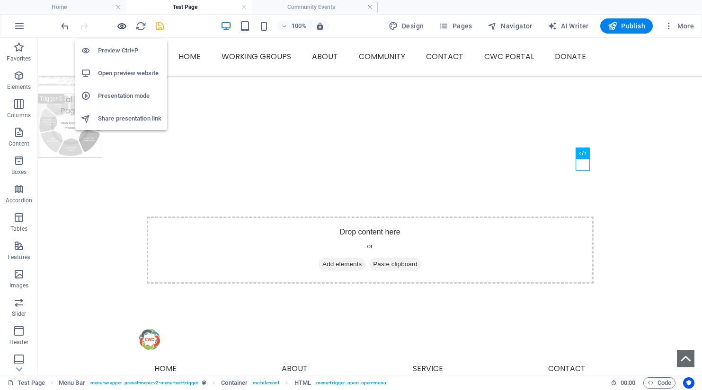
click at [117, 24] on icon "button" at bounding box center [121, 26] width 11 height 11
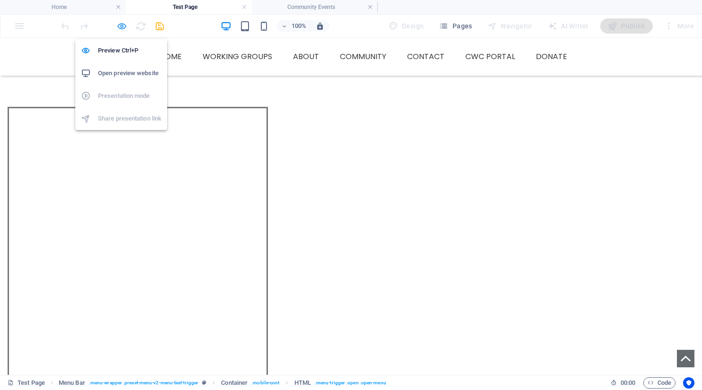
scroll to position [232, 0]
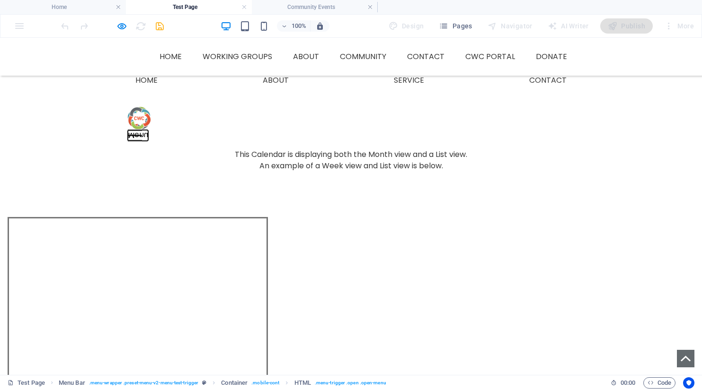
click at [142, 135] on button "Menu" at bounding box center [135, 135] width 14 height 1
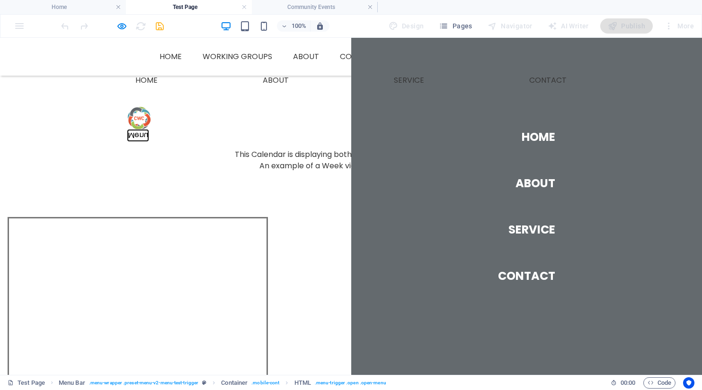
click at [142, 135] on button "Menu" at bounding box center [135, 135] width 14 height 1
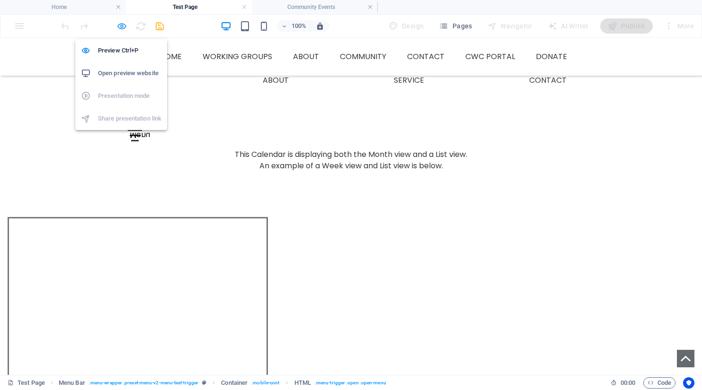
click at [123, 28] on icon "button" at bounding box center [121, 26] width 11 height 11
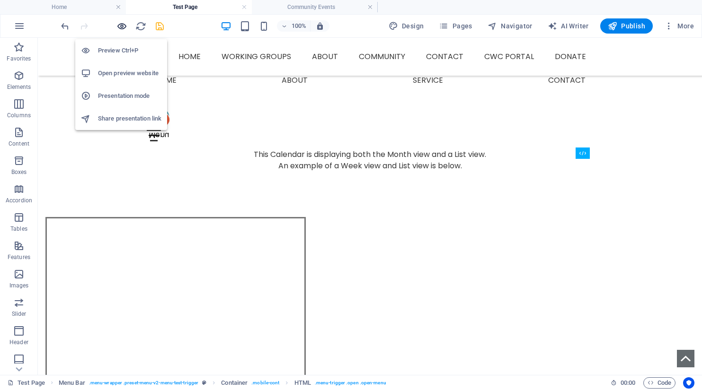
scroll to position [343, 0]
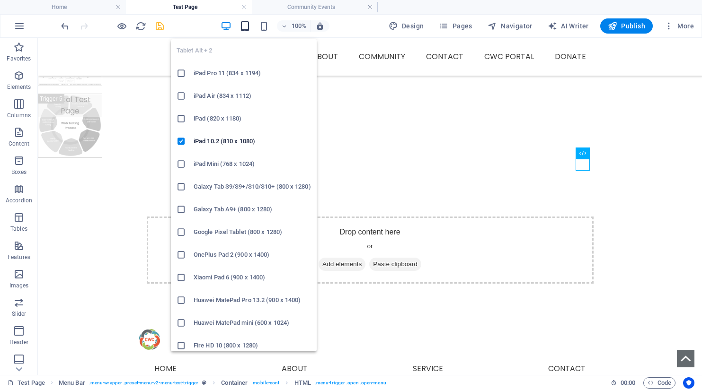
click at [247, 27] on icon "button" at bounding box center [244, 26] width 11 height 11
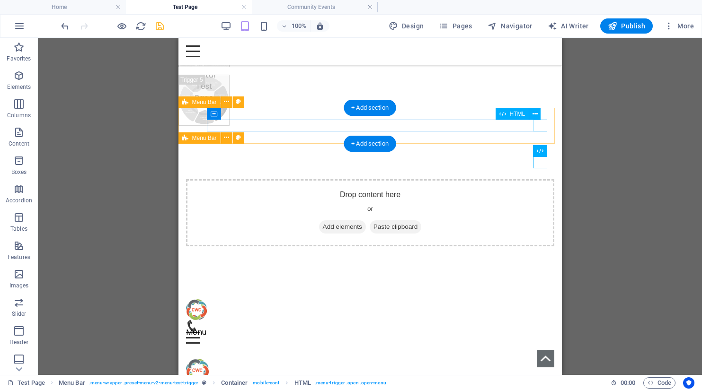
click at [540, 332] on div "Menu" at bounding box center [369, 338] width 368 height 12
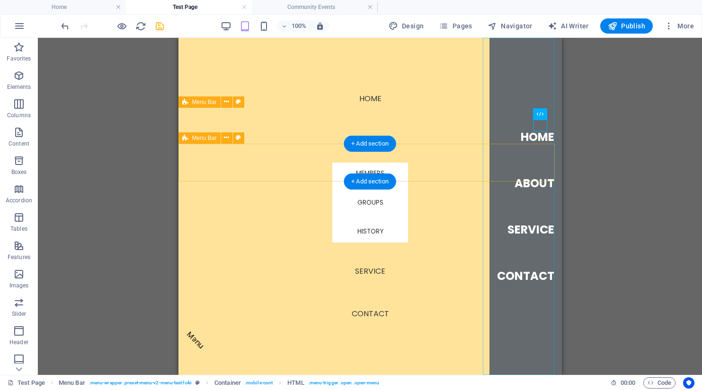
click at [540, 124] on nav "Home About Service Contact" at bounding box center [525, 206] width 72 height 337
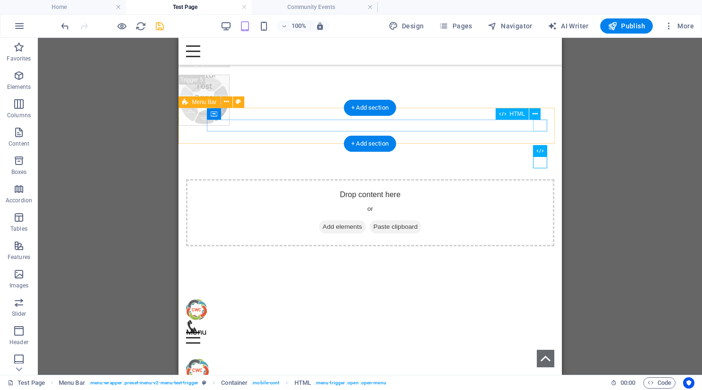
click at [546, 332] on div "Menu" at bounding box center [369, 338] width 368 height 12
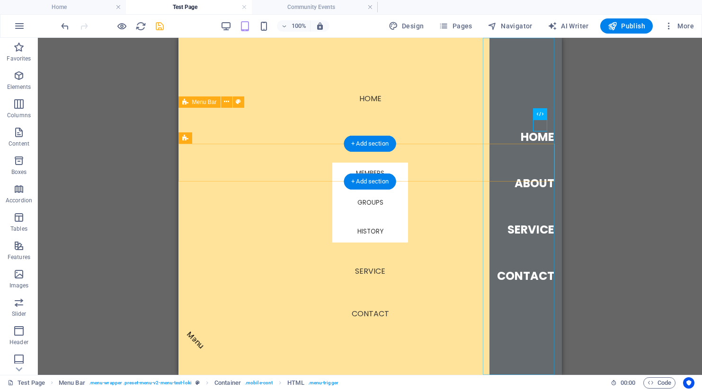
click at [537, 123] on nav "Home About Service Contact" at bounding box center [525, 206] width 72 height 337
click at [545, 131] on nav "Home About Service Contact" at bounding box center [525, 206] width 72 height 337
click at [527, 185] on nav "Home About Service Contact" at bounding box center [525, 206] width 72 height 337
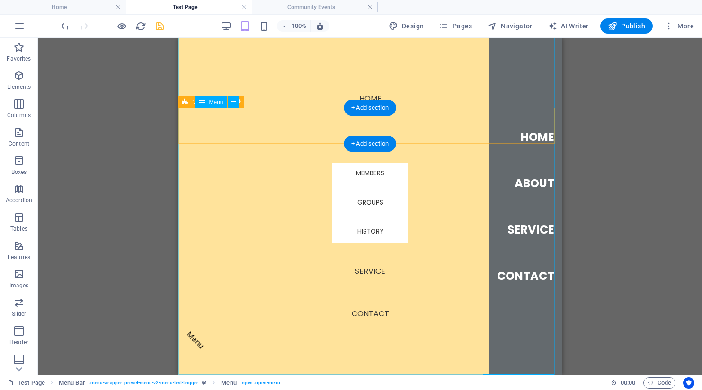
click at [367, 231] on nav "Home About Members Groups History Service Contact" at bounding box center [369, 206] width 383 height 337
click at [367, 95] on nav "Home About Members Groups History Service Contact" at bounding box center [369, 206] width 383 height 337
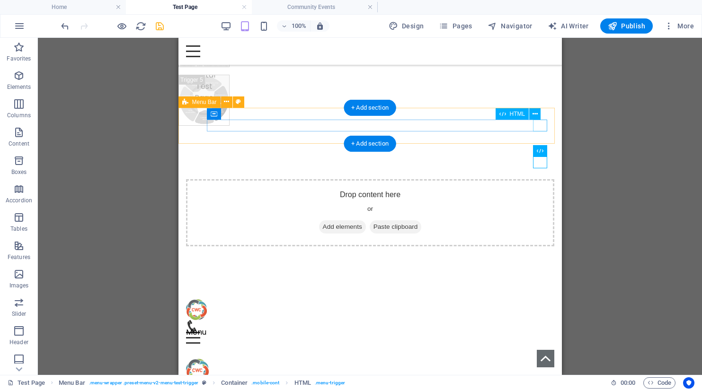
click at [540, 332] on div "Menu" at bounding box center [369, 338] width 368 height 12
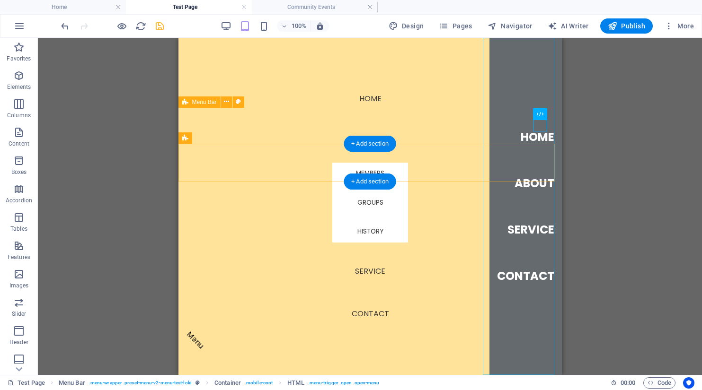
click at [540, 125] on nav "Home About Service Contact" at bounding box center [525, 206] width 72 height 337
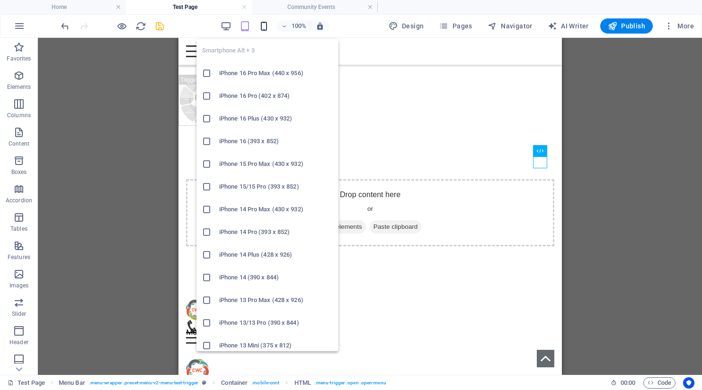
click at [265, 28] on icon "button" at bounding box center [263, 26] width 11 height 11
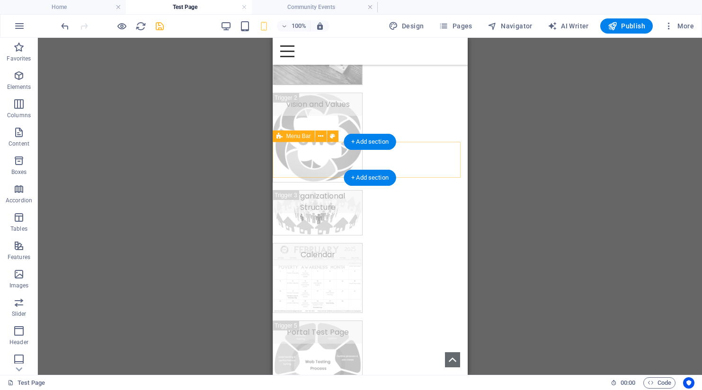
scroll to position [470, 0]
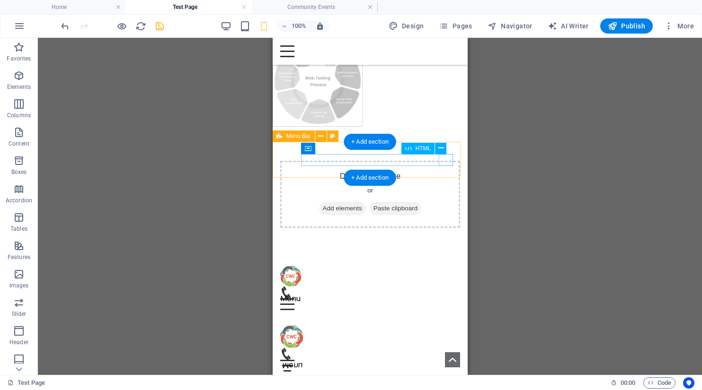
click at [446, 299] on div "Menu" at bounding box center [370, 305] width 180 height 12
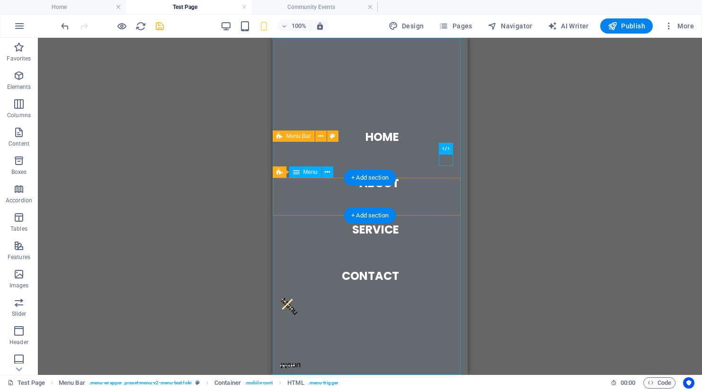
click at [447, 163] on nav "Home About Service Contact" at bounding box center [369, 206] width 195 height 337
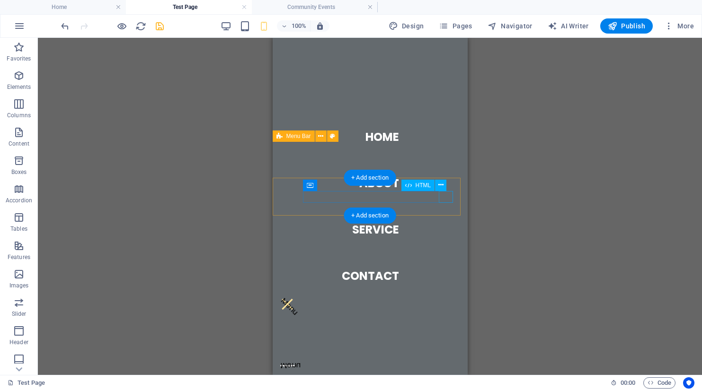
click at [448, 360] on div "Menu" at bounding box center [370, 366] width 180 height 12
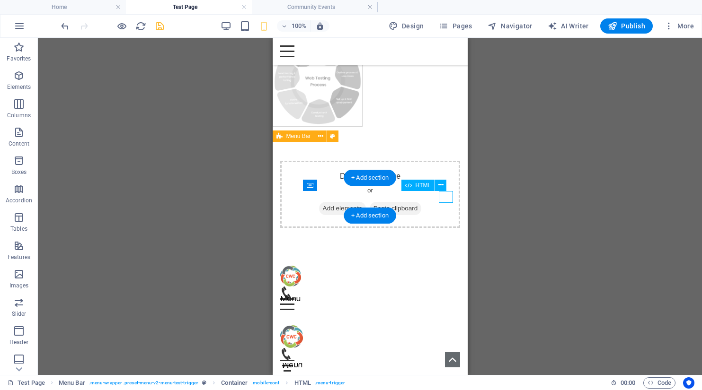
click at [449, 360] on div "Menu" at bounding box center [370, 366] width 180 height 12
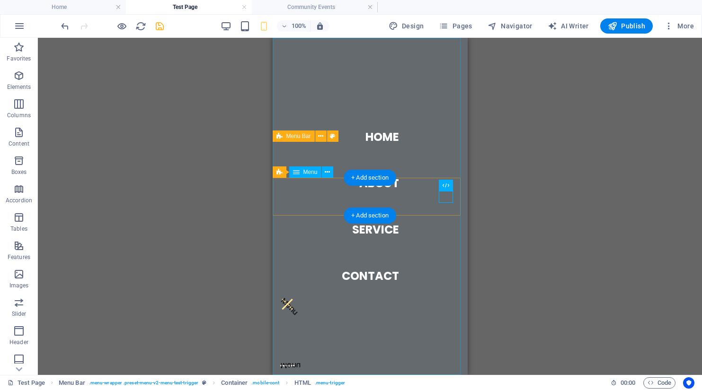
click at [382, 190] on nav "Home About Service Contact" at bounding box center [369, 206] width 195 height 337
click at [452, 196] on nav "Home About Service Contact" at bounding box center [369, 206] width 195 height 337
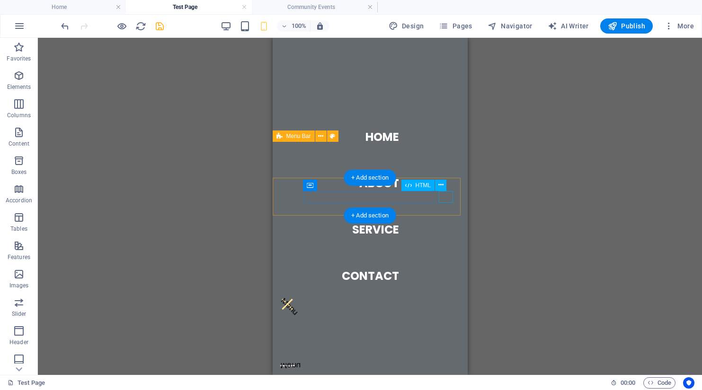
click at [449, 360] on div "Menu" at bounding box center [370, 366] width 180 height 12
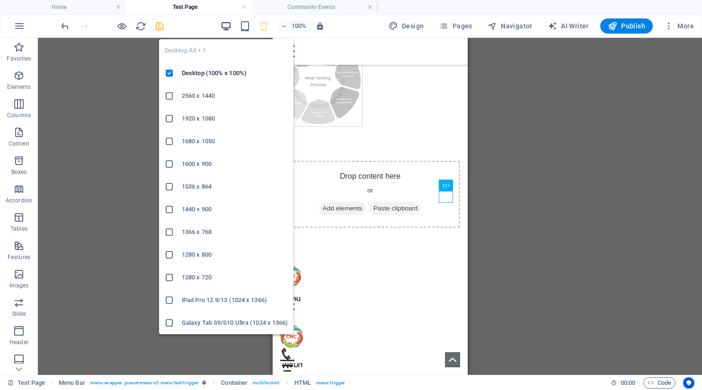
click at [225, 29] on icon "button" at bounding box center [225, 26] width 11 height 11
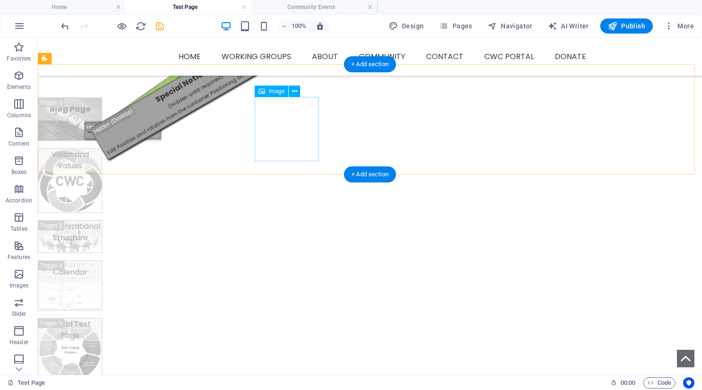
scroll to position [307, 0]
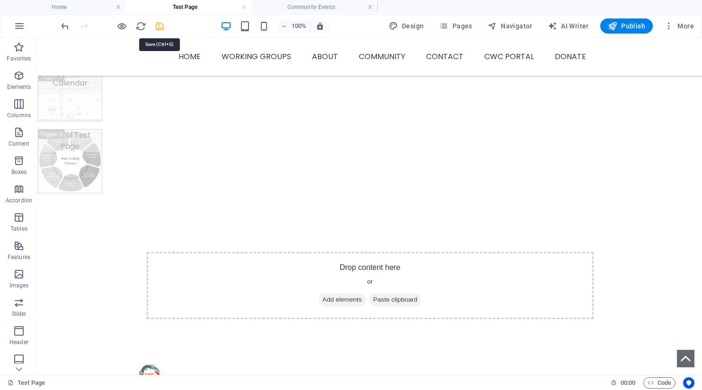
click at [158, 29] on icon "save" at bounding box center [159, 26] width 11 height 11
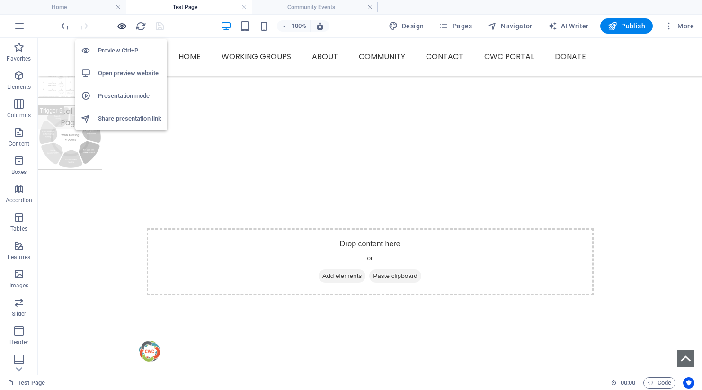
click at [122, 30] on icon "button" at bounding box center [121, 26] width 11 height 11
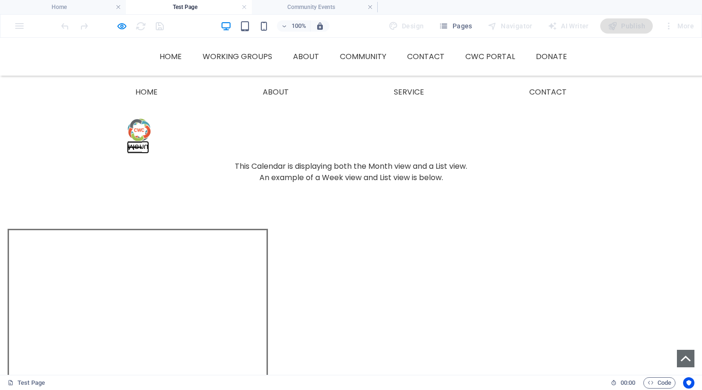
click at [142, 147] on button "Menu" at bounding box center [135, 147] width 14 height 1
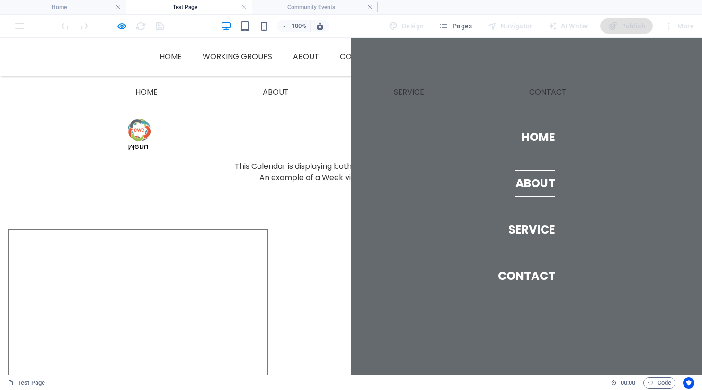
click at [529, 186] on link "About" at bounding box center [535, 183] width 40 height 26
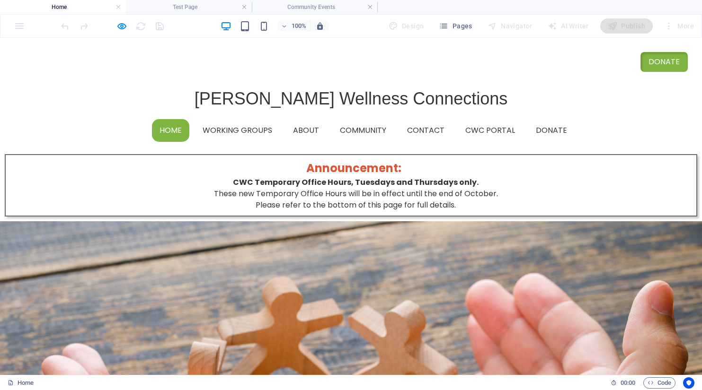
scroll to position [0, 0]
click at [215, 9] on h4 "Test Page" at bounding box center [189, 7] width 126 height 10
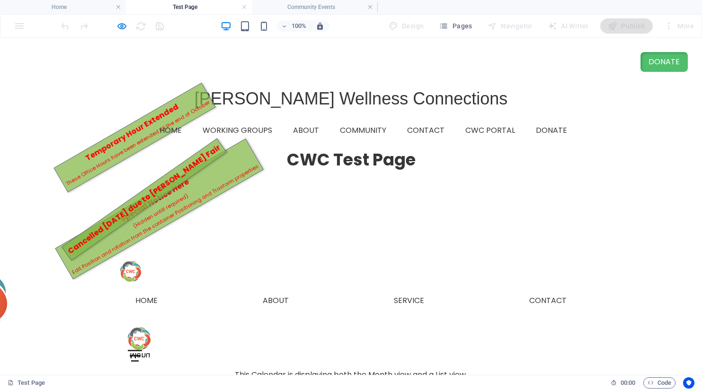
scroll to position [232, 0]
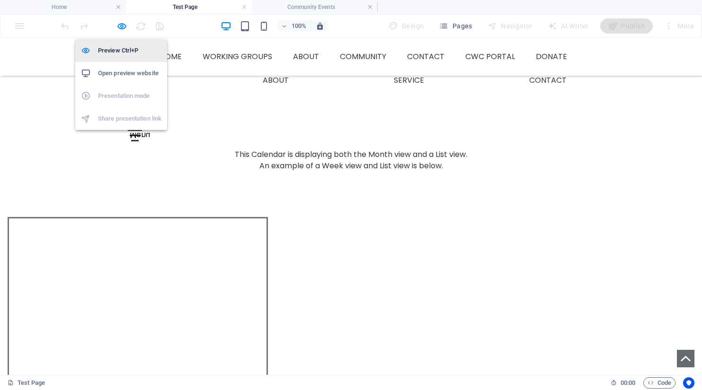
drag, startPoint x: 117, startPoint y: 29, endPoint x: 143, endPoint y: 57, distance: 38.2
click at [117, 28] on icon "button" at bounding box center [121, 26] width 11 height 11
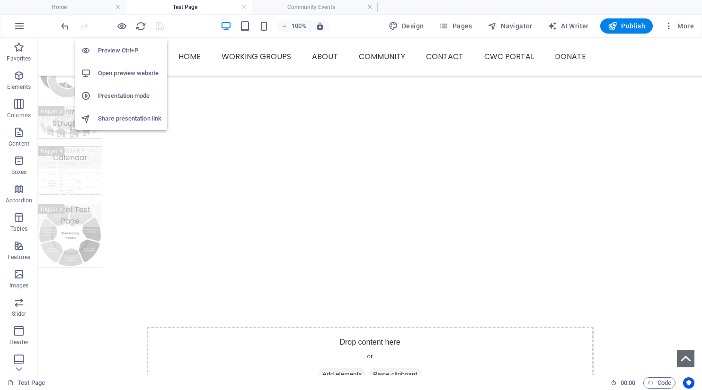
scroll to position [343, 0]
